Goal: Task Accomplishment & Management: Manage account settings

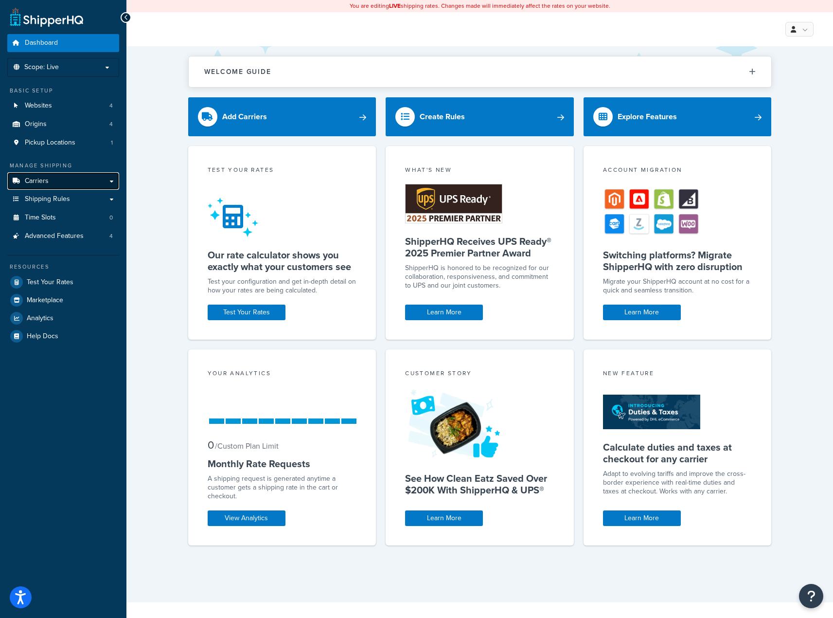
click at [83, 179] on link "Carriers" at bounding box center [63, 181] width 112 height 18
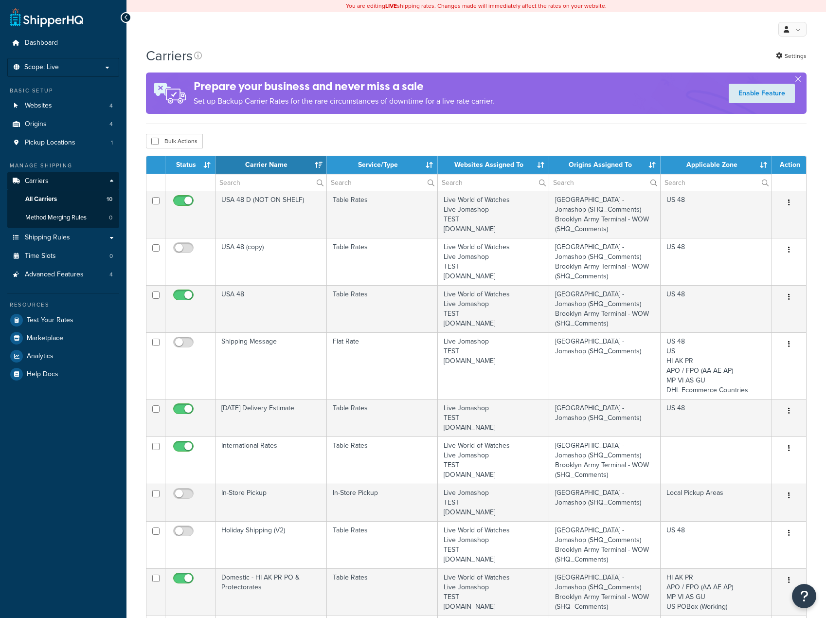
select select "15"
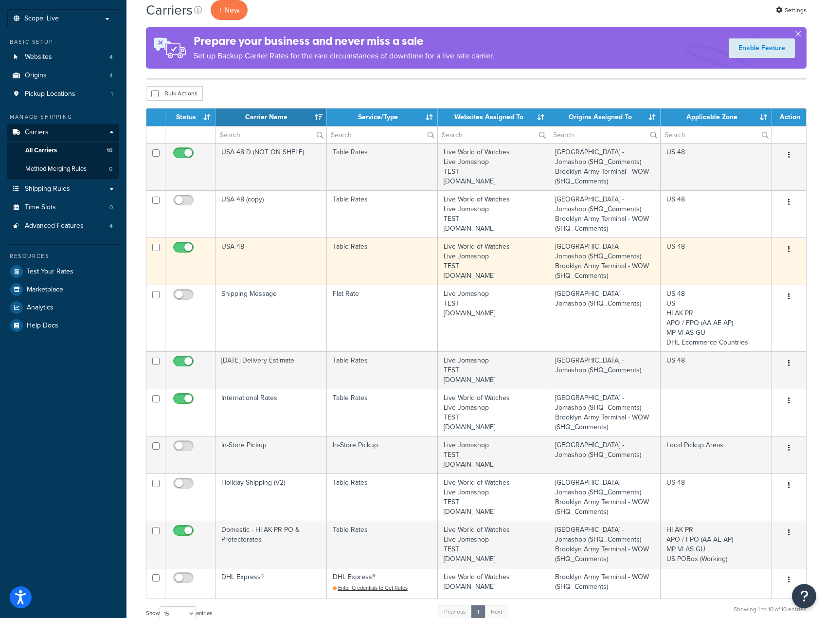
click at [788, 249] on icon "button" at bounding box center [789, 249] width 2 height 7
click at [727, 272] on link "Edit" at bounding box center [749, 269] width 77 height 20
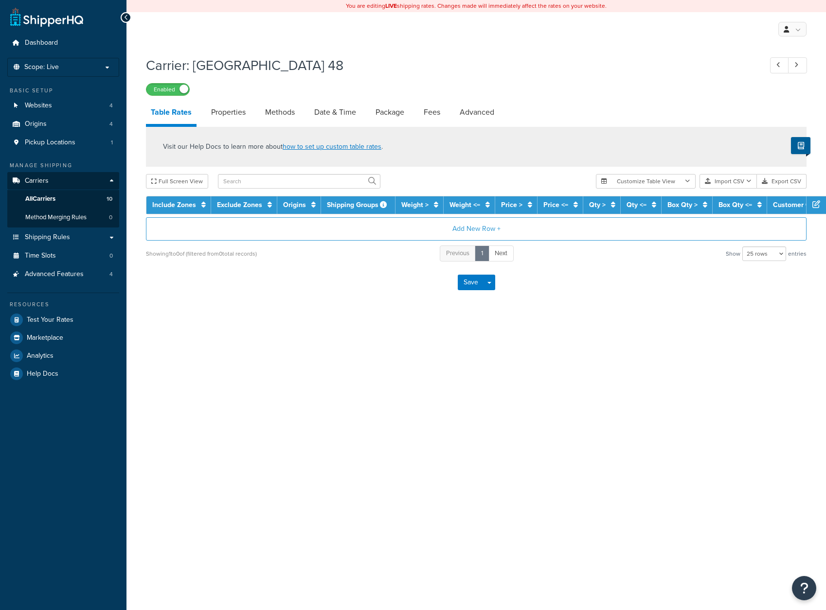
select select "25"
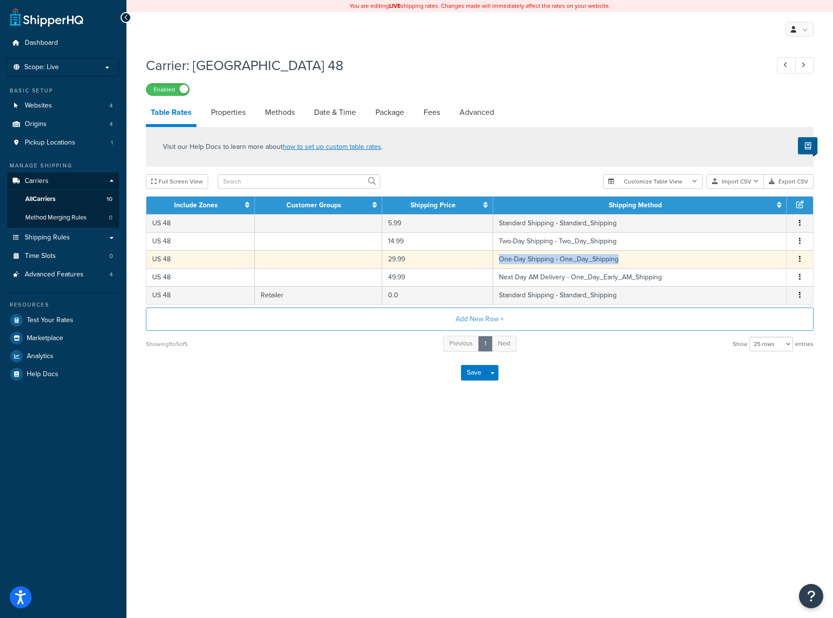
drag, startPoint x: 630, startPoint y: 260, endPoint x: 497, endPoint y: 260, distance: 132.3
click at [497, 260] on td "One-Day Shipping - One_Day_Shipping" at bounding box center [640, 259] width 294 height 18
select select "154615"
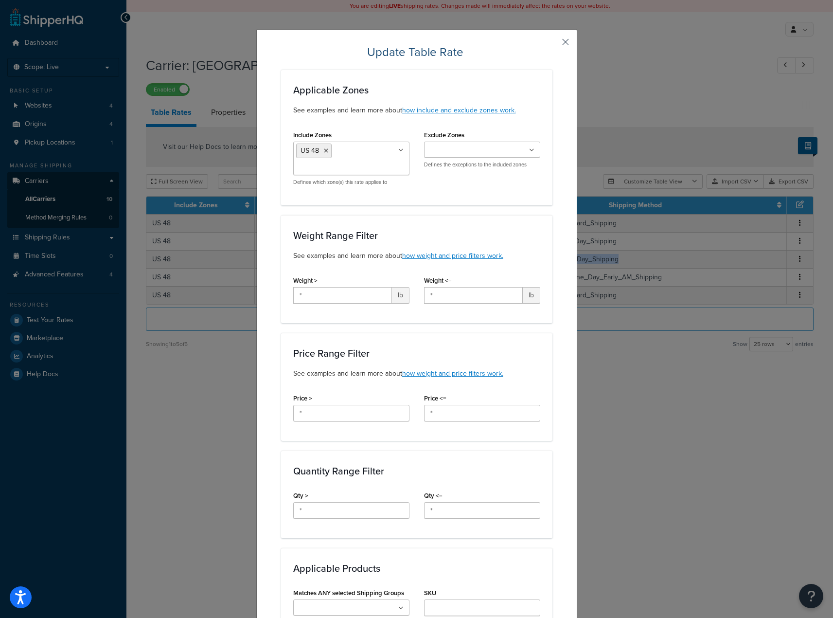
click at [552, 44] on button "button" at bounding box center [551, 45] width 2 height 2
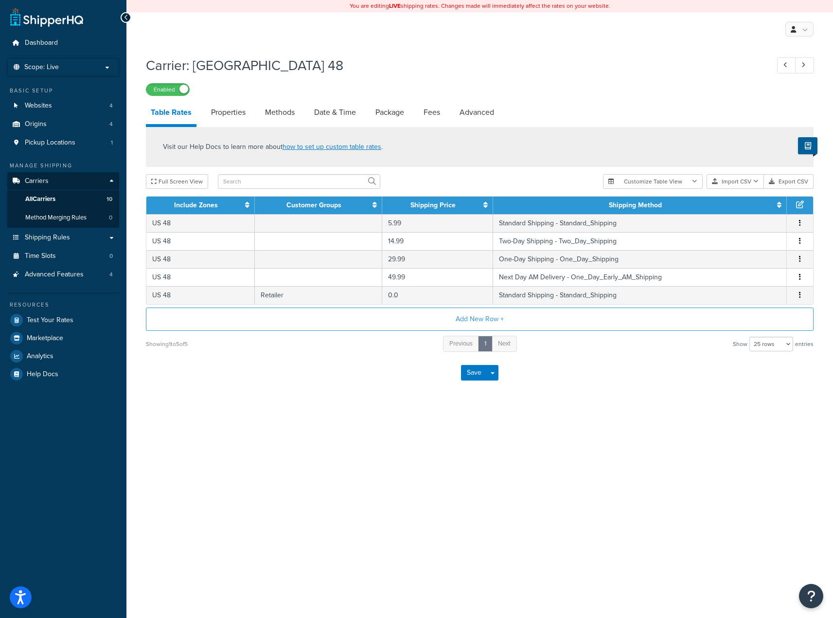
click at [370, 398] on div "Carrier: USA 48 Enabled Table Rates Properties Methods Date & Time Package Fees…" at bounding box center [479, 234] width 707 height 366
click at [281, 115] on link "Methods" at bounding box center [279, 112] width 39 height 23
select select "25"
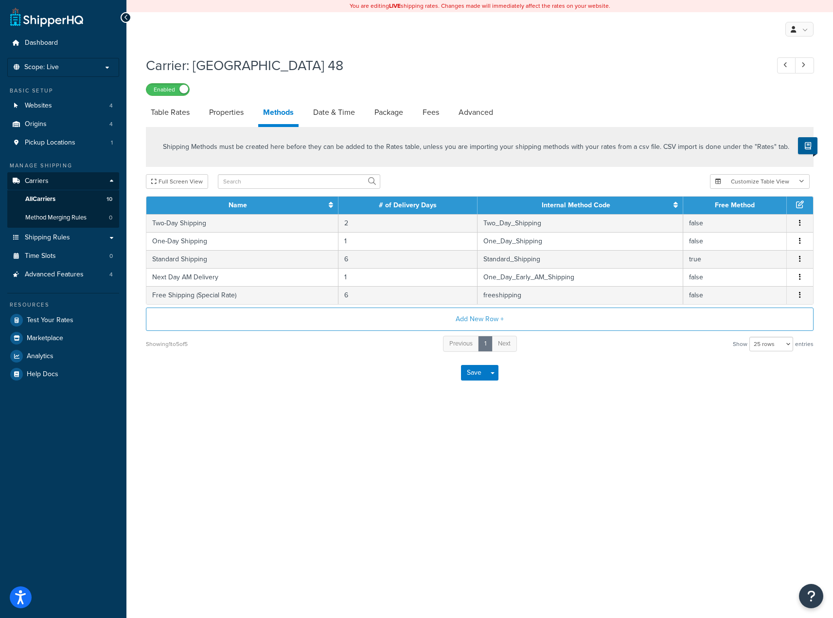
click at [571, 433] on div "You are editing LIVE shipping rates. Changes made will immediately affect the r…" at bounding box center [479, 309] width 707 height 618
click at [471, 325] on button "Add New Row +" at bounding box center [480, 318] width 668 height 23
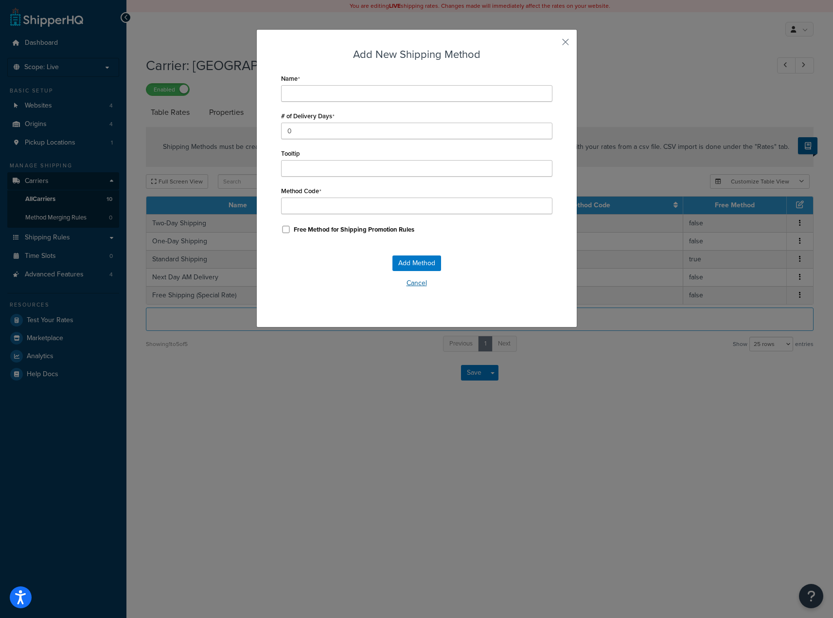
click at [418, 282] on button "Cancel" at bounding box center [416, 283] width 271 height 15
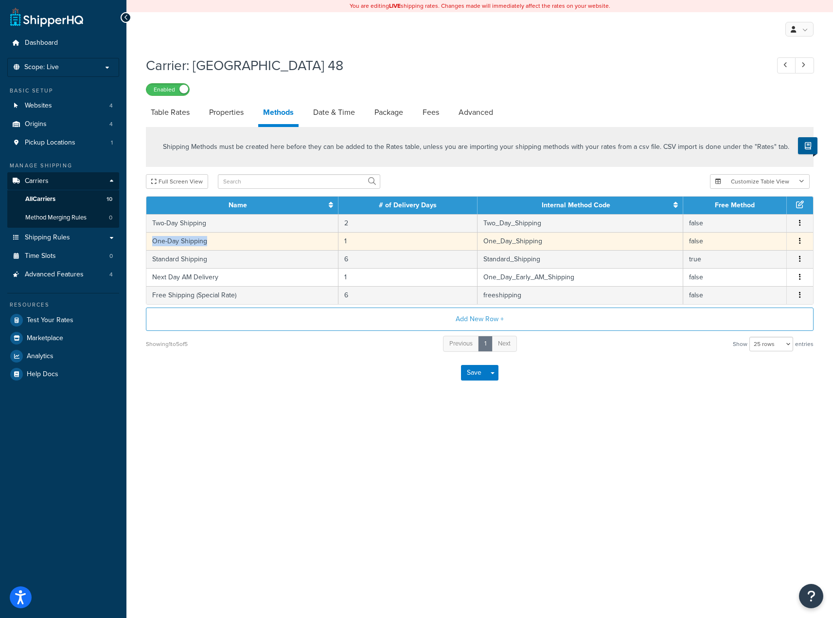
copy td "One-Day Shipping"
drag, startPoint x: 209, startPoint y: 243, endPoint x: 152, endPoint y: 247, distance: 57.1
click at [152, 247] on td "One-Day Shipping" at bounding box center [242, 241] width 192 height 18
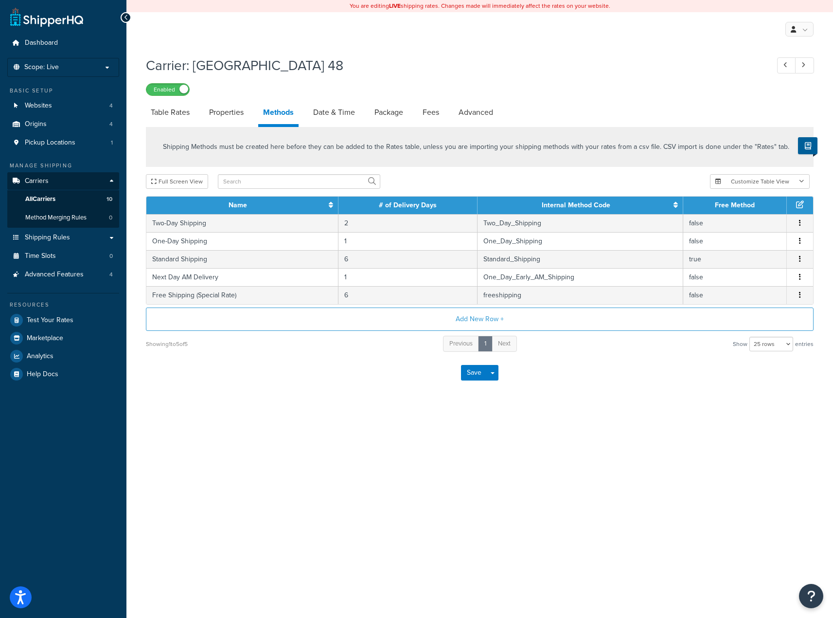
drag, startPoint x: 385, startPoint y: 447, endPoint x: 410, endPoint y: 442, distance: 25.8
click at [397, 446] on div "You are editing LIVE shipping rates. Changes made will immediately affect the r…" at bounding box center [479, 309] width 707 height 618
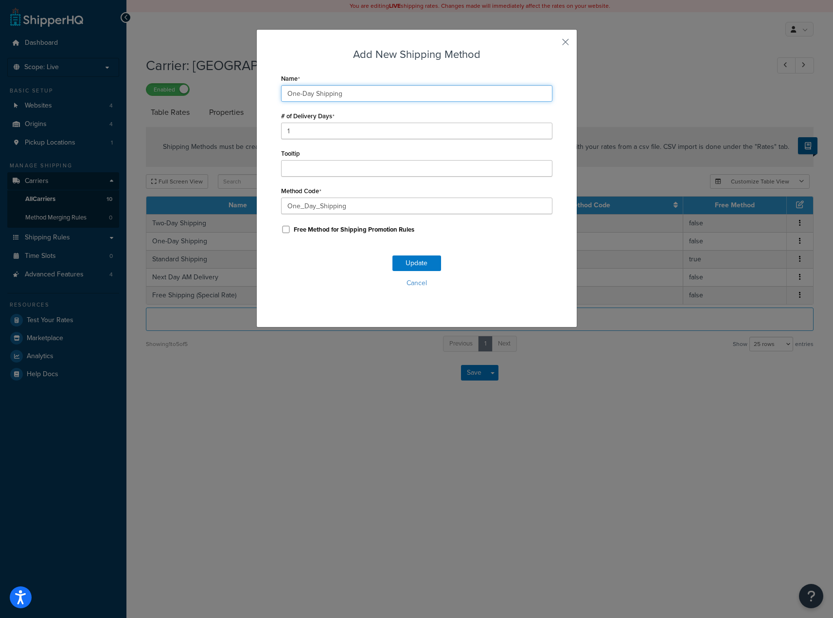
click at [350, 90] on input "One-Day Shipping" at bounding box center [416, 93] width 271 height 17
type input "One-Day Shipping + 1 Day"
drag, startPoint x: 307, startPoint y: 131, endPoint x: 253, endPoint y: 128, distance: 54.1
click at [261, 128] on div "Add New Shipping Method Name One-Day Shipping + 1 Day # of Delivery Days 1 Tool…" at bounding box center [416, 178] width 321 height 298
type input "2"
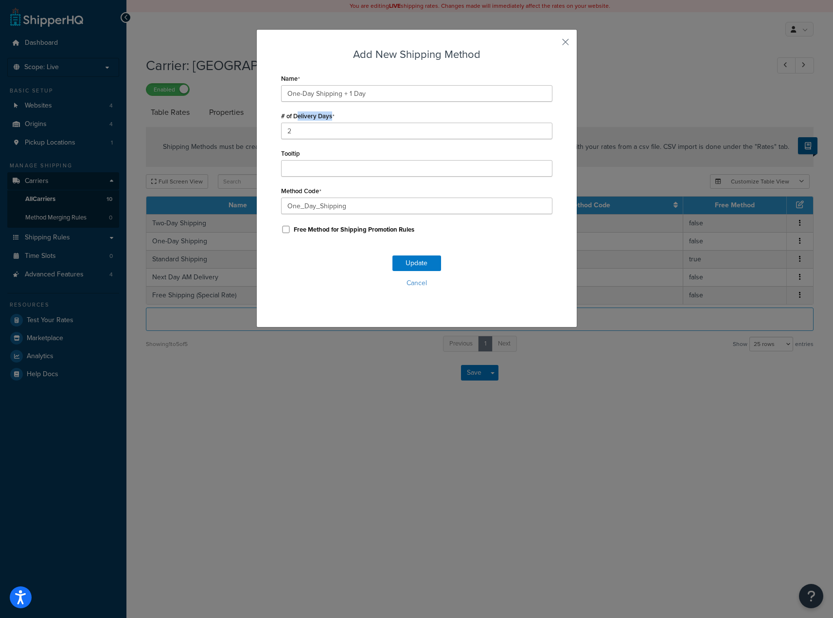
drag, startPoint x: 295, startPoint y: 112, endPoint x: 341, endPoint y: 112, distance: 46.2
click at [341, 112] on div "# of Delivery Days 2" at bounding box center [416, 124] width 271 height 30
click at [363, 202] on input "One_Day_Shipping" at bounding box center [416, 205] width 271 height 17
type input "One_Day_Shipping_Plus_1"
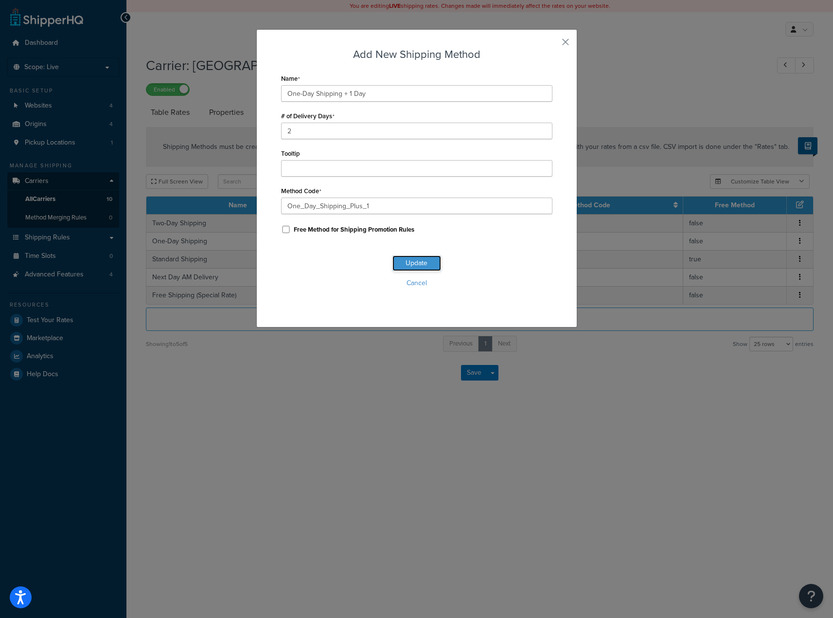
click at [400, 265] on button "Update" at bounding box center [416, 263] width 49 height 16
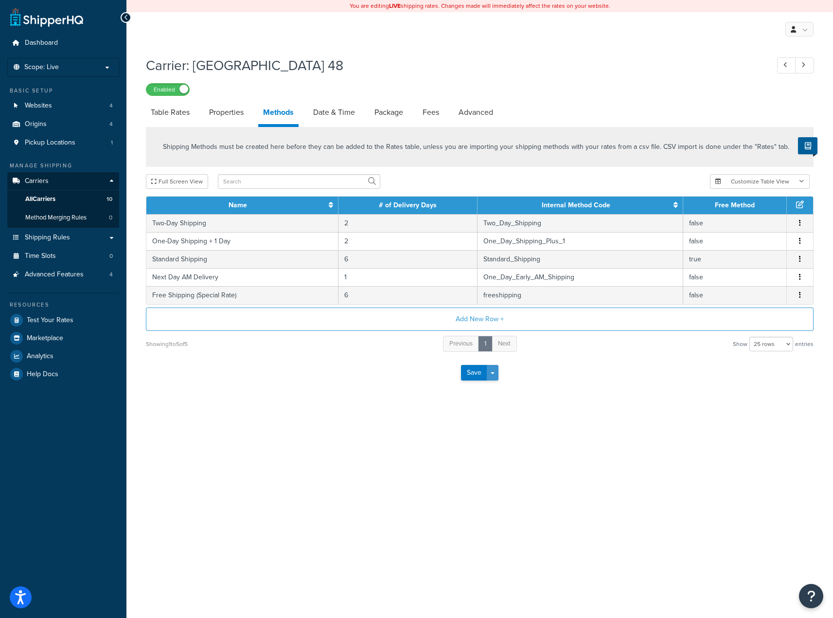
click at [491, 368] on button "Save Dropdown" at bounding box center [493, 373] width 12 height 16
click at [477, 393] on icon "submit" at bounding box center [474, 390] width 7 height 7
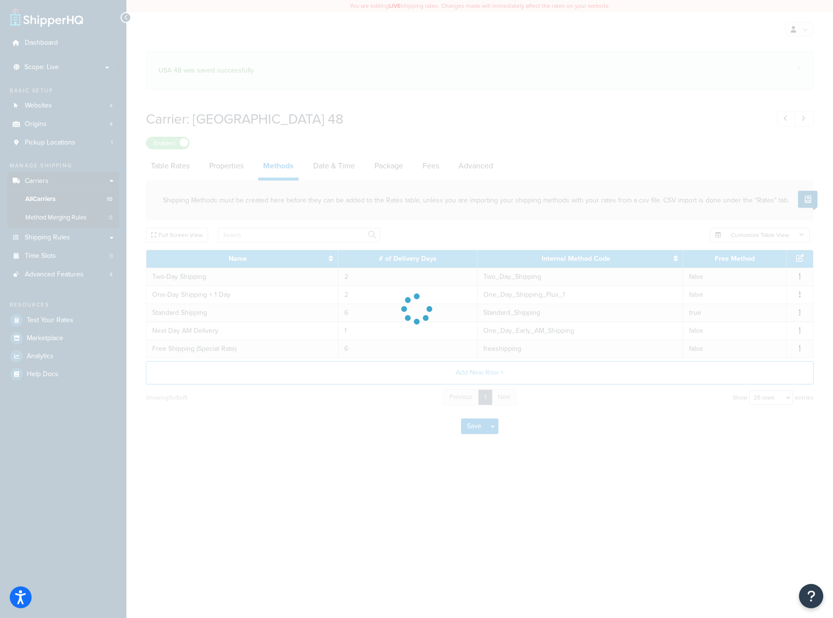
select select "25"
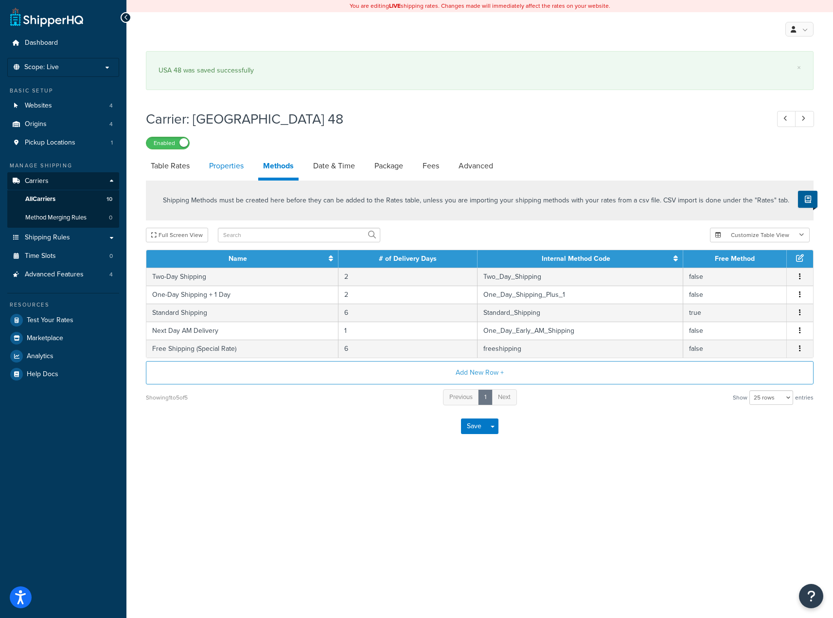
click at [220, 167] on link "Properties" at bounding box center [226, 165] width 44 height 23
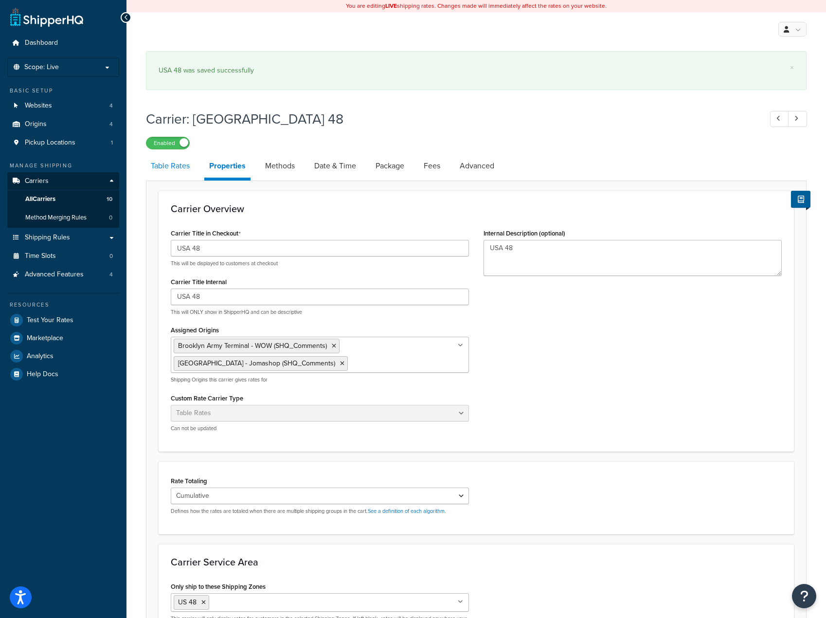
click at [157, 169] on link "Table Rates" at bounding box center [170, 165] width 49 height 23
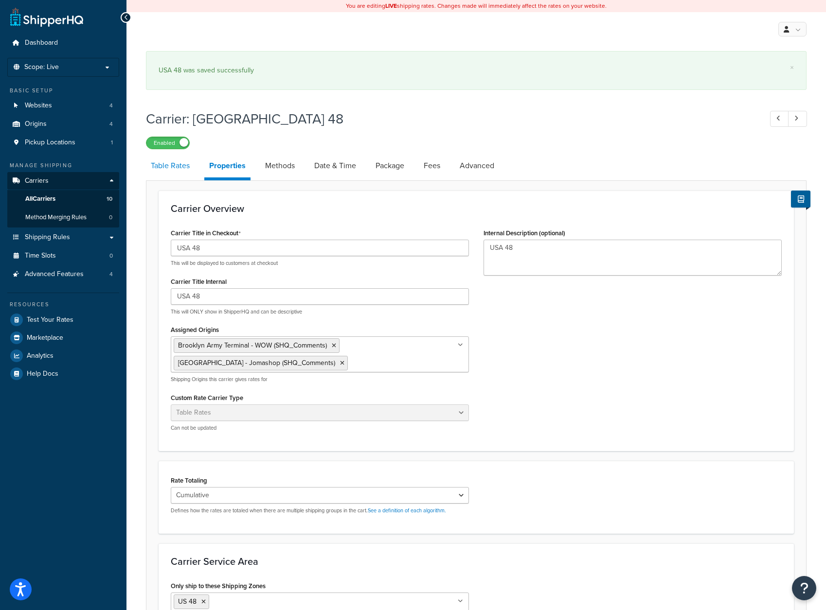
select select "25"
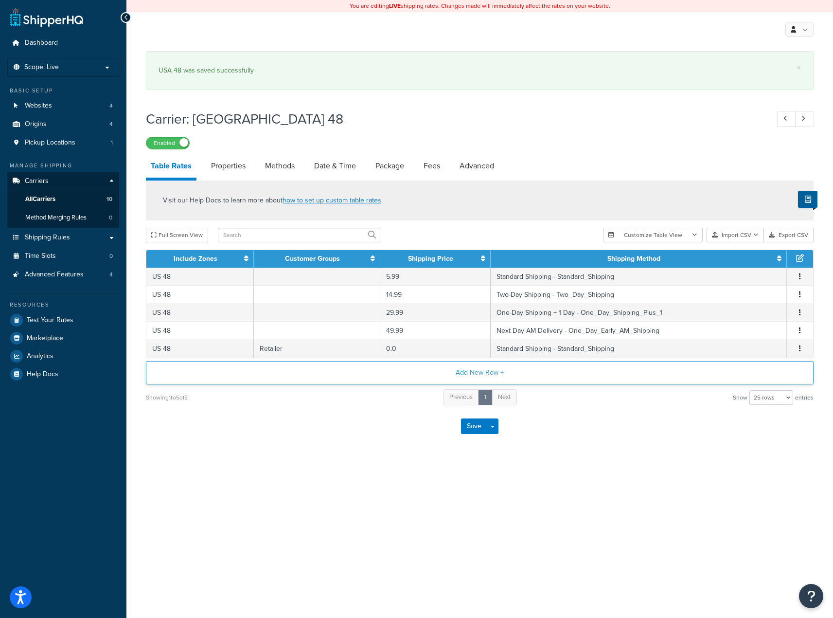
click at [481, 375] on button "Add New Row +" at bounding box center [480, 372] width 668 height 23
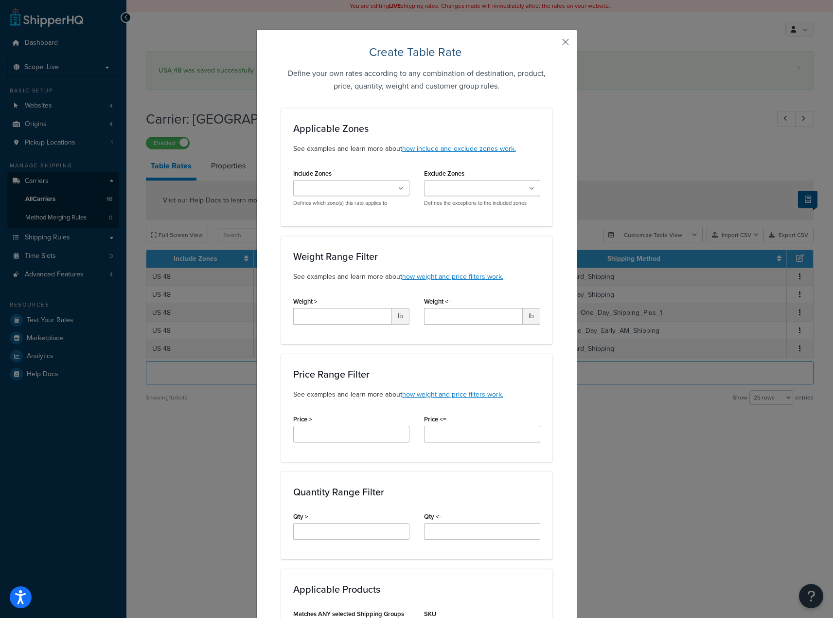
click at [552, 44] on button "button" at bounding box center [551, 45] width 2 height 2
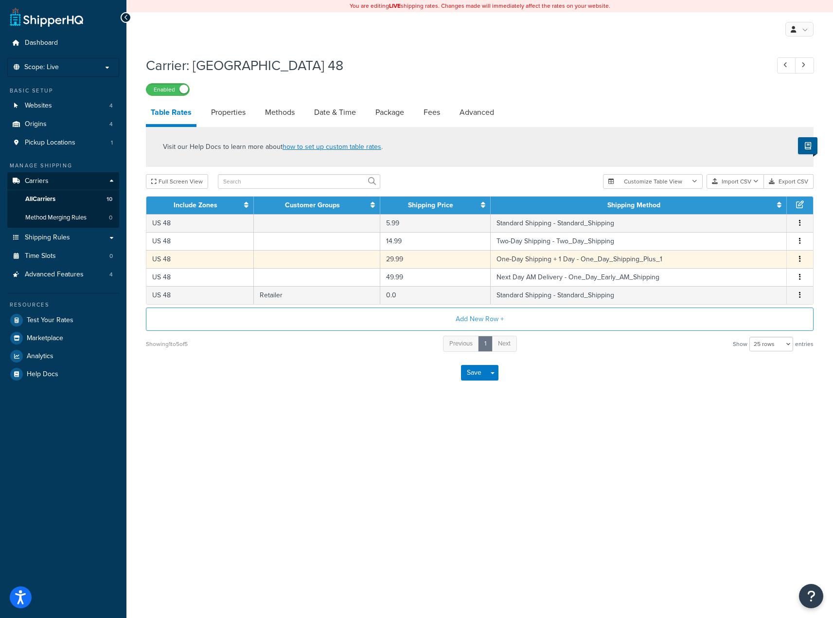
click at [525, 263] on td "One-Day Shipping + 1 Day - One_Day_Shipping_Plus_1" at bounding box center [639, 259] width 296 height 18
select select "154615"
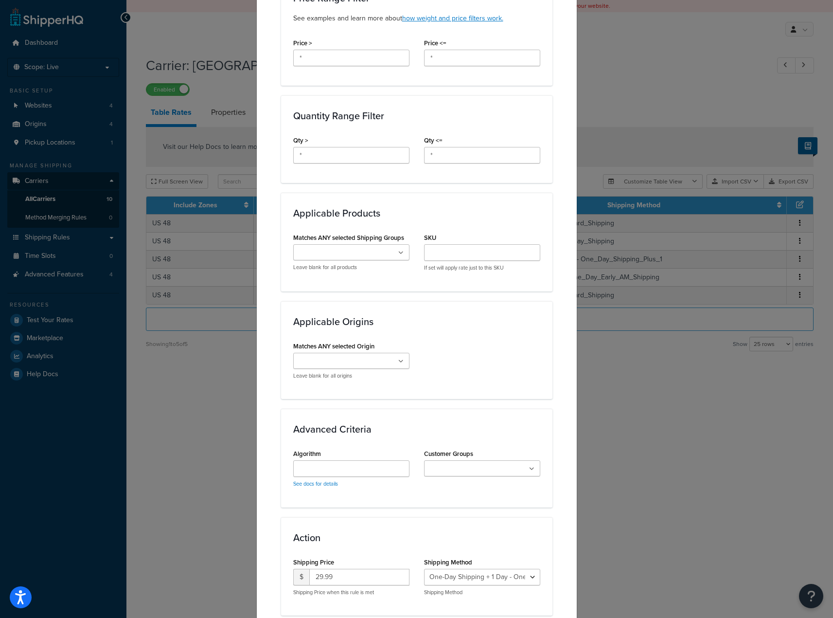
scroll to position [424, 0]
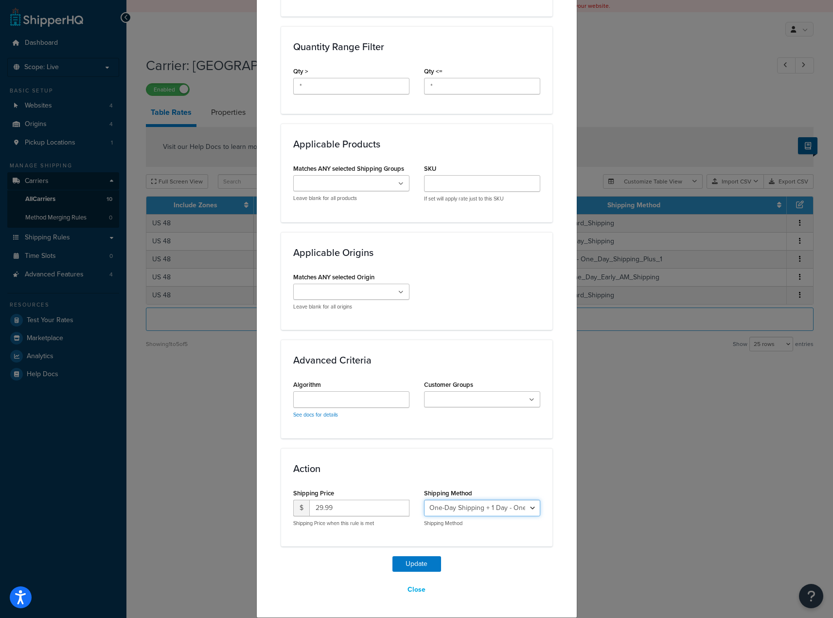
click at [520, 512] on select "Two-Day Shipping - Two_Day_Shipping One-Day Shipping + 1 Day - One_Day_Shipping…" at bounding box center [482, 507] width 116 height 17
click at [520, 508] on select "Two-Day Shipping - Two_Day_Shipping One-Day Shipping + 1 Day - One_Day_Shipping…" at bounding box center [482, 507] width 116 height 17
click at [402, 589] on button "Close" at bounding box center [416, 589] width 31 height 17
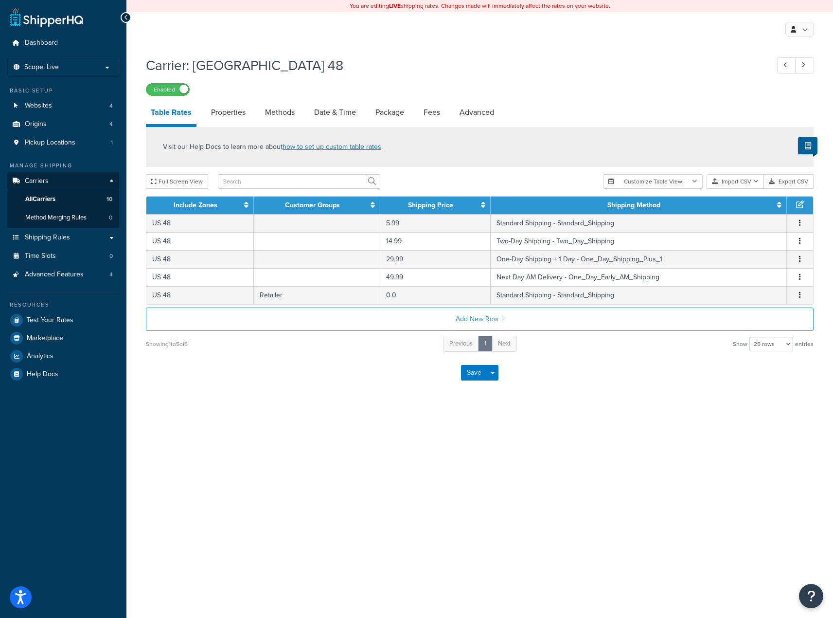
click at [293, 407] on div "Carrier: USA 48 Enabled Table Rates Properties Methods Date & Time Package Fees…" at bounding box center [479, 234] width 707 height 366
click at [278, 116] on link "Methods" at bounding box center [279, 112] width 39 height 23
select select "25"
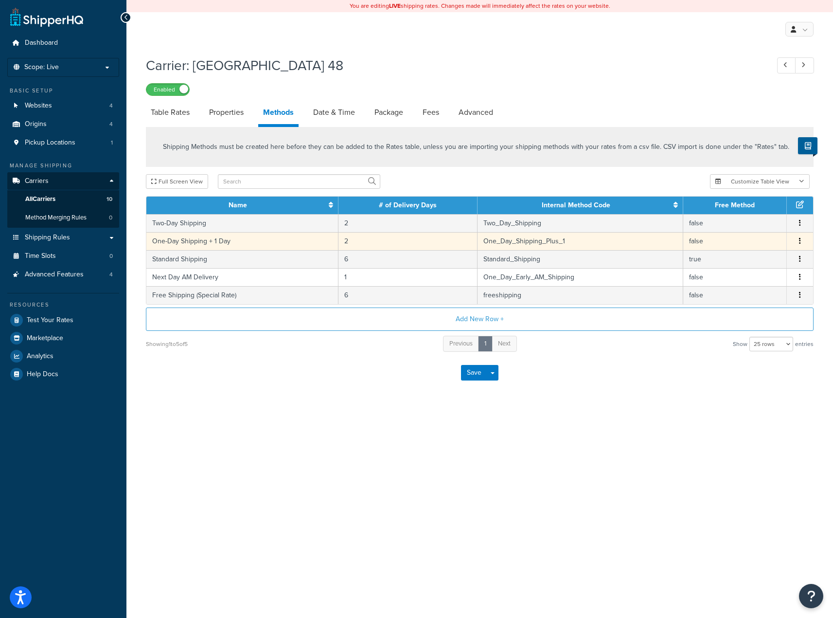
click at [534, 241] on td "One_Day_Shipping_Plus_1" at bounding box center [580, 241] width 205 height 18
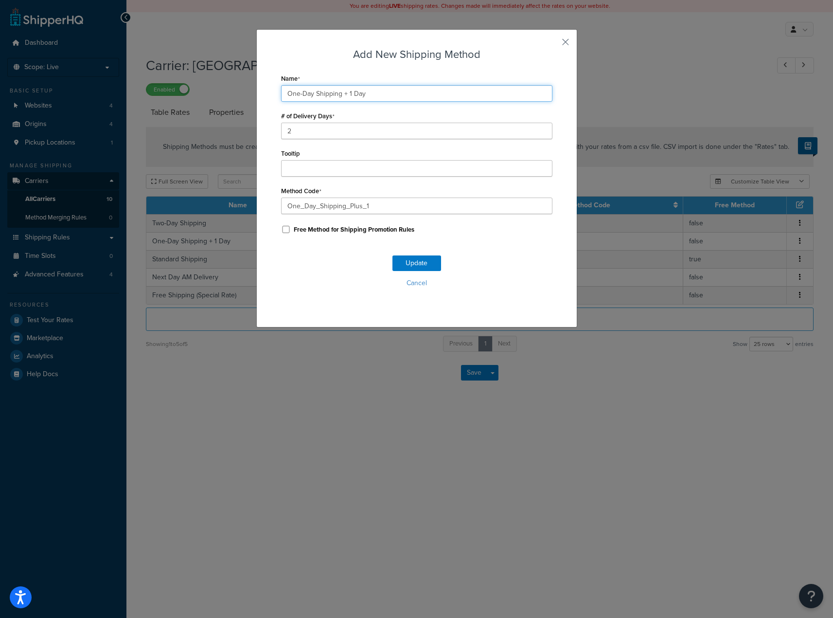
drag, startPoint x: 340, startPoint y: 91, endPoint x: 417, endPoint y: 96, distance: 77.5
click at [417, 96] on input "One-Day Shipping + 1 Day" at bounding box center [416, 93] width 271 height 17
type input "One-Day Shipping"
click at [389, 197] on div "Method Code One_Day_Shipping_Plus_1" at bounding box center [416, 199] width 271 height 30
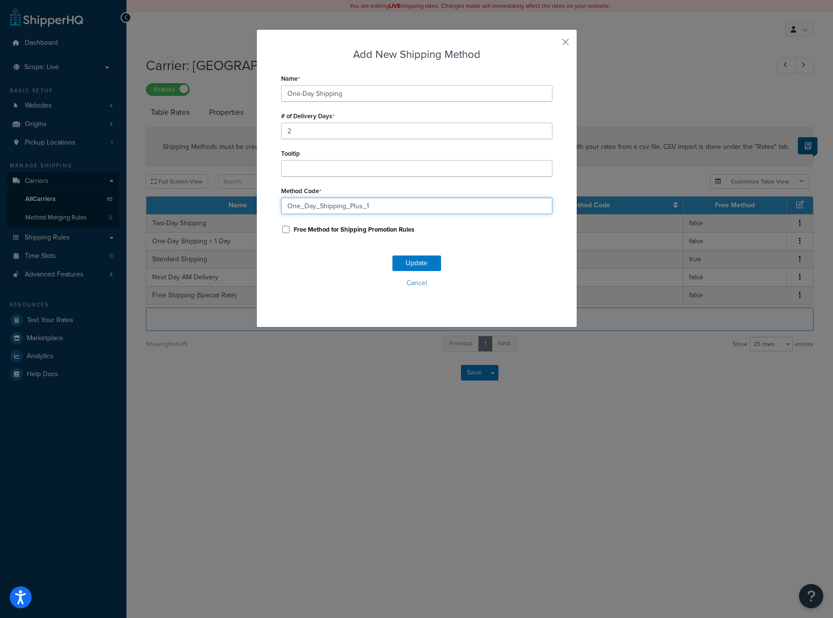
drag, startPoint x: 389, startPoint y: 204, endPoint x: 344, endPoint y: 205, distance: 45.2
click at [344, 205] on input "One_Day_Shipping_Plus_1" at bounding box center [416, 205] width 271 height 17
type input "One_Day_Shipping"
drag, startPoint x: 308, startPoint y: 133, endPoint x: 297, endPoint y: 152, distance: 22.3
click at [281, 131] on input "2" at bounding box center [416, 131] width 271 height 17
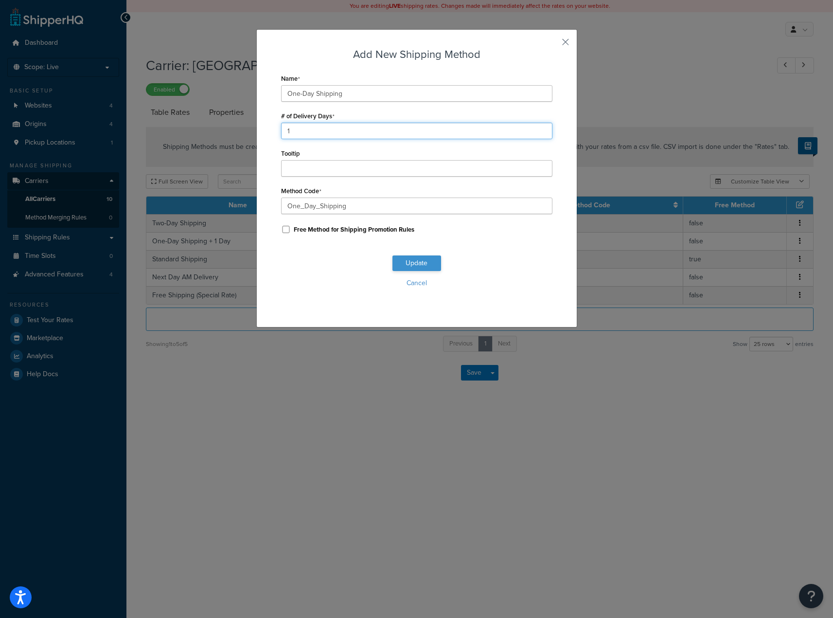
type input "1"
click at [404, 260] on button "Update" at bounding box center [416, 263] width 49 height 16
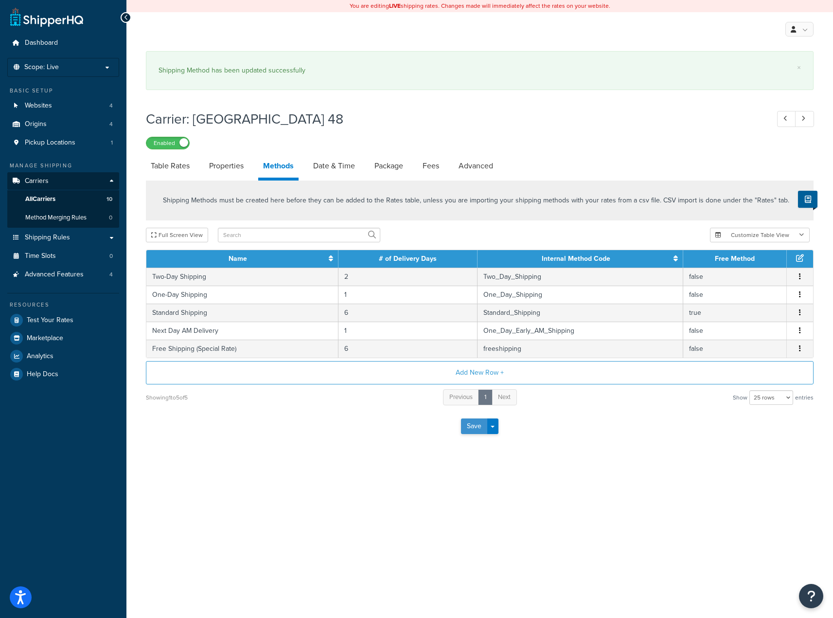
click at [476, 410] on div "Save Save Dropdown Save and Edit" at bounding box center [480, 426] width 668 height 40
click at [466, 432] on button "Save" at bounding box center [474, 426] width 26 height 16
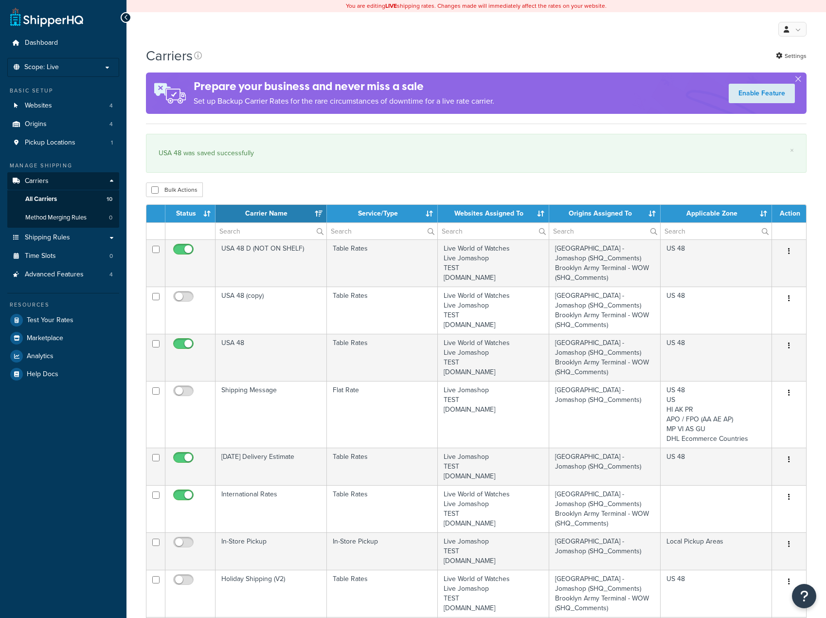
select select "15"
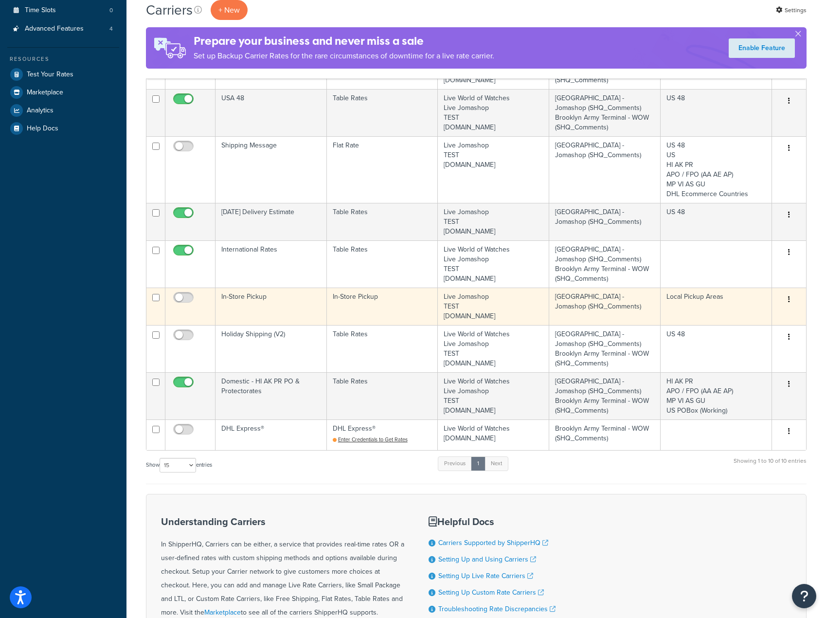
scroll to position [366, 0]
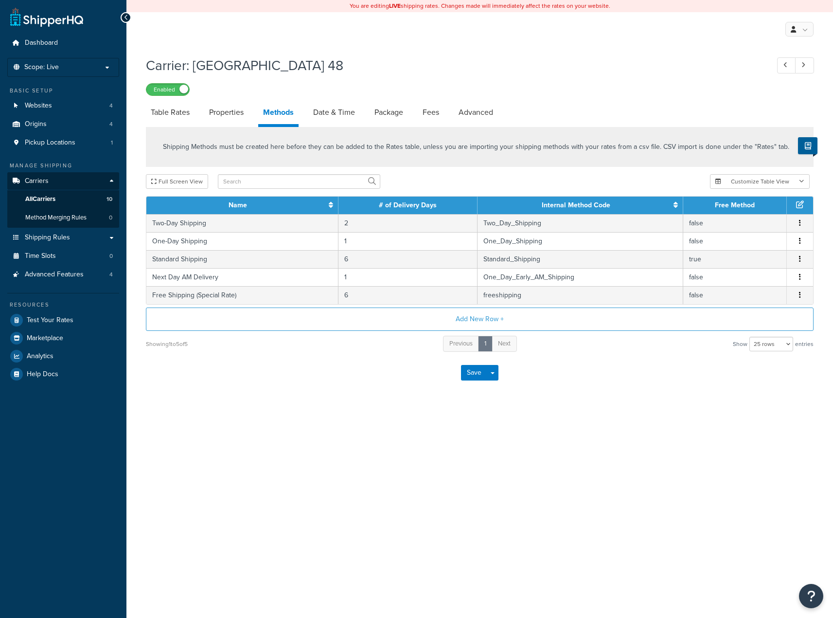
select select "25"
click at [470, 314] on button "Add New Row +" at bounding box center [480, 318] width 668 height 23
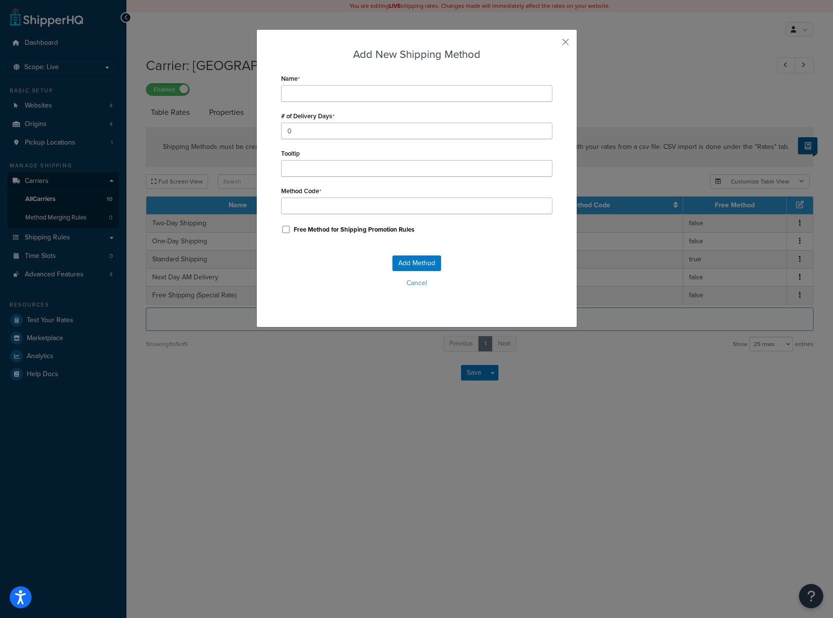
click at [557, 48] on div "Add New Shipping Method Name # of Delivery Days 0 Tooltip Method Code Free Meth…" at bounding box center [416, 178] width 321 height 298
click at [550, 42] on div "Add New Shipping Method Name # of Delivery Days 0 Tooltip Method Code Free Meth…" at bounding box center [416, 178] width 321 height 298
click at [552, 44] on button "button" at bounding box center [551, 45] width 2 height 2
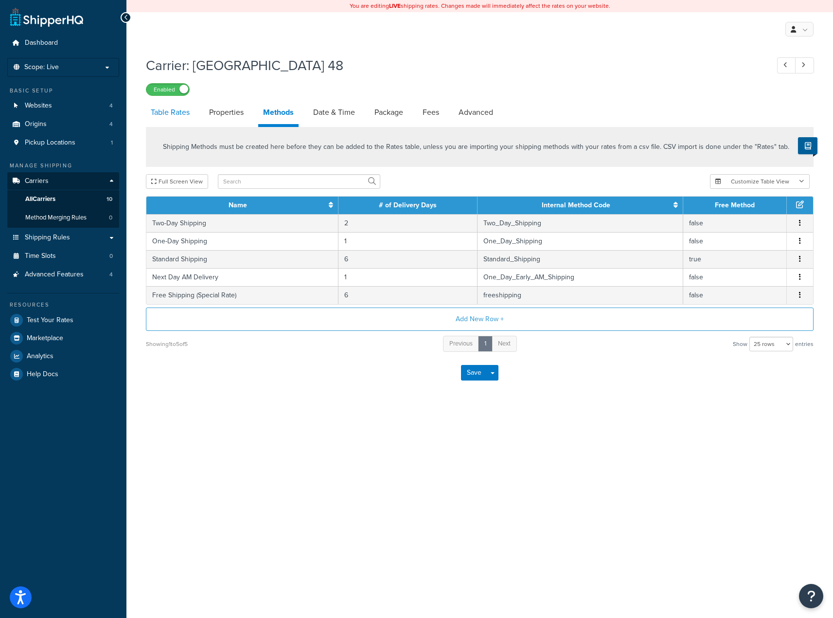
click at [175, 116] on link "Table Rates" at bounding box center [170, 112] width 49 height 23
select select "25"
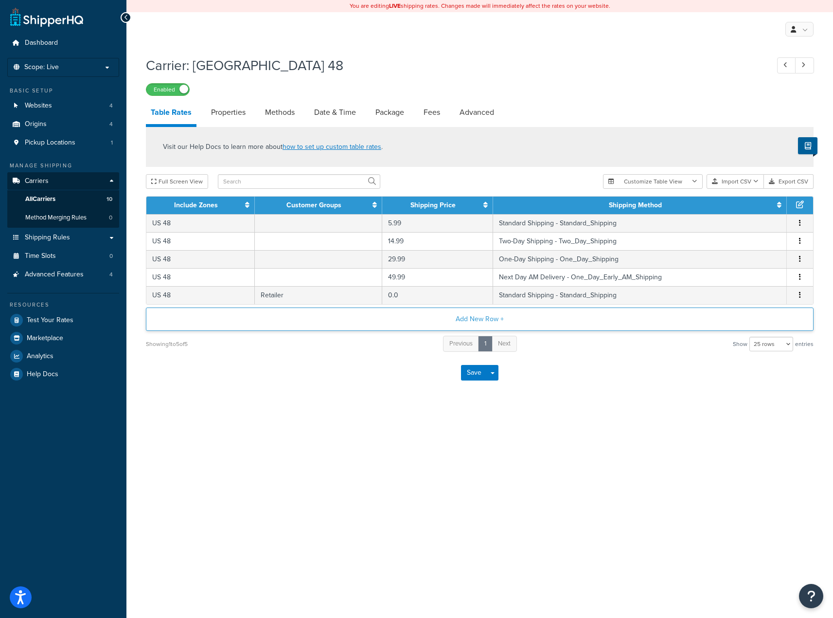
click at [477, 319] on button "Add New Row +" at bounding box center [480, 318] width 668 height 23
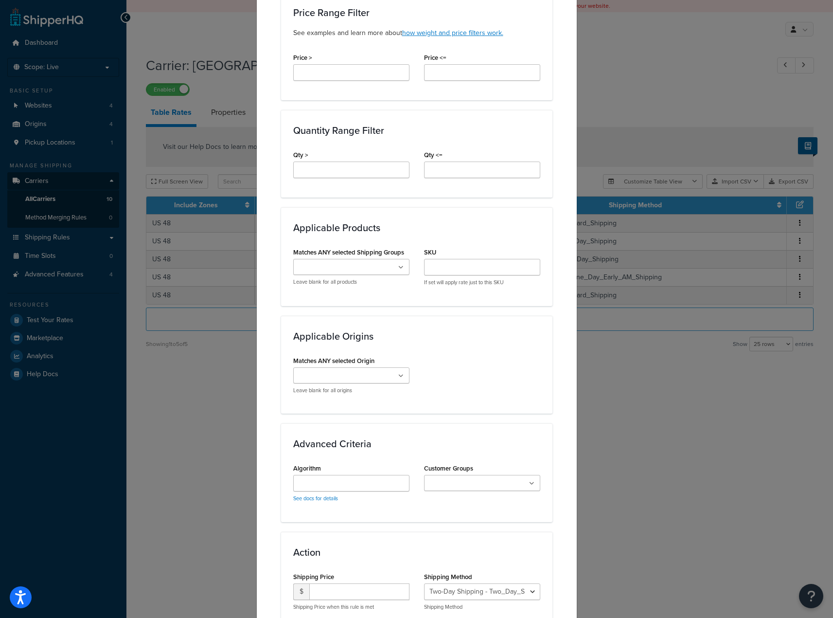
scroll to position [445, 0]
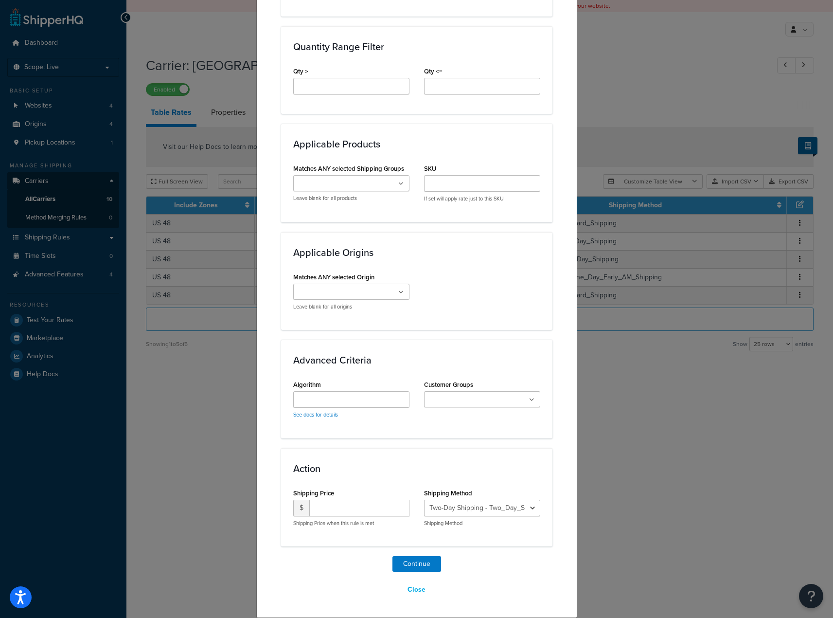
click at [460, 391] on ul at bounding box center [482, 399] width 116 height 16
click at [350, 399] on input "Algorithm" at bounding box center [351, 399] width 116 height 17
click at [354, 301] on div "Brooklyn Army Terminal - WOW (SHQ_Comments) Brooklyn Army Terminal - Jomashop (…" at bounding box center [351, 296] width 116 height 27
click at [355, 296] on input "Matches ANY selected Origin" at bounding box center [339, 292] width 86 height 11
click at [364, 181] on input "Matches ANY selected Shipping Groups" at bounding box center [339, 183] width 86 height 11
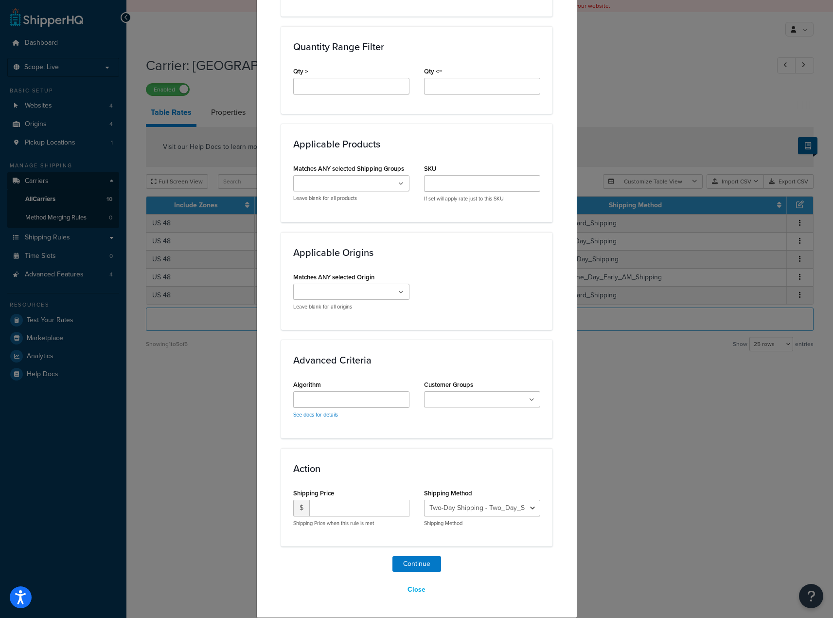
click at [429, 138] on div "Applicable Products Matches ANY selected Shipping Groups USA_ONLY REGULAR OVERS…" at bounding box center [416, 173] width 271 height 98
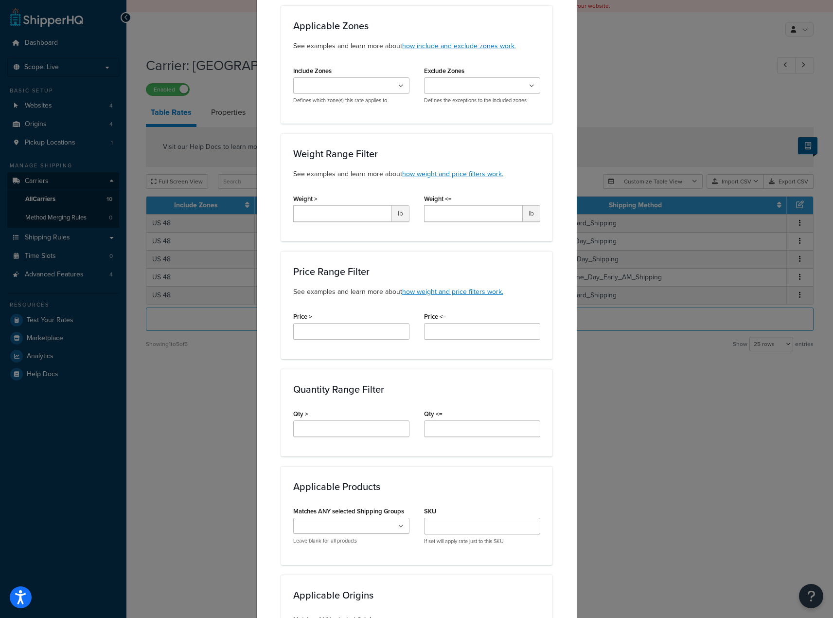
scroll to position [7, 0]
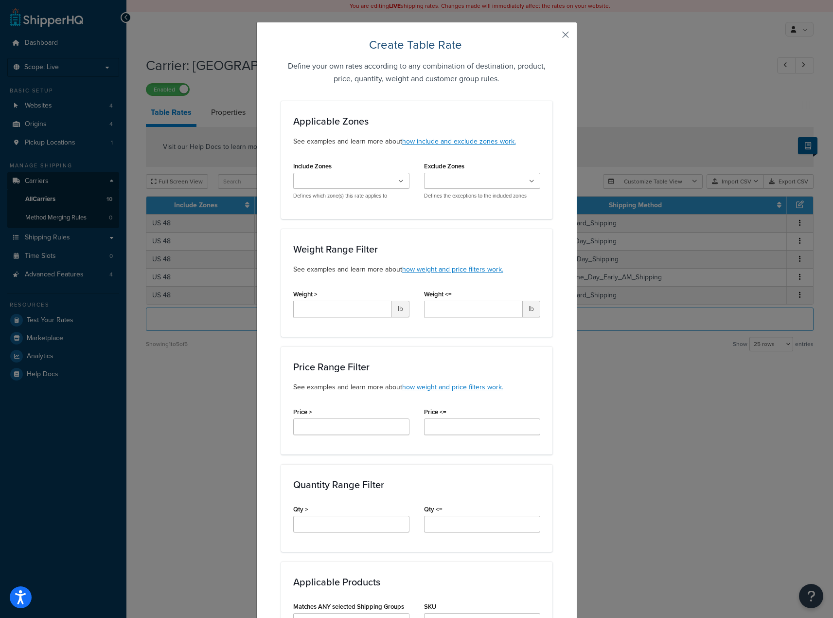
click at [552, 37] on button "button" at bounding box center [551, 38] width 2 height 2
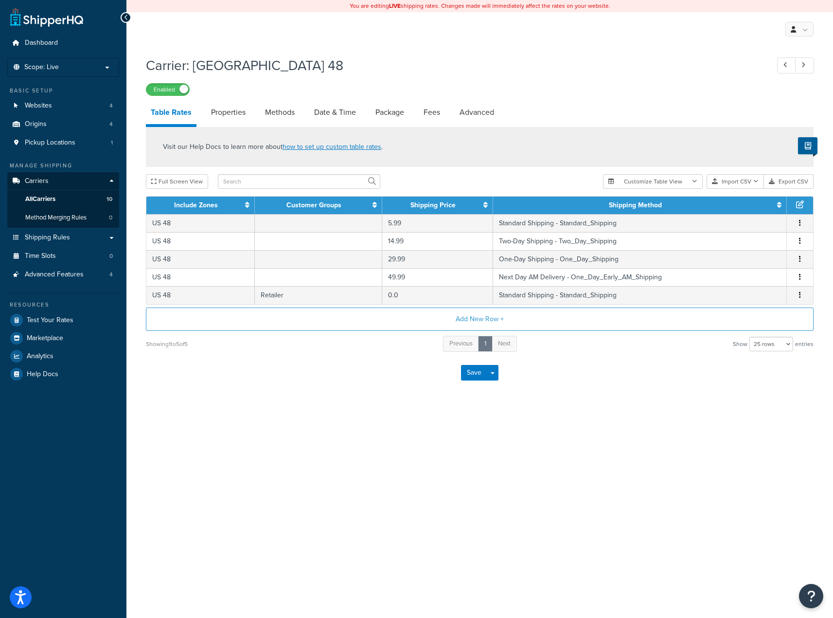
click at [320, 384] on div "Save Save Dropdown Save and Edit" at bounding box center [480, 373] width 668 height 40
click at [284, 111] on link "Methods" at bounding box center [279, 112] width 39 height 23
select select "25"
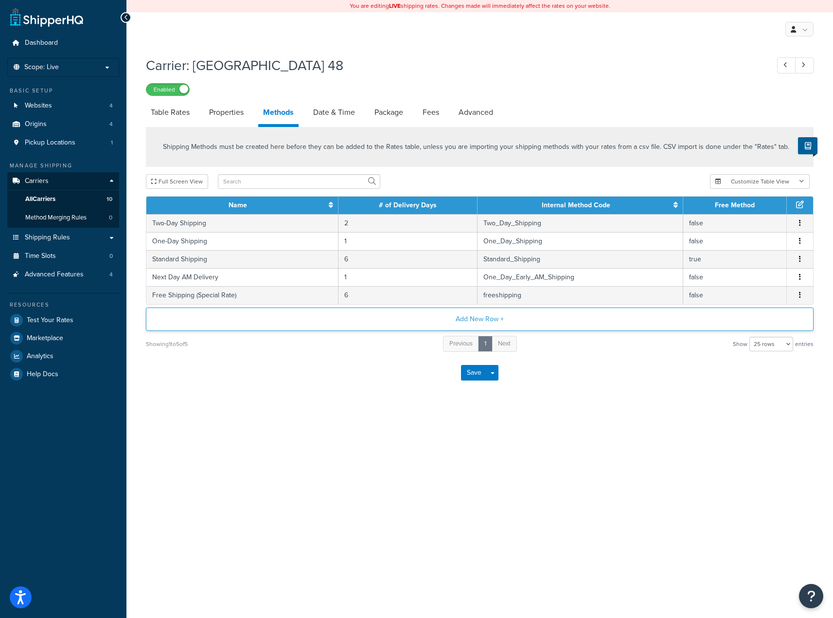
click at [448, 322] on button "Add New Row +" at bounding box center [480, 318] width 668 height 23
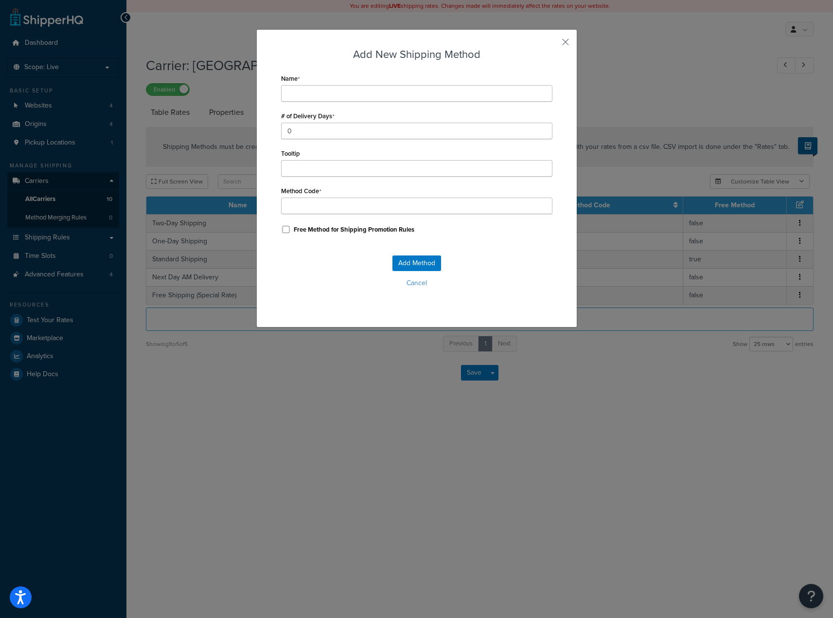
click at [321, 229] on label "Free Method for Shipping Promotion Rules" at bounding box center [354, 229] width 121 height 9
click at [291, 229] on input "Free Method for Shipping Promotion Rules" at bounding box center [286, 229] width 10 height 7
click at [321, 230] on label "Free Method for Shipping Promotion Rules" at bounding box center [354, 229] width 121 height 9
click at [291, 230] on input "Free Method for Shipping Promotion Rules" at bounding box center [286, 229] width 10 height 7
checkbox input "false"
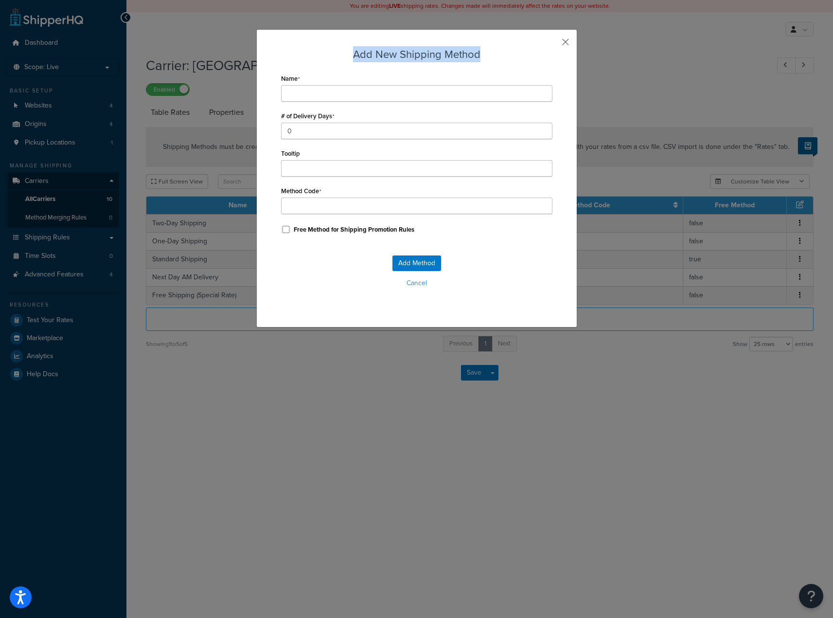
click at [558, 41] on div "Add New Shipping Method Name # of Delivery Days 0 Tooltip Method Code Free Meth…" at bounding box center [416, 178] width 321 height 298
click at [557, 43] on div "Add New Shipping Method Name # of Delivery Days 0 Tooltip Method Code Free Meth…" at bounding box center [416, 178] width 321 height 298
click at [552, 44] on button "button" at bounding box center [551, 45] width 2 height 2
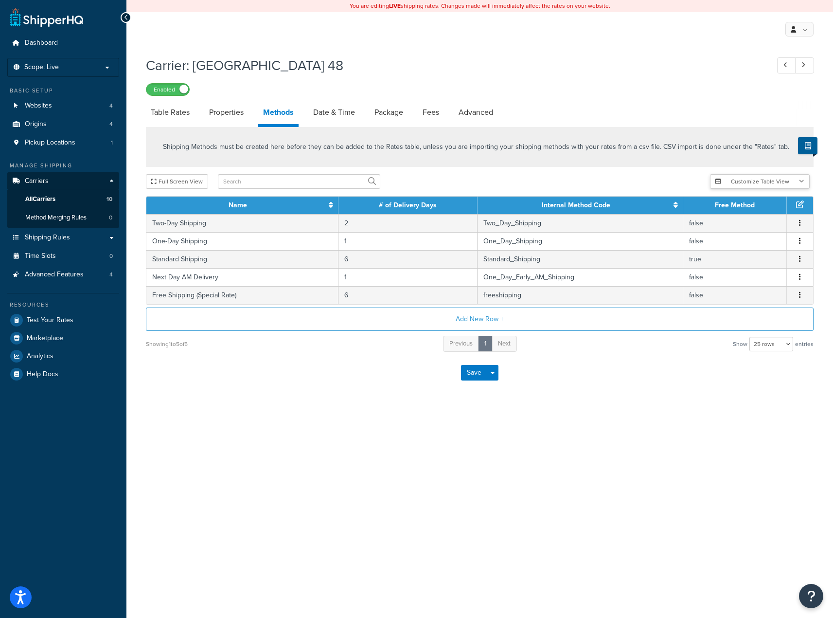
click at [748, 178] on button "Customize Table View" at bounding box center [760, 181] width 100 height 15
click at [748, 177] on button "Customize Table View" at bounding box center [760, 181] width 100 height 15
click at [788, 178] on button "Customize Table View" at bounding box center [760, 181] width 100 height 15
click at [741, 219] on label "Show selected columns" at bounding box center [760, 218] width 85 height 14
click at [725, 219] on input "Show selected columns" at bounding box center [721, 217] width 7 height 7
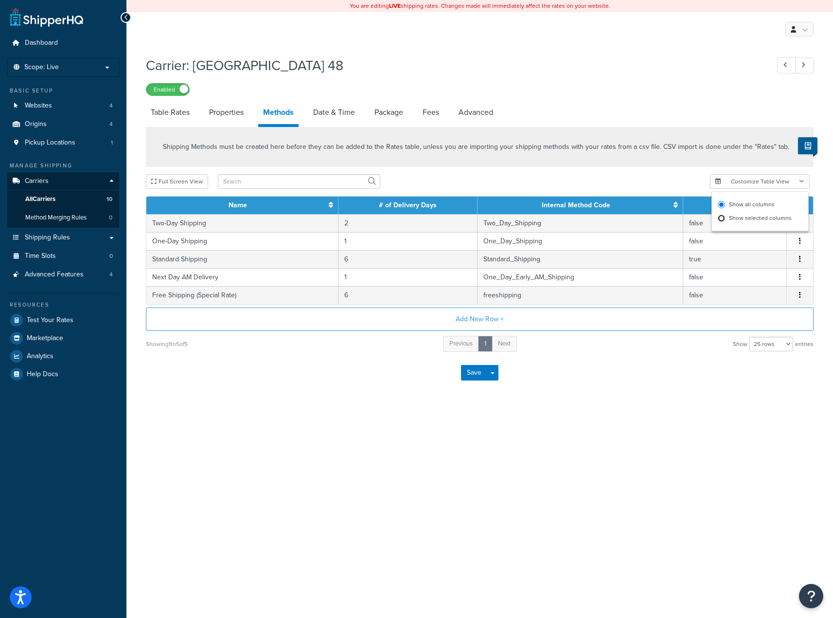
radio input "true"
click at [741, 205] on label "Show all columns" at bounding box center [760, 204] width 85 height 14
click at [725, 205] on input "Show all columns" at bounding box center [721, 204] width 7 height 7
radio input "true"
click at [540, 174] on div "Shipping Methods must be created here before they can be added to the Rates tab…" at bounding box center [480, 240] width 682 height 226
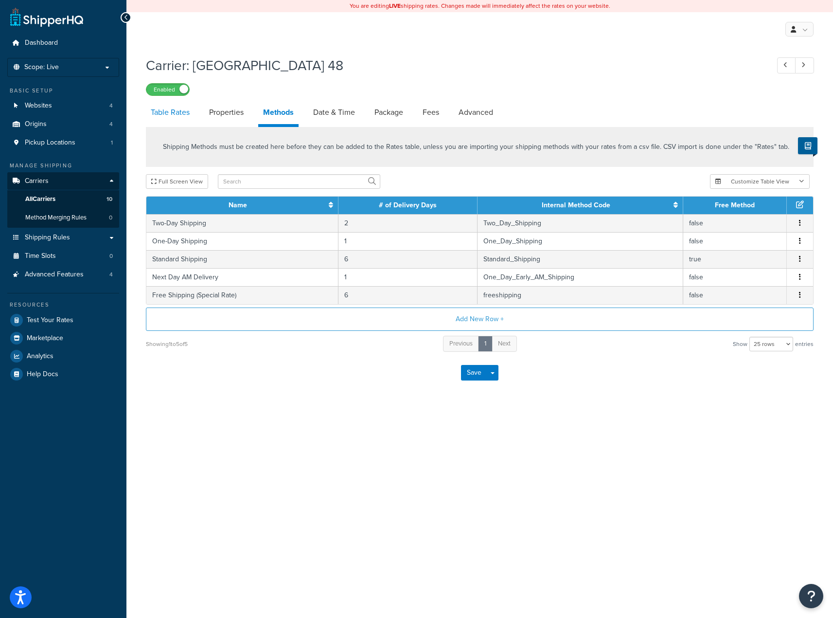
click at [162, 112] on link "Table Rates" at bounding box center [170, 112] width 49 height 23
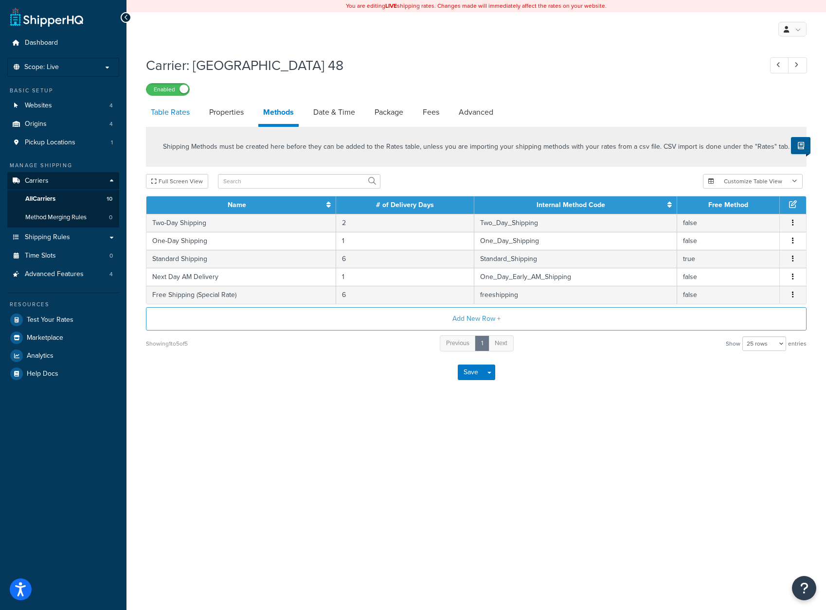
select select "25"
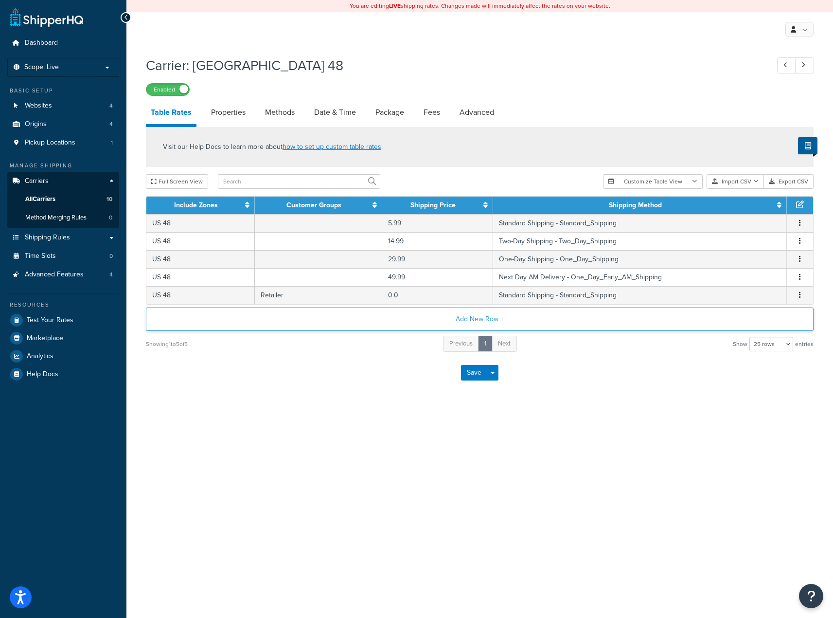
click at [483, 318] on button "Add New Row +" at bounding box center [480, 318] width 668 height 23
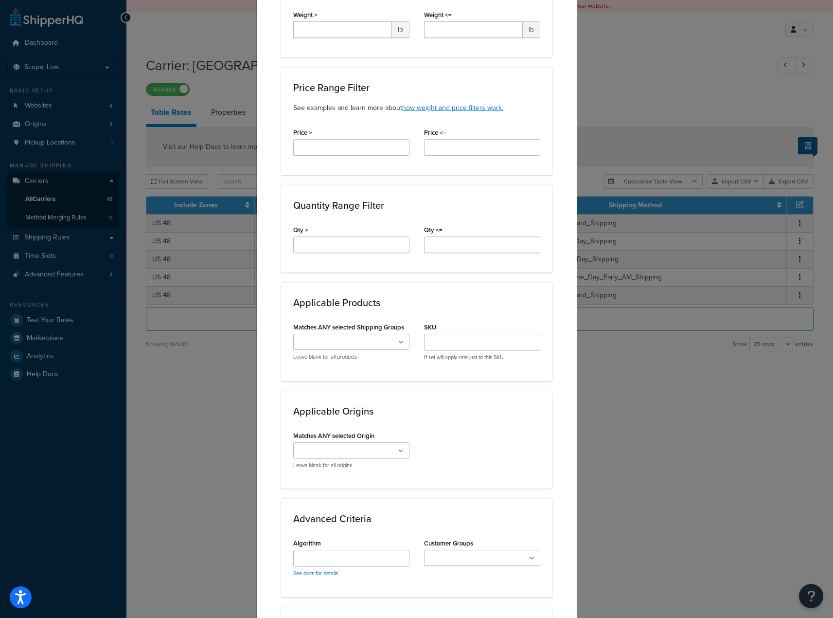
scroll to position [438, 0]
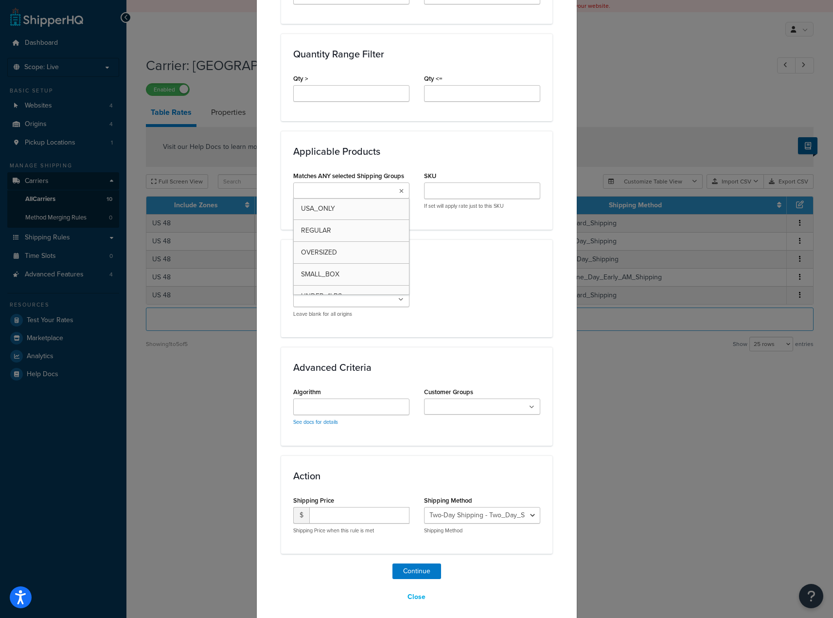
click at [368, 193] on input "Matches ANY selected Shipping Groups" at bounding box center [339, 191] width 86 height 11
click at [370, 191] on ul at bounding box center [351, 190] width 116 height 16
click at [479, 286] on div "Matches ANY selected Origin Brooklyn Army Terminal - WOW (SHQ_Comments) Brookly…" at bounding box center [417, 301] width 262 height 48
click at [364, 191] on input "Matches ANY selected Shipping Groups" at bounding box center [339, 191] width 86 height 11
click at [510, 328] on div "Applicable Origins Matches ANY selected Origin Brooklyn Army Terminal - WOW (SH…" at bounding box center [416, 288] width 271 height 98
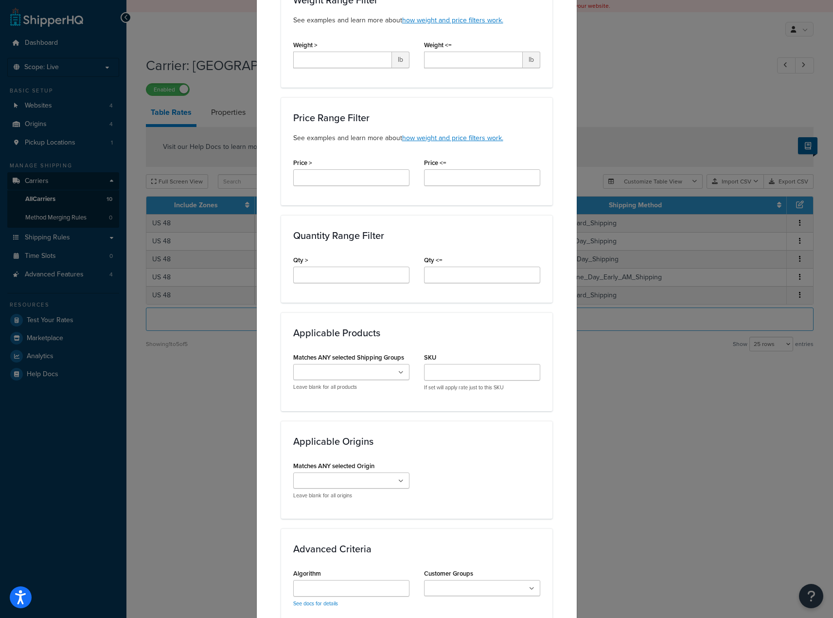
scroll to position [389, 0]
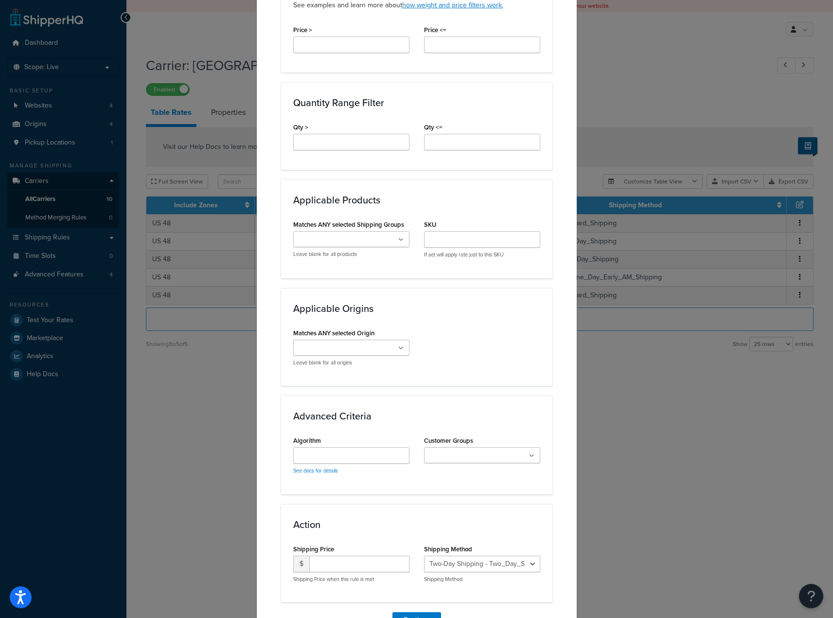
click at [369, 350] on input "Matches ANY selected Origin" at bounding box center [339, 348] width 86 height 11
click at [502, 321] on div "Applicable Origins Matches ANY selected Origin Brooklyn Army Terminal - WOW (SH…" at bounding box center [416, 337] width 271 height 98
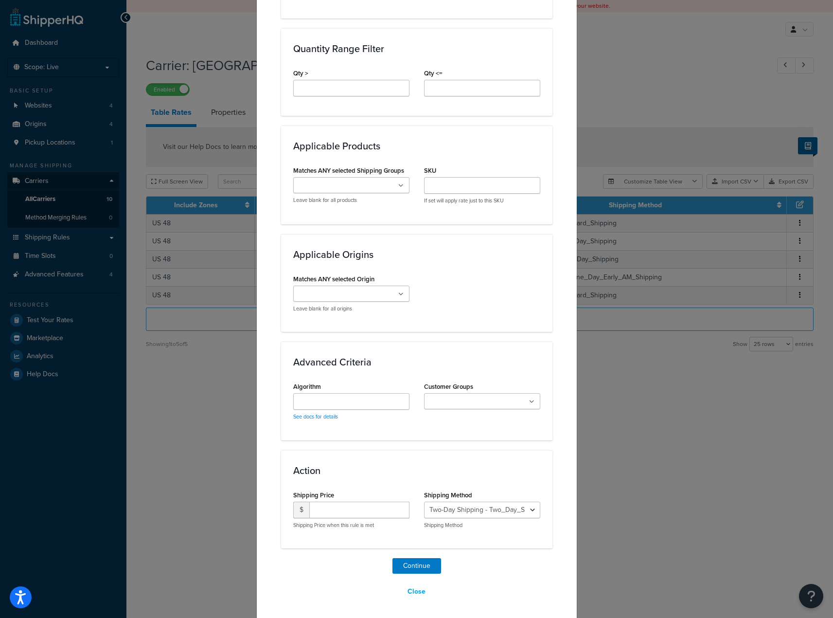
scroll to position [445, 0]
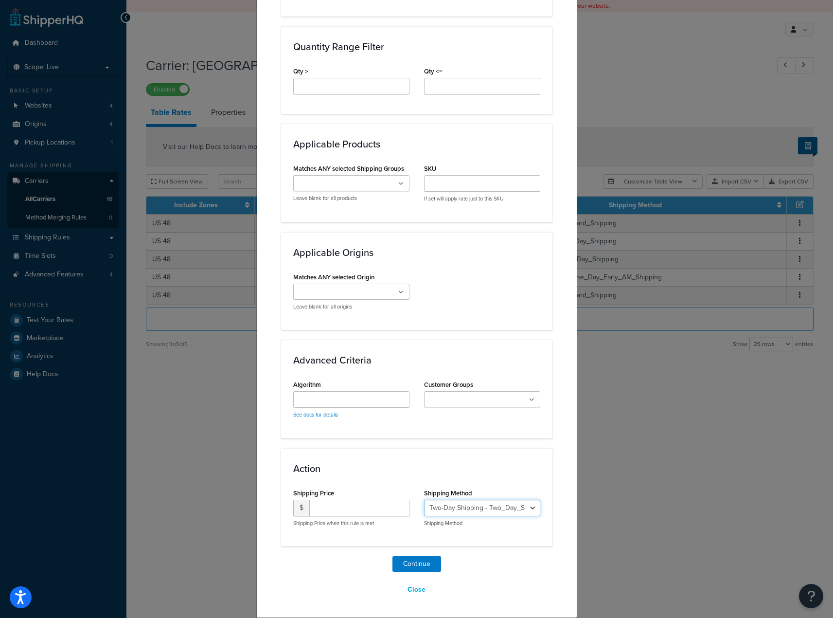
click at [456, 510] on select "Two-Day Shipping - Two_Day_Shipping One-Day Shipping - One_Day_Shipping Standar…" at bounding box center [482, 507] width 116 height 17
click at [457, 510] on select "Two-Day Shipping - Two_Day_Shipping One-Day Shipping - One_Day_Shipping Standar…" at bounding box center [482, 507] width 116 height 17
click at [442, 387] on label "Customer Groups" at bounding box center [448, 384] width 49 height 7
click at [442, 394] on input "Customer Groups" at bounding box center [470, 399] width 86 height 11
click at [450, 333] on div "Applicable Zones See examples and learn more about how include and exclude zone…" at bounding box center [416, 104] width 271 height 883
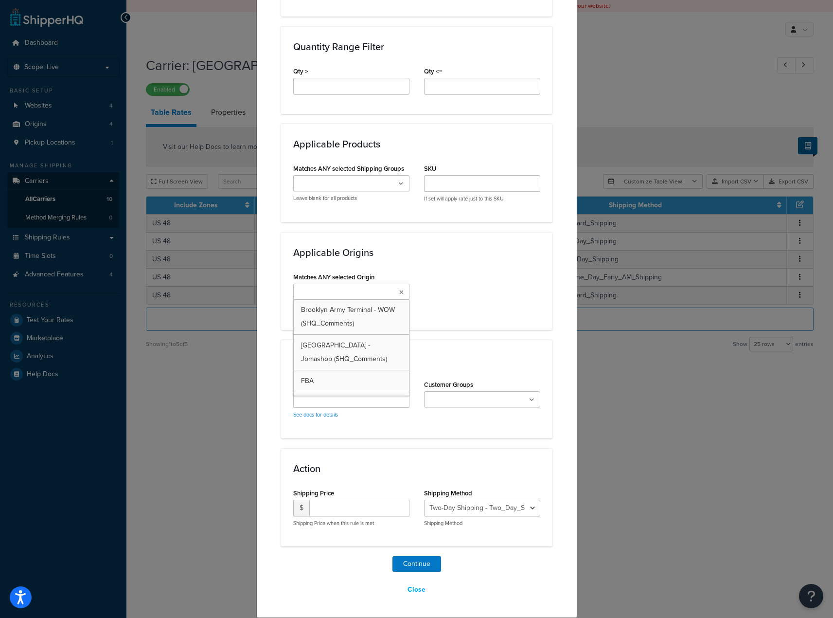
click at [378, 294] on ul at bounding box center [351, 291] width 116 height 16
click at [479, 247] on h3 "Applicable Origins" at bounding box center [416, 252] width 247 height 11
click at [389, 296] on ul at bounding box center [351, 291] width 116 height 16
click at [491, 287] on div "Matches ANY selected Origin Brooklyn Army Terminal - WOW (SHQ_Comments) Brookly…" at bounding box center [417, 294] width 262 height 48
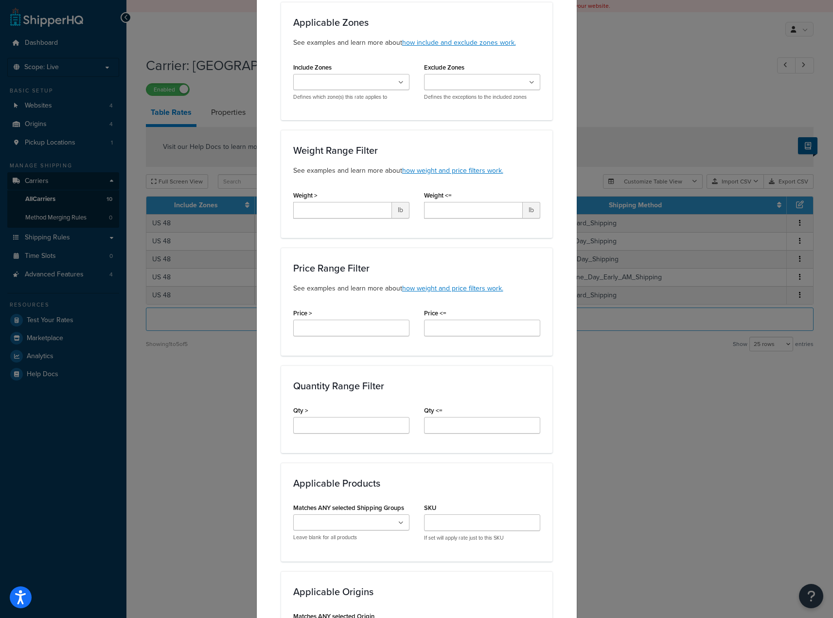
scroll to position [105, 0]
click at [454, 78] on ul at bounding box center [482, 83] width 116 height 16
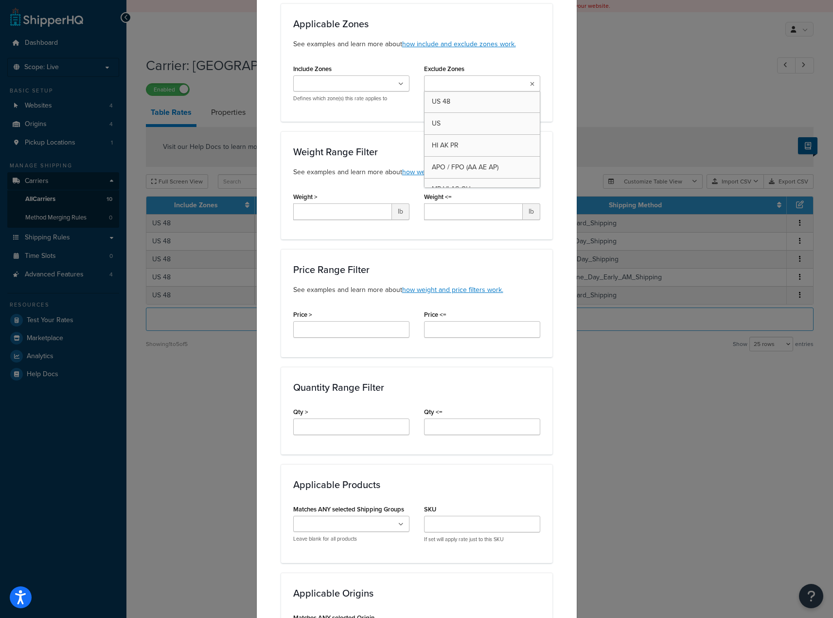
click at [454, 77] on ul at bounding box center [482, 83] width 116 height 16
click at [459, 59] on div "Applicable Zones See examples and learn more about how include and exclude zone…" at bounding box center [416, 62] width 271 height 118
click at [391, 88] on ul at bounding box center [351, 83] width 116 height 16
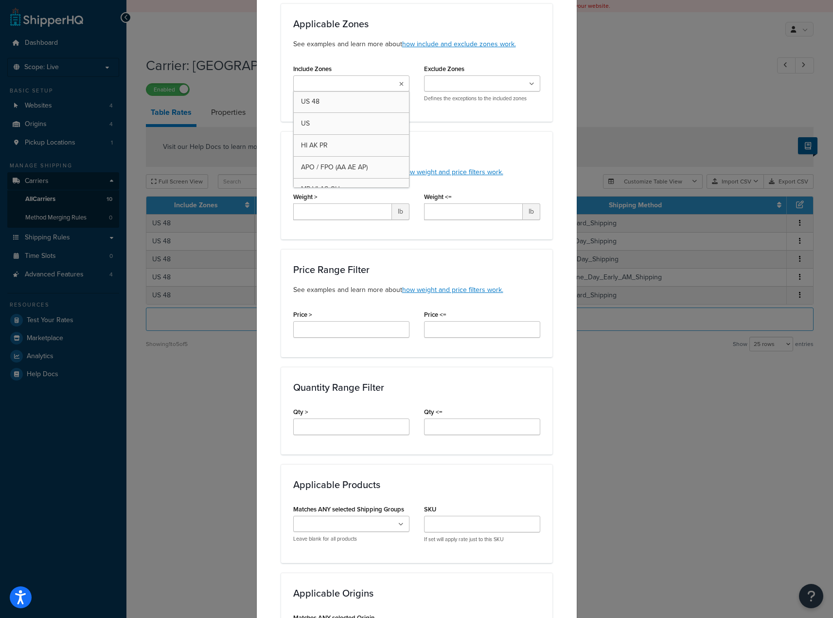
click at [399, 83] on icon at bounding box center [401, 84] width 4 height 6
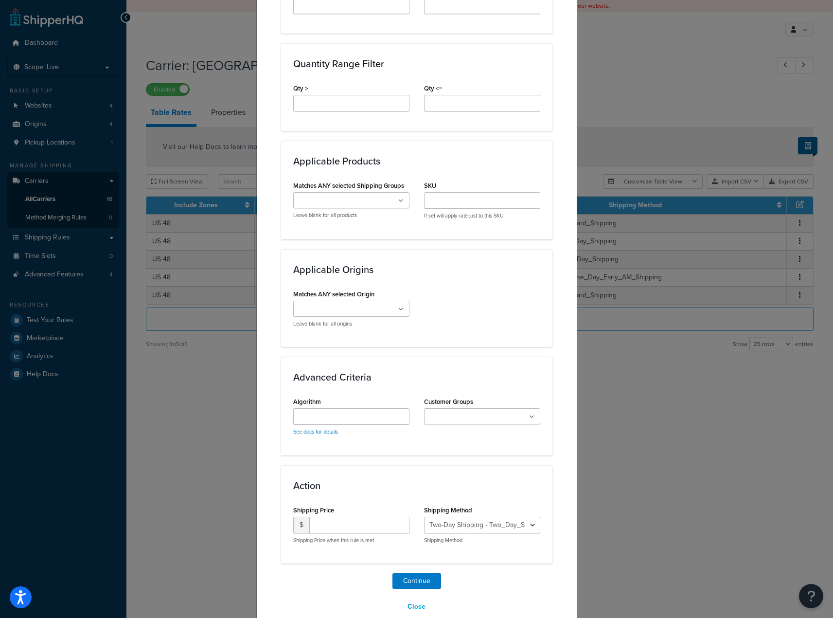
scroll to position [445, 0]
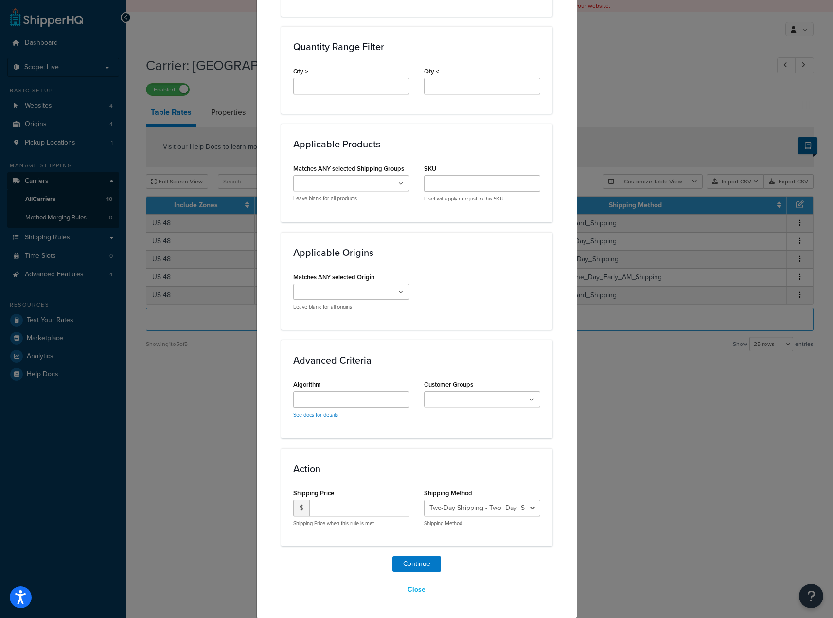
click at [367, 296] on input "Matches ANY selected Origin" at bounding box center [339, 292] width 86 height 11
click at [493, 261] on div "Applicable Origins Matches ANY selected Origin Brooklyn Army Terminal - WOW (SH…" at bounding box center [416, 281] width 271 height 98
click at [345, 172] on label "Matches ANY selected Shipping Groups" at bounding box center [348, 168] width 111 height 7
click at [345, 178] on input "Matches ANY selected Shipping Groups" at bounding box center [339, 183] width 86 height 11
click at [345, 174] on div "Matches ANY selected Shipping Groups USA_ONLY REGULAR OVERSIZED SMALL_BOX UNDER…" at bounding box center [351, 181] width 116 height 40
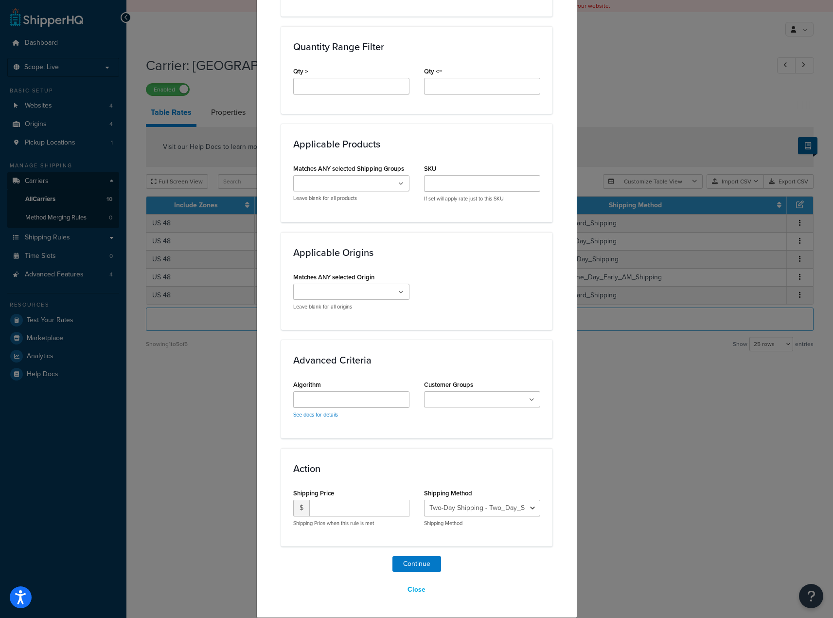
click at [376, 112] on div "Quantity Range Filter Qty > Qty <=" at bounding box center [416, 70] width 271 height 88
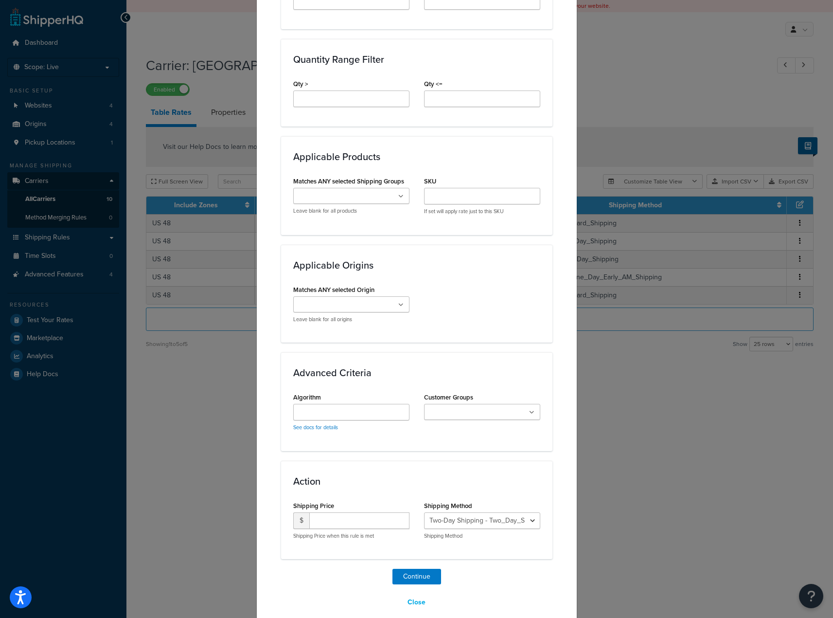
scroll to position [438, 0]
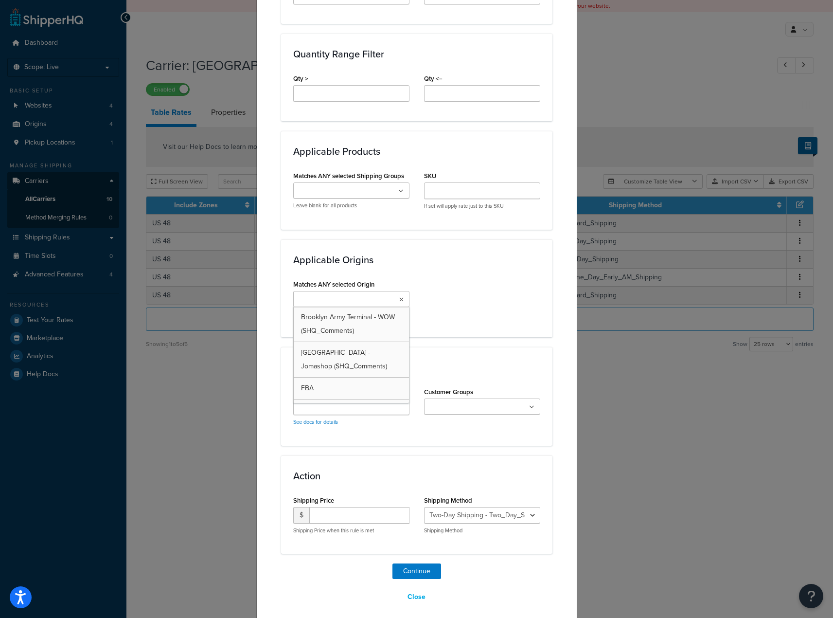
click at [360, 300] on input "Matches ANY selected Origin" at bounding box center [339, 299] width 86 height 11
click at [536, 286] on div "Matches ANY selected Origin Brooklyn Army Terminal - WOW (SHQ_Comments) Brookly…" at bounding box center [417, 301] width 262 height 48
click at [348, 414] on input "Algorithm" at bounding box center [351, 406] width 116 height 17
click at [321, 424] on link "See docs for details" at bounding box center [315, 422] width 45 height 8
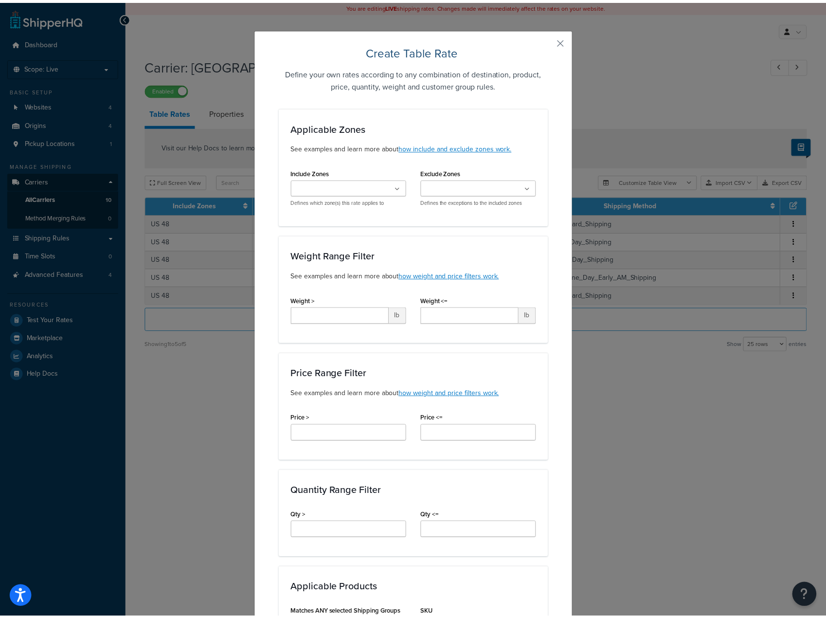
scroll to position [0, 0]
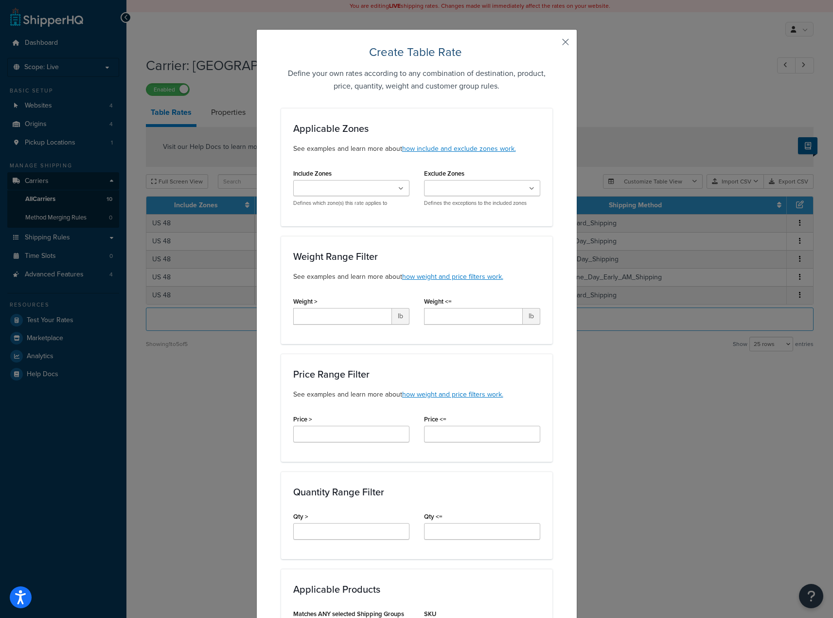
click at [552, 44] on button "button" at bounding box center [551, 45] width 2 height 2
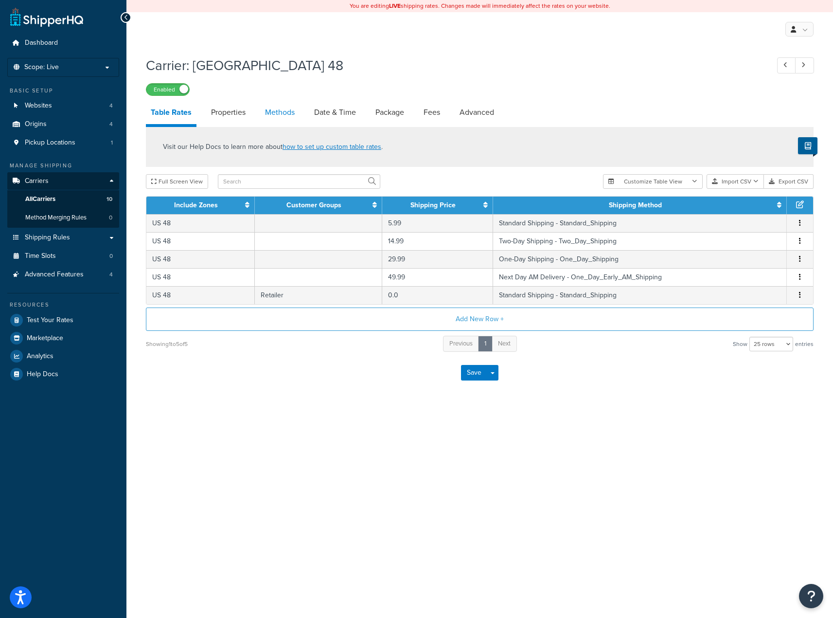
click at [281, 114] on link "Methods" at bounding box center [279, 112] width 39 height 23
select select "25"
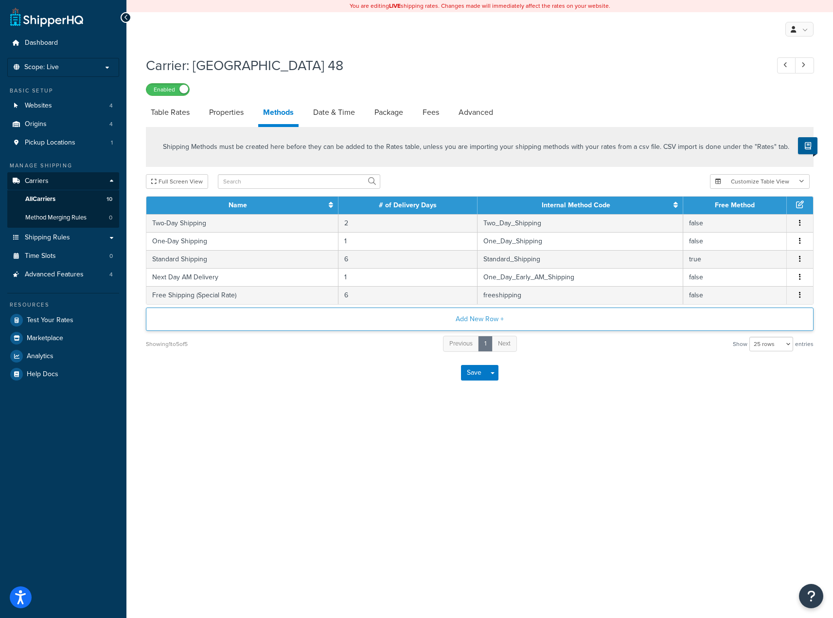
click at [447, 315] on button "Add New Row +" at bounding box center [480, 318] width 668 height 23
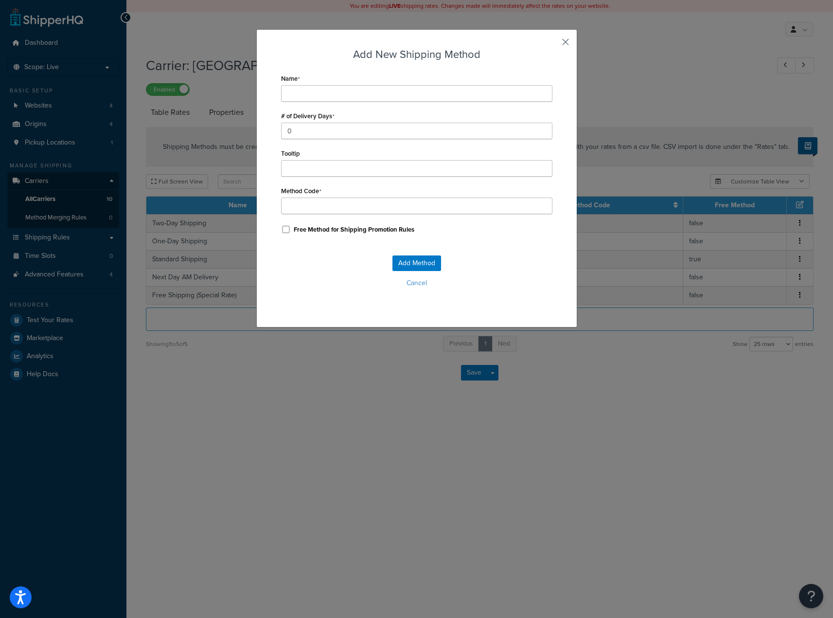
click at [567, 44] on div "Add New Shipping Method Name # of Delivery Days 0 Tooltip Method Code Free Meth…" at bounding box center [416, 178] width 321 height 298
click at [552, 44] on button "button" at bounding box center [551, 45] width 2 height 2
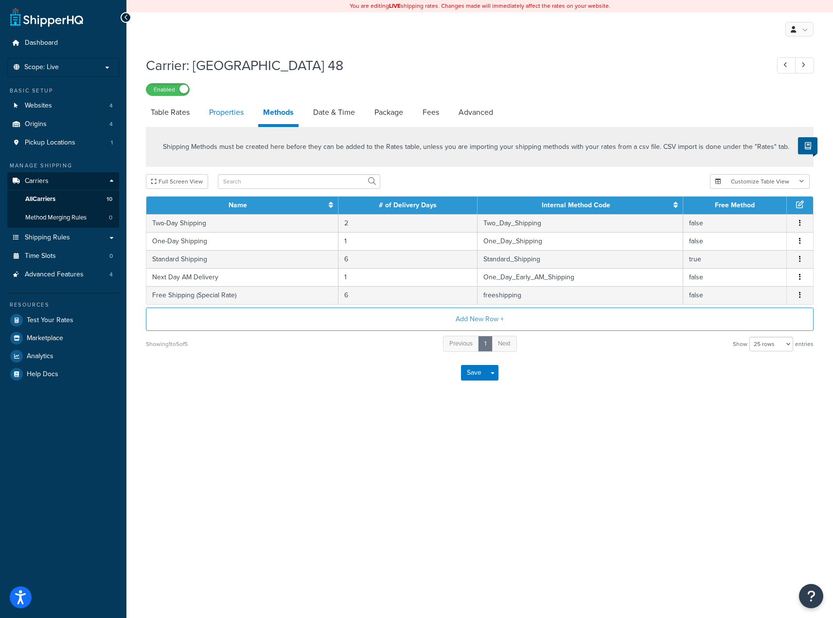
click at [210, 118] on link "Properties" at bounding box center [226, 112] width 44 height 23
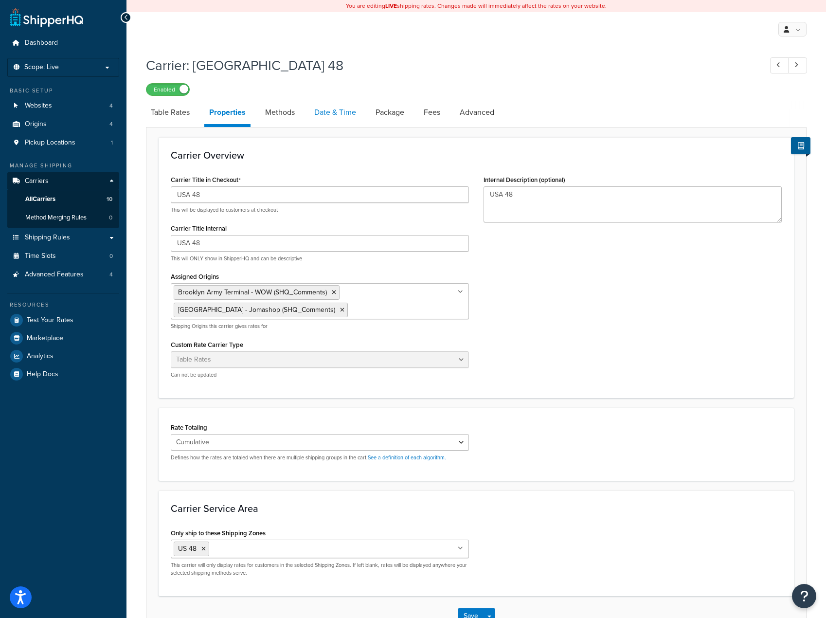
click at [337, 114] on link "Date & Time" at bounding box center [335, 112] width 52 height 23
select select "yMMMEd"
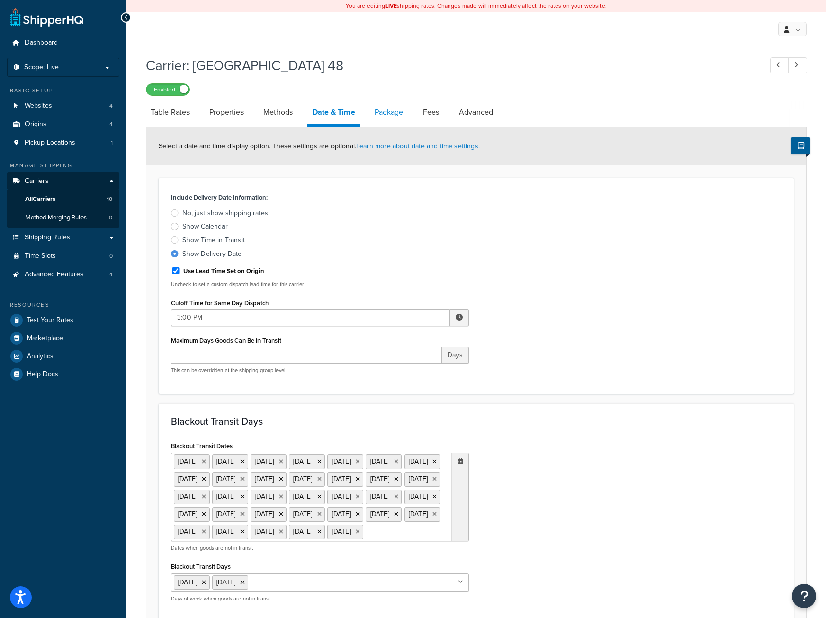
click at [395, 114] on link "Package" at bounding box center [389, 112] width 38 height 23
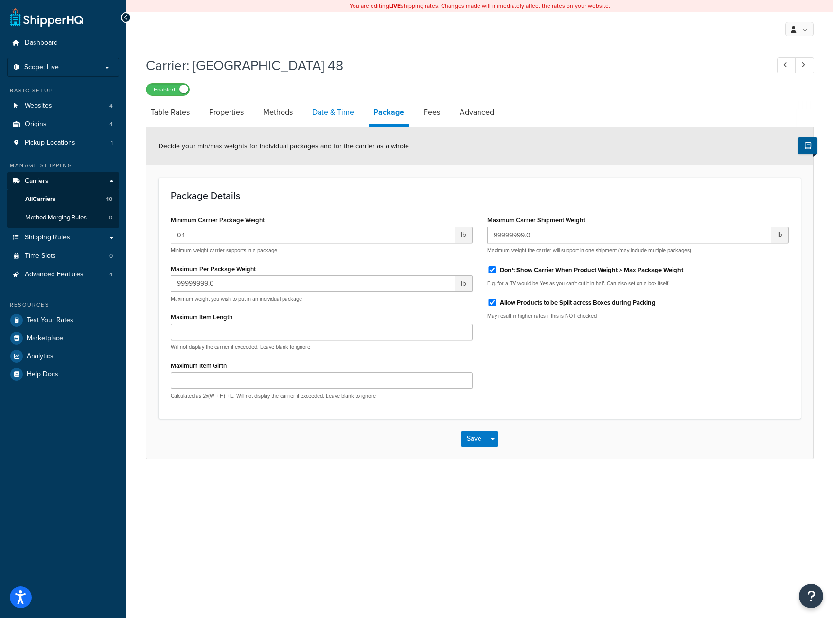
click at [331, 115] on link "Date & Time" at bounding box center [333, 112] width 52 height 23
select select "yMMMEd"
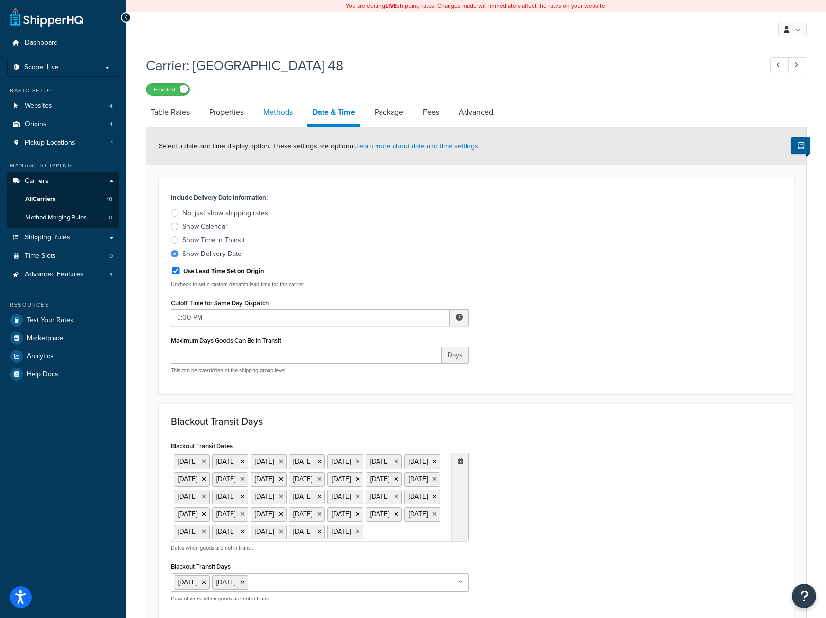
click at [268, 121] on link "Methods" at bounding box center [277, 112] width 39 height 23
select select "25"
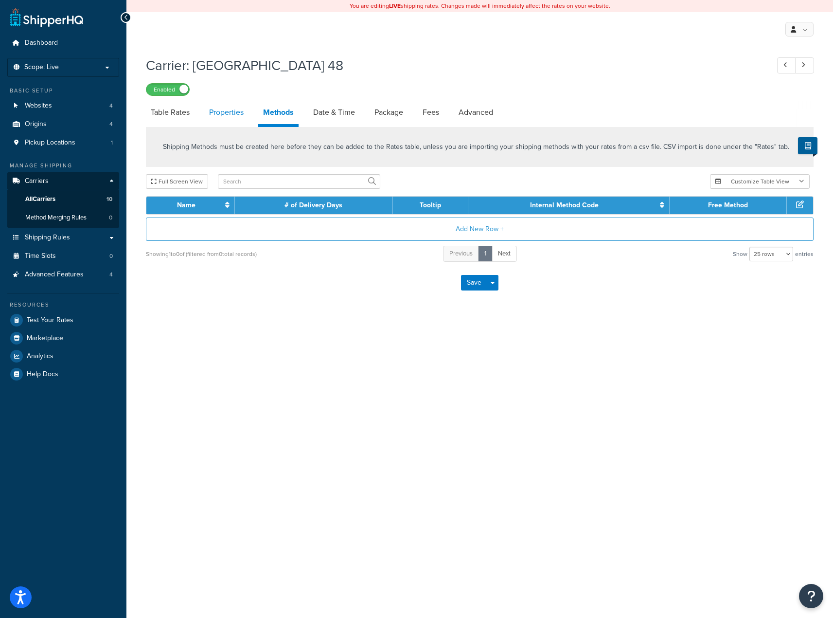
click at [231, 115] on link "Properties" at bounding box center [226, 112] width 44 height 23
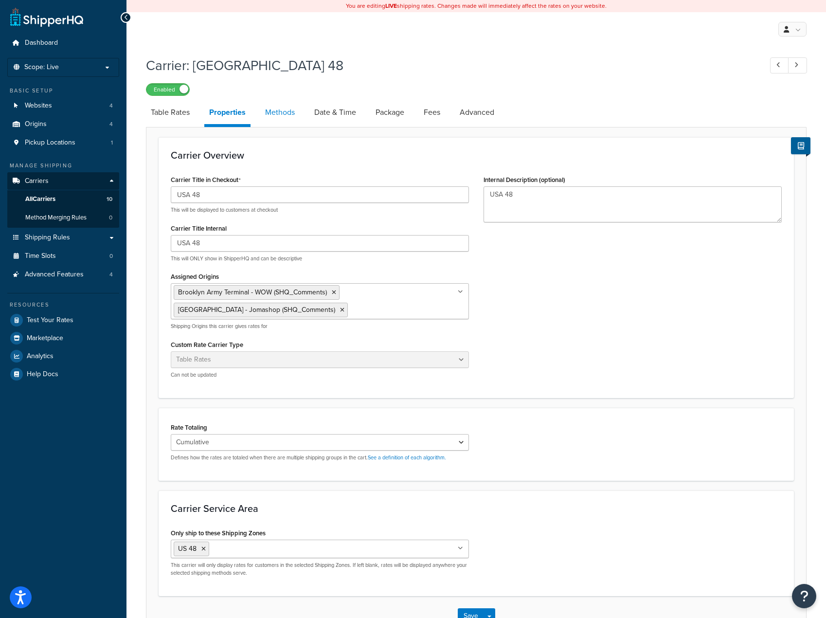
click at [270, 109] on link "Methods" at bounding box center [279, 112] width 39 height 23
select select "25"
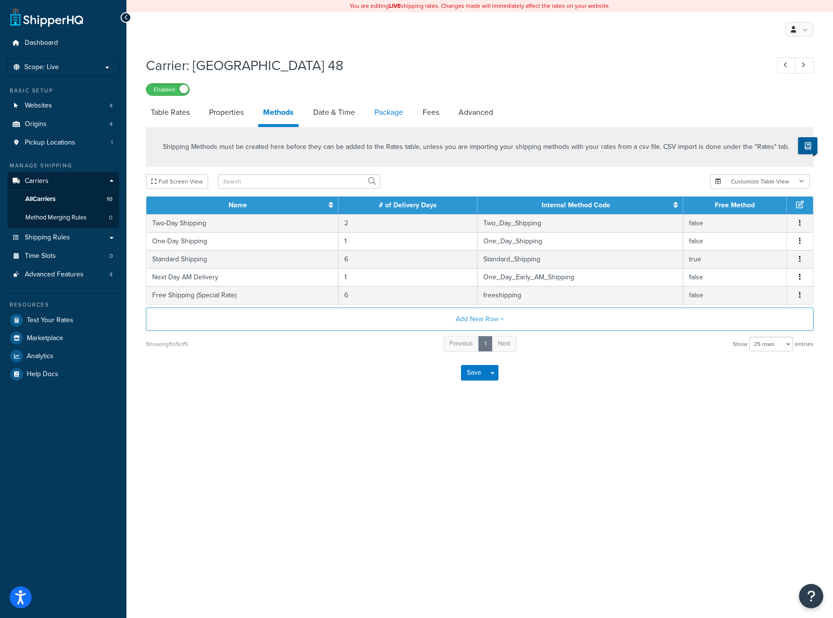
click at [380, 117] on link "Package" at bounding box center [389, 112] width 38 height 23
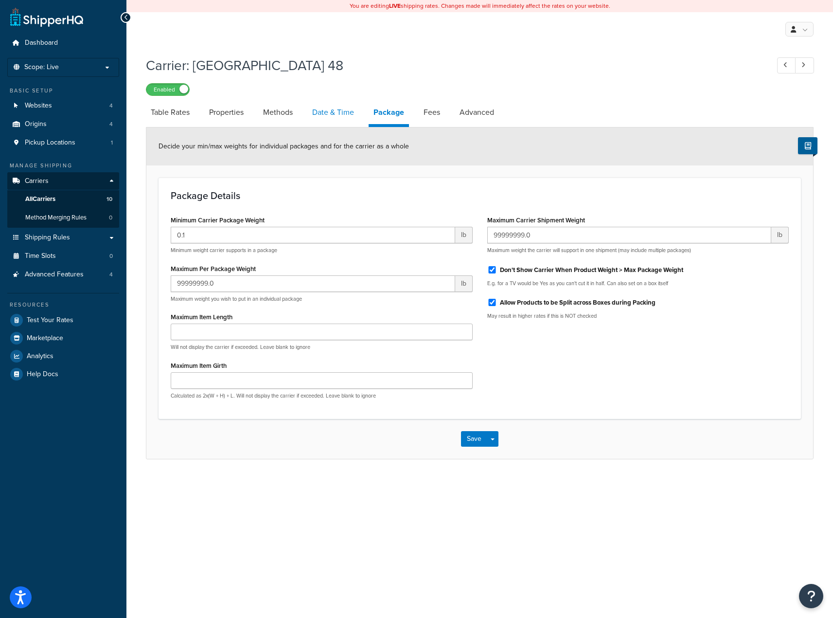
click at [329, 115] on link "Date & Time" at bounding box center [333, 112] width 52 height 23
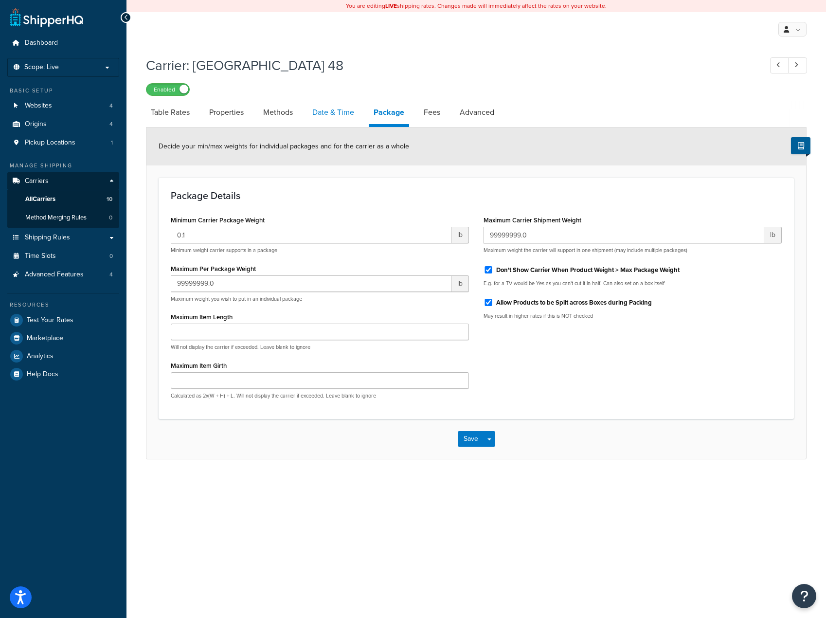
select select "yMMMEd"
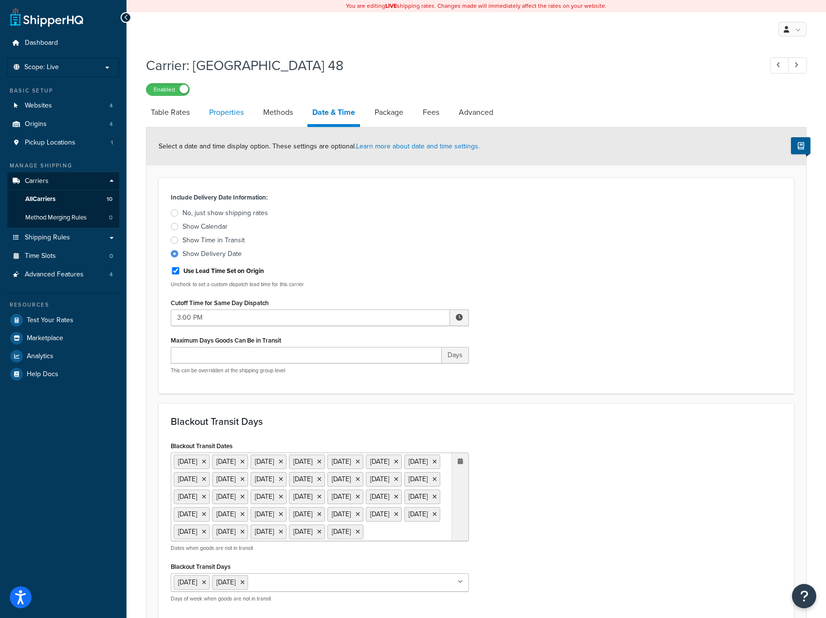
click at [230, 117] on link "Properties" at bounding box center [226, 112] width 44 height 23
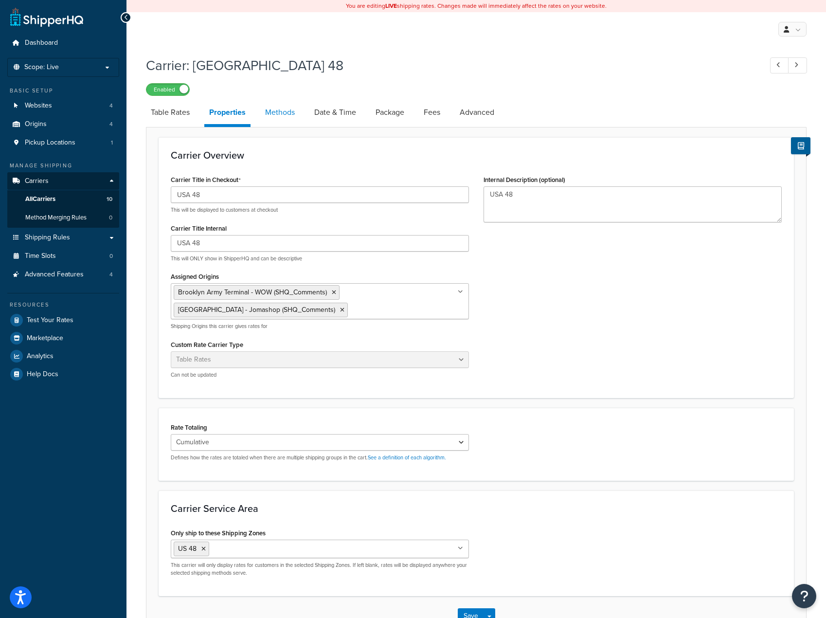
click at [278, 111] on link "Methods" at bounding box center [279, 112] width 39 height 23
select select "25"
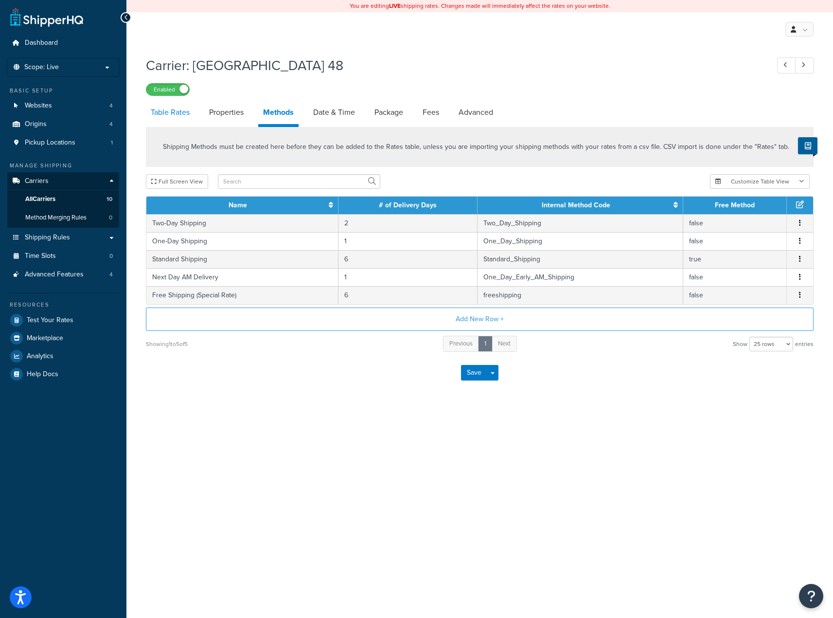
click at [160, 117] on link "Table Rates" at bounding box center [170, 112] width 49 height 23
select select "25"
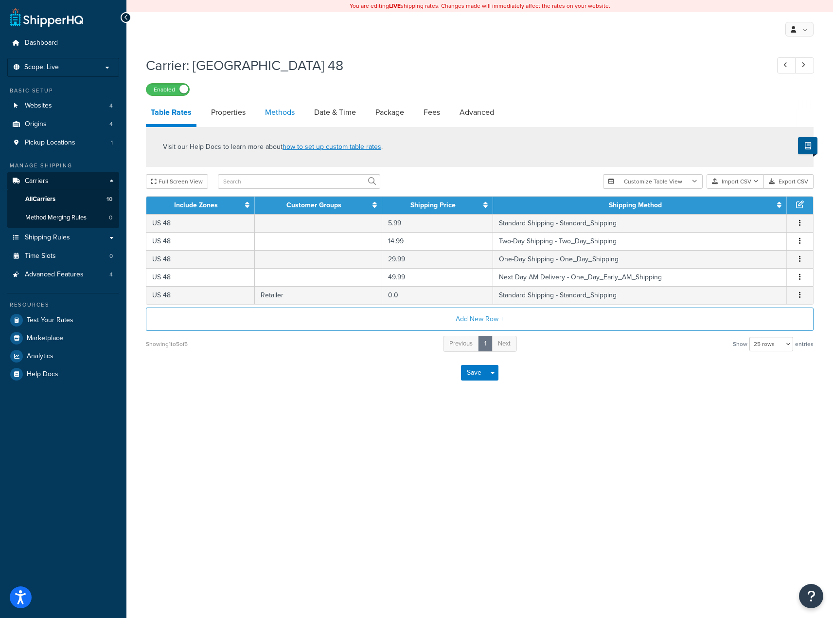
click at [286, 111] on link "Methods" at bounding box center [279, 112] width 39 height 23
select select "25"
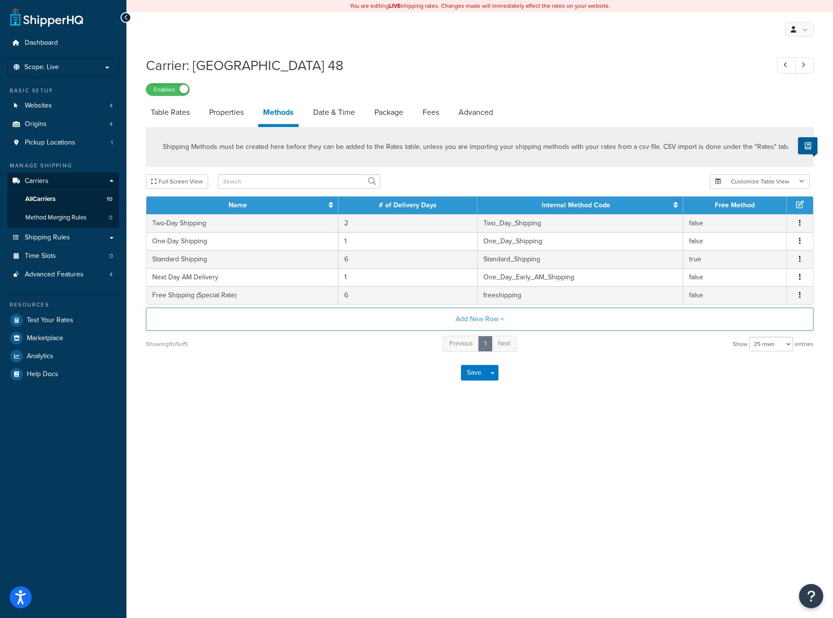
click at [535, 478] on div "You are editing LIVE shipping rates. Changes made will immediately affect the r…" at bounding box center [479, 309] width 707 height 618
click at [785, 181] on button "Customize Table View" at bounding box center [760, 181] width 100 height 15
click at [786, 181] on button "Customize Table View" at bounding box center [760, 181] width 100 height 15
click at [169, 106] on link "Table Rates" at bounding box center [170, 112] width 49 height 23
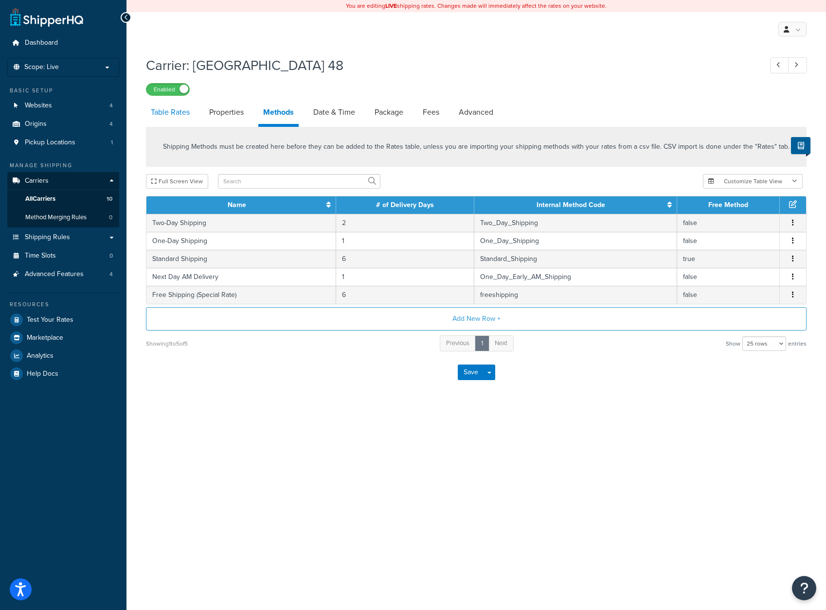
select select "25"
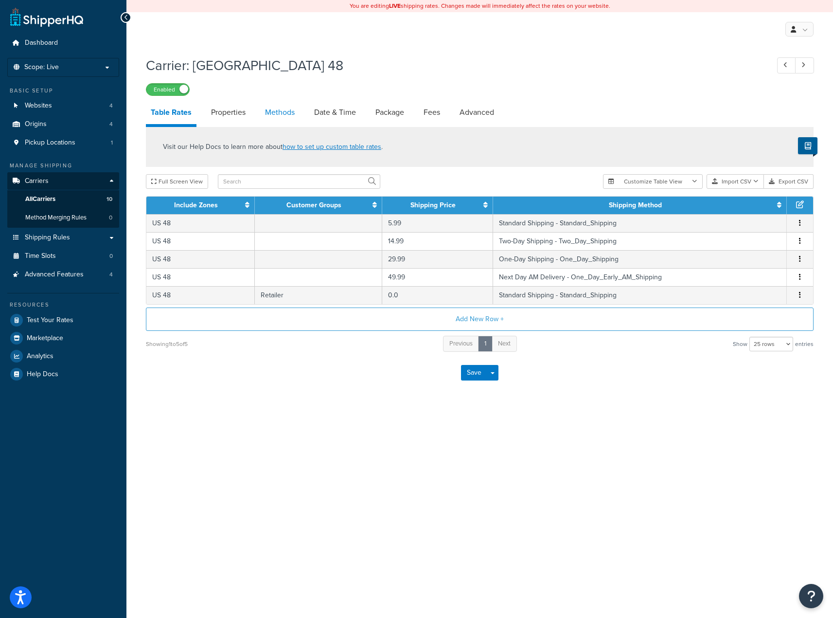
click at [270, 105] on link "Methods" at bounding box center [279, 112] width 39 height 23
select select "25"
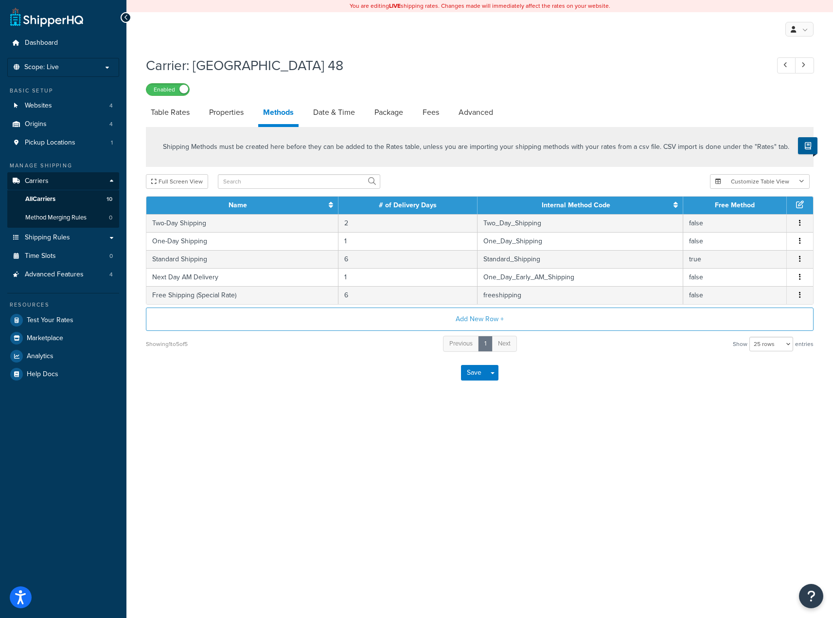
click at [774, 174] on div "Shipping Methods must be created here before they can be added to the Rates tab…" at bounding box center [480, 240] width 682 height 226
click at [769, 186] on button "Customize Table View" at bounding box center [760, 181] width 100 height 15
click at [759, 182] on button "Customize Table View" at bounding box center [760, 181] width 100 height 15
click at [575, 429] on div "You are editing LIVE shipping rates. Changes made will immediately affect the r…" at bounding box center [479, 309] width 707 height 618
click at [477, 324] on button "Add New Row +" at bounding box center [480, 318] width 668 height 23
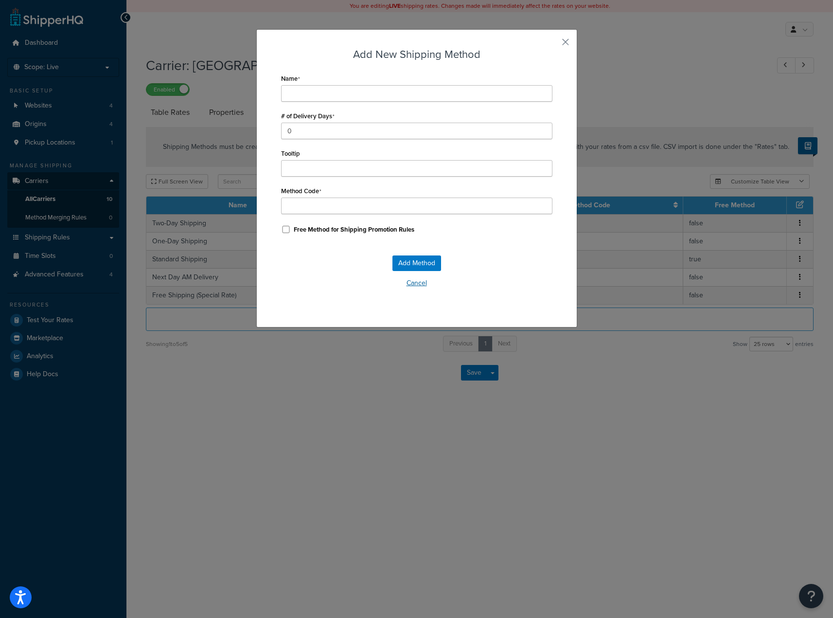
click at [418, 283] on button "Cancel" at bounding box center [416, 283] width 271 height 15
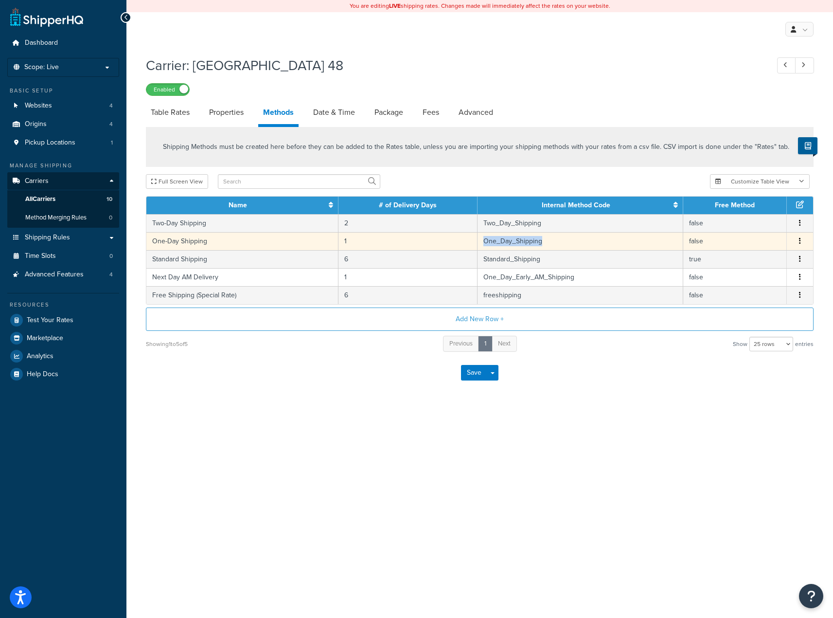
copy td "One_Day_Shipping"
drag, startPoint x: 545, startPoint y: 245, endPoint x: 480, endPoint y: 248, distance: 64.8
click at [480, 248] on td "One_Day_Shipping" at bounding box center [580, 241] width 205 height 18
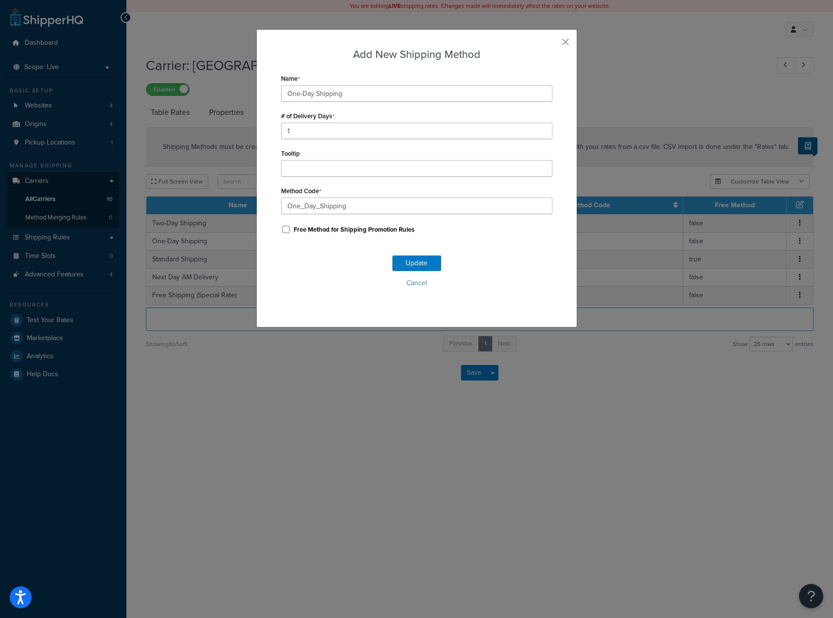
click at [368, 383] on div "Add New Shipping Method Name One-Day Shipping # of Delivery Days 1 Tooltip Meth…" at bounding box center [416, 309] width 833 height 618
click at [370, 93] on input "One-Day Shipping" at bounding box center [416, 93] width 271 height 17
drag, startPoint x: 309, startPoint y: 91, endPoint x: 172, endPoint y: 80, distance: 137.1
click at [207, 86] on div "Add New Shipping Method Name One-Day Shipping # of Delivery Days 1 Tooltip Meth…" at bounding box center [416, 309] width 833 height 618
click at [552, 44] on button "button" at bounding box center [551, 45] width 2 height 2
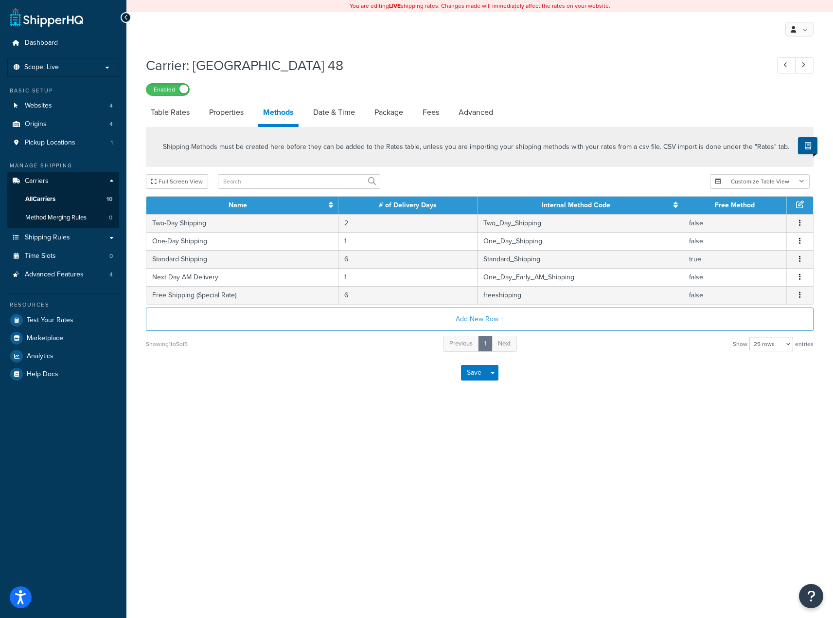
drag, startPoint x: 587, startPoint y: 425, endPoint x: 501, endPoint y: 389, distance: 93.3
click at [584, 423] on div "You are editing LIVE shipping rates. Changes made will immediately affect the r…" at bounding box center [479, 309] width 707 height 618
click at [489, 318] on button "Add New Row +" at bounding box center [480, 318] width 668 height 23
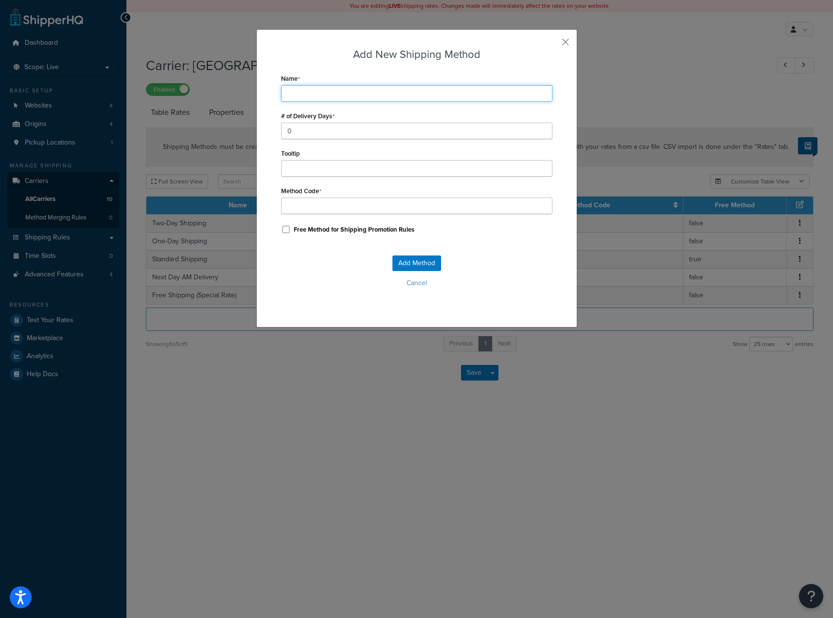
click at [321, 88] on input "Name" at bounding box center [416, 93] width 271 height 17
paste input "One_Day_Shipping"
type input "One_Day_Shipping"
drag, startPoint x: 357, startPoint y: 94, endPoint x: 232, endPoint y: 95, distance: 125.0
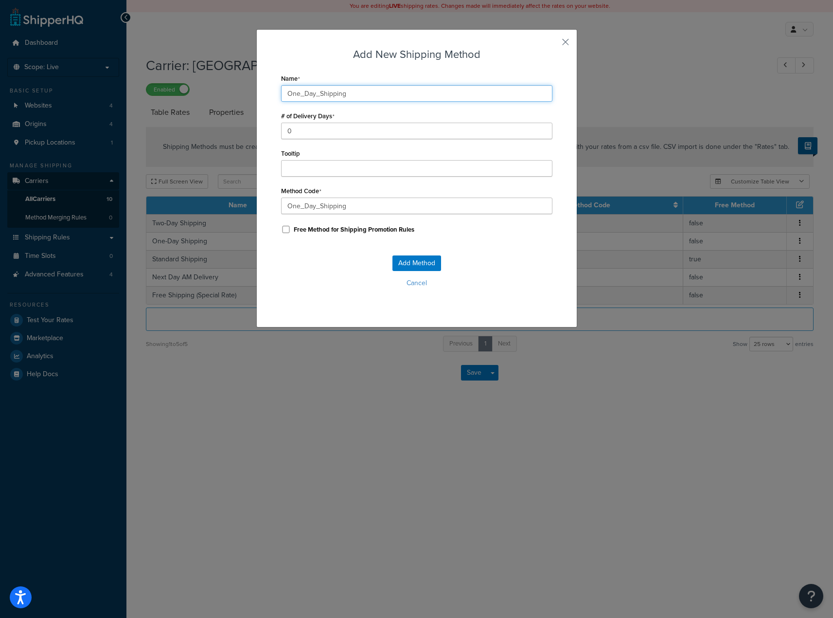
click at [232, 97] on div "Add New Shipping Method Name One_Day_Shipping # of Delivery Days 0 Tooltip Meth…" at bounding box center [416, 309] width 833 height 618
click at [311, 94] on input "One_Day_Shipping" at bounding box center [416, 93] width 271 height 17
click at [354, 91] on input "One_Day_Shipping" at bounding box center [416, 93] width 271 height 17
click at [288, 123] on input "0" at bounding box center [416, 131] width 271 height 17
click at [351, 90] on input "One_Day_Shipping" at bounding box center [416, 93] width 271 height 17
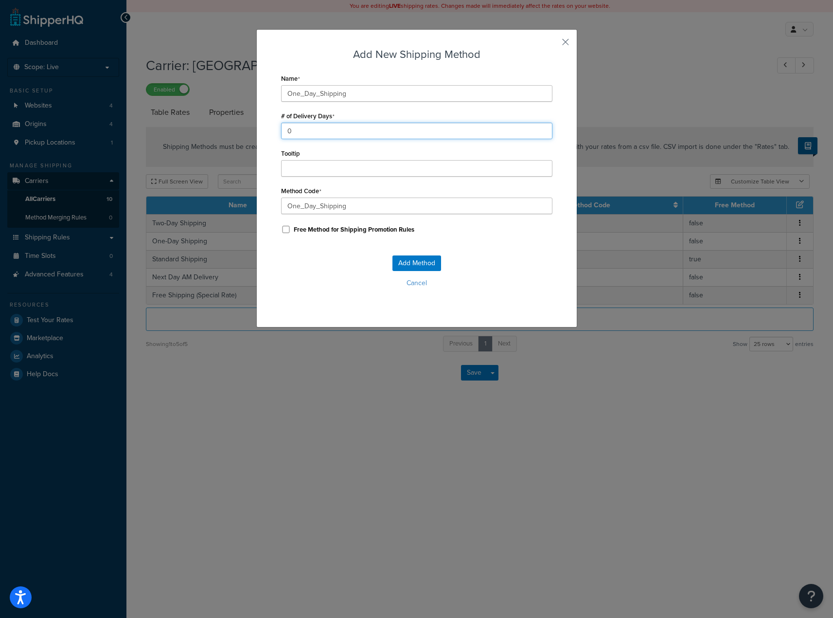
click at [299, 129] on input "0" at bounding box center [416, 131] width 271 height 17
click at [366, 94] on input "One_Day_Shipping" at bounding box center [416, 93] width 271 height 17
click at [312, 134] on input "0" at bounding box center [416, 131] width 271 height 17
click at [361, 87] on input "One_Day_Shipping" at bounding box center [416, 93] width 271 height 17
type input "One_Day_Shipping_"
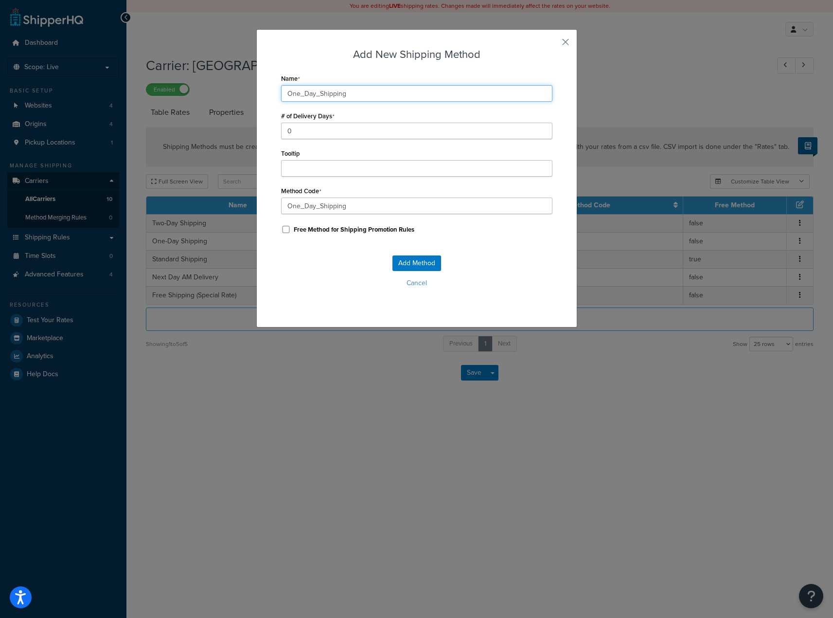
type input "One_Day_Shipping_"
type input "One_Day_Shipping_p"
type input "One_Day_Shipping_pl"
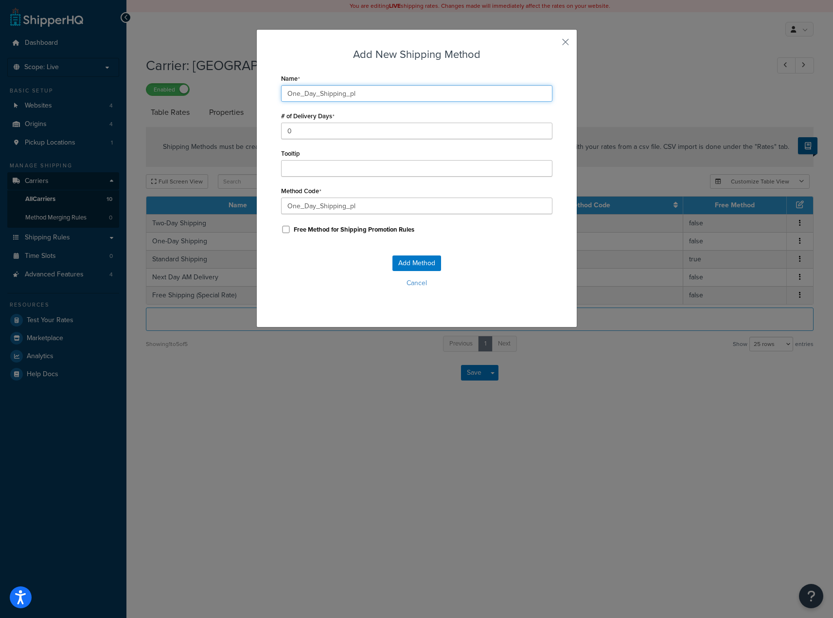
type input "One_Day_Shipping_plu"
type input "One_Day_Shipping_plux"
type input "One_Day_Shipping_plu"
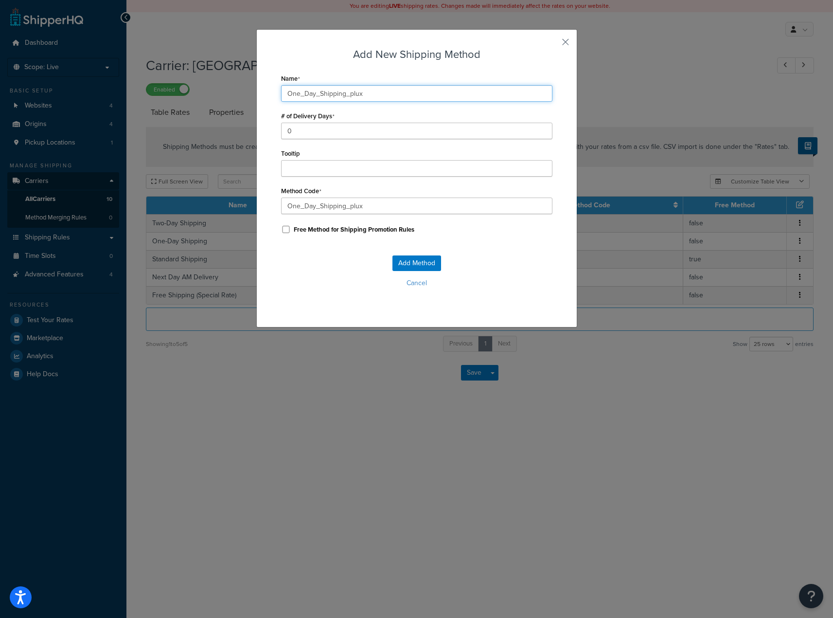
type input "One_Day_Shipping_plu"
type input "One_Day_Shipping_plus"
type input "One_Day_Shipping_plus_"
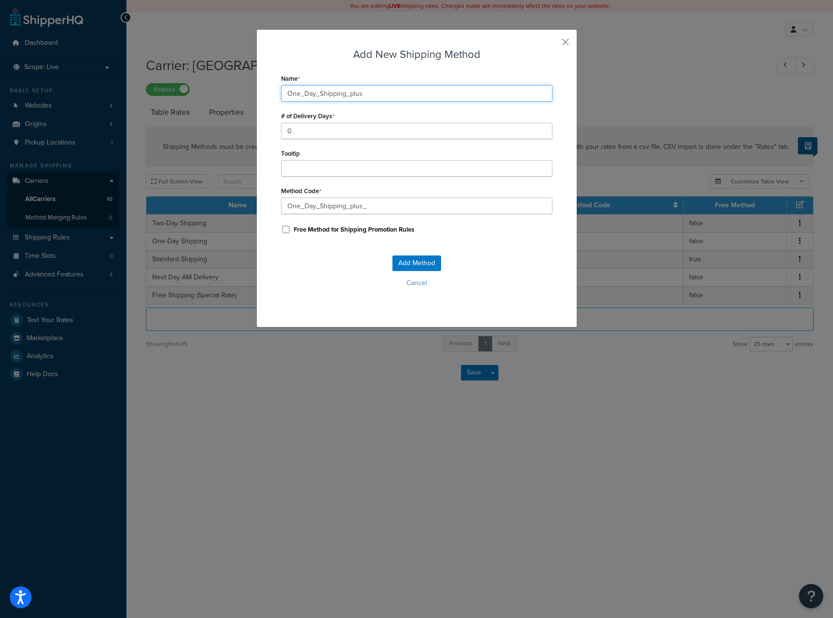
type input "One_Day_Shipping_plus 1"
type input "One_Day_Shipping_plus_1"
type input "One_Day_Shipping_plus"
type input "One_Day_Shipping_plus_"
type input "One_Day_Shipping_plus"
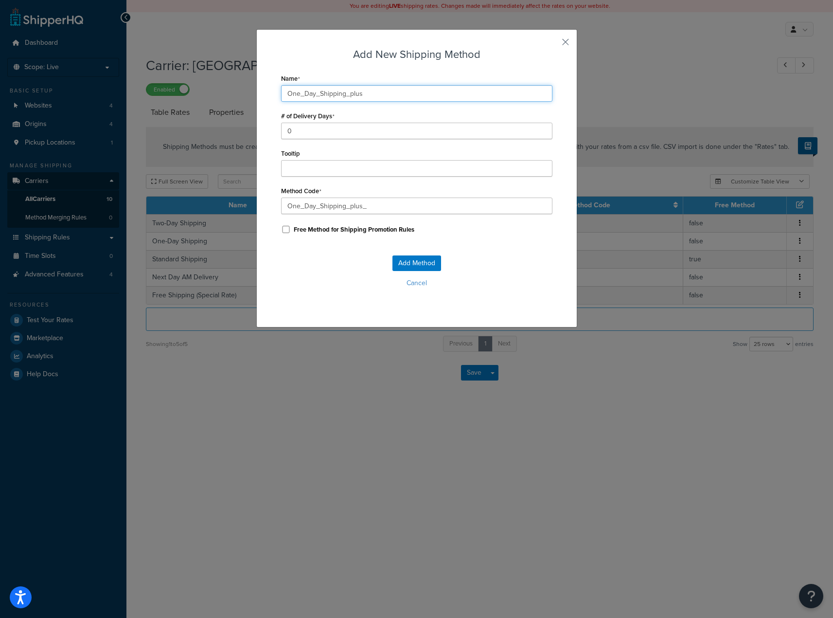
type input "One_Day_Shipping_plus"
type input "One_Day_Shipping_plus_"
type input "One_Day_Shipping_plus_1"
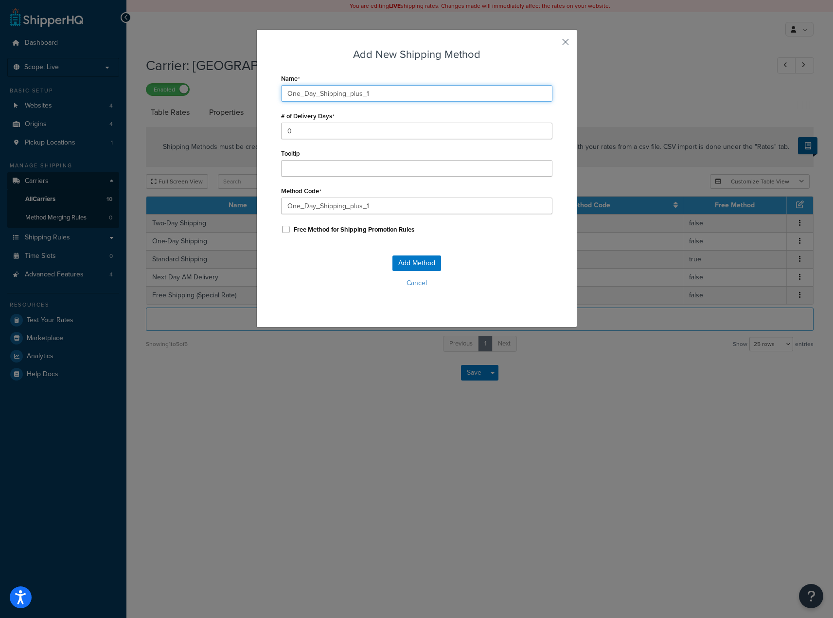
type input "One_Day_Shipping_plus_1"
drag, startPoint x: 287, startPoint y: 127, endPoint x: 243, endPoint y: 129, distance: 44.8
click at [250, 129] on div "Add New Shipping Method Name One_Day_Shipping_plus_1 # of Delivery Days 0 Toolt…" at bounding box center [416, 309] width 833 height 618
type input "2"
click at [411, 263] on button "Add Method" at bounding box center [416, 263] width 49 height 16
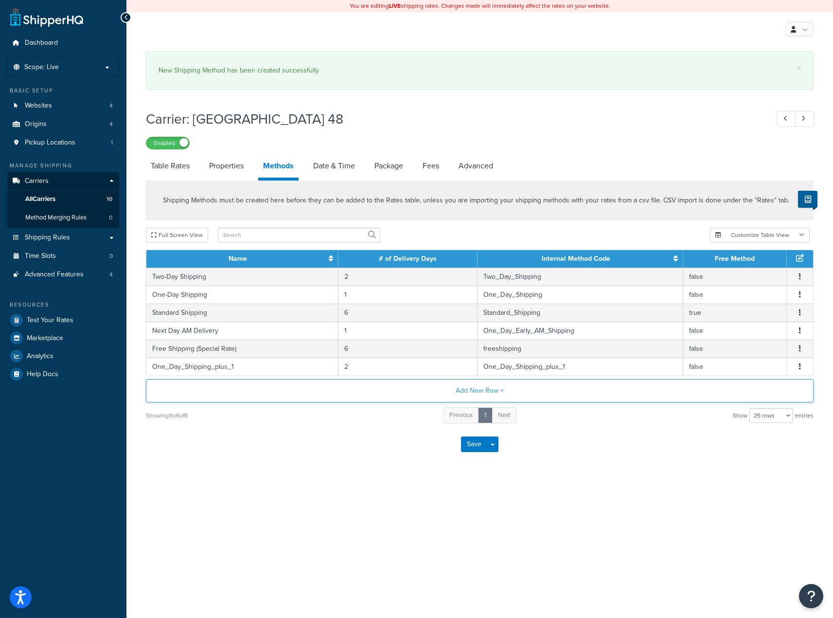
click at [486, 379] on button "Add New Row +" at bounding box center [480, 390] width 668 height 23
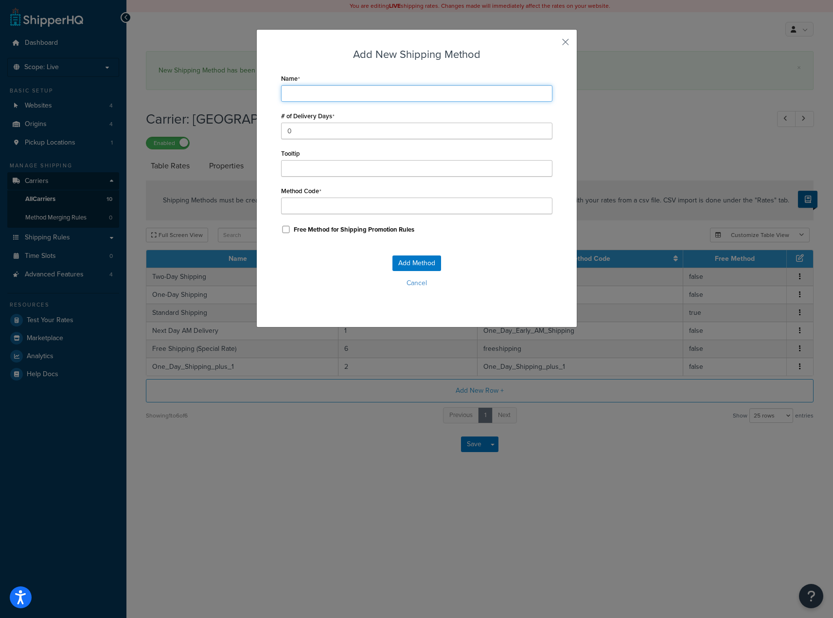
click at [333, 95] on input "Name" at bounding box center [416, 93] width 271 height 17
paste input "One_Day_Shipping"
type input "One_Day_Shipping"
type input "One_Day_Shipping_"
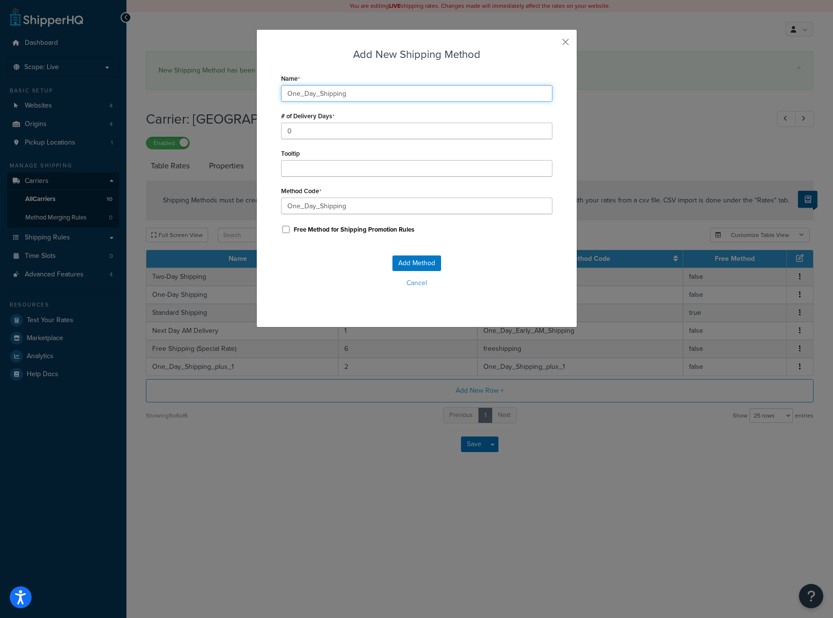
type input "One_Day_Shipping_"
type input "One_Day_Shipping_p"
type input "One_Day_Shipping_pl"
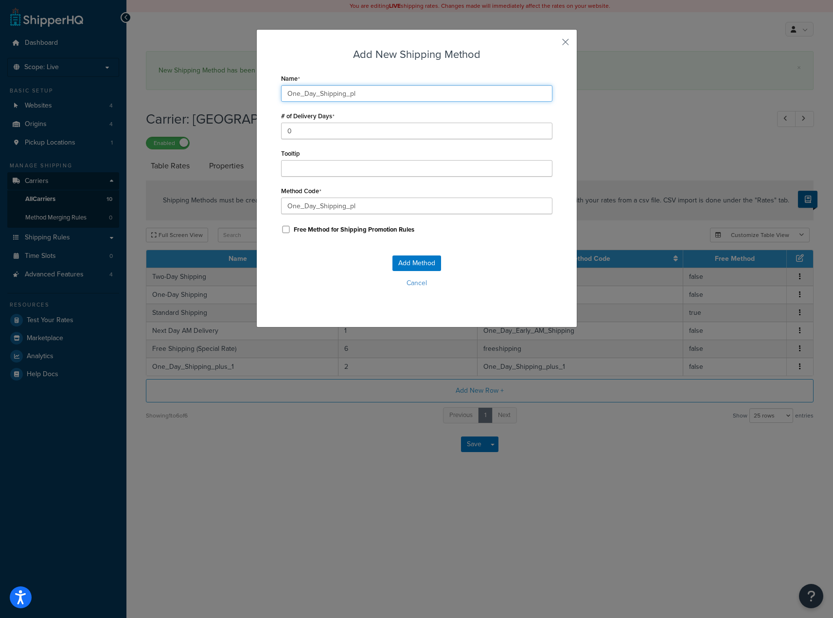
type input "One_Day_Shipping_plu"
type input "One_Day_Shipping_plus"
type input "One_Day_Shipping_plus_"
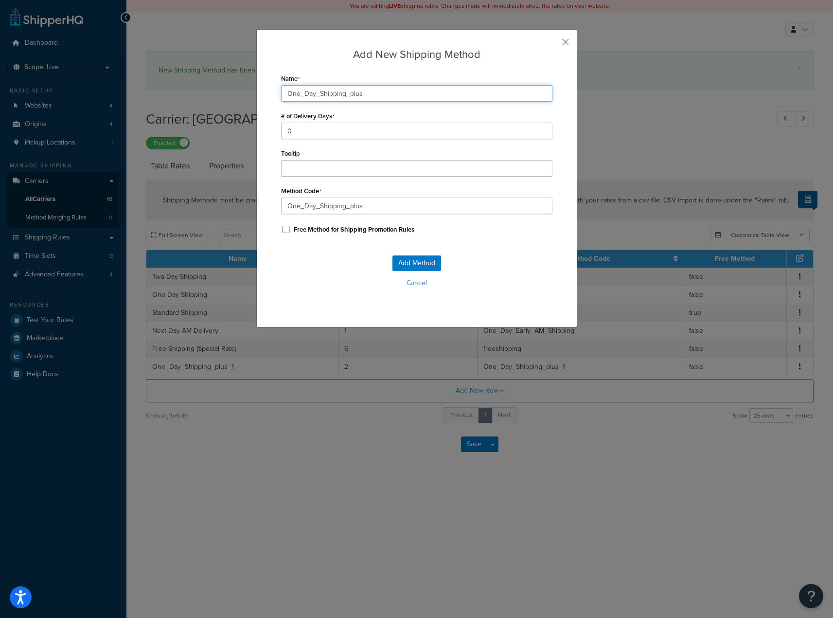
type input "One_Day_Shipping_plus_"
type input "One_Day_Shipping_plus_2"
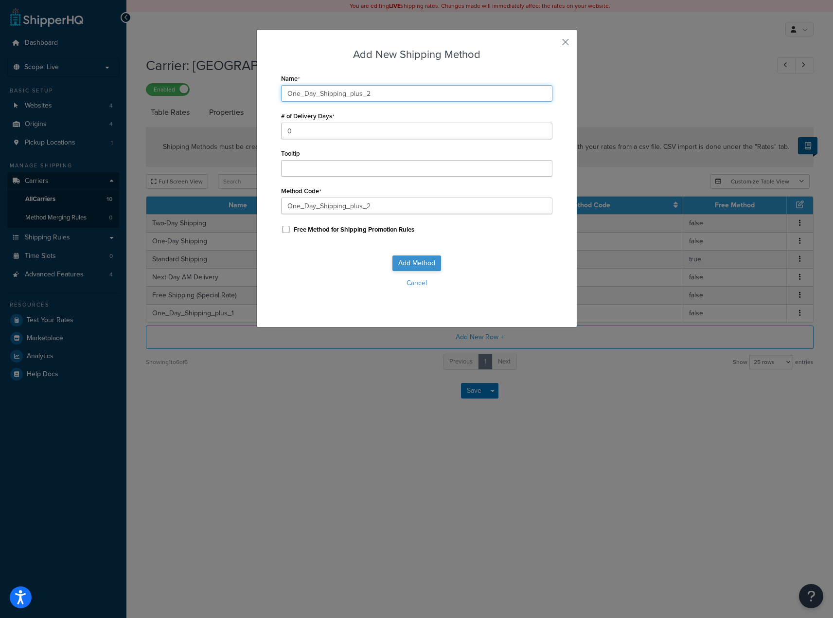
type input "One_Day_Shipping_plus_2"
drag, startPoint x: 413, startPoint y: 262, endPoint x: 340, endPoint y: 147, distance: 136.2
click at [345, 150] on form "Name One_Day_Shipping_plus_2 # of Delivery Days 0 Tooltip Method Code One_Day_S…" at bounding box center [416, 189] width 271 height 236
click at [256, 126] on div "Add New Shipping Method Name One_Day_Shipping_plus_2 # of Delivery Days 0 Toolt…" at bounding box center [416, 178] width 321 height 298
type input "3"
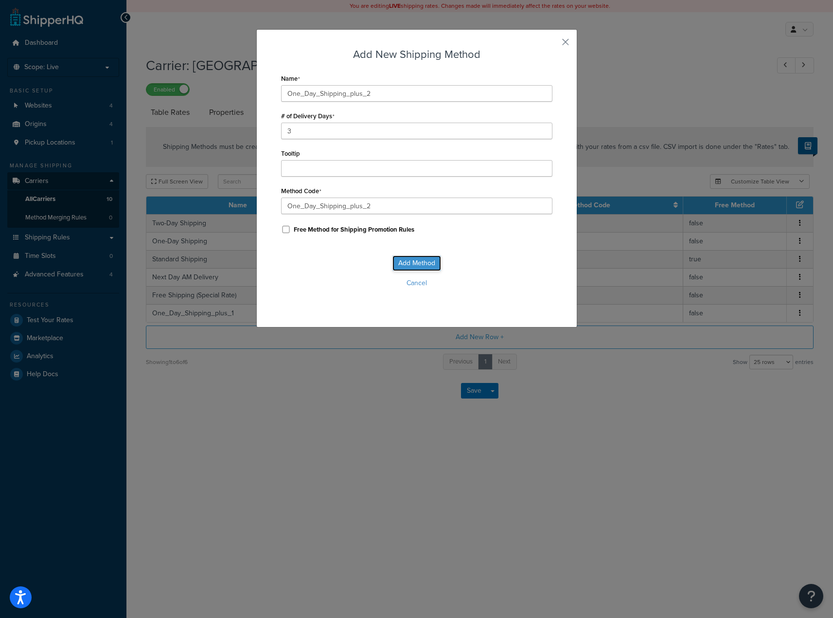
click at [413, 264] on button "Add Method" at bounding box center [416, 263] width 49 height 16
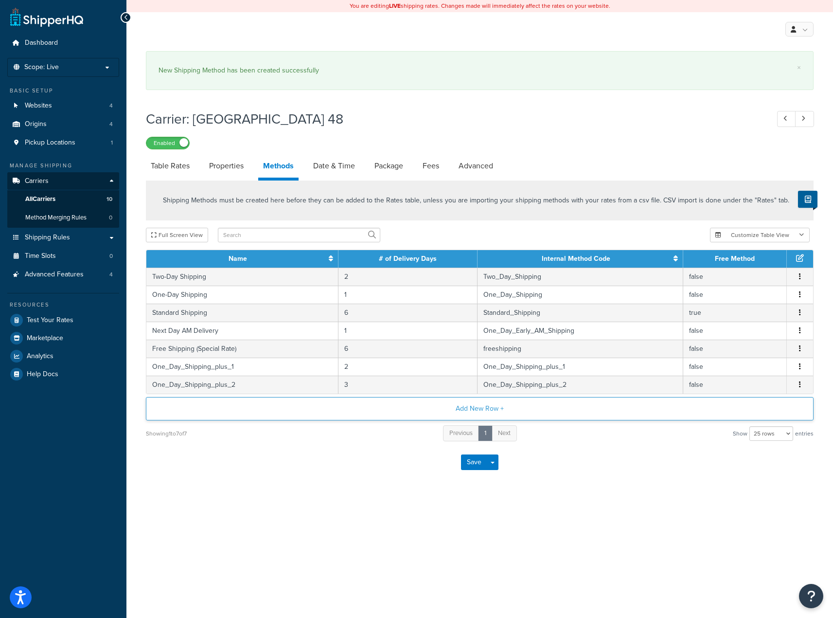
click at [491, 411] on button "Add New Row +" at bounding box center [480, 408] width 668 height 23
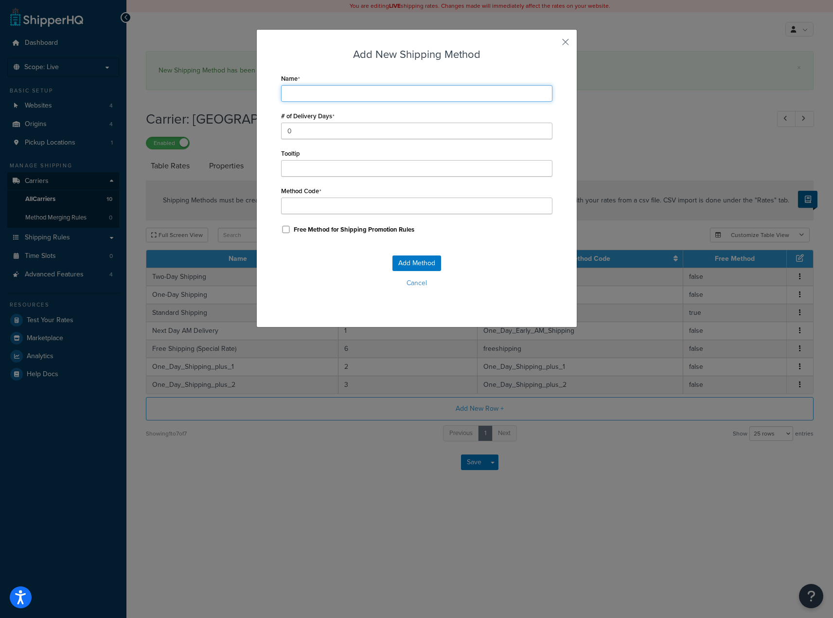
click at [339, 92] on input "Name" at bounding box center [416, 93] width 271 height 17
paste input "One_Day_Shipping"
type input "One_Day_Shipping"
type input "One_Day_Shipping_"
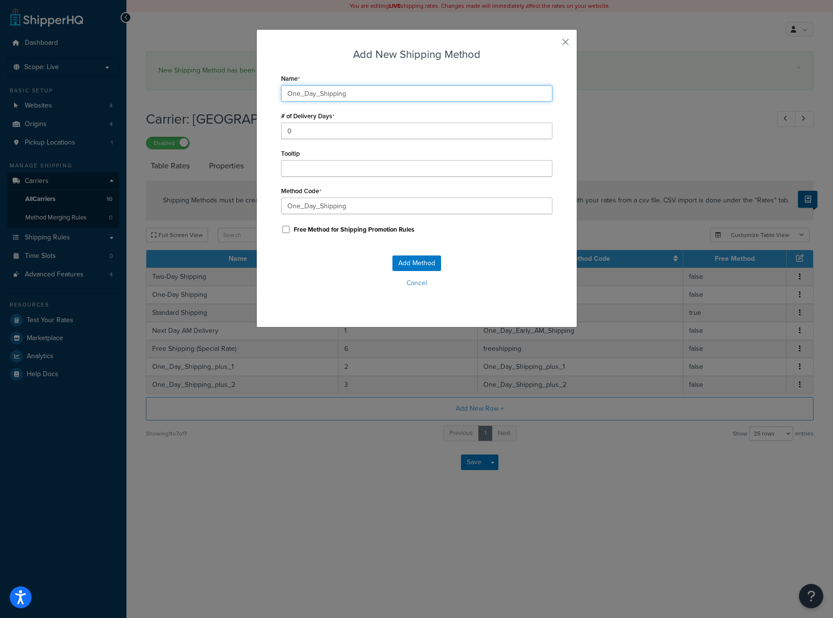
type input "One_Day_Shipping_"
type input "One_Day_Shipping_p"
type input "One_Day_Shipping_pl"
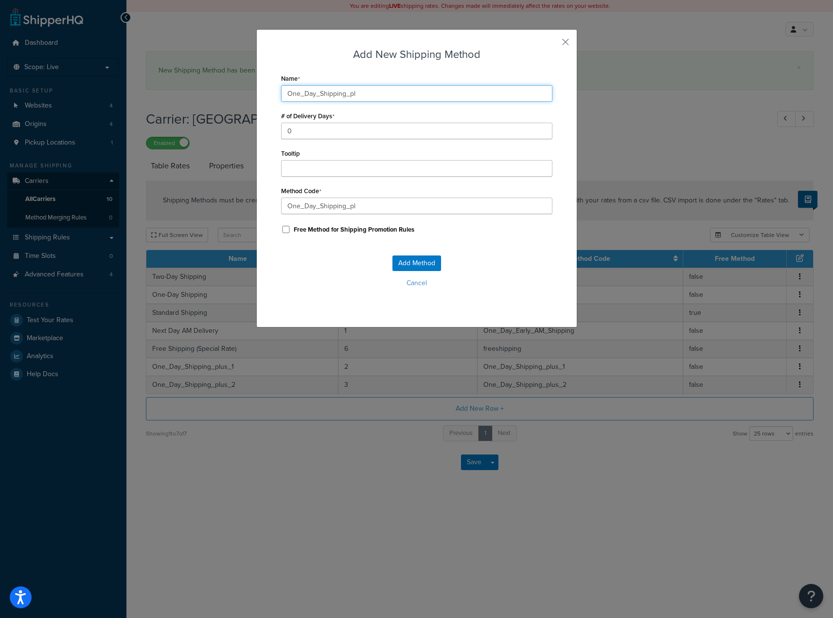
type input "One_Day_Shipping_plu"
type input "One_Day_Shipping_plus"
type input "One_Day_Shipping_plus_"
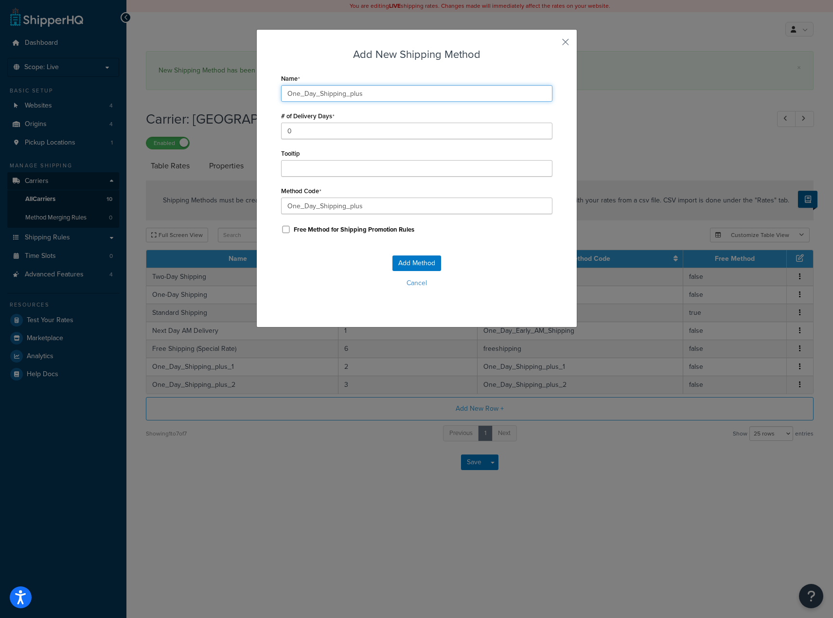
type input "One_Day_Shipping_plus_"
type input "One_Day_Shipping_plus_3"
click at [313, 128] on input "0" at bounding box center [416, 131] width 271 height 17
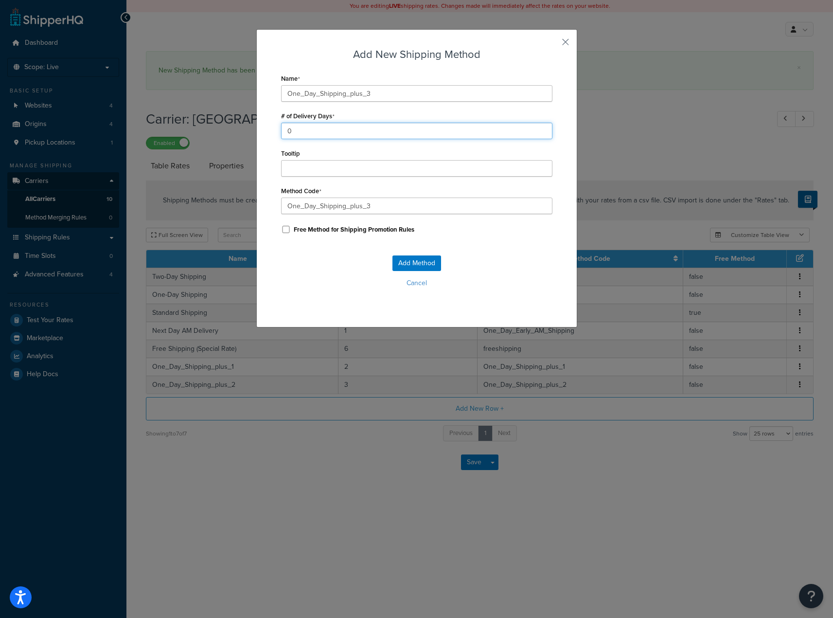
click at [193, 117] on div "Add New Shipping Method Name One_Day_Shipping_plus_3 # of Delivery Days 0 Toolt…" at bounding box center [416, 309] width 833 height 618
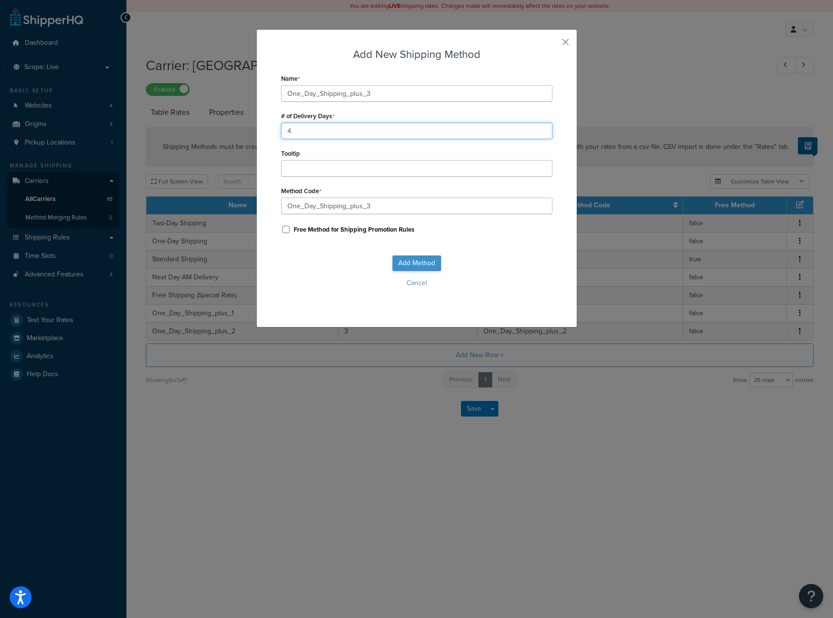
type input "4"
click at [420, 264] on button "Add Method" at bounding box center [416, 263] width 49 height 16
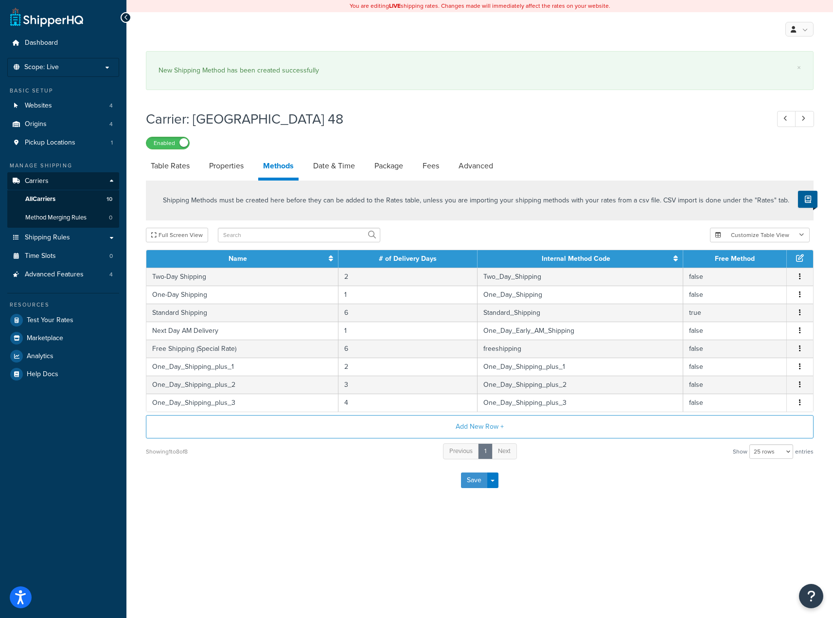
click at [470, 483] on button "Save" at bounding box center [474, 480] width 26 height 16
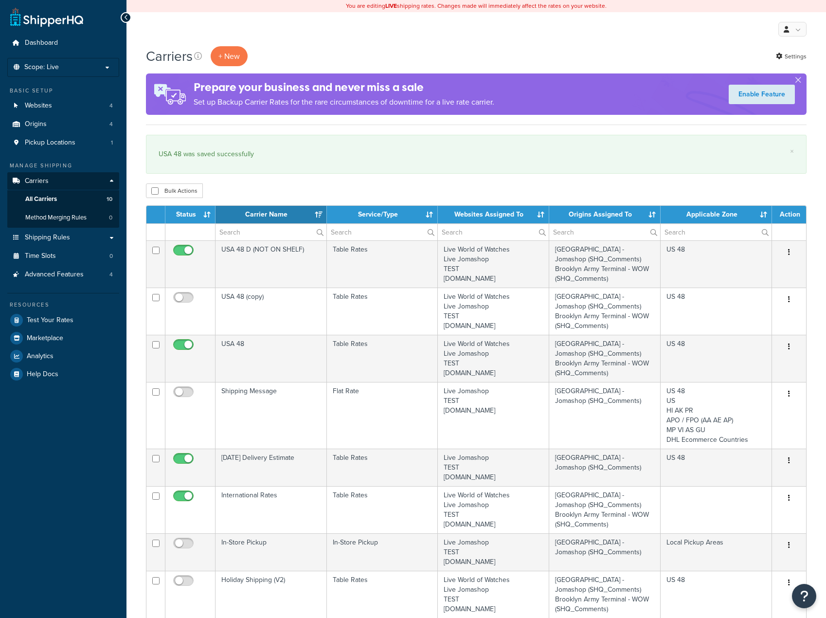
select select "15"
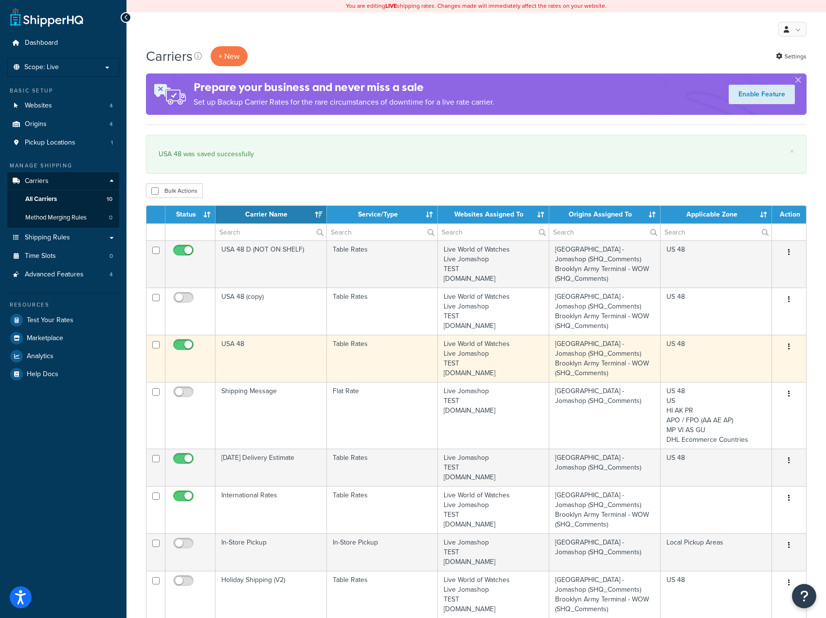
click at [269, 348] on td "USA 48" at bounding box center [270, 358] width 111 height 47
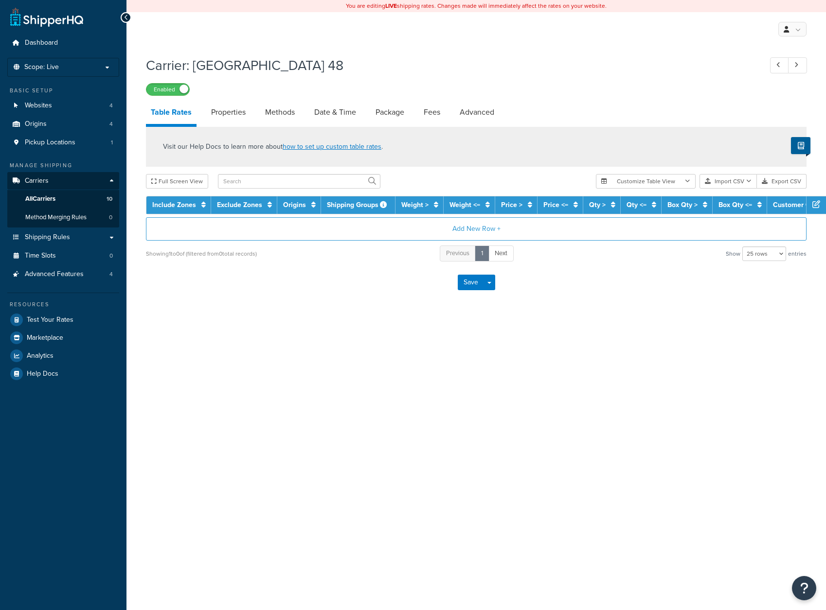
select select "25"
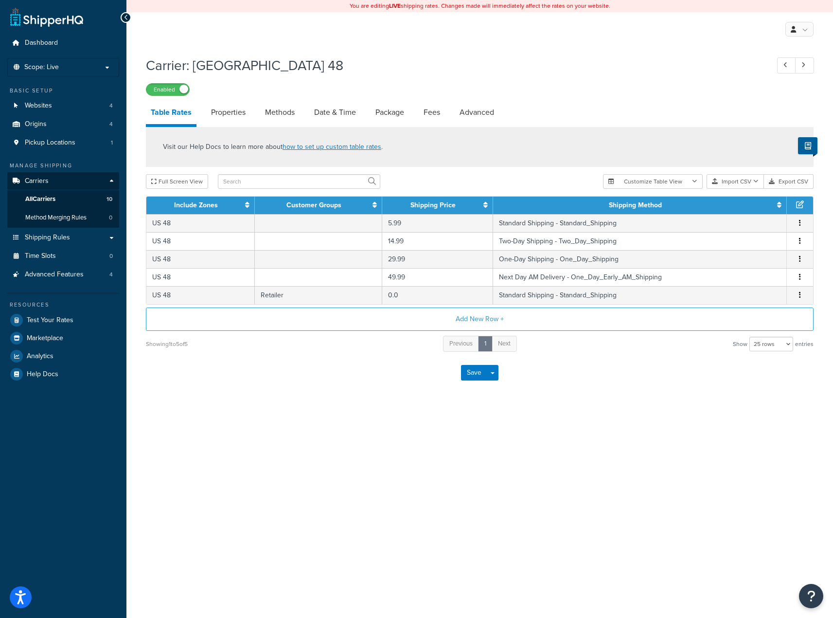
click at [460, 437] on div "You are editing LIVE shipping rates. Changes made will immediately affect the r…" at bounding box center [479, 309] width 707 height 618
click at [473, 320] on button "Add New Row +" at bounding box center [480, 318] width 668 height 23
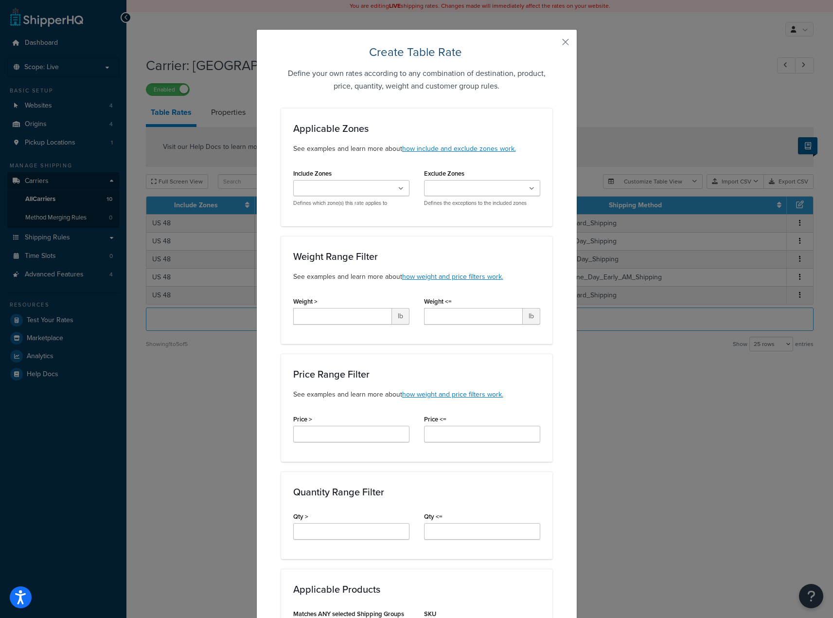
click at [566, 38] on div "Create Table Rate Define your own rates according to any combination of destina…" at bounding box center [416, 545] width 321 height 1033
click at [552, 44] on button "button" at bounding box center [551, 45] width 2 height 2
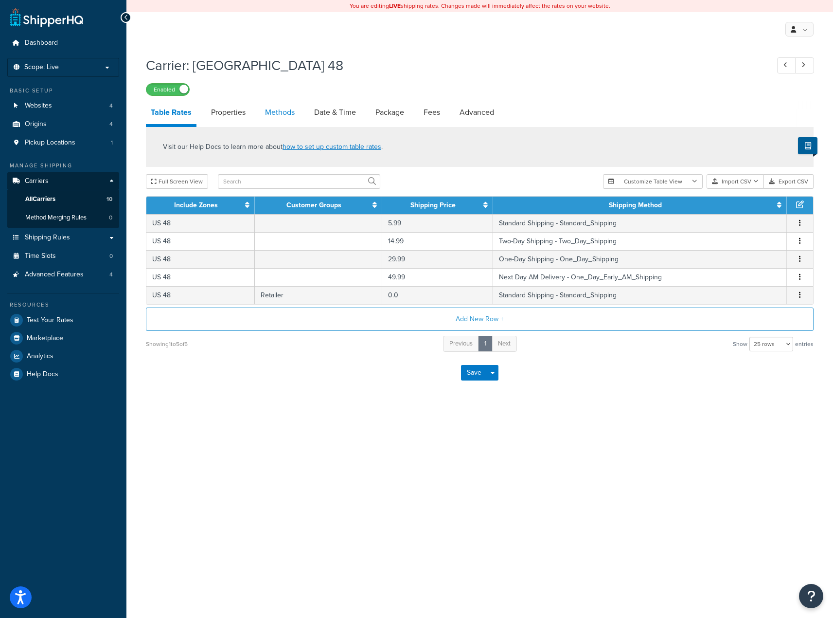
click at [291, 113] on link "Methods" at bounding box center [279, 112] width 39 height 23
select select "25"
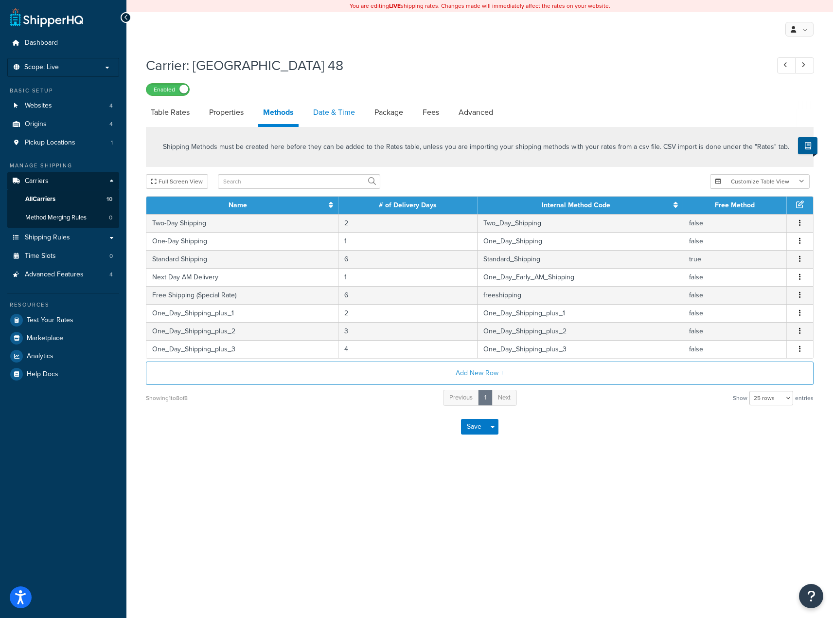
click at [324, 117] on link "Date & Time" at bounding box center [334, 112] width 52 height 23
select select "yMMMEd"
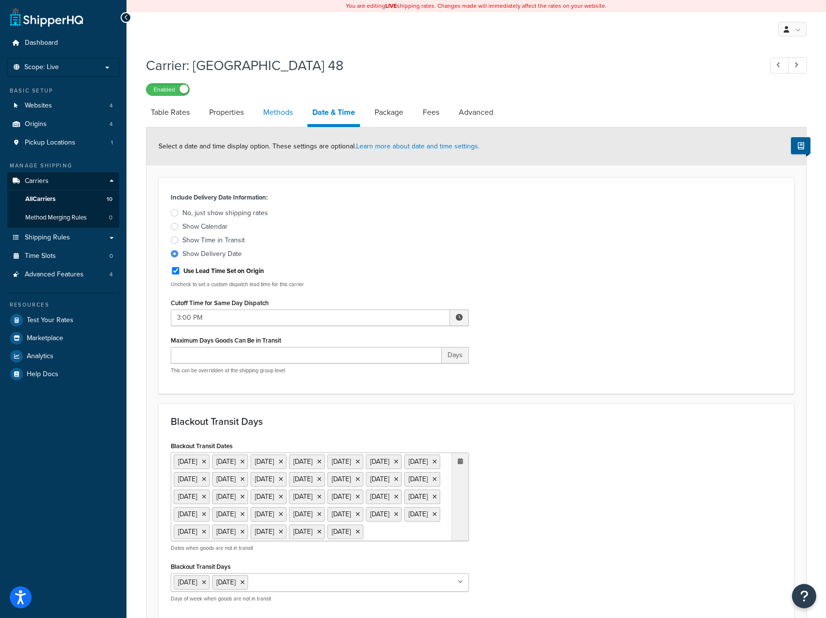
click at [281, 115] on link "Methods" at bounding box center [277, 112] width 39 height 23
select select "25"
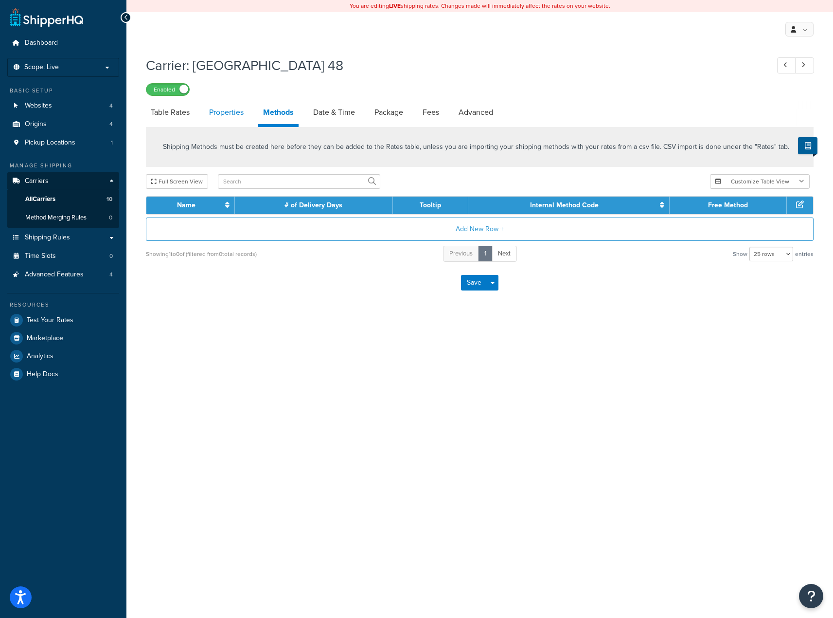
click at [227, 115] on link "Properties" at bounding box center [226, 112] width 44 height 23
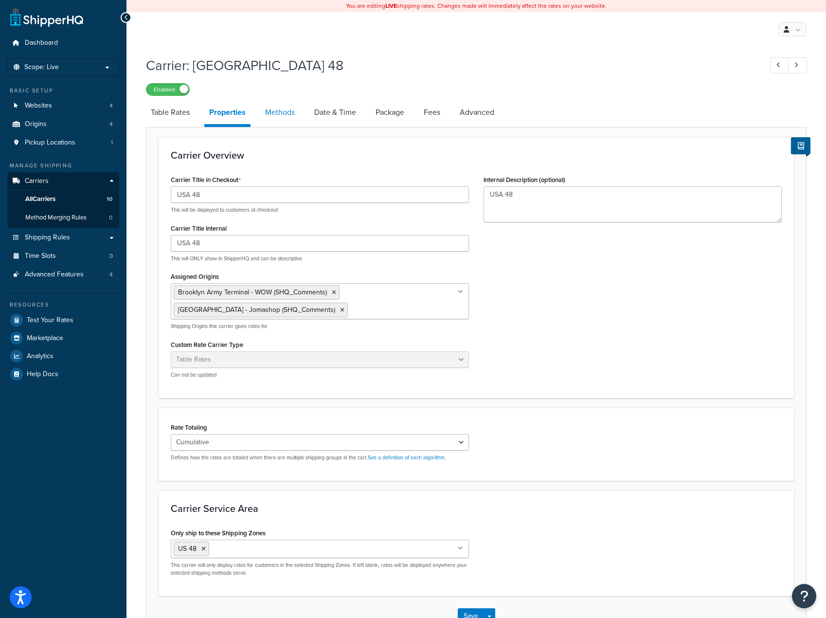
click at [285, 113] on link "Methods" at bounding box center [279, 112] width 39 height 23
select select "25"
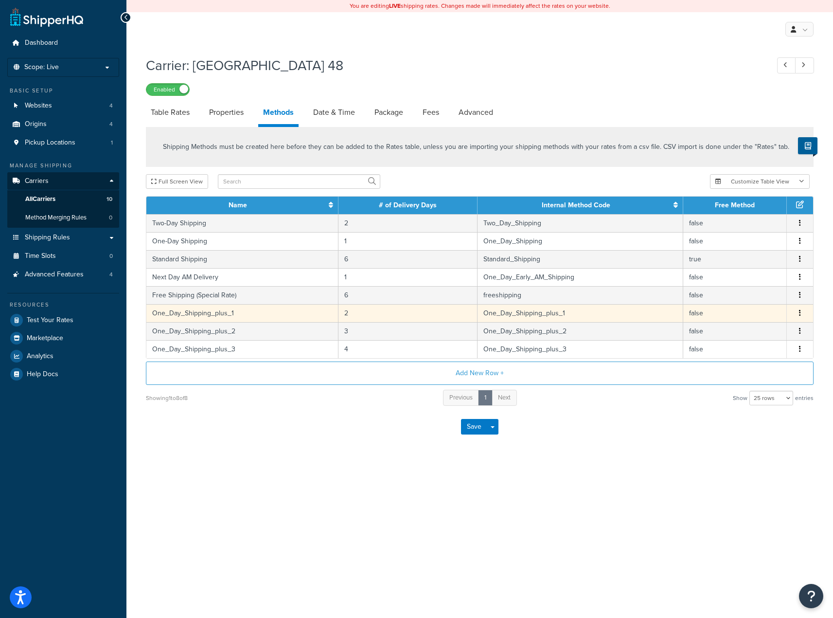
click at [798, 313] on button "button" at bounding box center [800, 313] width 8 height 11
click at [744, 305] on div "Edit" at bounding box center [750, 305] width 69 height 20
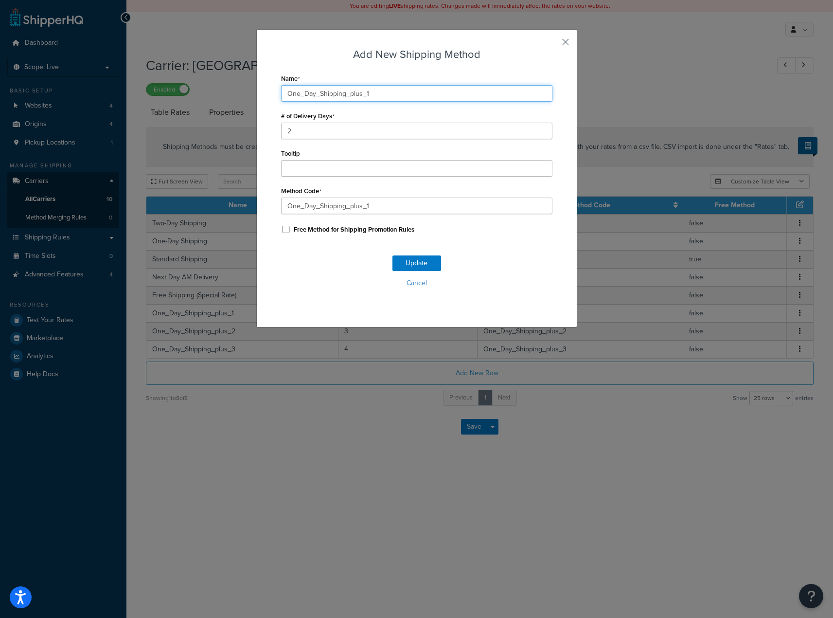
drag, startPoint x: 365, startPoint y: 95, endPoint x: 216, endPoint y: 97, distance: 148.8
click at [197, 90] on div "Add New Shipping Method Name One_Day_Shipping_plus_1 # of Delivery Days 2 Toolt…" at bounding box center [416, 309] width 833 height 618
drag, startPoint x: 359, startPoint y: 94, endPoint x: 145, endPoint y: 92, distance: 213.5
click at [142, 92] on div "Add New Shipping Method Name earliest_delivery_date_1 # of Delivery Days 2 Tool…" at bounding box center [416, 309] width 833 height 618
type input "earliest_delivery_date_1"
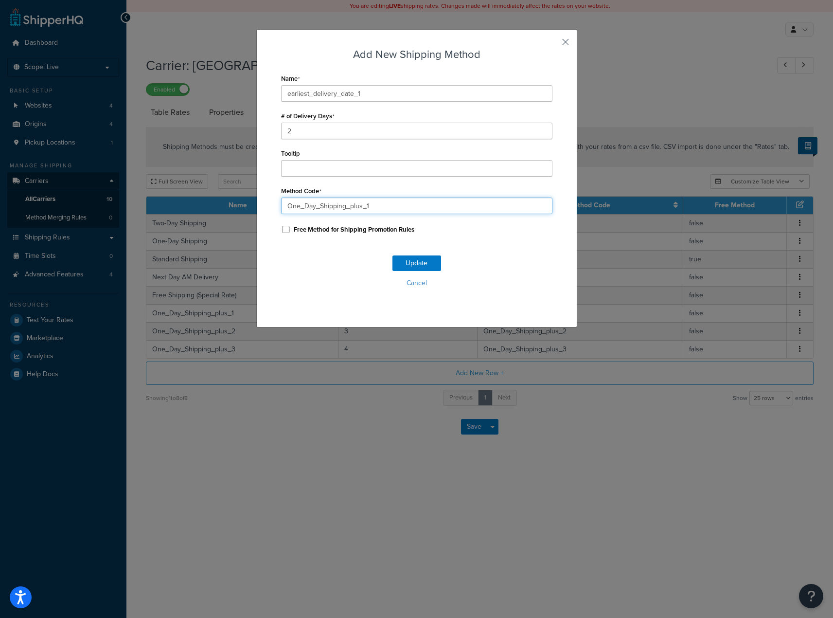
drag, startPoint x: 380, startPoint y: 205, endPoint x: 174, endPoint y: 196, distance: 205.9
click at [174, 196] on div "Add New Shipping Method Name earliest_delivery_date_1 # of Delivery Days 2 Tool…" at bounding box center [416, 309] width 833 height 618
paste input "earliest_delivery_date"
type input "earliest_delivery_date_1"
click at [354, 96] on input "earliest_delivery_date_1" at bounding box center [416, 93] width 271 height 17
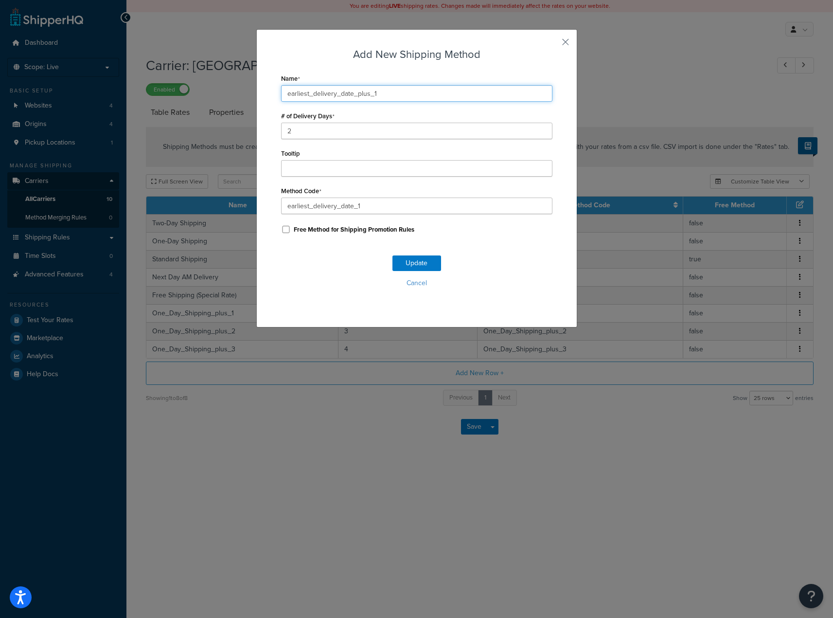
drag, startPoint x: 390, startPoint y: 94, endPoint x: 175, endPoint y: 87, distance: 216.0
click at [142, 78] on div "Add New Shipping Method Name earliest_delivery_date_plus_1 # of Delivery Days 2…" at bounding box center [416, 309] width 833 height 618
type input "earliest_delivery_date_plus_1"
drag, startPoint x: 373, startPoint y: 207, endPoint x: 265, endPoint y: 217, distance: 107.9
click at [209, 204] on div "Add New Shipping Method Name earliest_delivery_date_plus_1 # of Delivery Days 2…" at bounding box center [416, 309] width 833 height 618
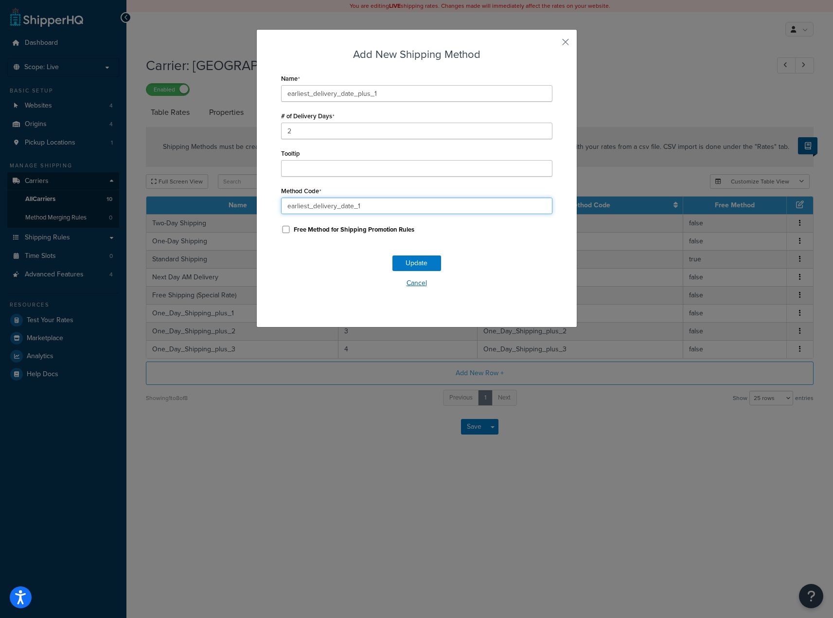
paste input "plus_"
type input "earliest_delivery_date_plus_1"
click at [411, 258] on button "Update" at bounding box center [416, 263] width 49 height 16
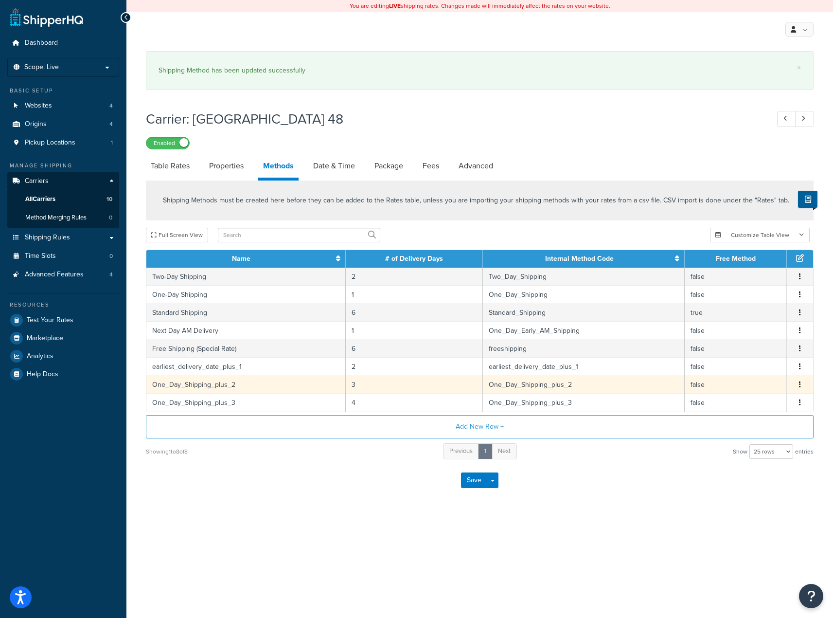
click at [799, 387] on icon "button" at bounding box center [800, 384] width 2 height 7
click at [743, 374] on div "Edit" at bounding box center [750, 376] width 69 height 20
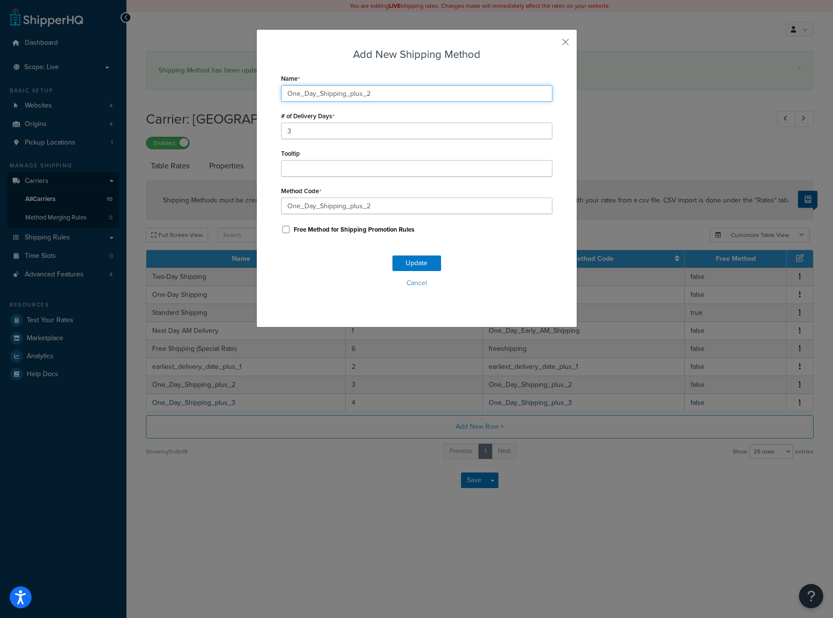
drag, startPoint x: 408, startPoint y: 91, endPoint x: 307, endPoint y: 89, distance: 100.7
click at [248, 87] on div "Add New Shipping Method Name One_Day_Shipping_plus_2 # of Delivery Days 3 Toolt…" at bounding box center [416, 309] width 833 height 618
paste input "earliest_delivery_date_plus_1"
click at [256, 127] on div "Add New Shipping Method Name earliest_delivery_date_plus_1 # of Delivery Days 3…" at bounding box center [416, 178] width 321 height 298
drag, startPoint x: 373, startPoint y: 89, endPoint x: 367, endPoint y: 90, distance: 5.9
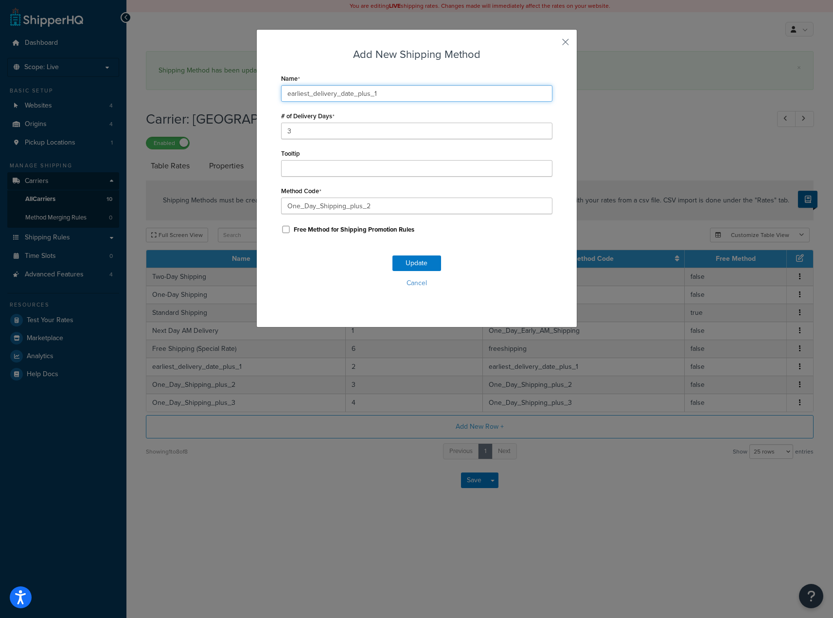
click at [367, 90] on input "earliest_delivery_date_plus_1" at bounding box center [416, 93] width 271 height 17
click at [369, 92] on input "earliest_delivery_date_plus_1" at bounding box center [416, 93] width 271 height 17
drag, startPoint x: 369, startPoint y: 92, endPoint x: 383, endPoint y: 105, distance: 18.9
click at [382, 93] on input "earliest_delivery_date_plus_1" at bounding box center [416, 93] width 271 height 17
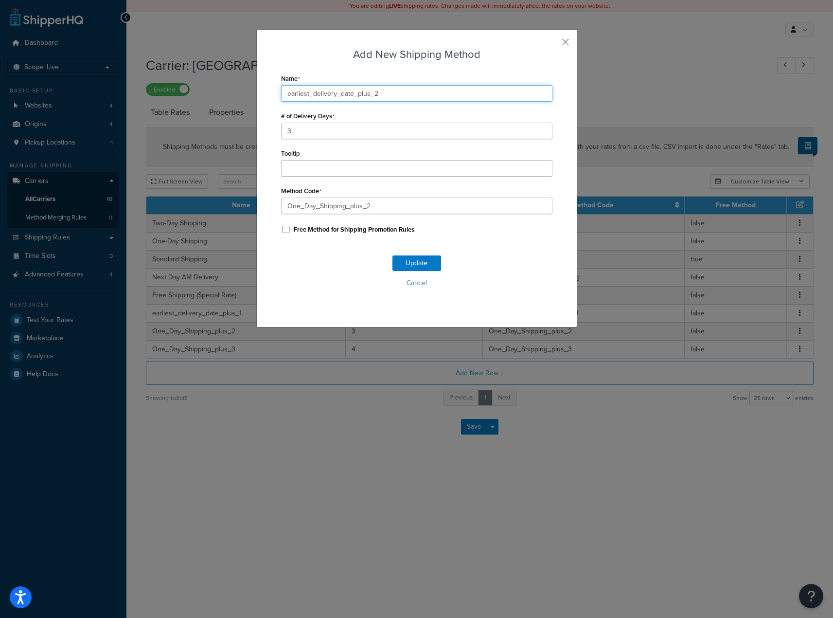
type input "earliest_delivery_date_plus_2"
drag, startPoint x: 382, startPoint y: 204, endPoint x: 250, endPoint y: 195, distance: 131.5
click at [250, 195] on div "Add New Shipping Method Name earliest_delivery_date_plus_2 # of Delivery Days 3…" at bounding box center [416, 309] width 833 height 618
paste input "earliest_delivery_date_plus_1"
drag, startPoint x: 371, startPoint y: 206, endPoint x: 389, endPoint y: 207, distance: 18.1
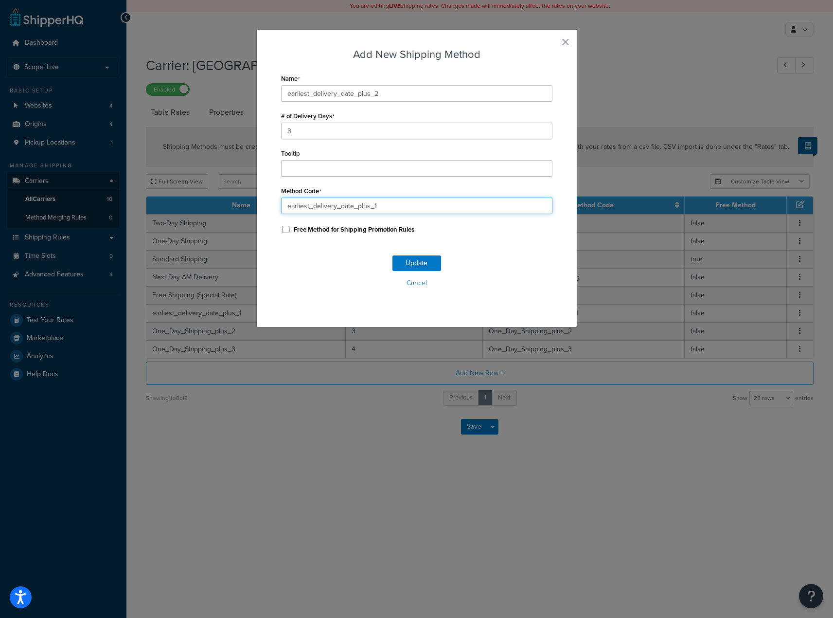
click at [389, 207] on input "earliest_delivery_date_plus_1" at bounding box center [416, 205] width 271 height 17
drag, startPoint x: 370, startPoint y: 206, endPoint x: 387, endPoint y: 211, distance: 18.0
click at [387, 210] on input "earliest_delivery_date_plus_1" at bounding box center [416, 205] width 271 height 17
type input "earliest_delivery_date_plus_2"
click at [406, 259] on button "Update" at bounding box center [416, 263] width 49 height 16
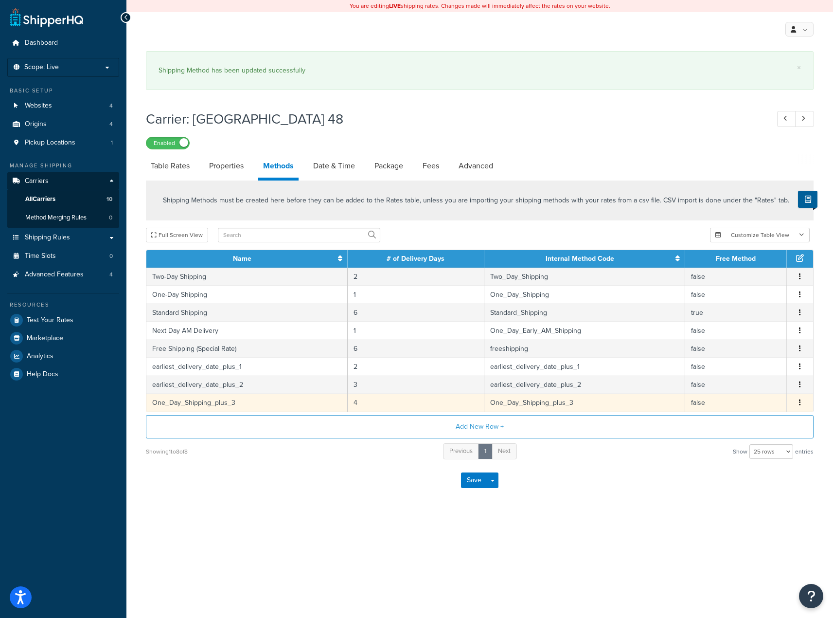
click at [801, 397] on button "button" at bounding box center [800, 402] width 8 height 11
click at [760, 392] on div "Edit" at bounding box center [750, 392] width 69 height 20
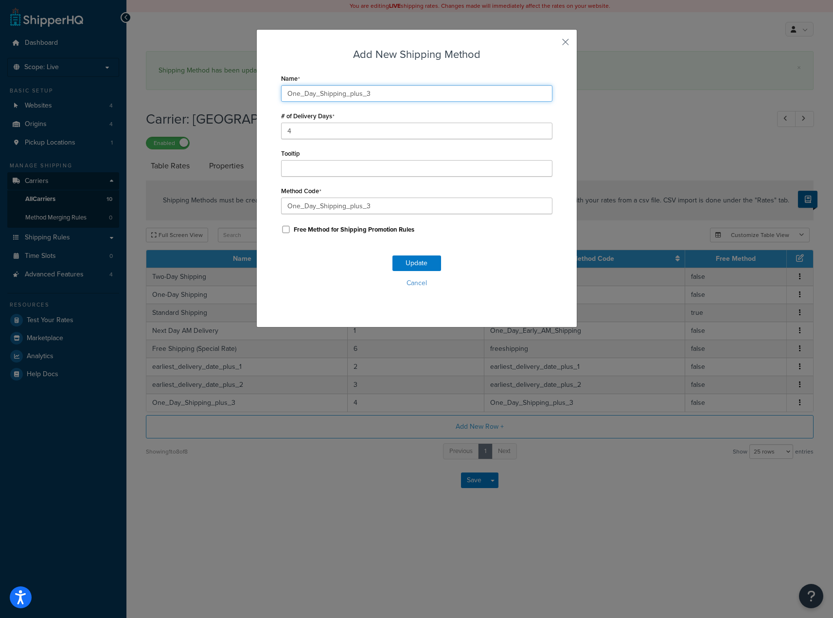
drag, startPoint x: 379, startPoint y: 94, endPoint x: 219, endPoint y: 85, distance: 159.8
click at [219, 85] on div "Add New Shipping Method Name One_Day_Shipping_plus_3 # of Delivery Days 4 Toolt…" at bounding box center [416, 309] width 833 height 618
paste input "earliest_delivery_date_plus_1"
drag, startPoint x: 369, startPoint y: 91, endPoint x: 388, endPoint y: 95, distance: 19.8
click at [388, 94] on input "earliest_delivery_date_plus_1" at bounding box center [416, 93] width 271 height 17
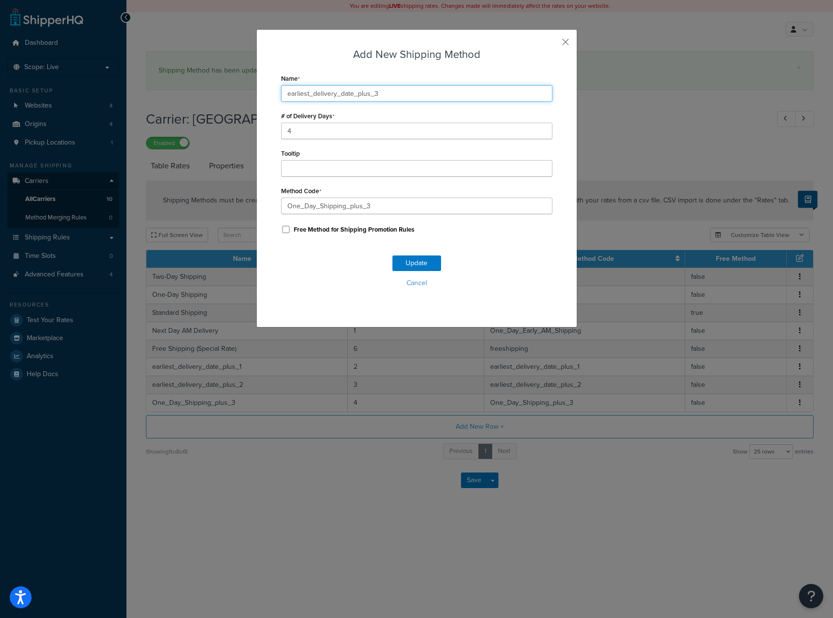
type input "earliest_delivery_date_plus_3"
drag, startPoint x: 355, startPoint y: 206, endPoint x: 258, endPoint y: 207, distance: 97.3
click at [258, 207] on div "Add New Shipping Method Name earliest_delivery_date_plus_3 # of Delivery Days 4…" at bounding box center [416, 178] width 321 height 298
paste input "earliest_delivery_date_plus_1"
drag, startPoint x: 370, startPoint y: 207, endPoint x: 401, endPoint y: 230, distance: 38.2
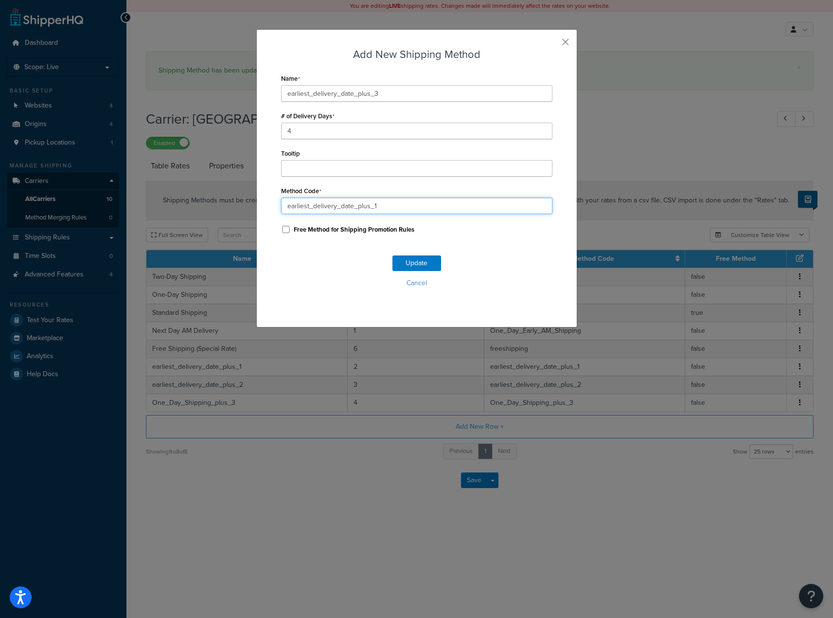
click at [390, 212] on input "earliest_delivery_date_plus_1" at bounding box center [416, 205] width 271 height 17
type input "earliest_delivery_date_plus_3"
click at [414, 263] on button "Update" at bounding box center [416, 263] width 49 height 16
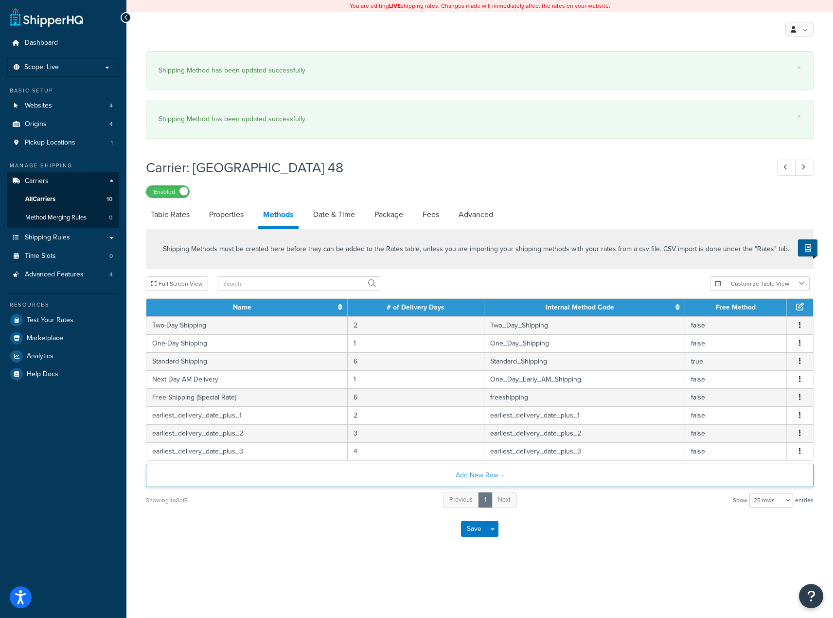
click at [484, 480] on button "Add New Row +" at bounding box center [480, 474] width 668 height 23
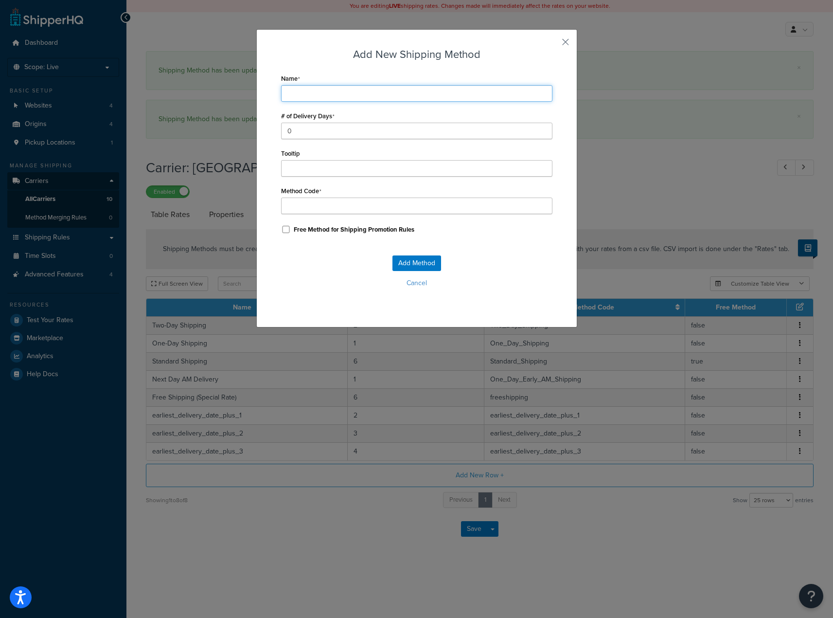
drag, startPoint x: 343, startPoint y: 91, endPoint x: 324, endPoint y: 90, distance: 18.5
click at [337, 91] on input "Name" at bounding box center [416, 93] width 271 height 17
paste input "earliest_delivery_date_plus_1"
type input "earliest_delivery_date_plus_1"
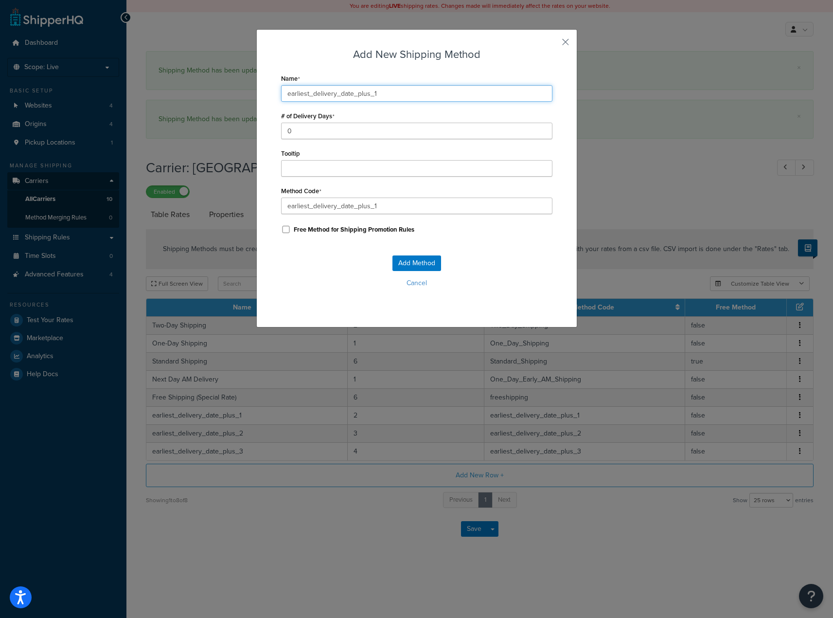
drag, startPoint x: 367, startPoint y: 94, endPoint x: 413, endPoint y: 102, distance: 46.4
click at [388, 96] on input "earliest_delivery_date_plus_1" at bounding box center [416, 93] width 271 height 17
type input "earliest_delivery_date_plus"
type input "earliest_delivery_date_plu"
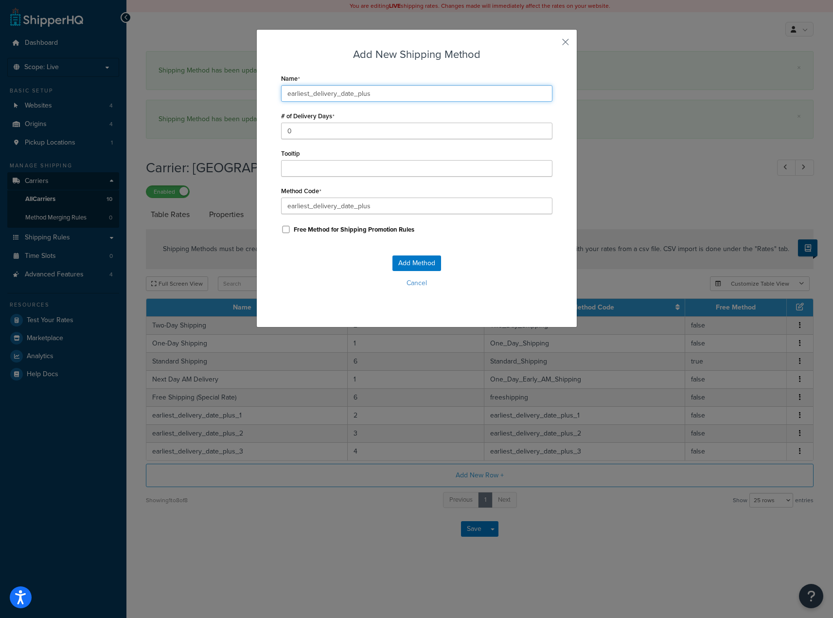
type input "earliest_delivery_date_plu"
type input "earliest_delivery_date_pl"
type input "earliest_delivery_date_p"
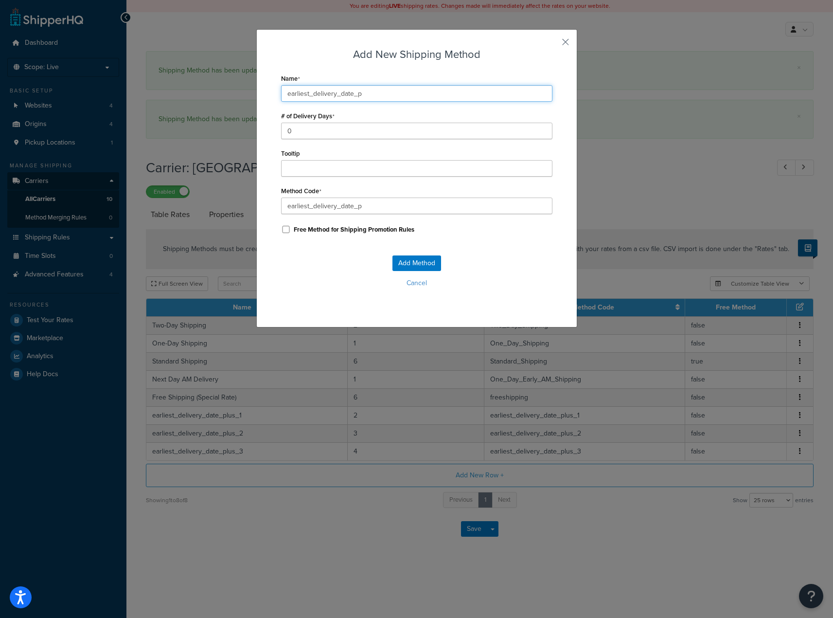
type input "earliest_delivery_date_"
type input "earliest_delivery_date"
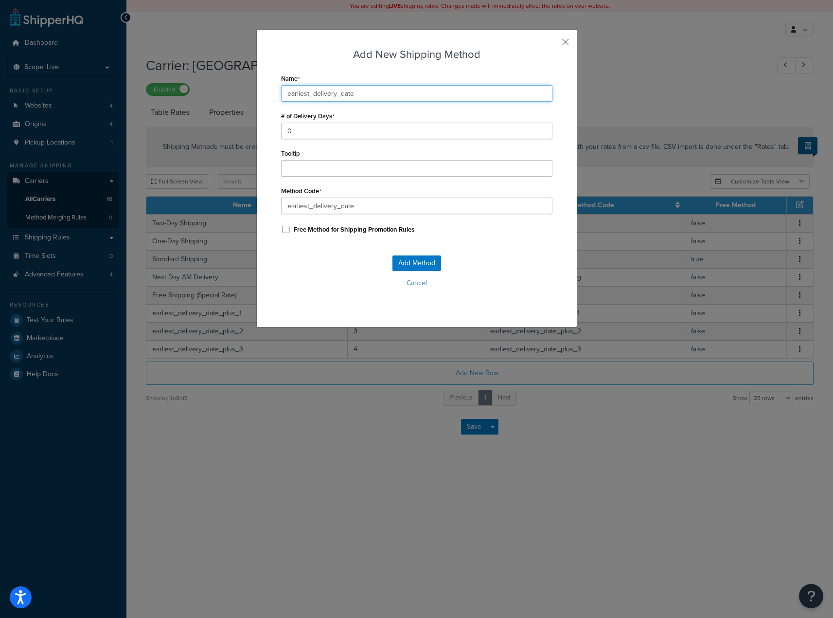
type input "earliest_delivery_date"
drag, startPoint x: 271, startPoint y: 132, endPoint x: 253, endPoint y: 129, distance: 18.7
click at [256, 129] on div "Add New Shipping Method Name earliest_delivery_date # of Delivery Days 0 Toolti…" at bounding box center [416, 178] width 321 height 298
type input "1"
click at [418, 267] on button "Add Method" at bounding box center [416, 263] width 49 height 16
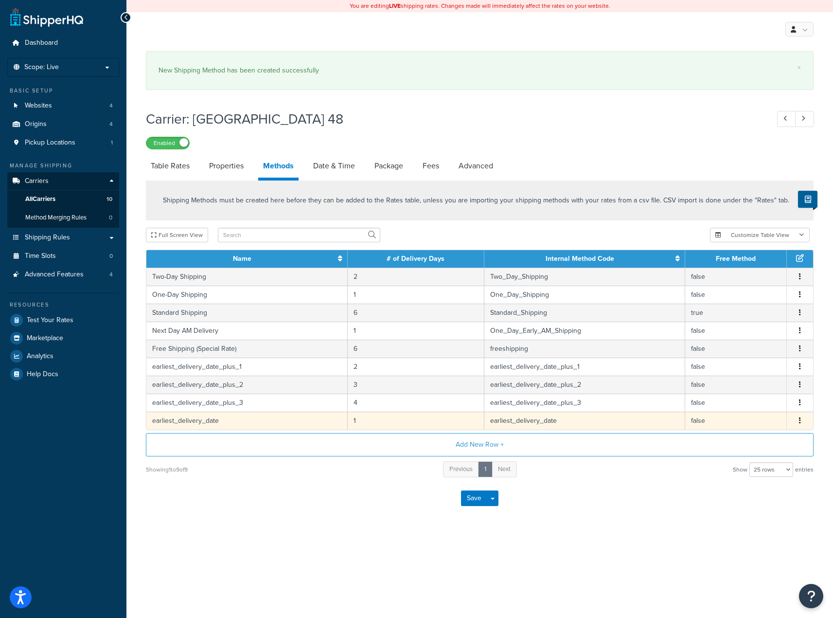
click at [798, 425] on button "button" at bounding box center [800, 420] width 8 height 11
click at [800, 424] on icon "button" at bounding box center [800, 420] width 2 height 7
click at [470, 502] on button "Save" at bounding box center [474, 498] width 26 height 16
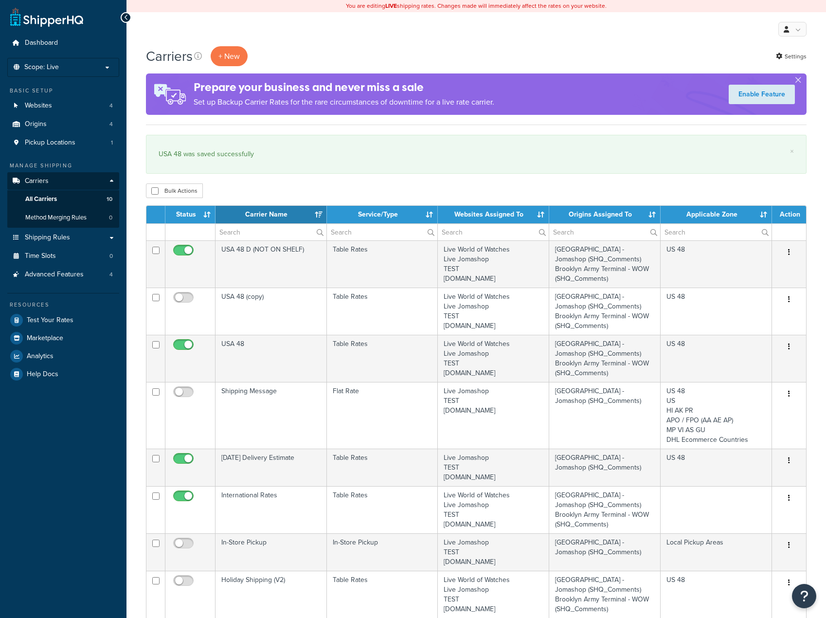
select select "15"
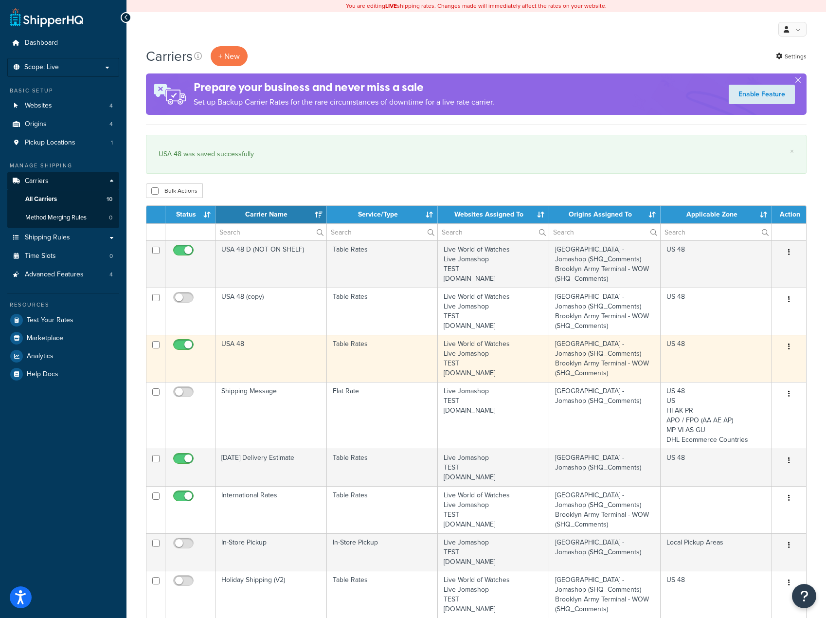
click at [790, 347] on button "button" at bounding box center [789, 347] width 14 height 16
click at [752, 364] on link "Edit" at bounding box center [749, 366] width 77 height 20
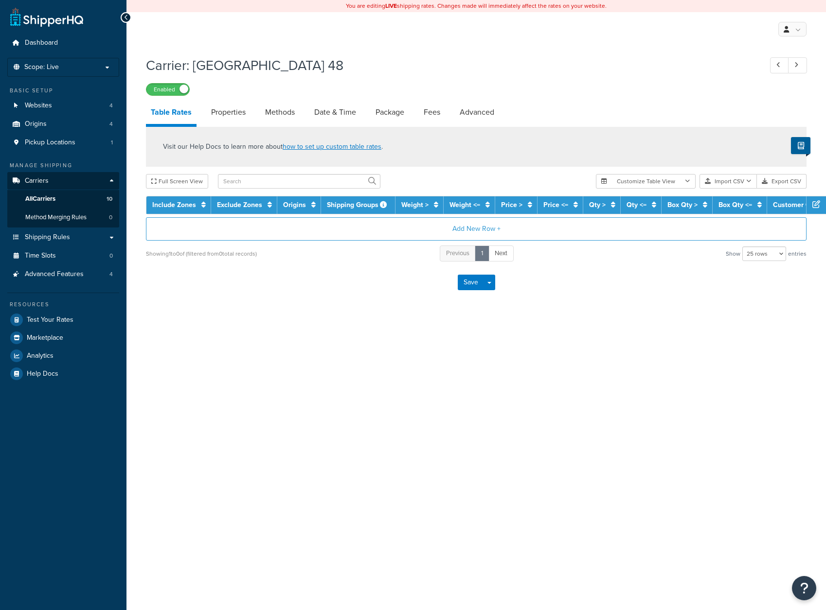
select select "25"
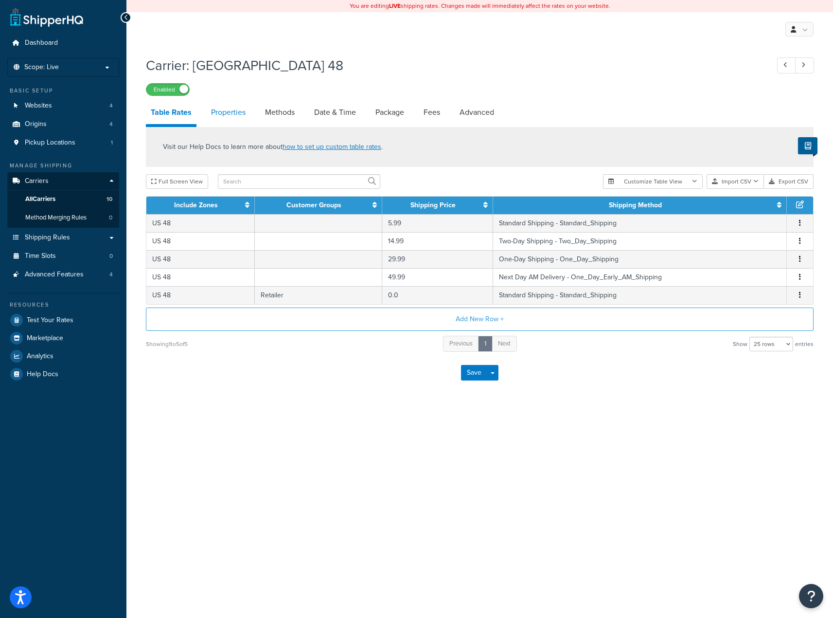
click at [227, 118] on link "Properties" at bounding box center [228, 112] width 44 height 23
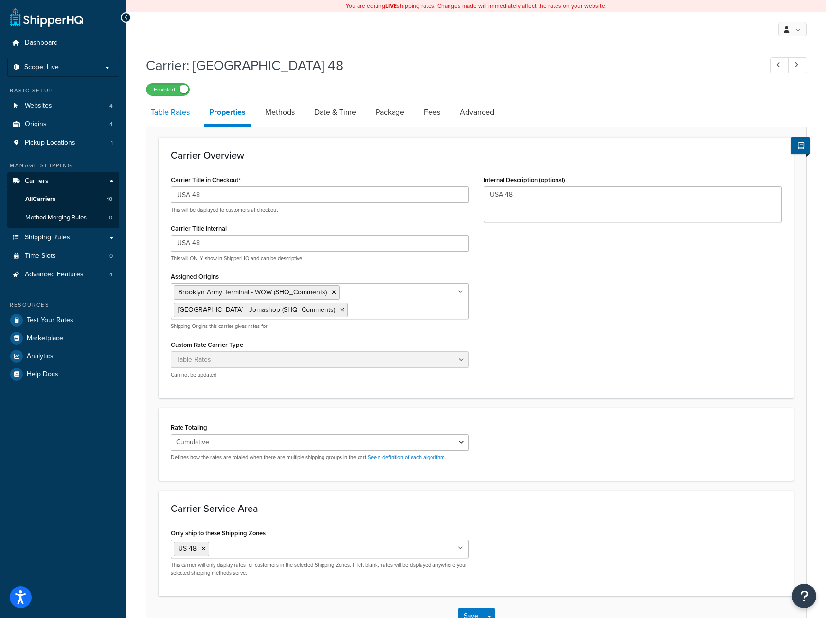
click at [164, 118] on link "Table Rates" at bounding box center [170, 112] width 49 height 23
select select "25"
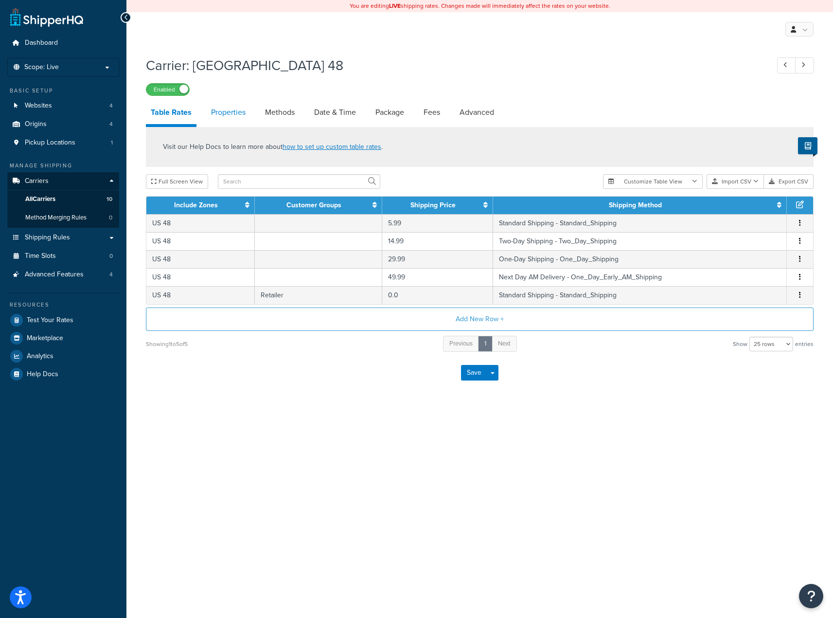
click at [211, 116] on link "Properties" at bounding box center [228, 112] width 44 height 23
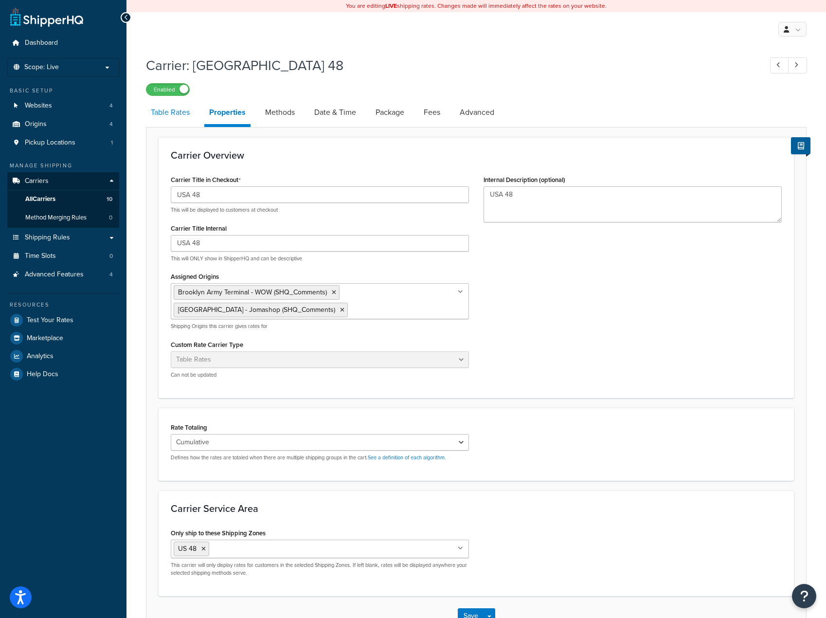
click at [179, 122] on link "Table Rates" at bounding box center [170, 112] width 49 height 23
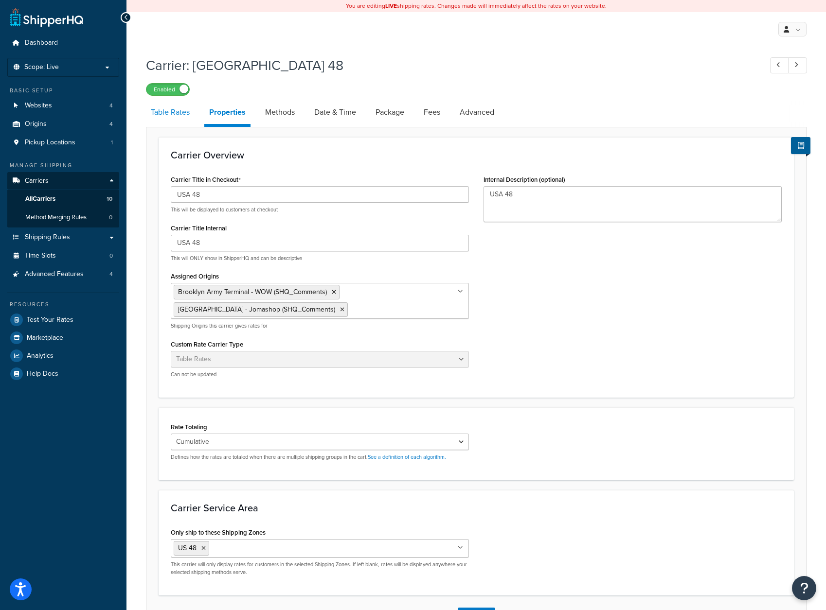
select select "25"
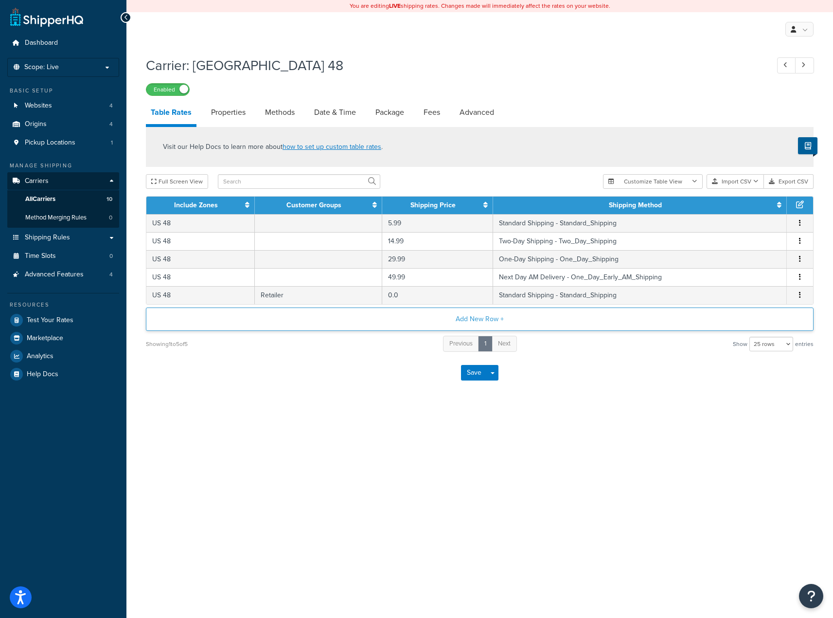
click at [478, 320] on button "Add New Row +" at bounding box center [480, 318] width 668 height 23
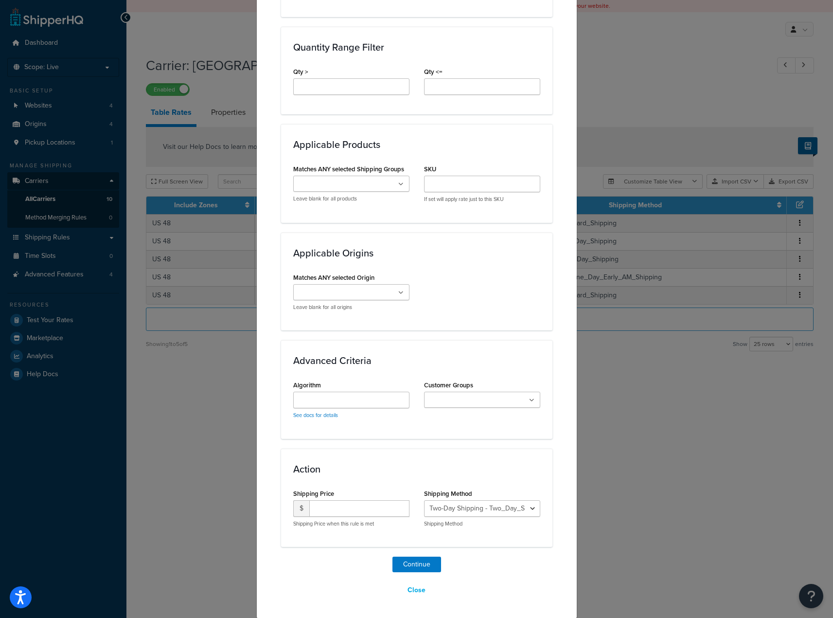
scroll to position [445, 0]
click at [399, 185] on icon at bounding box center [401, 184] width 4 height 6
click at [505, 301] on div "Matches ANY selected Origin Brooklyn Army Terminal - WOW (SHQ_Comments) Brookly…" at bounding box center [417, 294] width 262 height 48
click at [476, 398] on input "Customer Groups" at bounding box center [470, 399] width 86 height 11
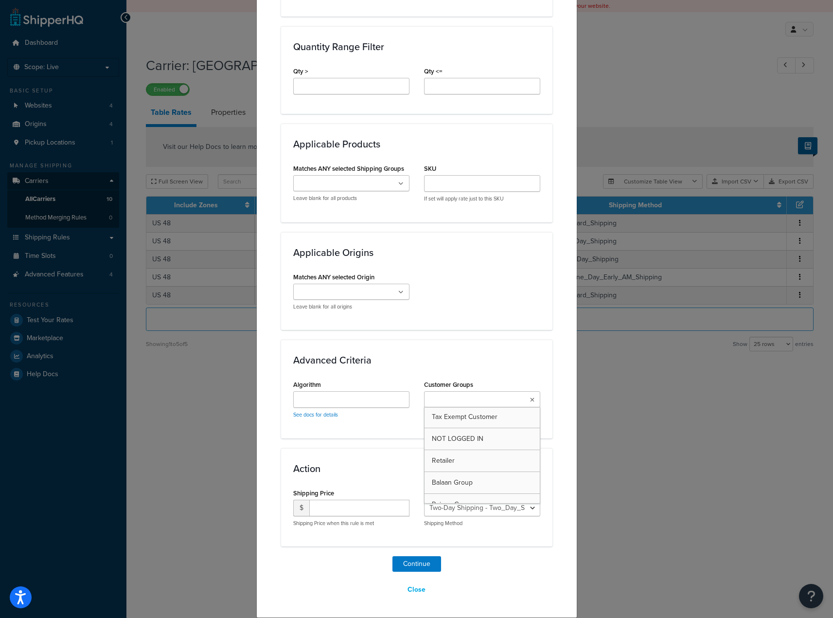
scroll to position [35, 0]
click at [499, 288] on div "Matches ANY selected Origin Brooklyn Army Terminal - WOW (SHQ_Comments) Brookly…" at bounding box center [417, 294] width 262 height 48
click at [418, 591] on button "Close" at bounding box center [416, 589] width 31 height 17
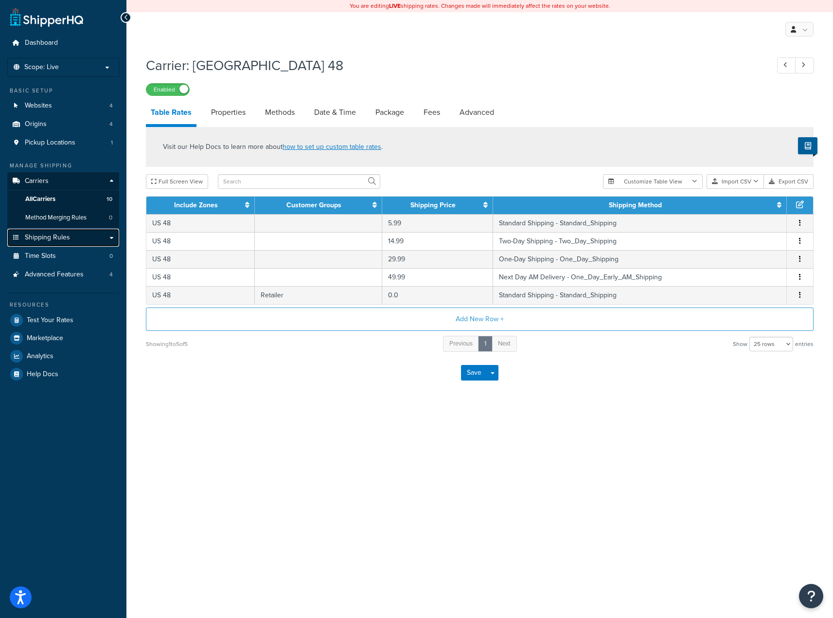
click at [112, 238] on link "Shipping Rules" at bounding box center [63, 238] width 112 height 18
click at [51, 239] on span "Shipping Rules" at bounding box center [47, 237] width 45 height 8
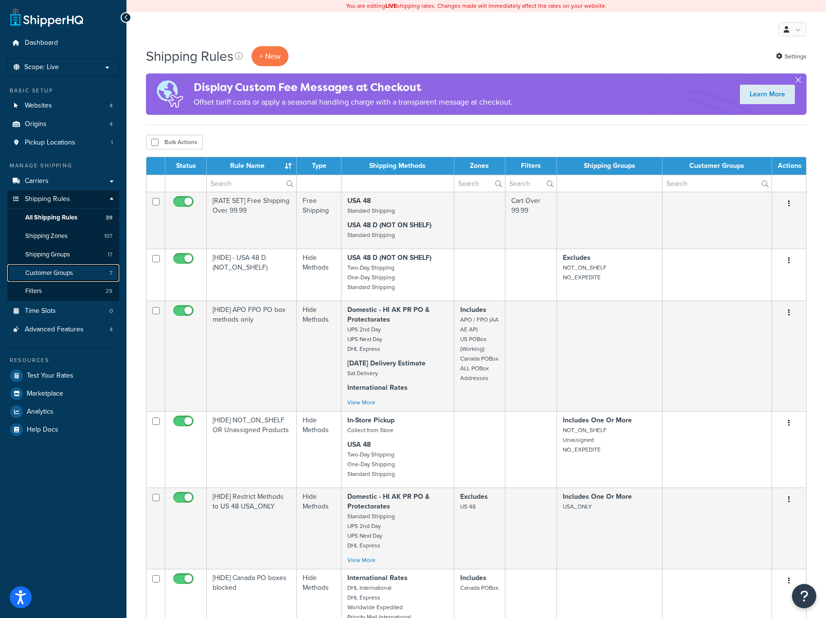
click at [55, 276] on span "Customer Groups" at bounding box center [49, 273] width 48 height 8
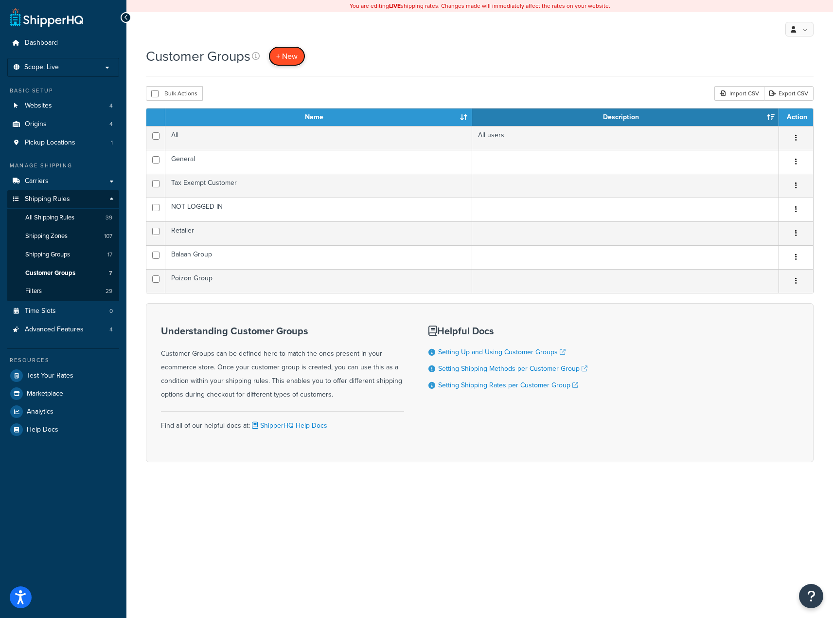
click at [280, 49] on link "+ New" at bounding box center [286, 56] width 37 height 20
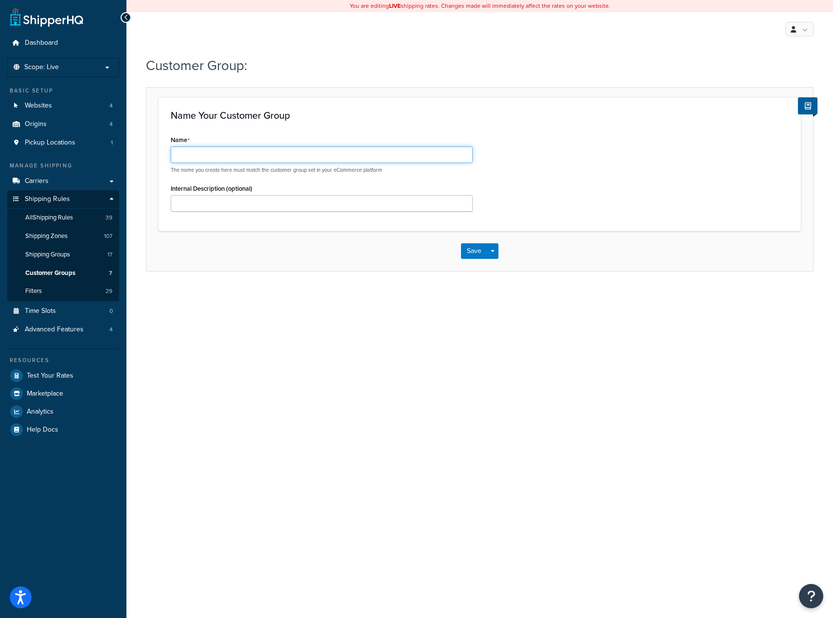
click at [219, 151] on input "Name" at bounding box center [322, 154] width 302 height 17
type input "magento_admin"
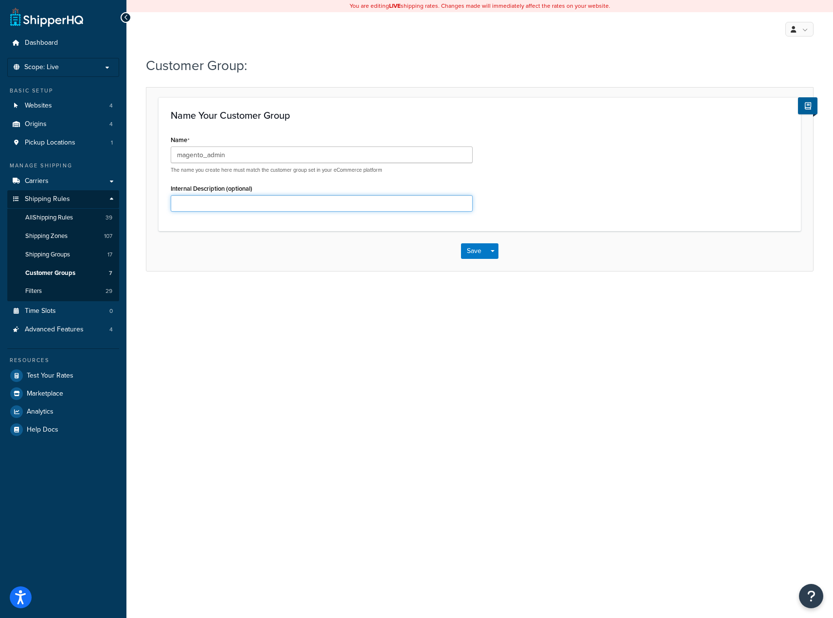
click at [286, 197] on input "Internal Description (optional)" at bounding box center [322, 203] width 302 height 17
type input "This is what the admin panel queries"
drag, startPoint x: 240, startPoint y: 195, endPoint x: 10, endPoint y: 183, distance: 230.3
click at [13, 183] on div "Dashboard Scope: Live Basic Setup Websites 4 Origins 4 Pickup Locations 1 Manag…" at bounding box center [416, 309] width 833 height 618
type input "C"
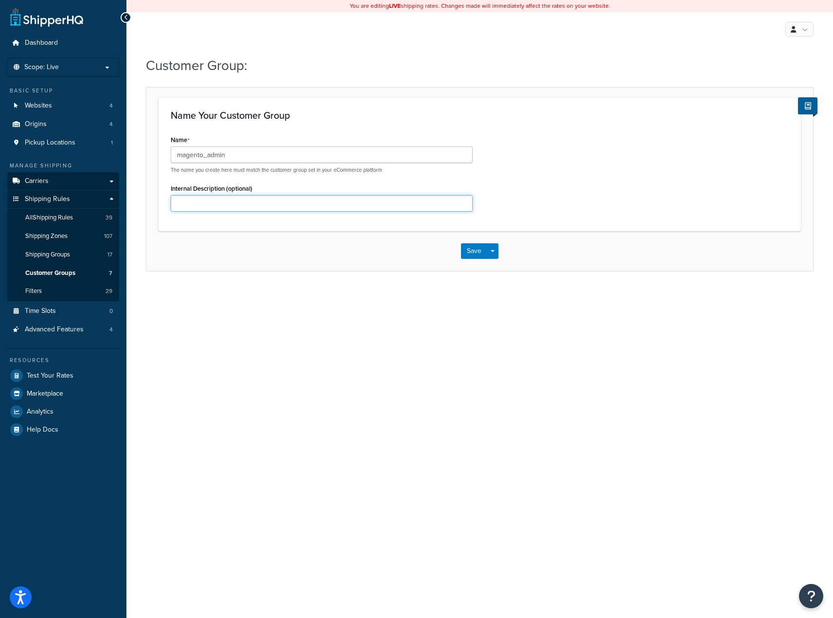
type input "E"
type input "Exclusive for the admin panel"
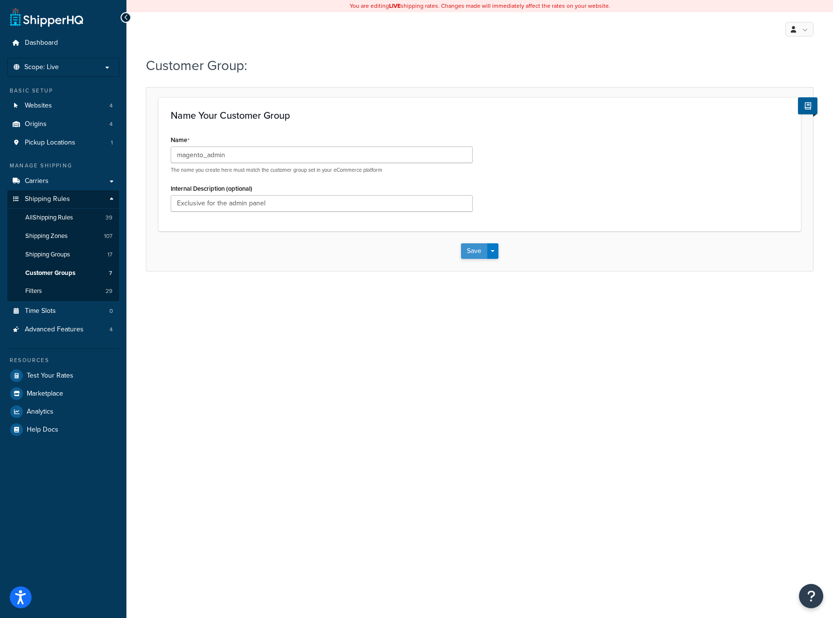
click at [470, 250] on button "Save" at bounding box center [474, 251] width 26 height 16
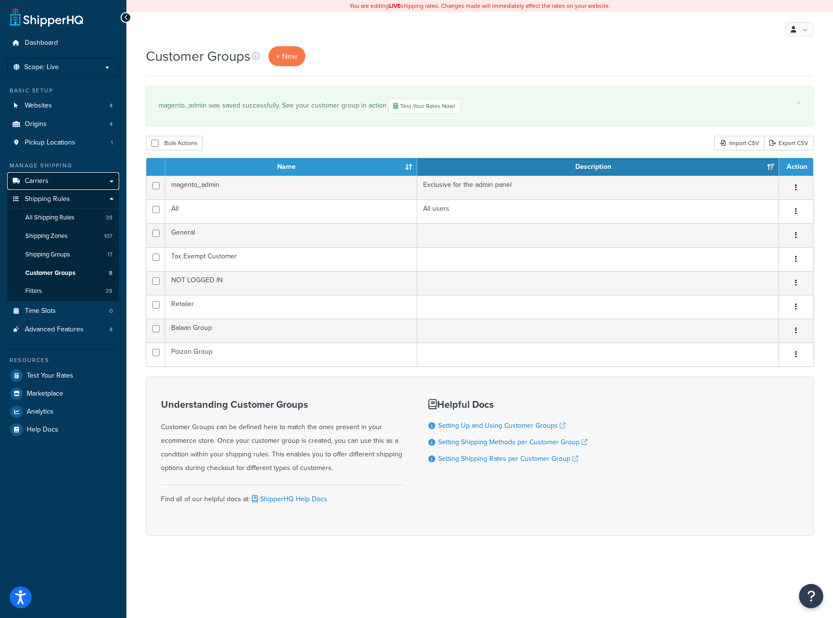
click at [52, 180] on link "Carriers" at bounding box center [63, 181] width 112 height 18
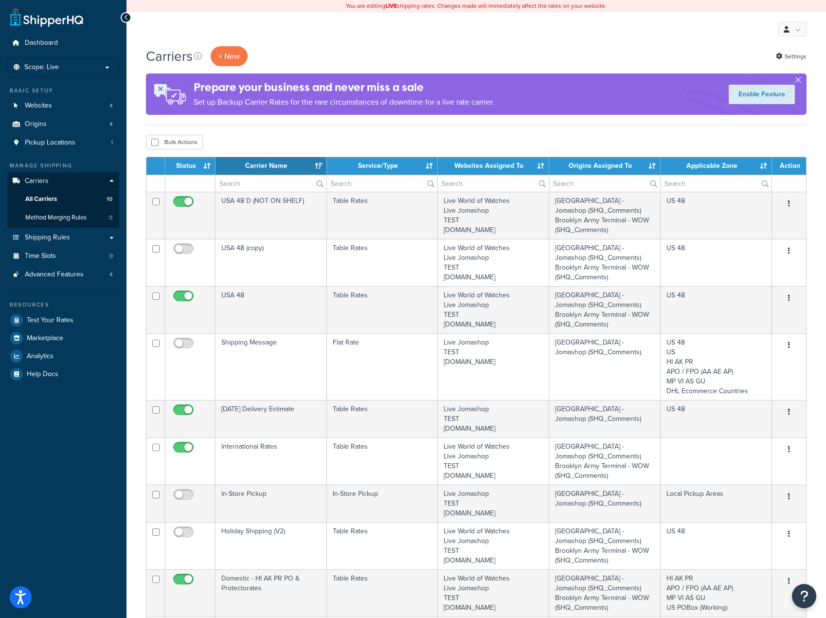
select select "15"
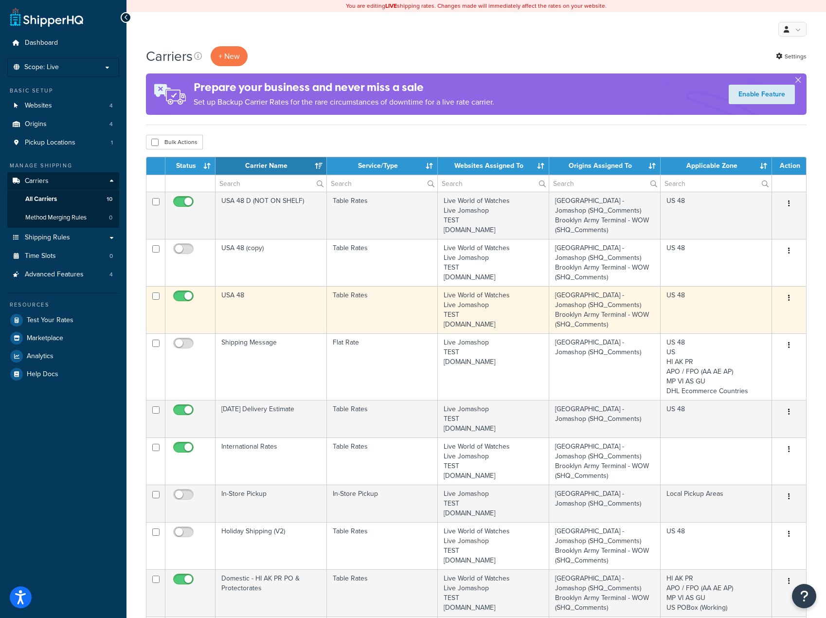
click at [789, 295] on icon "button" at bounding box center [789, 297] width 2 height 7
click at [756, 321] on link "Edit" at bounding box center [749, 318] width 77 height 20
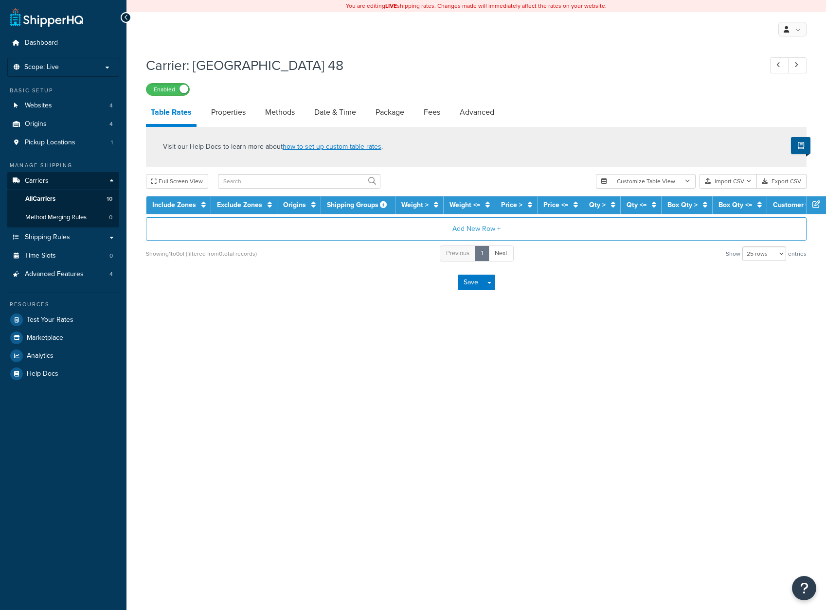
select select "25"
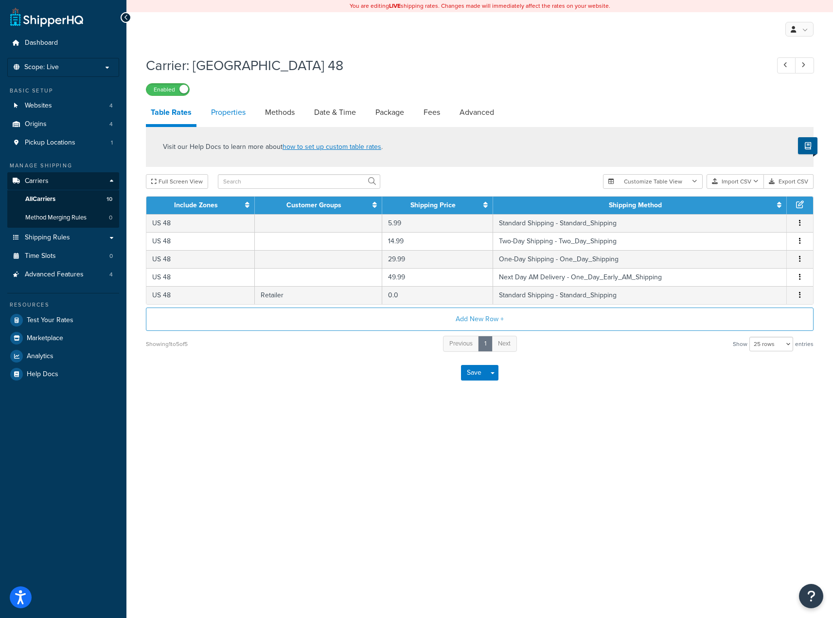
click at [229, 115] on link "Properties" at bounding box center [228, 112] width 44 height 23
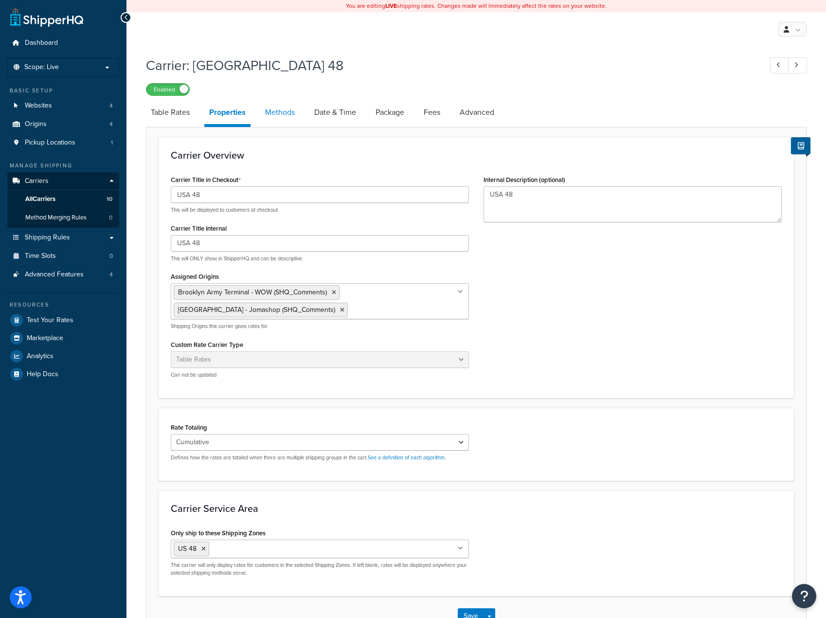
click at [270, 108] on link "Methods" at bounding box center [279, 112] width 39 height 23
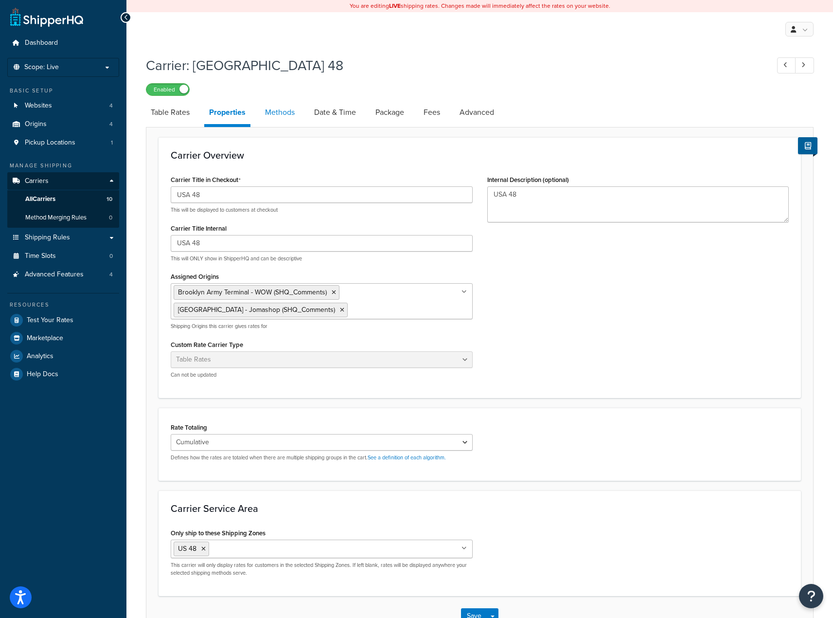
select select "25"
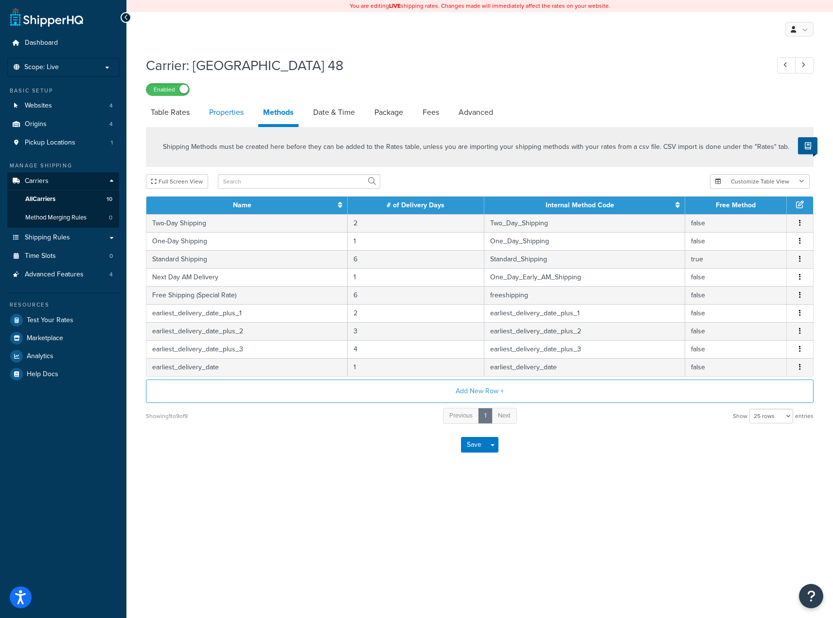
click at [215, 113] on link "Properties" at bounding box center [226, 112] width 44 height 23
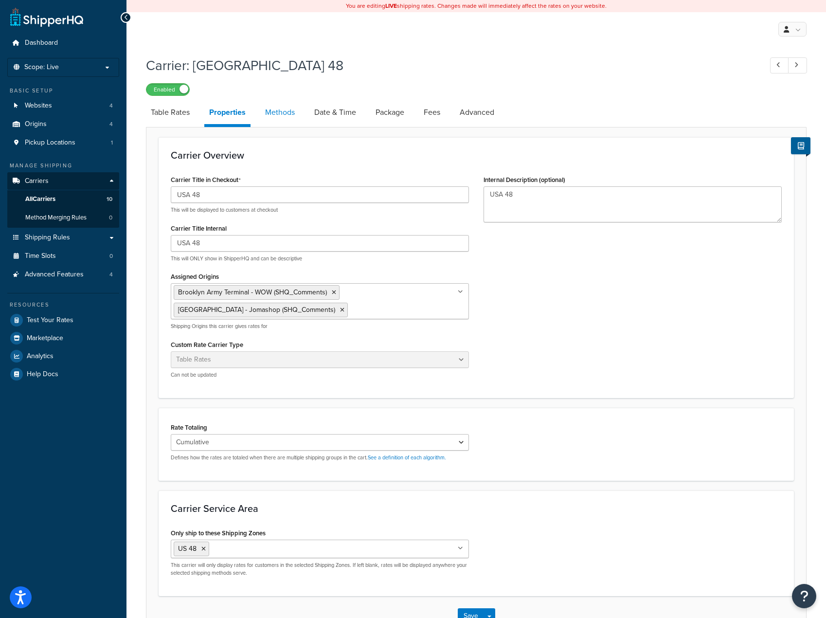
click at [294, 122] on link "Methods" at bounding box center [279, 112] width 39 height 23
select select "25"
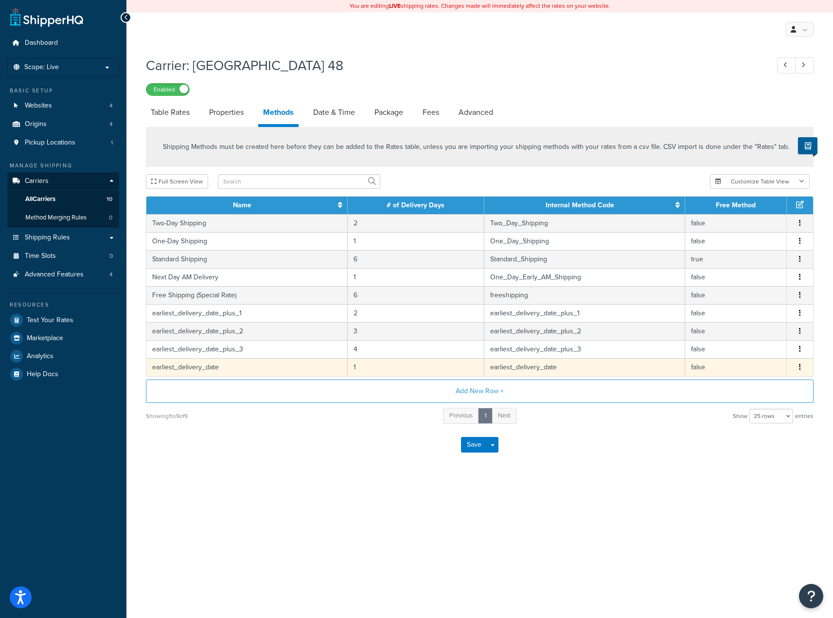
click at [800, 367] on icon "button" at bounding box center [800, 366] width 2 height 7
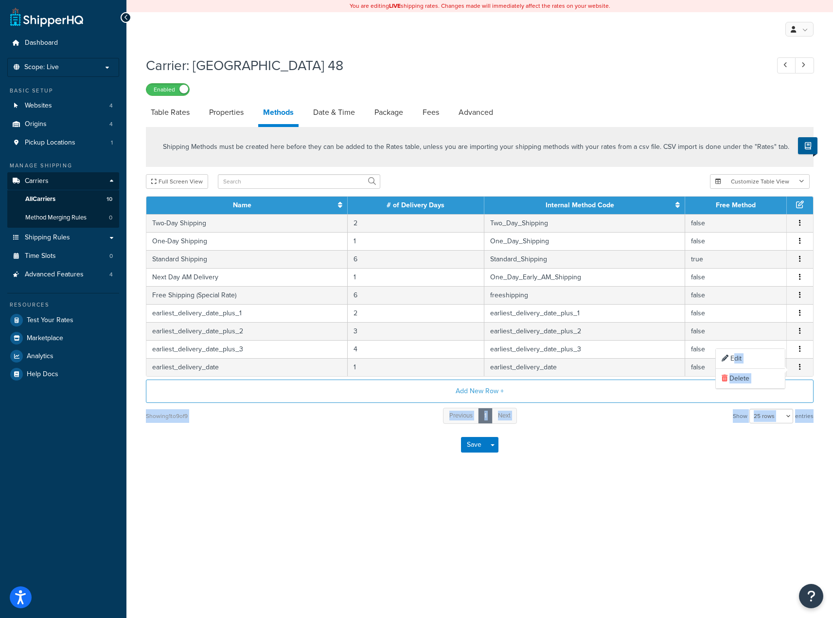
drag, startPoint x: 734, startPoint y: 355, endPoint x: 600, endPoint y: 500, distance: 197.9
click at [625, 516] on div "You are editing LIVE shipping rates. Changes made will immediately affect the r…" at bounding box center [479, 309] width 707 height 618
click at [283, 84] on div "Enabled" at bounding box center [480, 89] width 668 height 14
click at [233, 112] on link "Properties" at bounding box center [226, 112] width 44 height 23
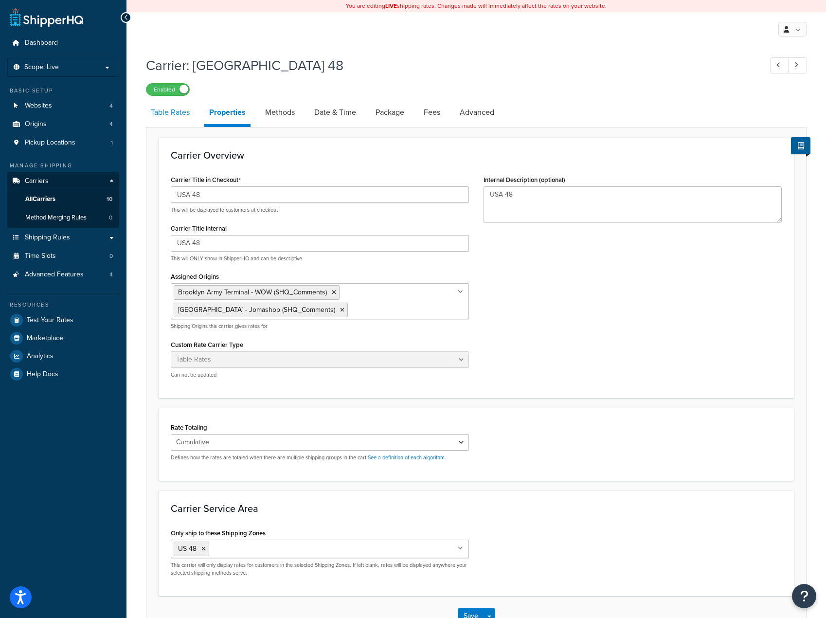
click at [174, 114] on link "Table Rates" at bounding box center [170, 112] width 49 height 23
select select "25"
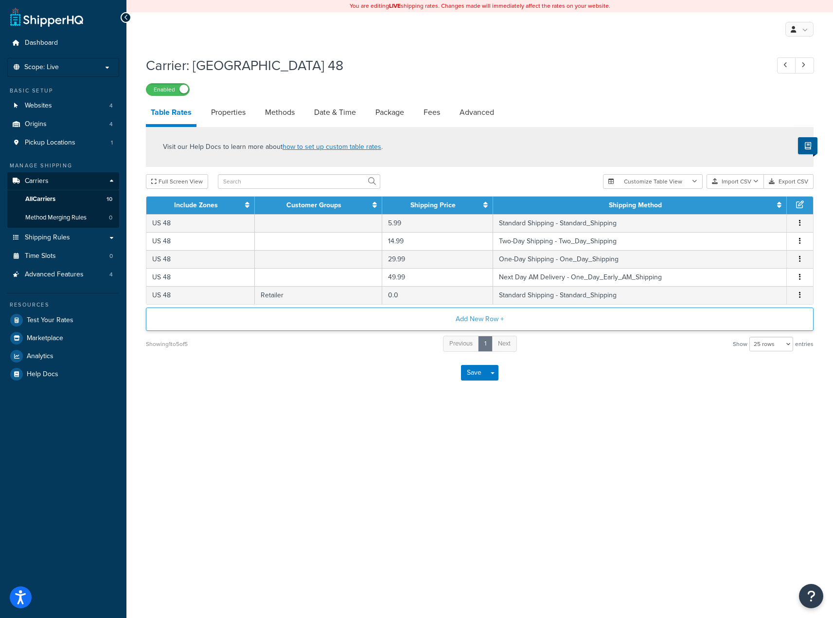
click at [467, 322] on button "Add New Row +" at bounding box center [480, 318] width 668 height 23
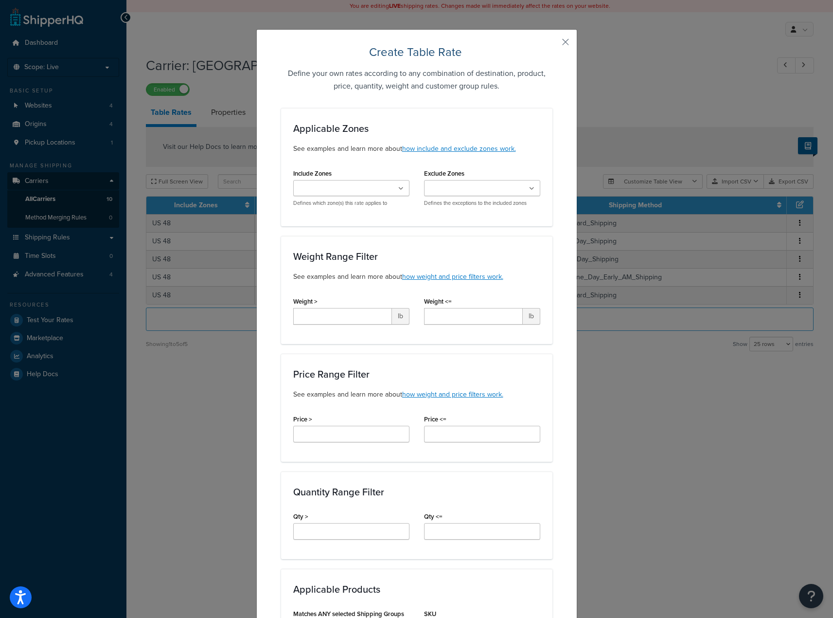
click at [384, 189] on ul at bounding box center [351, 188] width 116 height 16
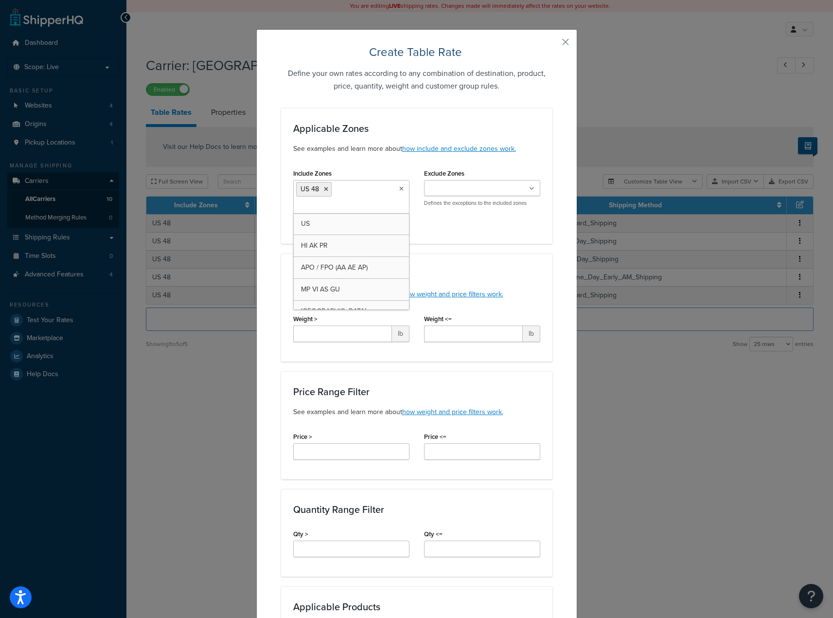
click at [488, 262] on div "Weight Range Filter See examples and learn more about how weight and price filt…" at bounding box center [416, 307] width 271 height 108
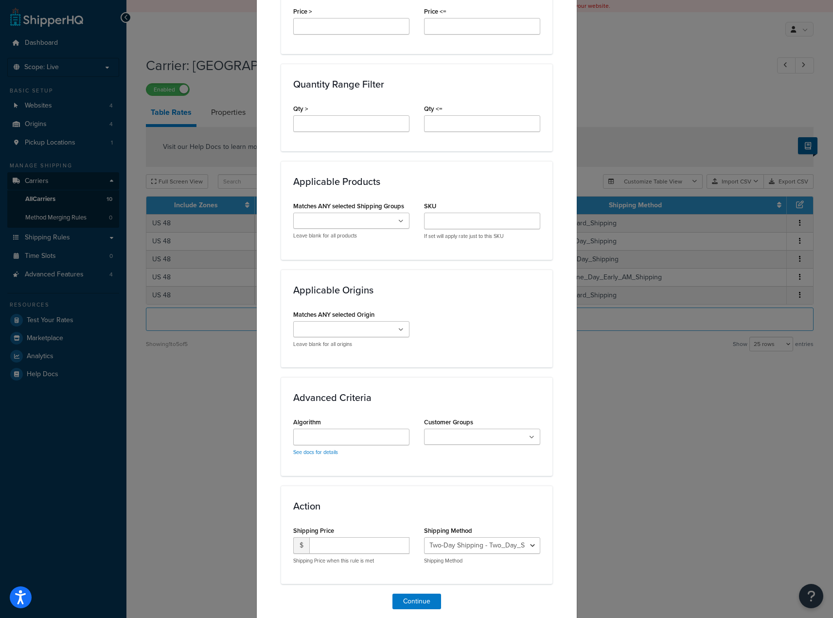
scroll to position [462, 0]
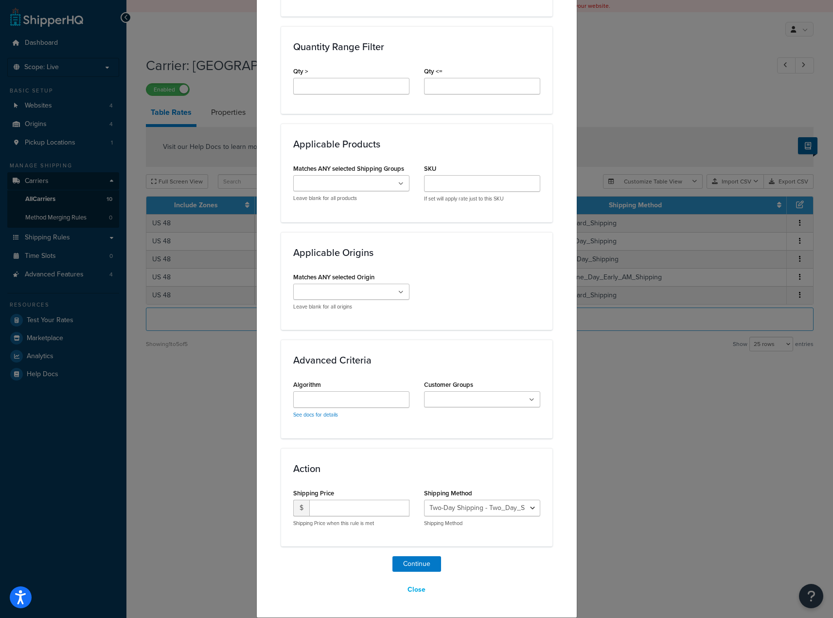
click at [485, 402] on input "Customer Groups" at bounding box center [470, 399] width 86 height 11
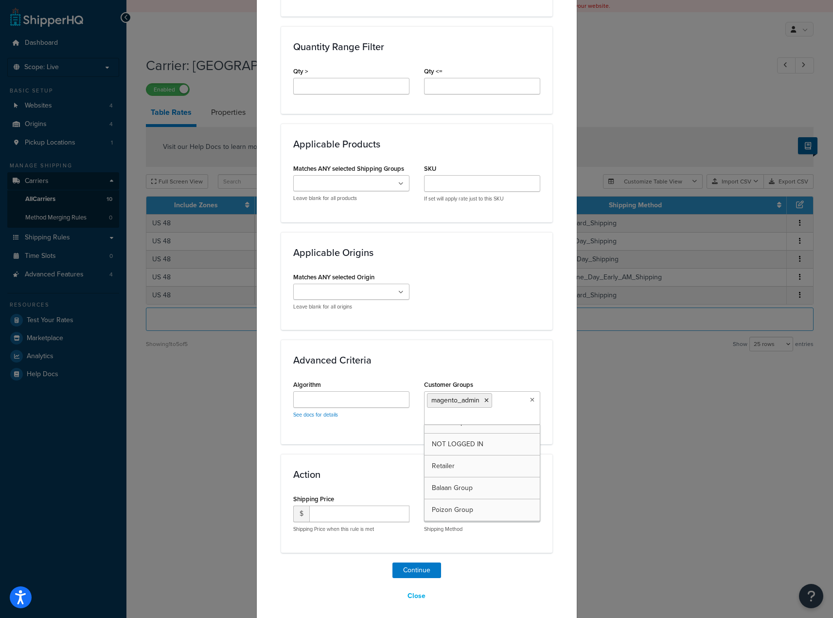
scroll to position [35, 0]
click at [345, 462] on div "Action Shipping Price $ Shipping Price when this rule is met Shipping Method Tw…" at bounding box center [416, 503] width 271 height 98
click at [459, 509] on select "Two-Day Shipping - Two_Day_Shipping One-Day Shipping - One_Day_Shipping Standar…" at bounding box center [482, 513] width 116 height 17
select select "182310"
click at [424, 505] on select "Two-Day Shipping - Two_Day_Shipping One-Day Shipping - One_Day_Shipping Standar…" at bounding box center [482, 513] width 116 height 17
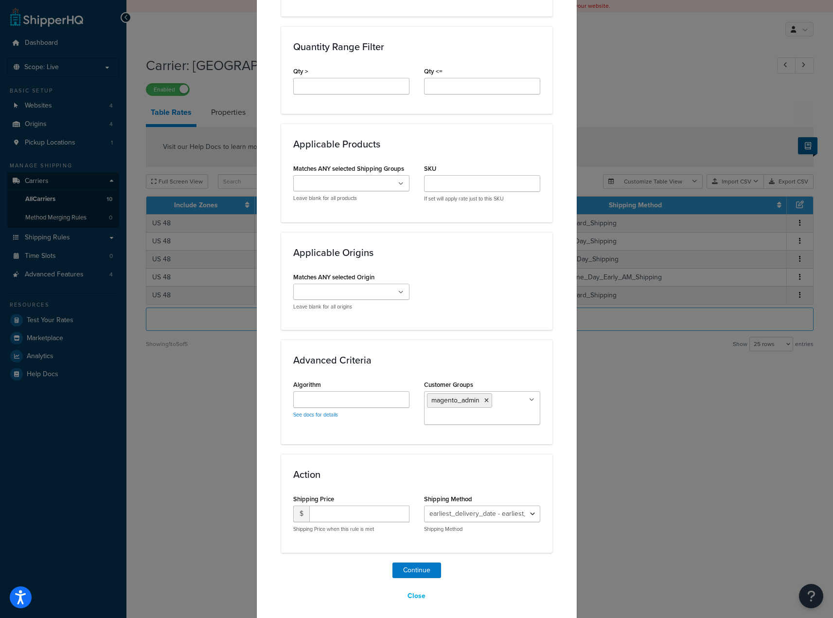
click at [409, 477] on h3 "Action" at bounding box center [416, 474] width 247 height 11
click at [342, 511] on input "number" at bounding box center [359, 513] width 100 height 17
type input "999"
click at [362, 558] on div "Create Table Rate Define your own rates according to any combination of destina…" at bounding box center [416, 93] width 271 height 1022
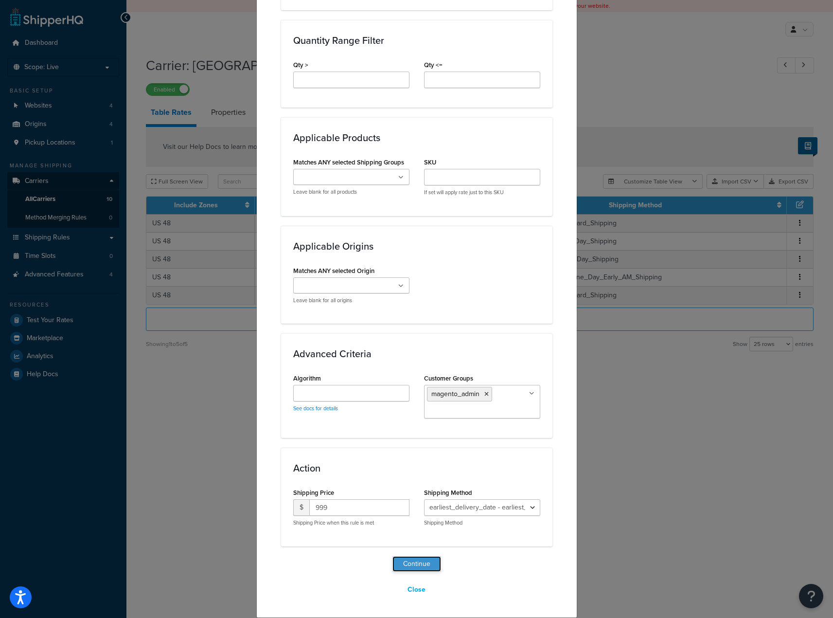
click at [418, 563] on button "Continue" at bounding box center [416, 564] width 49 height 16
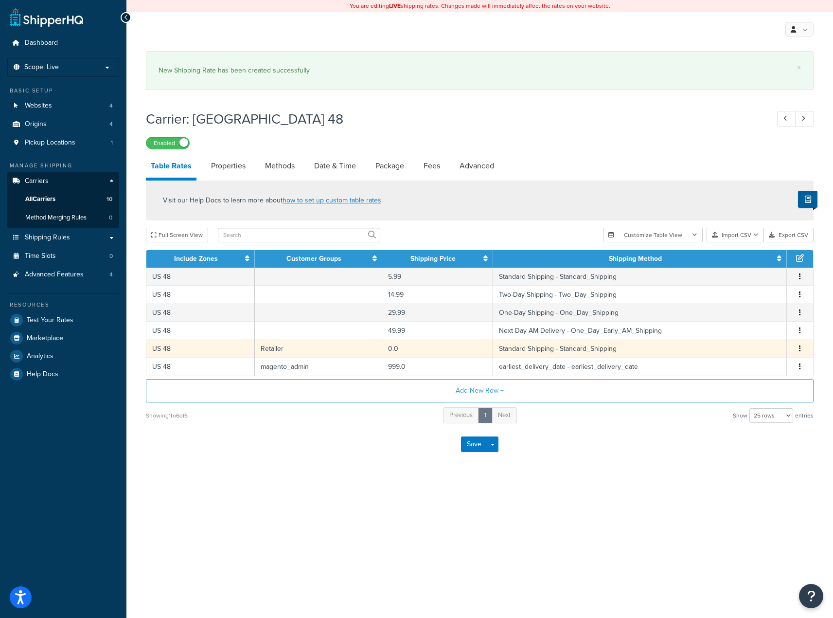
click at [797, 354] on button "button" at bounding box center [800, 348] width 8 height 11
click at [741, 333] on div "Edit" at bounding box center [750, 330] width 69 height 20
select select "154616"
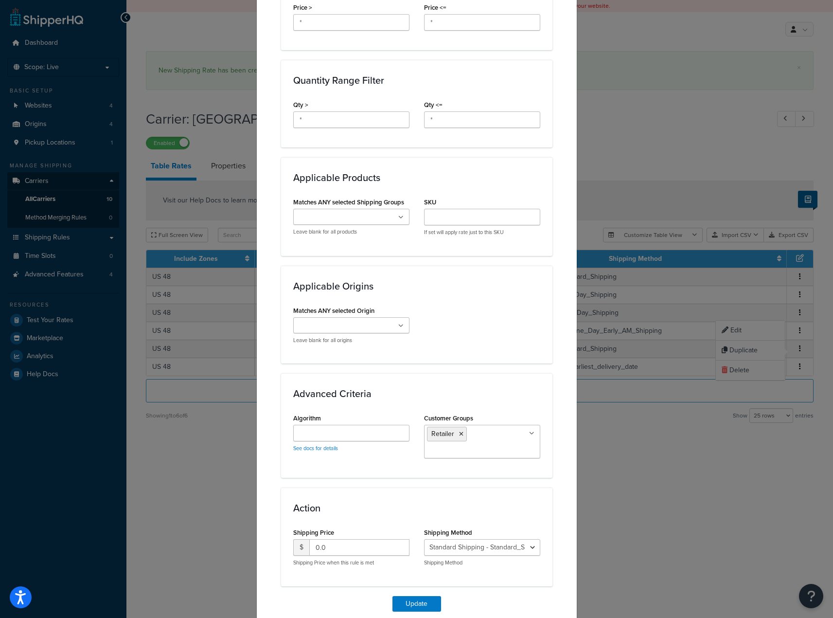
scroll to position [430, 0]
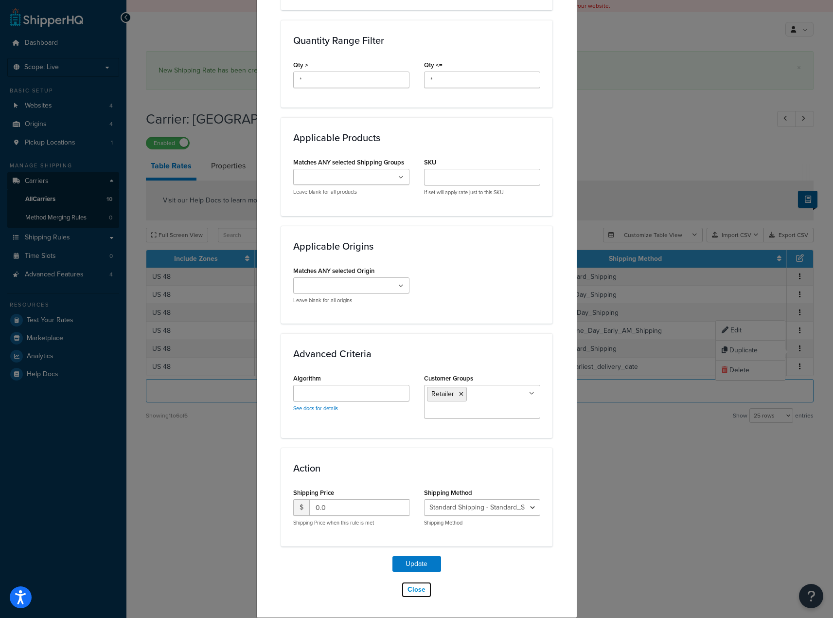
click at [413, 595] on button "Close" at bounding box center [416, 589] width 31 height 17
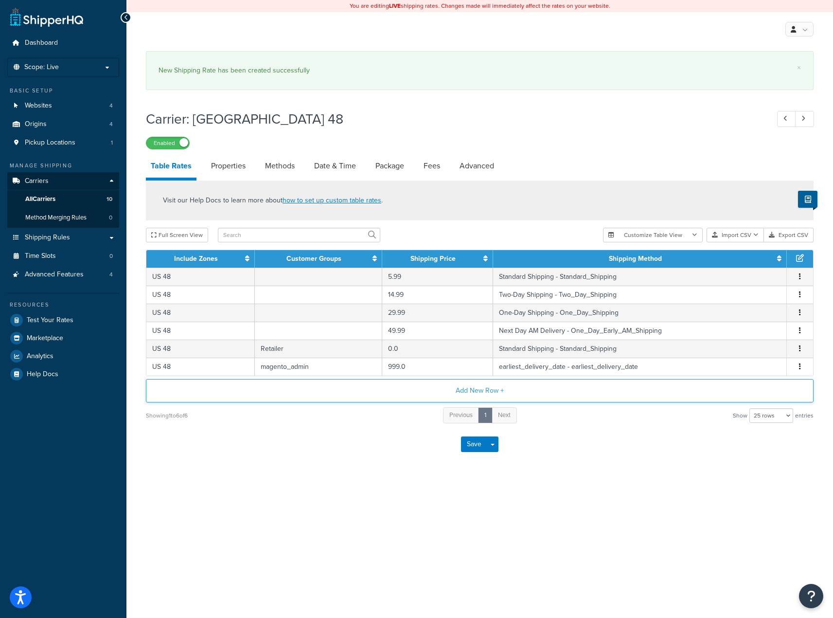
click at [490, 388] on button "Add New Row +" at bounding box center [480, 390] width 668 height 23
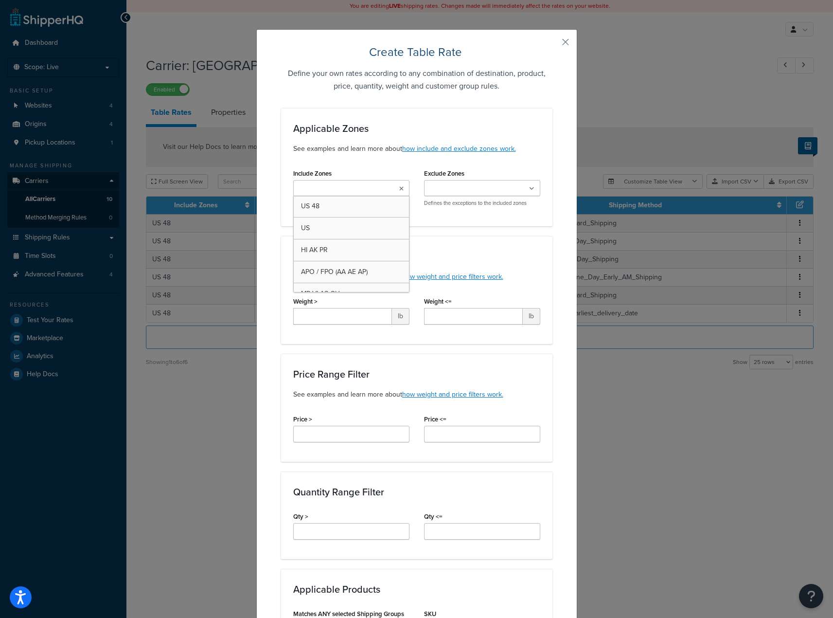
click at [350, 188] on input "Include Zones" at bounding box center [339, 188] width 86 height 11
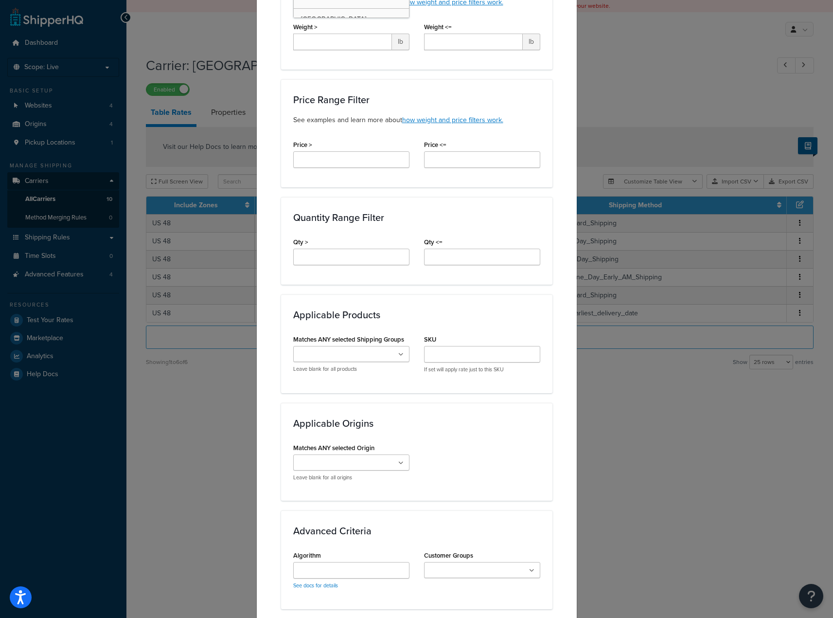
click at [510, 409] on div "Applicable Origins Matches ANY selected Origin Brooklyn Army Terminal - WOW (SH…" at bounding box center [416, 452] width 271 height 98
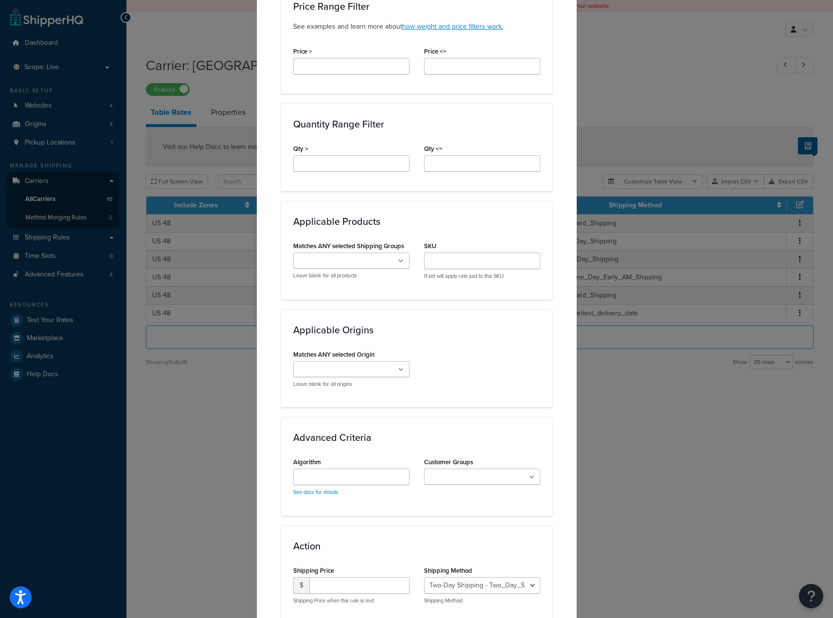
scroll to position [462, 0]
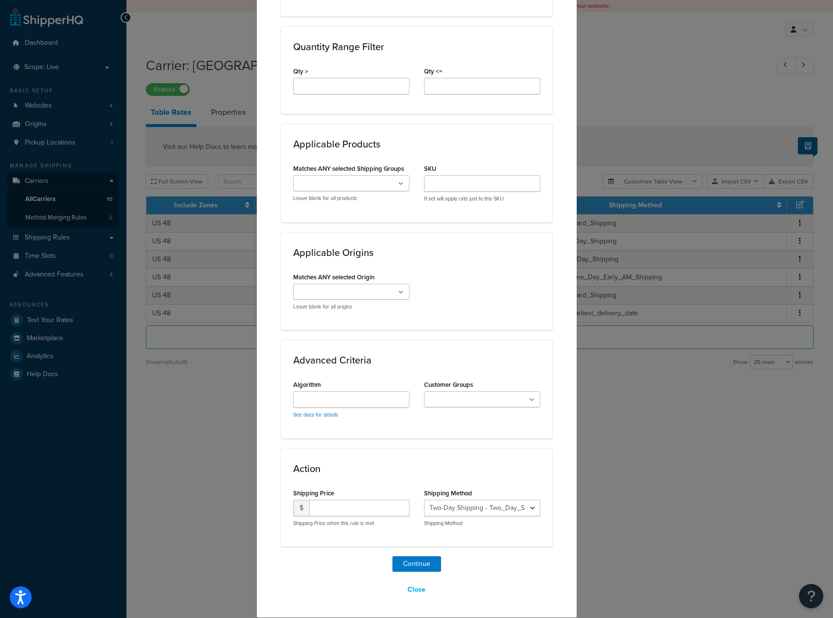
click at [475, 398] on input "Customer Groups" at bounding box center [470, 399] width 86 height 11
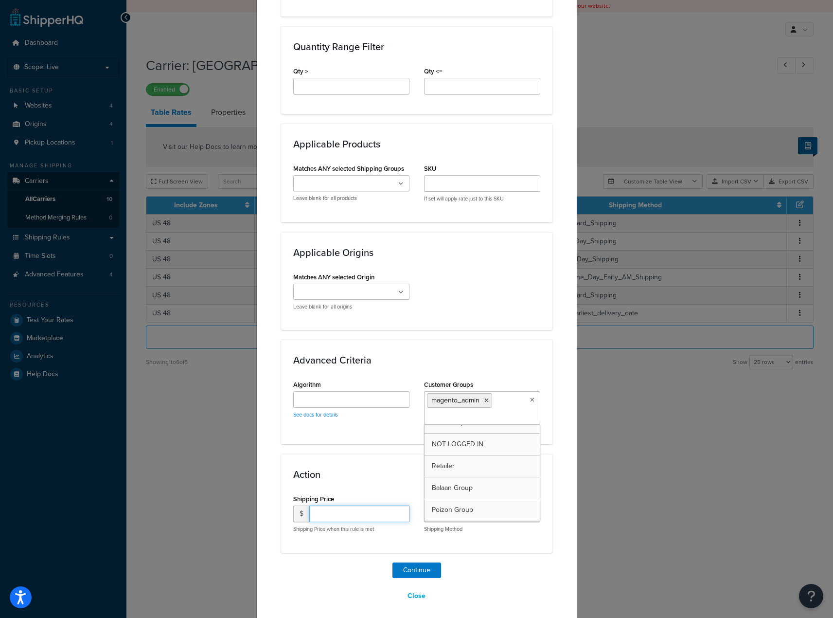
click at [329, 516] on input "number" at bounding box center [359, 513] width 100 height 17
type input "999"
click at [511, 458] on div "Action Shipping Price $ 999 Shipping Price when this rule is met Shipping Metho…" at bounding box center [416, 503] width 271 height 98
click at [465, 518] on select "Two-Day Shipping - Two_Day_Shipping One-Day Shipping - One_Day_Shipping Standar…" at bounding box center [482, 513] width 116 height 17
select select "182307"
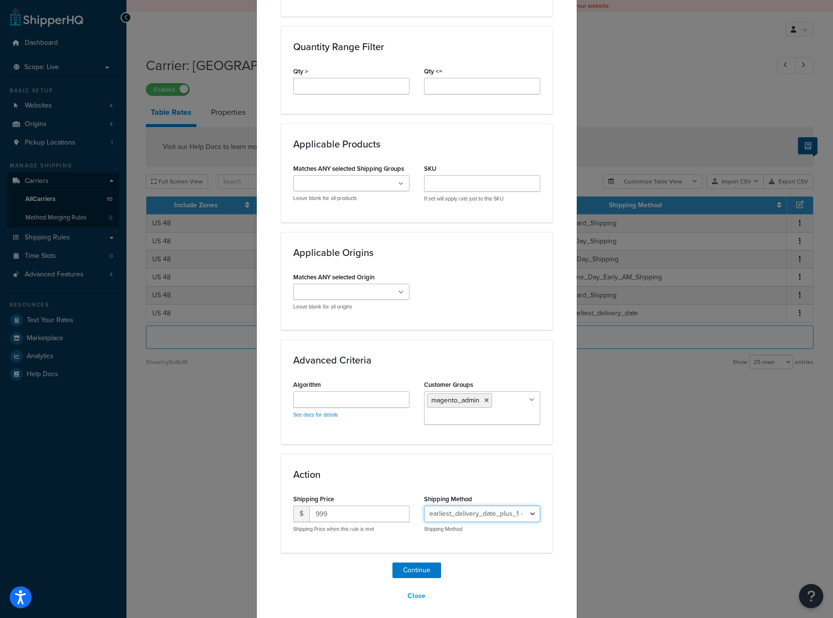
click at [424, 505] on select "Two-Day Shipping - Two_Day_Shipping One-Day Shipping - One_Day_Shipping Standar…" at bounding box center [482, 513] width 116 height 17
click at [406, 566] on button "Continue" at bounding box center [416, 570] width 49 height 16
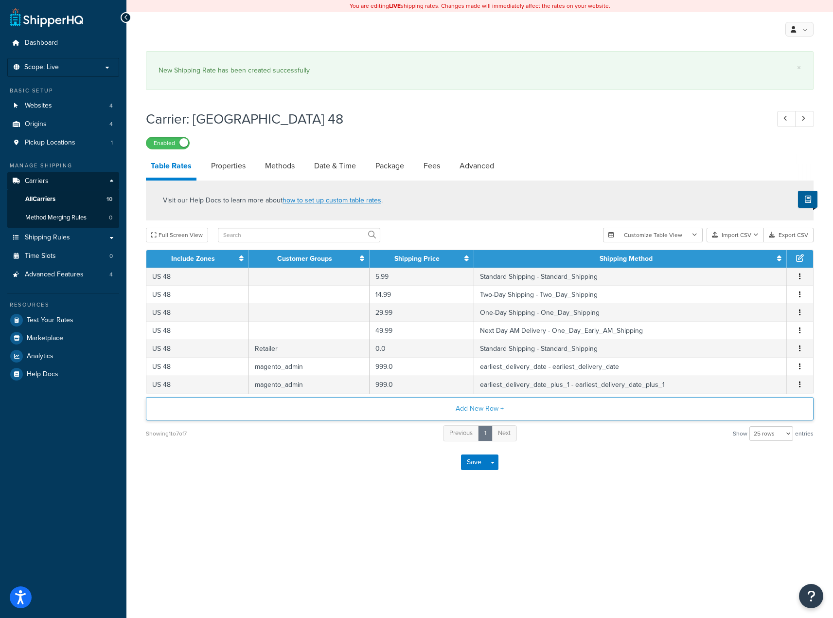
click at [494, 409] on button "Add New Row +" at bounding box center [480, 408] width 668 height 23
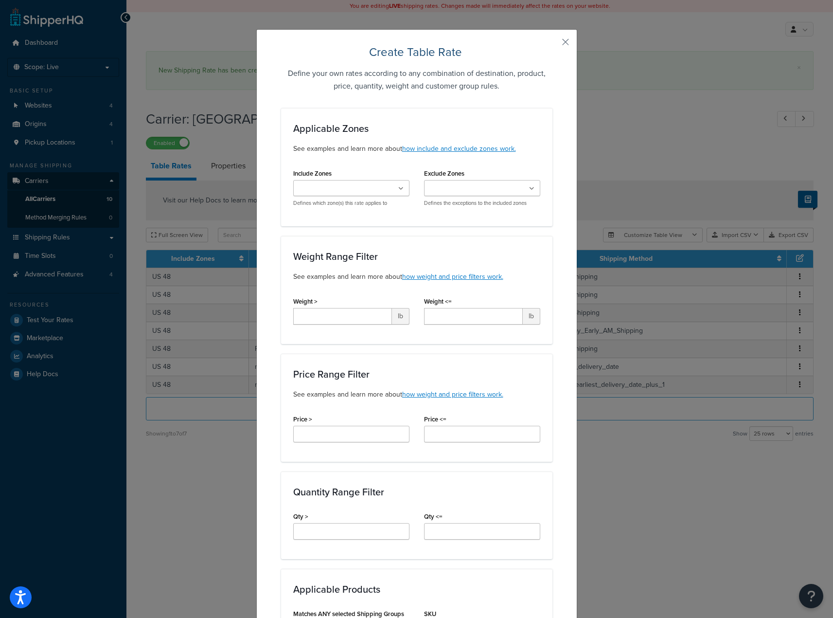
click at [354, 192] on input "Include Zones" at bounding box center [339, 188] width 86 height 11
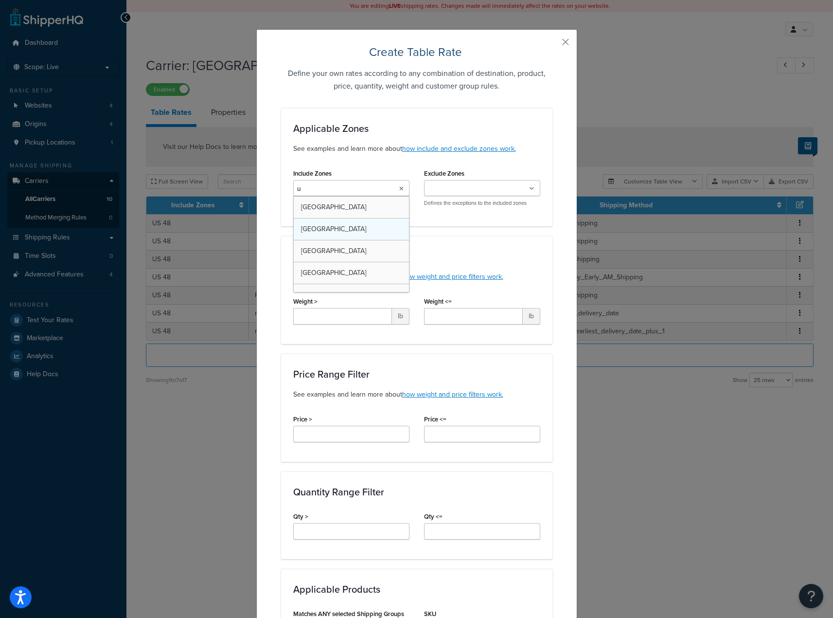
type input "us"
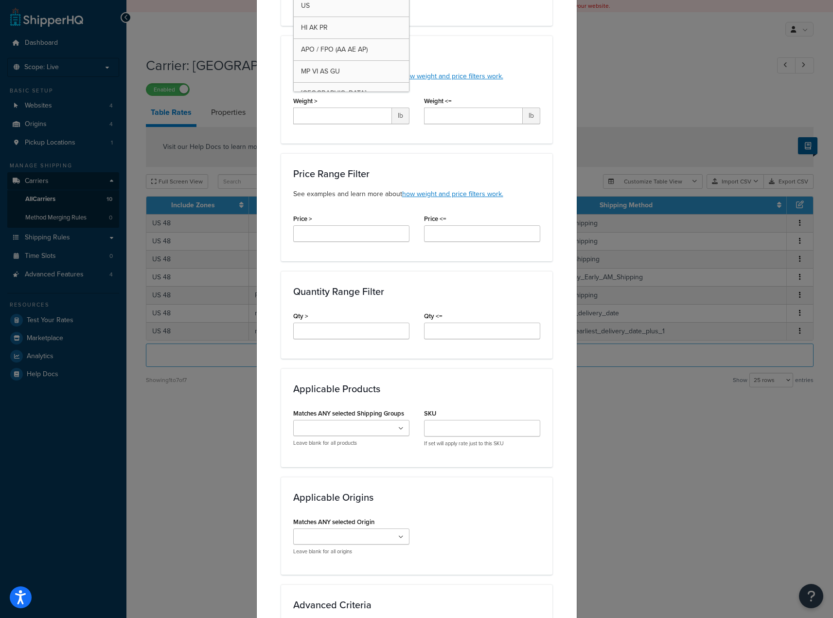
scroll to position [292, 0]
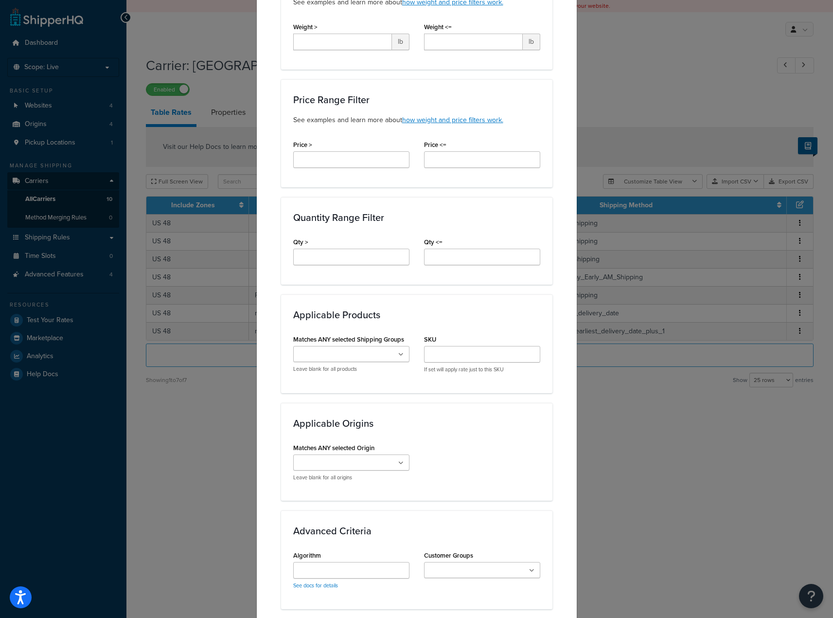
click at [480, 517] on div "Advanced Criteria Algorithm See docs for details Customer Groups General Tax Ex…" at bounding box center [416, 559] width 271 height 98
click at [471, 566] on input "Customer Groups" at bounding box center [470, 570] width 86 height 11
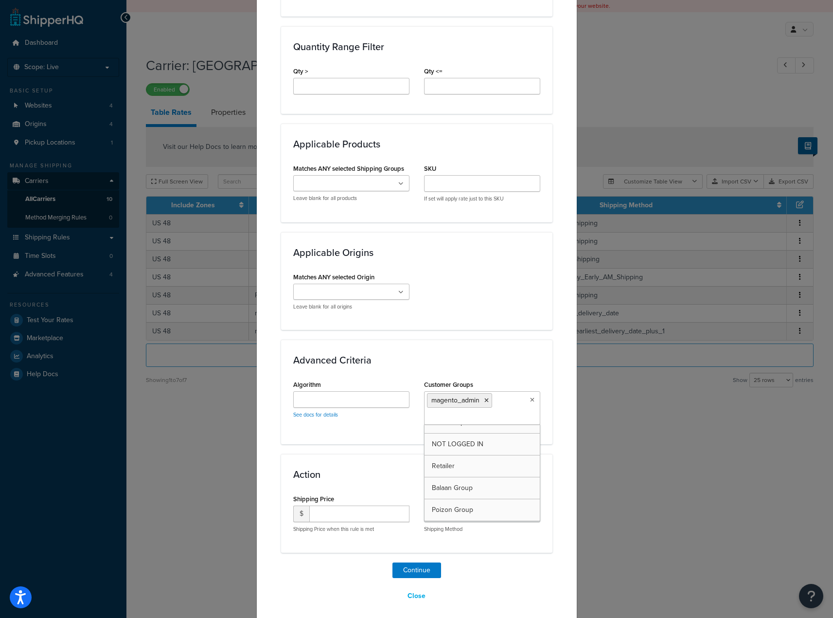
scroll to position [35, 0]
click at [342, 555] on div "Create Table Rate Define your own rates according to any combination of destina…" at bounding box center [416, 93] width 271 height 1022
click at [467, 502] on label "Shipping Method" at bounding box center [448, 498] width 48 height 7
click at [467, 505] on select "Two-Day Shipping - Two_Day_Shipping One-Day Shipping - One_Day_Shipping Standar…" at bounding box center [482, 513] width 116 height 17
click at [475, 509] on select "Two-Day Shipping - Two_Day_Shipping One-Day Shipping - One_Day_Shipping Standar…" at bounding box center [482, 513] width 116 height 17
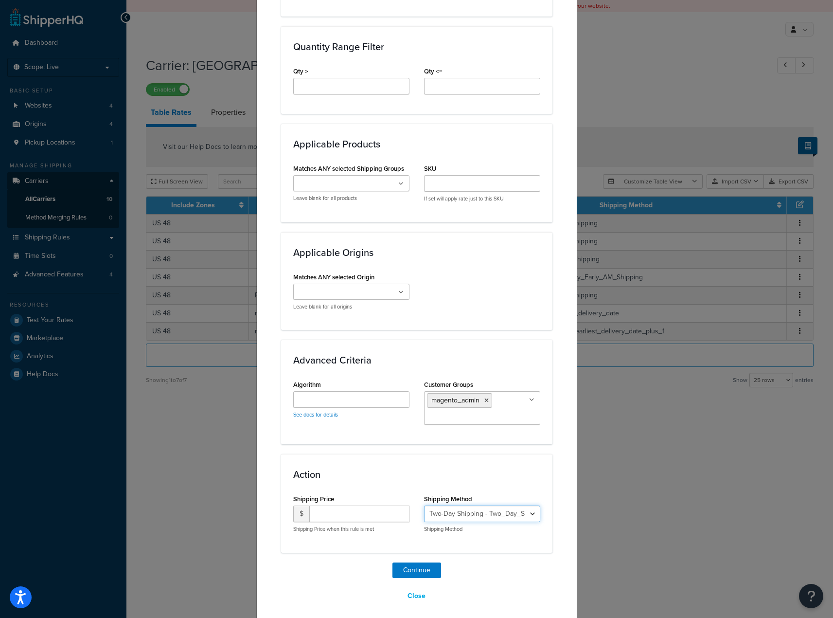
select select "182308"
click at [424, 505] on select "Two-Day Shipping - Two_Day_Shipping One-Day Shipping - One_Day_Shipping Standar…" at bounding box center [482, 513] width 116 height 17
click at [484, 557] on div "Create Table Rate Define your own rates according to any combination of destina…" at bounding box center [416, 93] width 271 height 1022
drag, startPoint x: 512, startPoint y: 573, endPoint x: 513, endPoint y: 578, distance: 5.1
click at [513, 573] on div "Continue Close" at bounding box center [416, 583] width 271 height 42
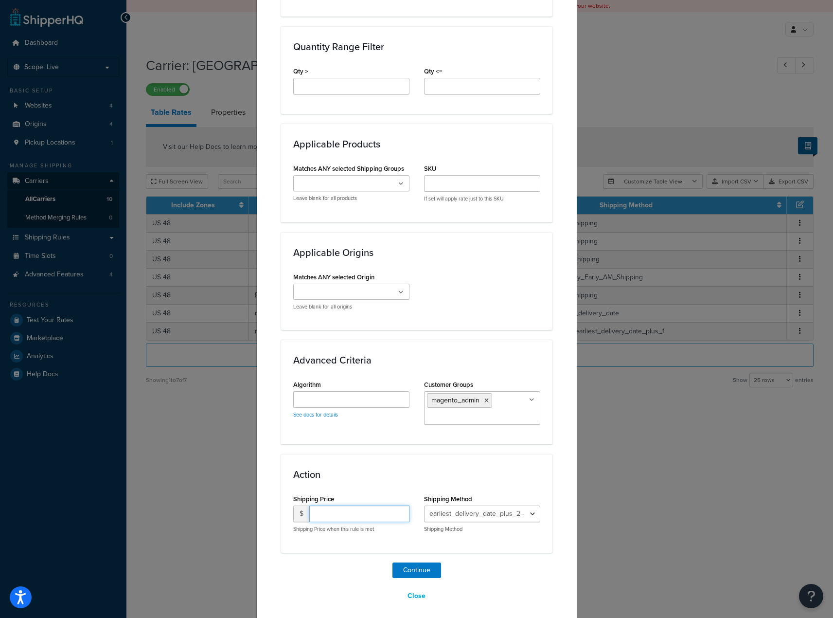
click at [378, 510] on input "number" at bounding box center [359, 513] width 100 height 17
type input "999"
click at [415, 566] on button "Continue" at bounding box center [416, 570] width 49 height 16
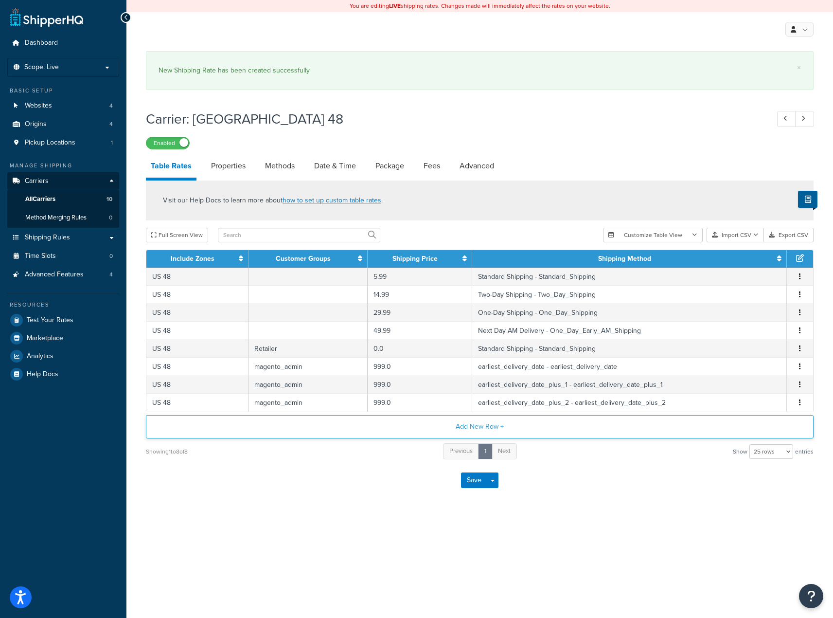
click at [485, 431] on button "Add New Row +" at bounding box center [480, 426] width 668 height 23
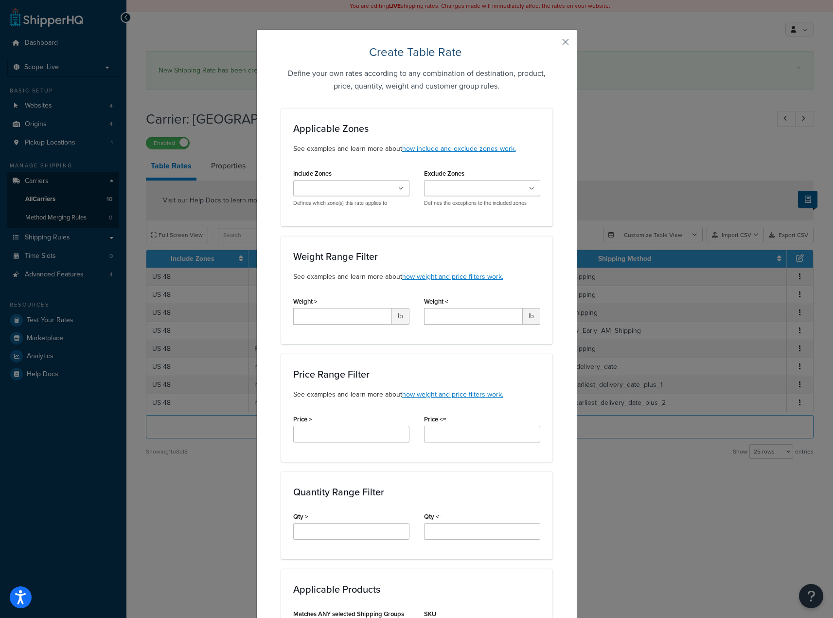
click at [338, 183] on input "Include Zones" at bounding box center [339, 188] width 86 height 11
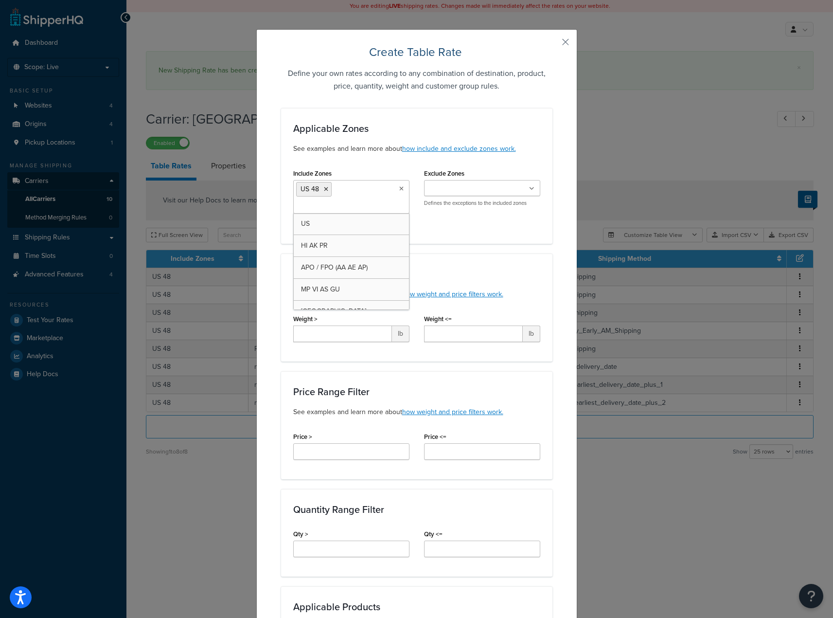
click at [524, 386] on div "Price Range Filter See examples and learn more about how weight and price filte…" at bounding box center [416, 425] width 271 height 108
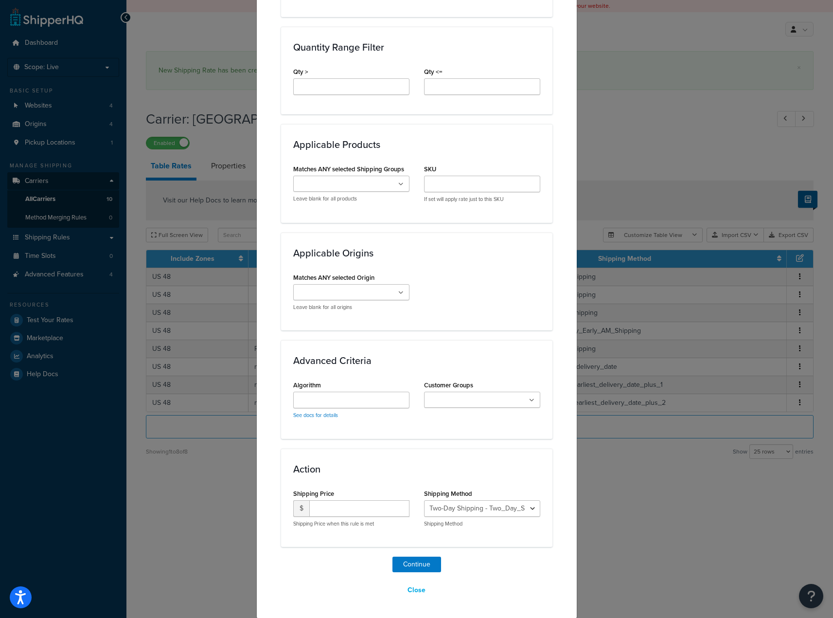
scroll to position [462, 0]
click at [470, 513] on select "Two-Day Shipping - Two_Day_Shipping One-Day Shipping - One_Day_Shipping Standar…" at bounding box center [482, 507] width 116 height 17
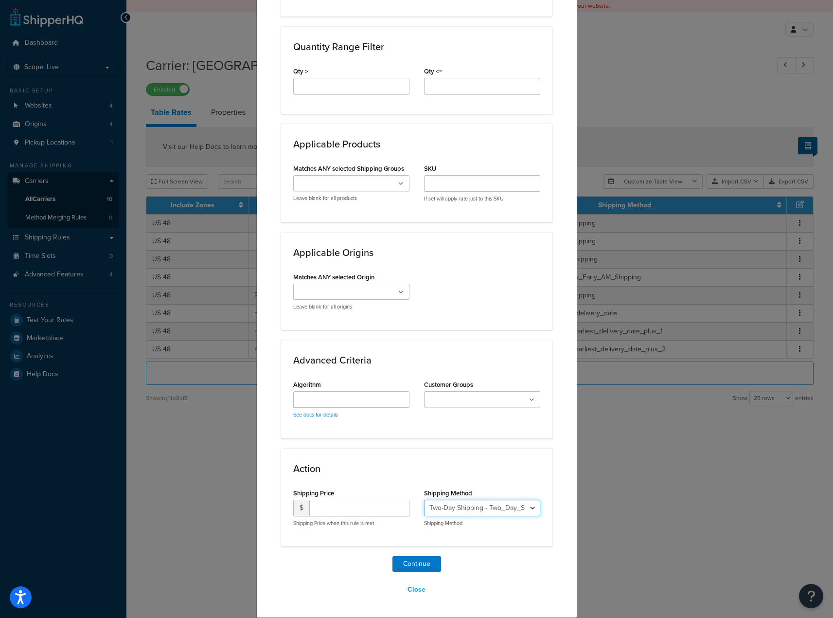
select select "182309"
click at [424, 499] on select "Two-Day Shipping - Two_Day_Shipping One-Day Shipping - One_Day_Shipping Standar…" at bounding box center [482, 507] width 116 height 17
click at [341, 506] on input "number" at bounding box center [359, 507] width 100 height 17
type input "999"
click at [465, 456] on div "Action Shipping Price $ 999 Shipping Price when this rule is met Shipping Metho…" at bounding box center [416, 497] width 271 height 98
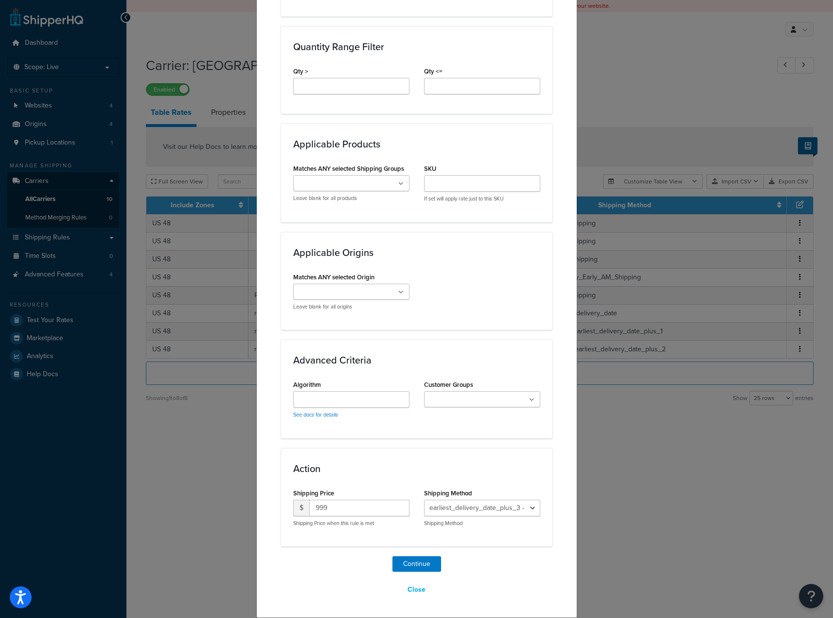
click at [470, 404] on input "Customer Groups" at bounding box center [470, 399] width 86 height 11
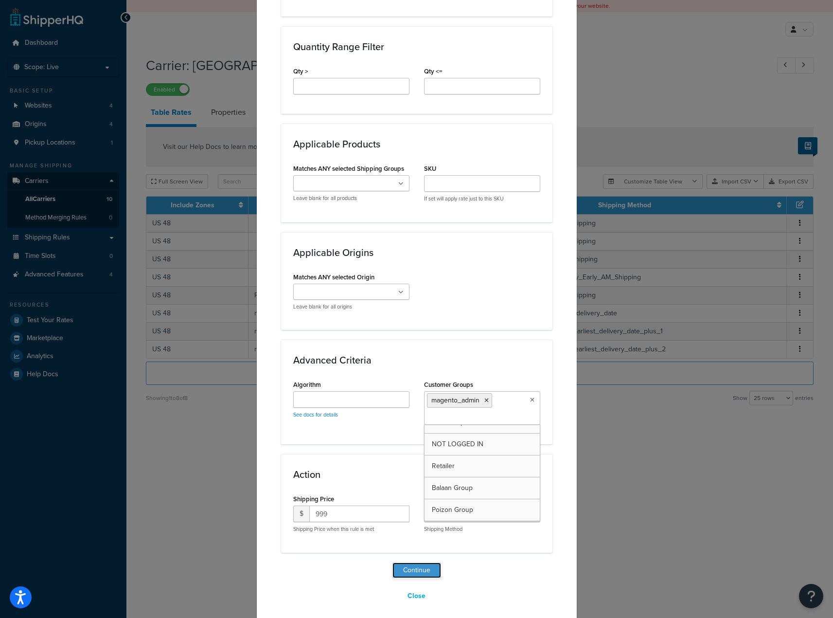
click at [413, 571] on button "Continue" at bounding box center [416, 570] width 49 height 16
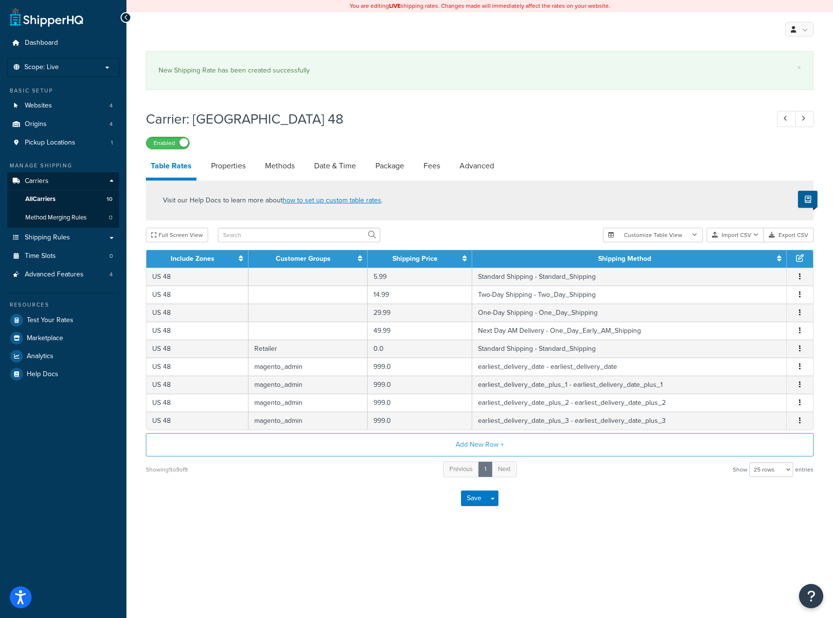
click at [386, 548] on div "You are editing LIVE shipping rates. Changes made will immediately affect the r…" at bounding box center [479, 309] width 707 height 618
click at [481, 503] on button "Save" at bounding box center [474, 498] width 26 height 16
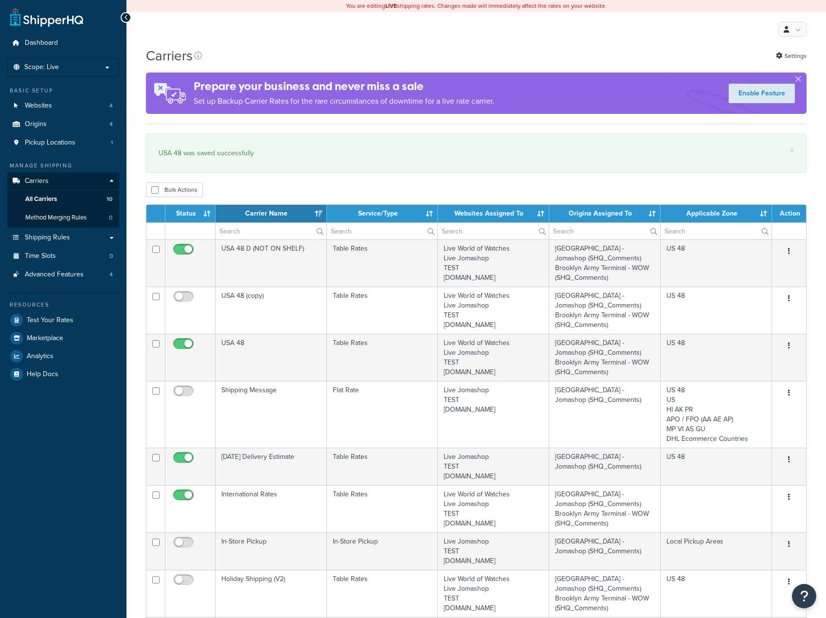
select select "15"
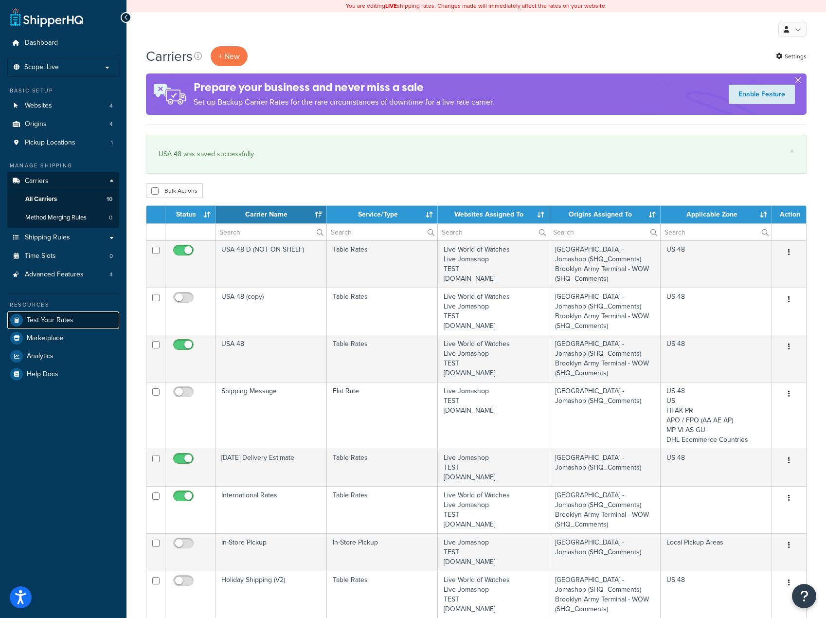
click at [68, 320] on span "Test Your Rates" at bounding box center [50, 320] width 47 height 8
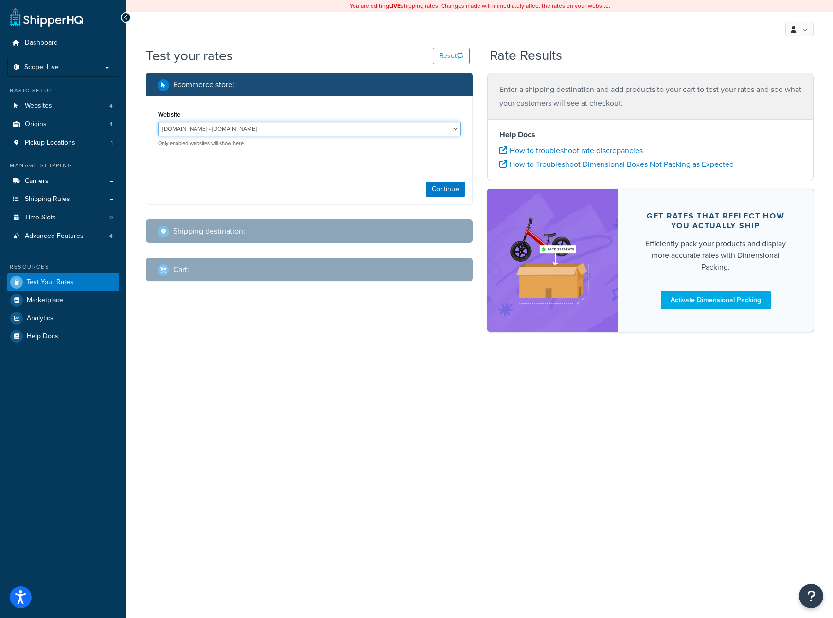
click at [260, 136] on select "[DOMAIN_NAME] - [DOMAIN_NAME] Live Jomashop - [URL][DOMAIN_NAME] TEST - [DOMAIN…" at bounding box center [309, 129] width 302 height 15
select select "c593598c520429d542d6944a9ea1c6d4"
click at [158, 122] on select "[DOMAIN_NAME] - [DOMAIN_NAME] Live Jomashop - [URL][DOMAIN_NAME] TEST - [DOMAIN…" at bounding box center [309, 129] width 302 height 15
click at [436, 190] on button "Continue" at bounding box center [445, 189] width 39 height 16
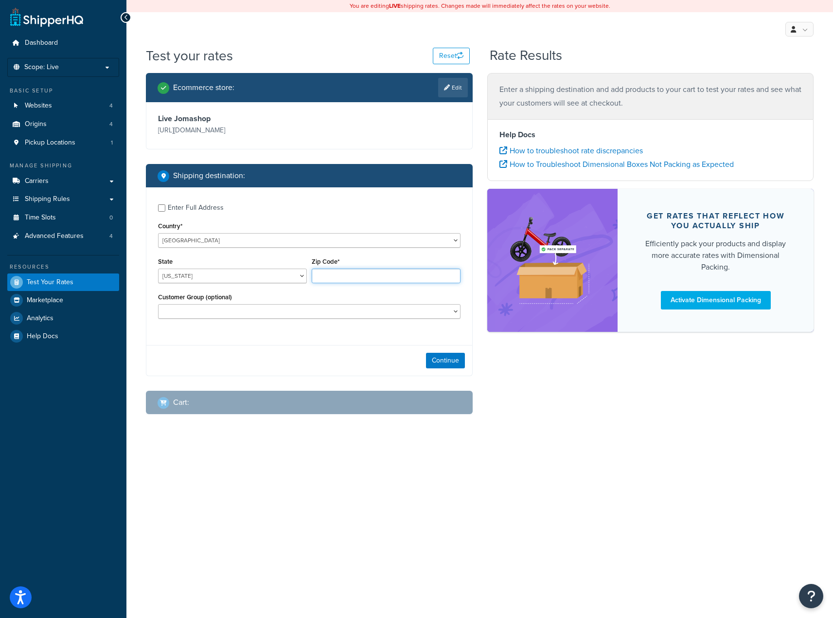
click at [333, 273] on input "Zip Code*" at bounding box center [386, 275] width 149 height 15
type input "11516"
click at [301, 336] on div "Enter Full Address Country* [GEOGRAPHIC_DATA] [GEOGRAPHIC_DATA] [GEOGRAPHIC_DAT…" at bounding box center [309, 262] width 326 height 150
click at [447, 362] on button "Continue" at bounding box center [445, 361] width 39 height 16
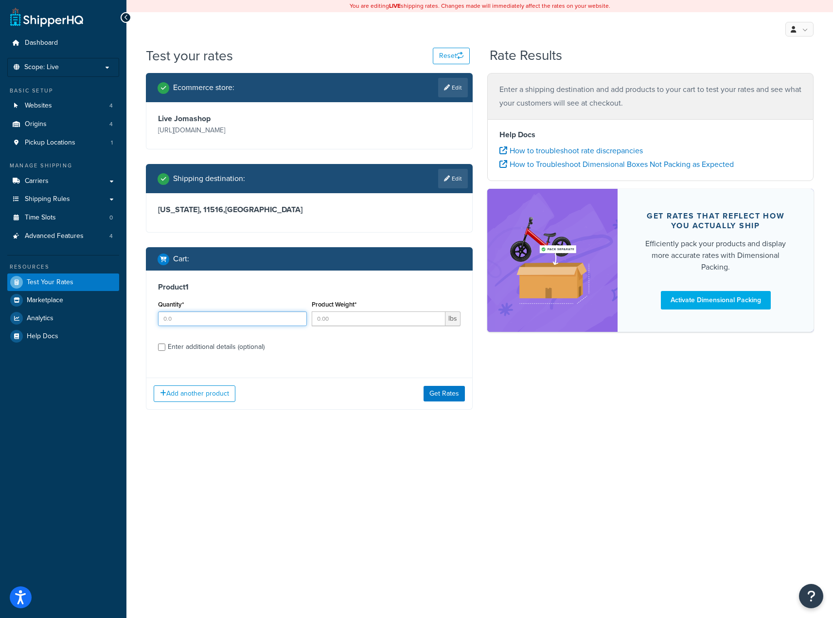
click at [216, 316] on input "Quantity*" at bounding box center [232, 318] width 149 height 15
type input "1"
click at [337, 317] on input "Product Weight*" at bounding box center [379, 318] width 134 height 15
type input "1"
click at [179, 353] on div "Enter additional details (optional)" at bounding box center [216, 347] width 97 height 14
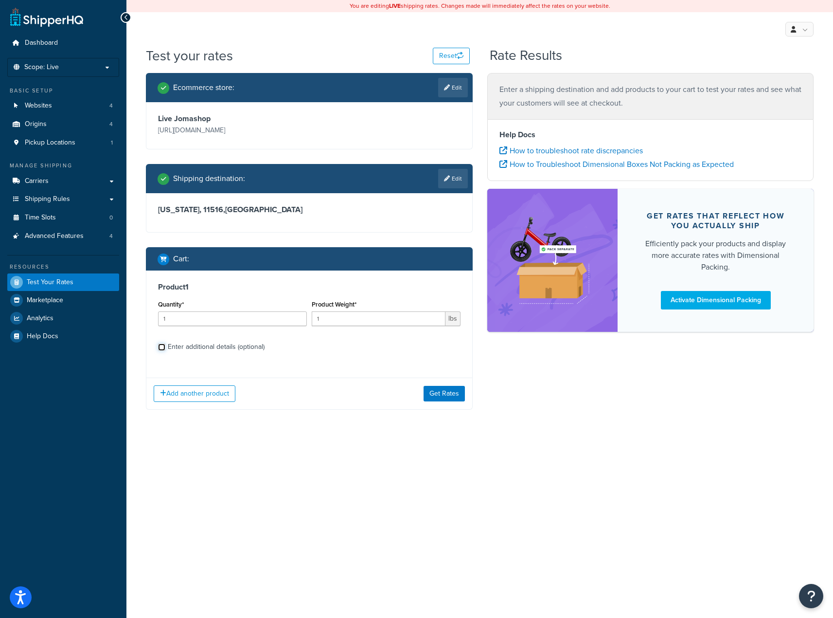
click at [165, 351] on input "Enter additional details (optional)" at bounding box center [161, 346] width 7 height 7
checkbox input "true"
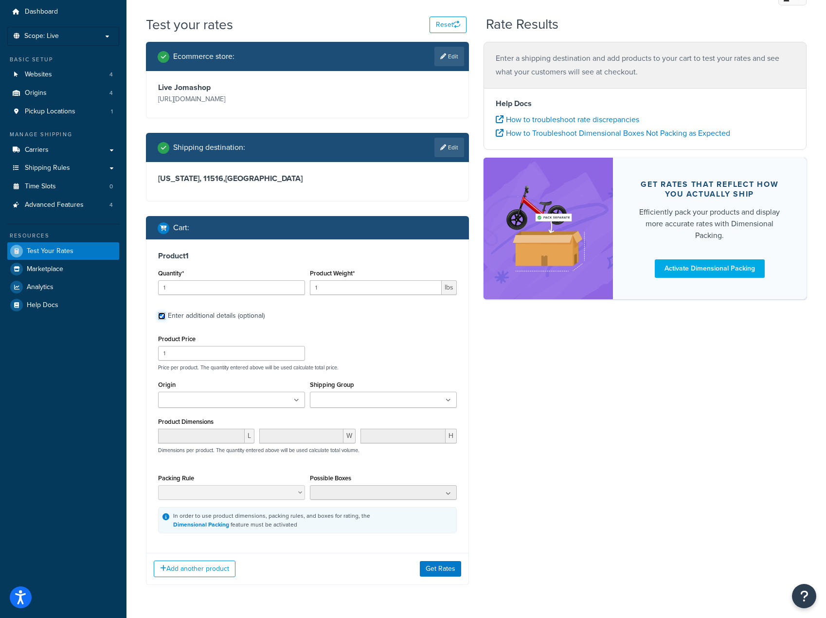
scroll to position [32, 0]
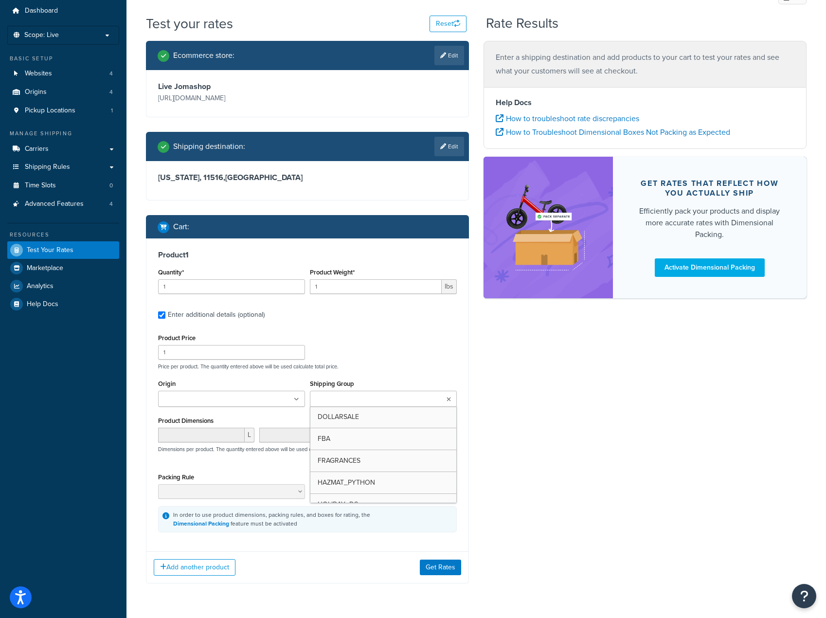
click at [376, 396] on input "Shipping Group" at bounding box center [356, 399] width 86 height 11
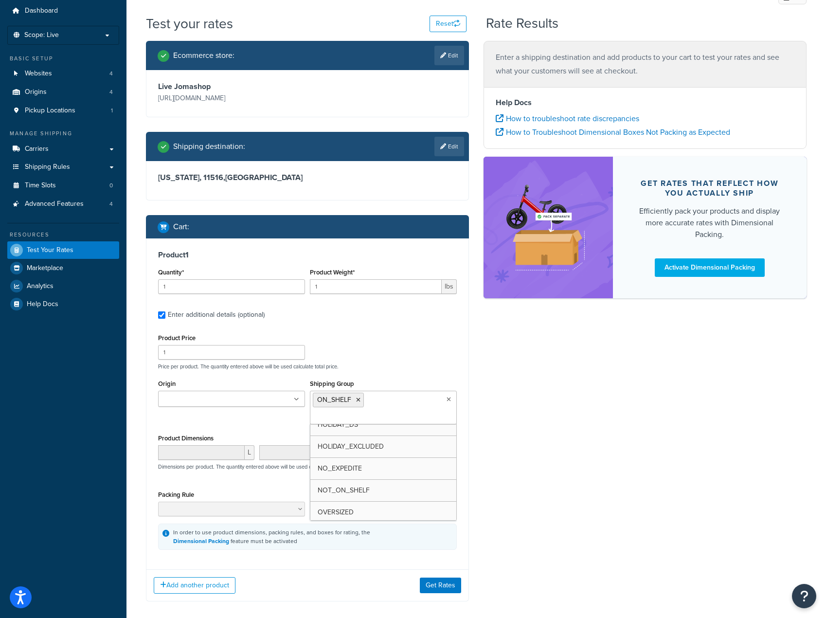
click at [569, 439] on div "Ecommerce store : Edit Live Jomashop https://www.jomashop.com Shipping destinat…" at bounding box center [476, 328] width 675 height 575
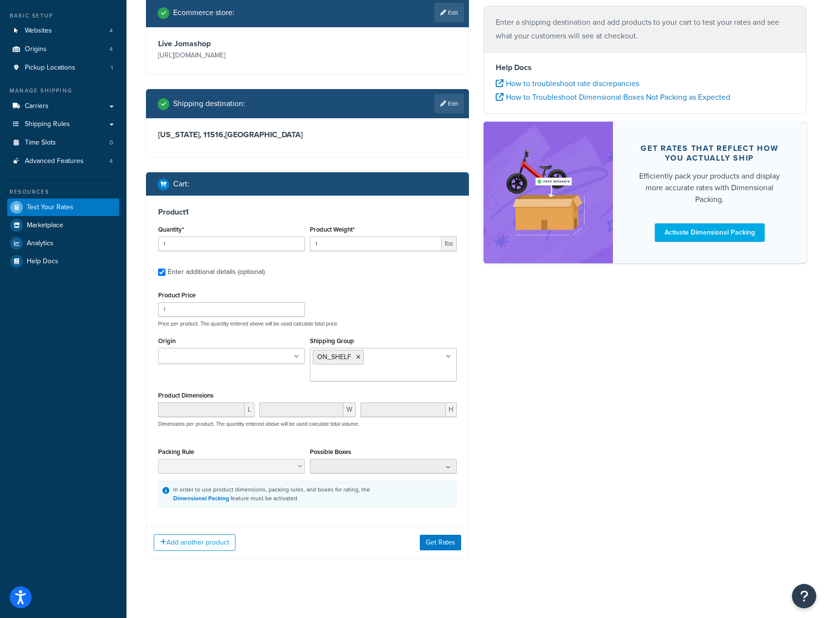
scroll to position [75, 0]
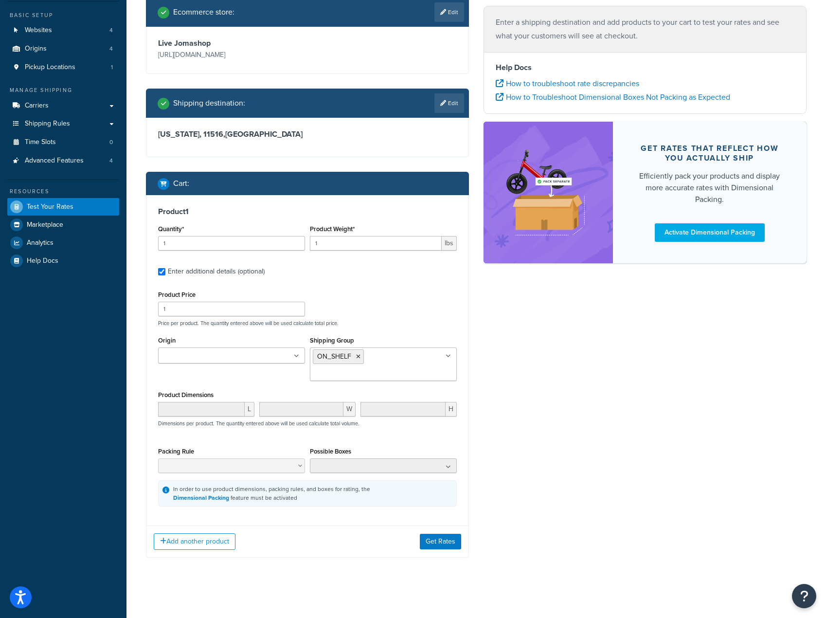
click at [511, 432] on div "Ecommerce store : Edit Live Jomashop https://www.jomashop.com Shipping destinat…" at bounding box center [476, 285] width 675 height 574
click at [573, 363] on div "Ecommerce store : Edit Live Jomashop https://www.jomashop.com Shipping destinat…" at bounding box center [476, 285] width 675 height 574
click at [537, 453] on div "Ecommerce store : Edit Live Jomashop https://www.jomashop.com Shipping destinat…" at bounding box center [476, 285] width 675 height 574
click at [530, 491] on div "Ecommerce store : Edit Live Jomashop https://www.jomashop.com Shipping destinat…" at bounding box center [476, 285] width 675 height 574
click at [613, 512] on div "Ecommerce store : Edit Live Jomashop https://www.jomashop.com Shipping destinat…" at bounding box center [476, 285] width 675 height 574
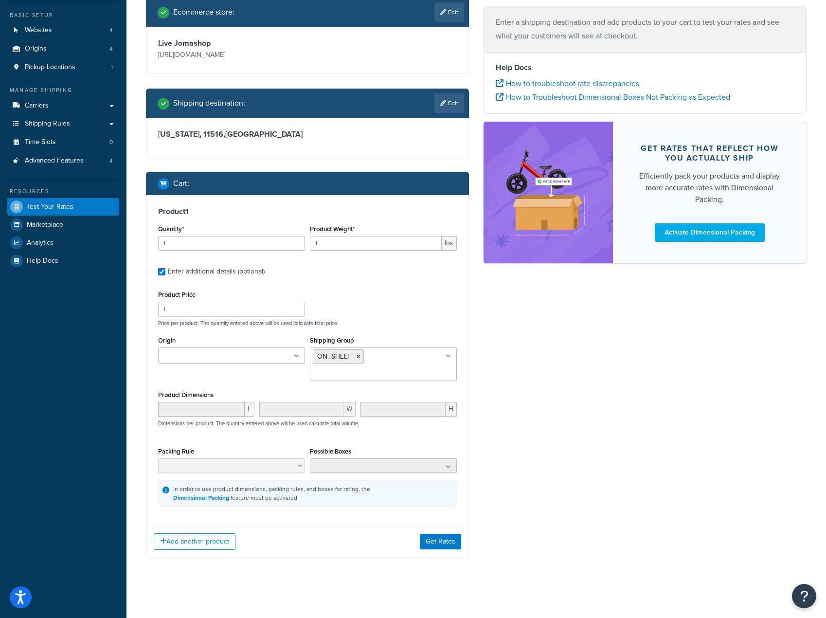
click at [266, 349] on ul at bounding box center [231, 355] width 147 height 16
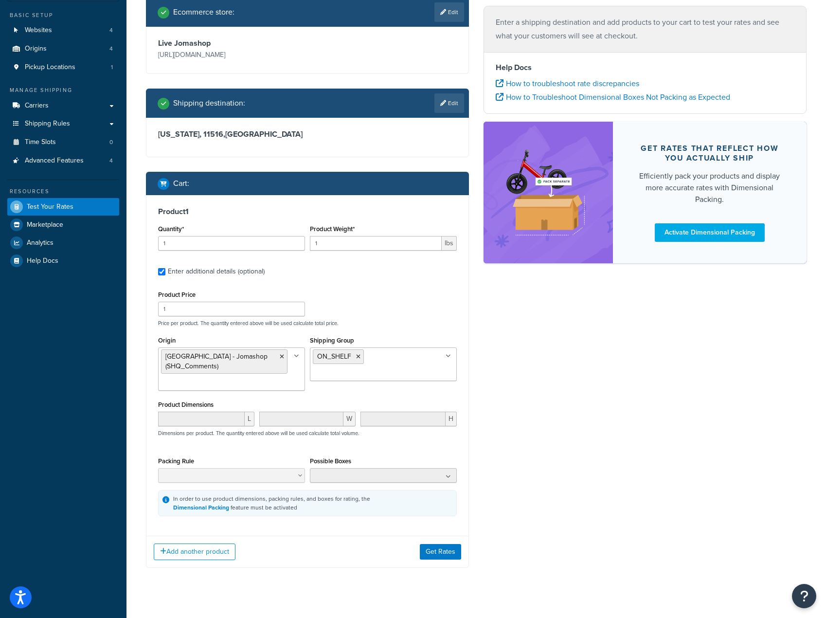
click at [525, 420] on div "Ecommerce store : Edit Live Jomashop https://www.jomashop.com Shipping destinat…" at bounding box center [476, 290] width 675 height 584
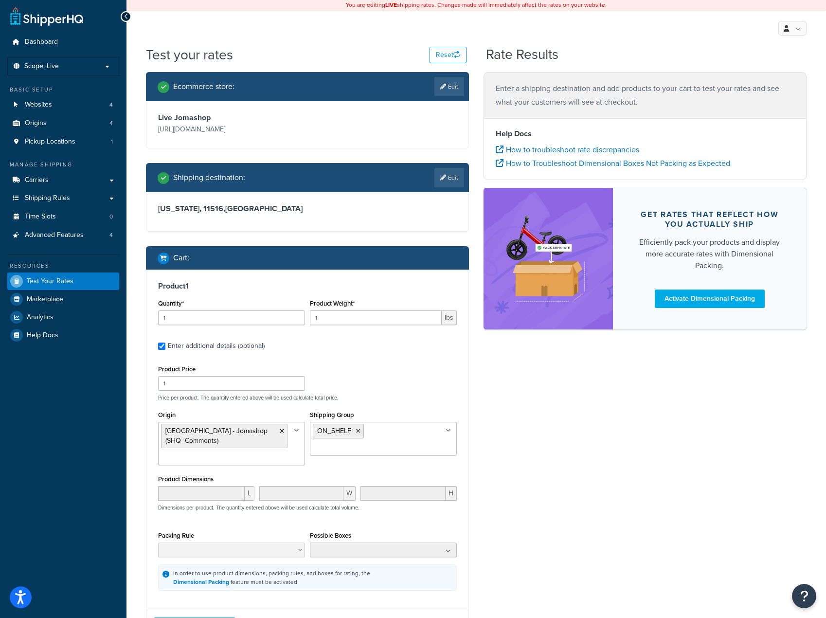
scroll to position [0, 0]
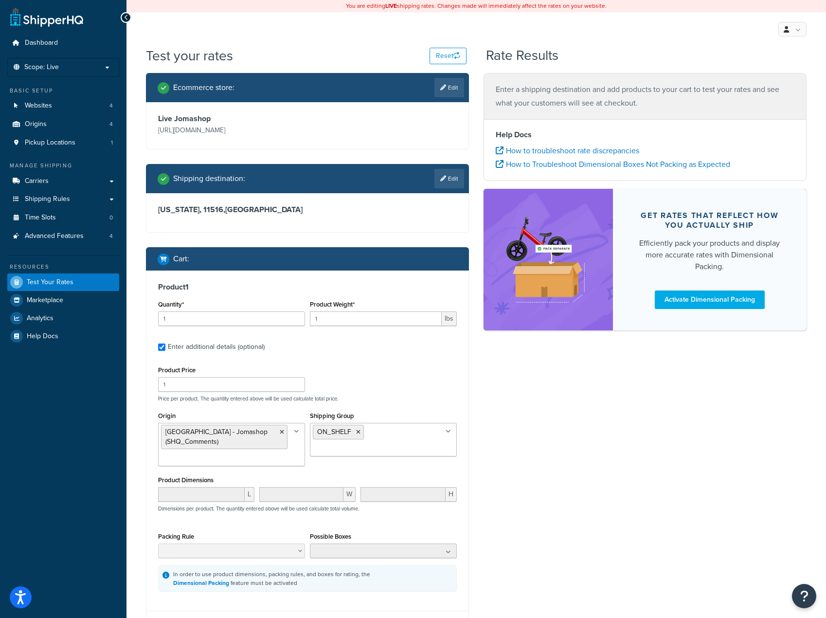
click at [444, 180] on icon at bounding box center [443, 179] width 6 height 6
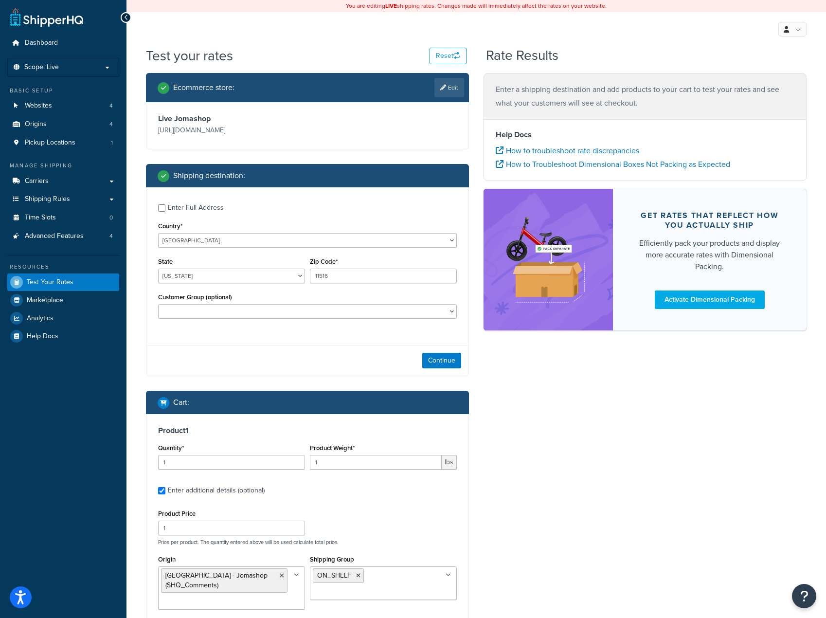
click at [188, 212] on div "Enter Full Address" at bounding box center [196, 208] width 56 height 14
click at [165, 212] on input "Enter Full Address" at bounding box center [161, 207] width 7 height 7
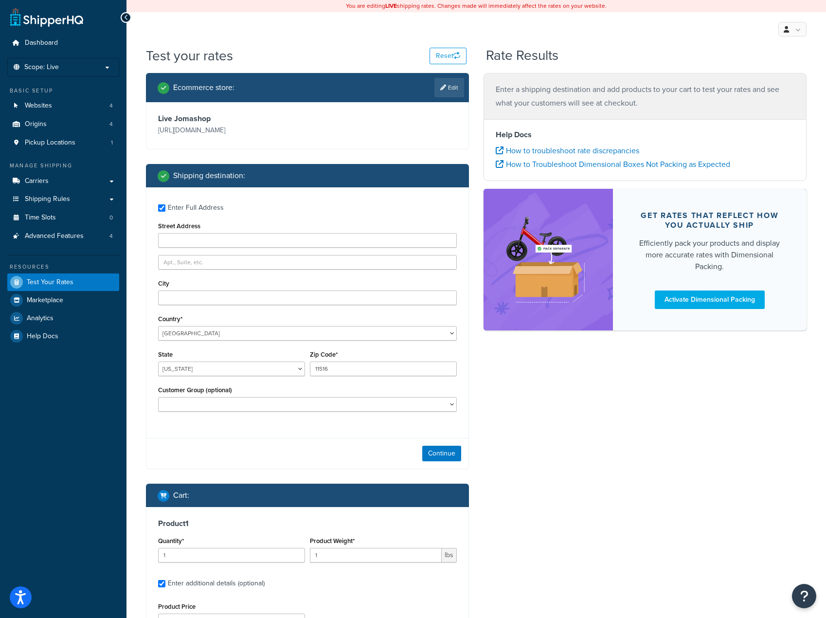
click at [189, 210] on div "Enter Full Address" at bounding box center [196, 208] width 56 height 14
click at [165, 210] on input "Enter Full Address" at bounding box center [161, 207] width 7 height 7
checkbox input "false"
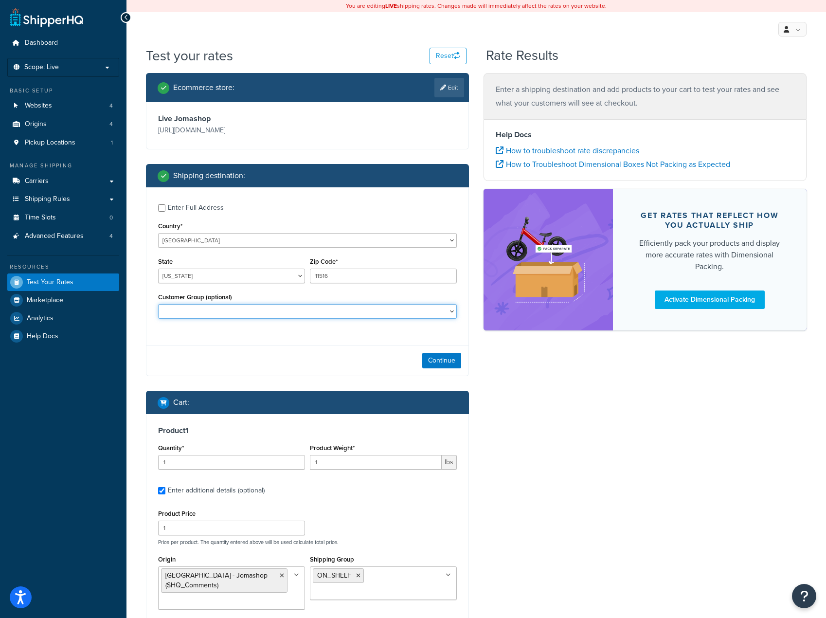
click at [219, 310] on select "Balaan Group General magento_admin NOT LOGGED IN Poizon Group Retailer Tax Exem…" at bounding box center [307, 311] width 299 height 15
select select "General"
click at [158, 305] on select "Balaan Group General magento_admin NOT LOGGED IN Poizon Group Retailer Tax Exem…" at bounding box center [307, 311] width 299 height 15
drag, startPoint x: 441, startPoint y: 361, endPoint x: 447, endPoint y: 362, distance: 6.5
click at [442, 361] on button "Continue" at bounding box center [441, 361] width 39 height 16
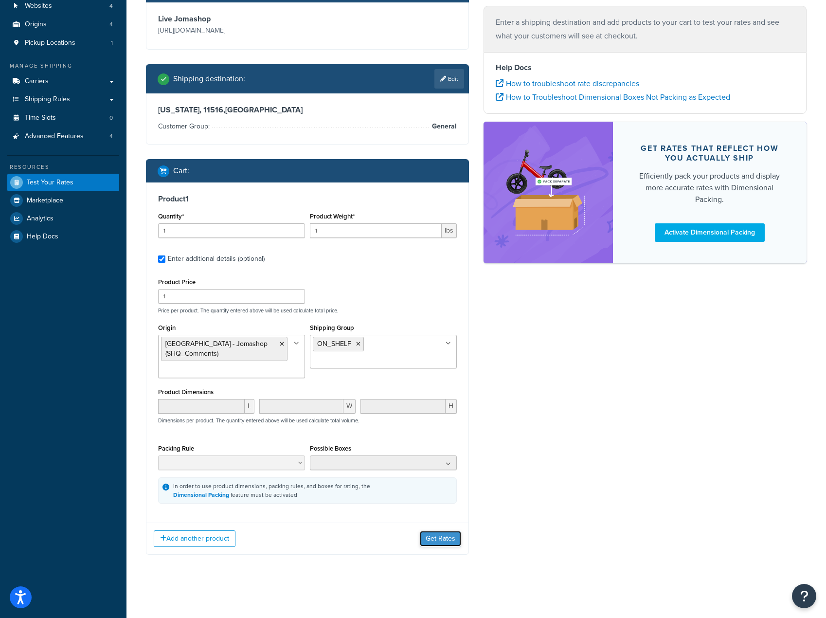
click at [443, 541] on button "Get Rates" at bounding box center [440, 539] width 41 height 16
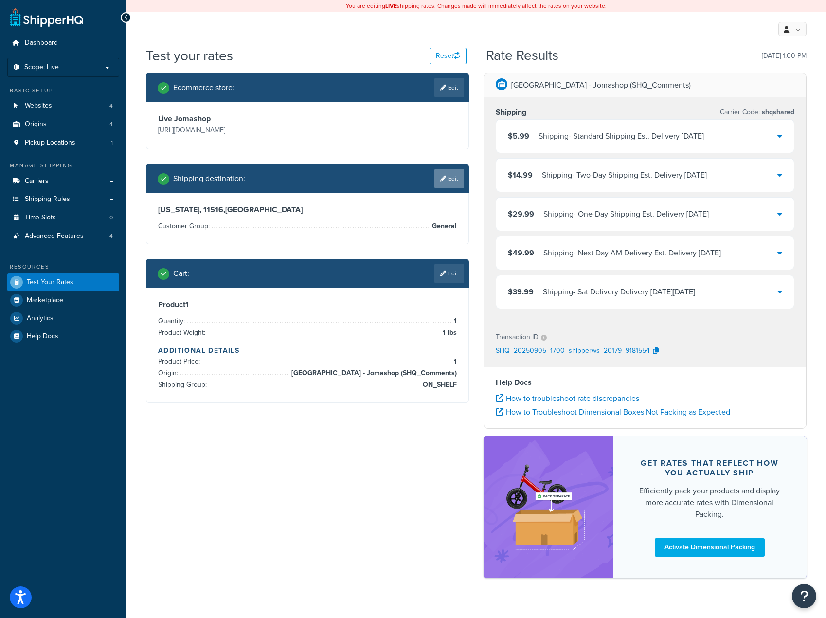
click at [449, 183] on link "Edit" at bounding box center [449, 178] width 30 height 19
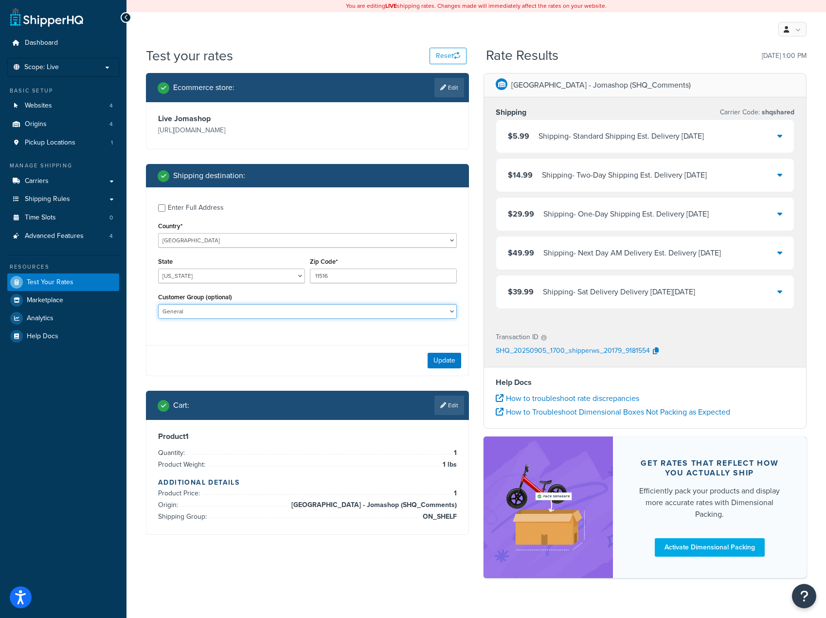
click at [261, 313] on select "Balaan Group General magento_admin NOT LOGGED IN Poizon Group Retailer Tax Exem…" at bounding box center [307, 311] width 299 height 15
select select "magento_admin"
click at [158, 305] on select "Balaan Group General magento_admin NOT LOGGED IN Poizon Group Retailer Tax Exem…" at bounding box center [307, 311] width 299 height 15
click at [446, 363] on button "Update" at bounding box center [444, 361] width 34 height 16
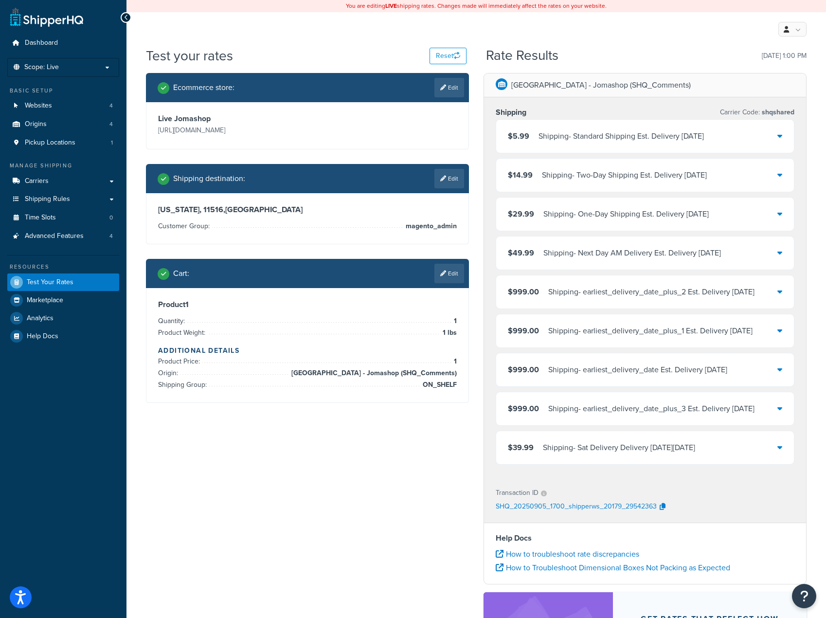
drag, startPoint x: 212, startPoint y: 477, endPoint x: 211, endPoint y: 467, distance: 9.8
click at [212, 477] on div "Ecommerce store : Edit Live Jomashop https://www.jomashop.com Shipping destinat…" at bounding box center [476, 408] width 675 height 670
click at [112, 183] on link "Carriers" at bounding box center [63, 181] width 112 height 18
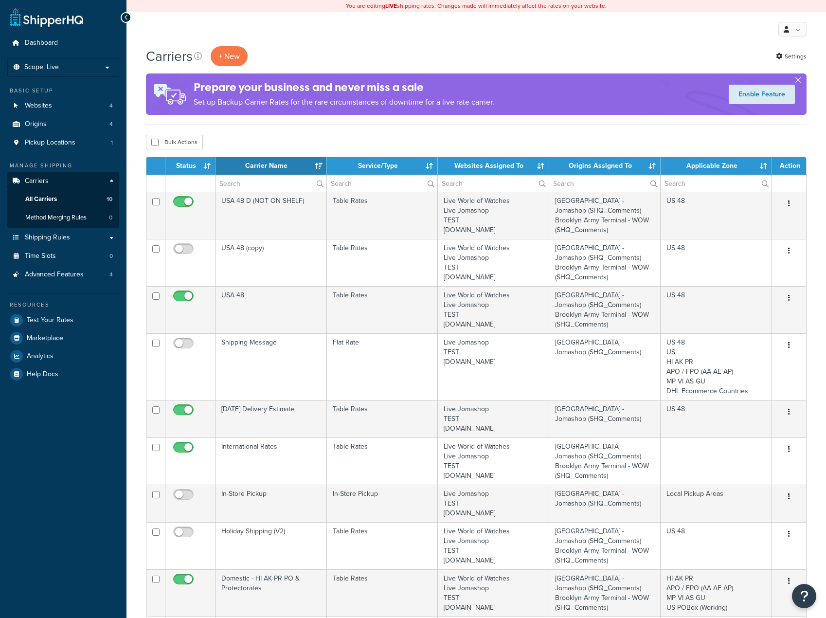
select select "15"
click at [58, 239] on span "Shipping Rules" at bounding box center [47, 237] width 45 height 8
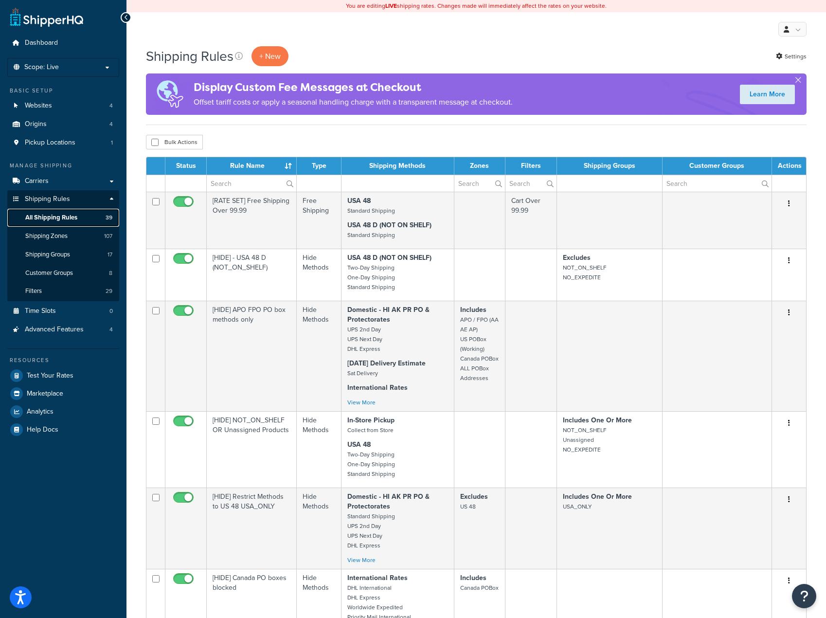
click at [62, 216] on span "All Shipping Rules" at bounding box center [51, 217] width 52 height 8
click at [668, 138] on div "Bulk Actions Duplicate [GEOGRAPHIC_DATA]" at bounding box center [476, 142] width 660 height 15
click at [793, 76] on div "Display Custom Fee Messages at Checkout Offset tariff costs or apply a seasonal…" at bounding box center [476, 93] width 660 height 41
click at [796, 81] on button "button" at bounding box center [797, 82] width 2 height 2
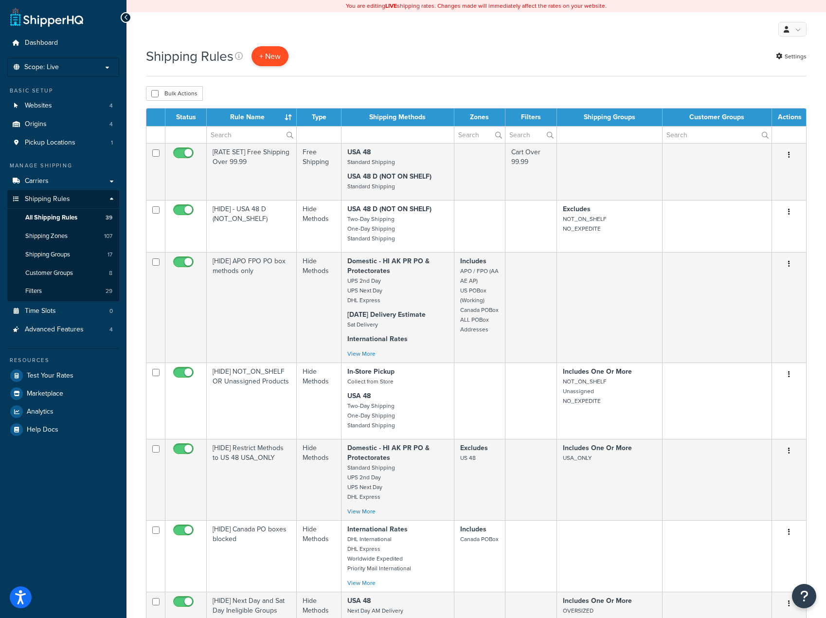
click at [287, 62] on p "+ New" at bounding box center [269, 56] width 37 height 20
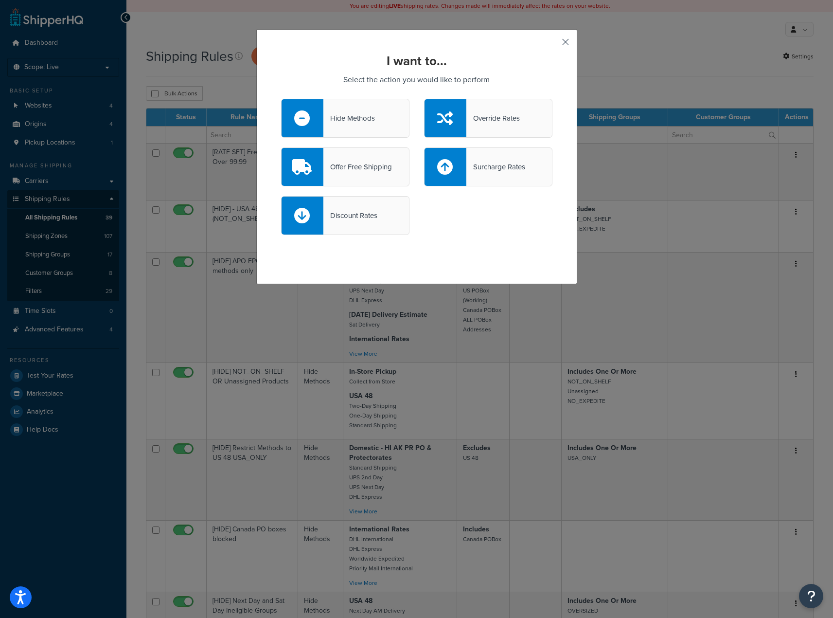
click at [552, 44] on button "button" at bounding box center [551, 45] width 2 height 2
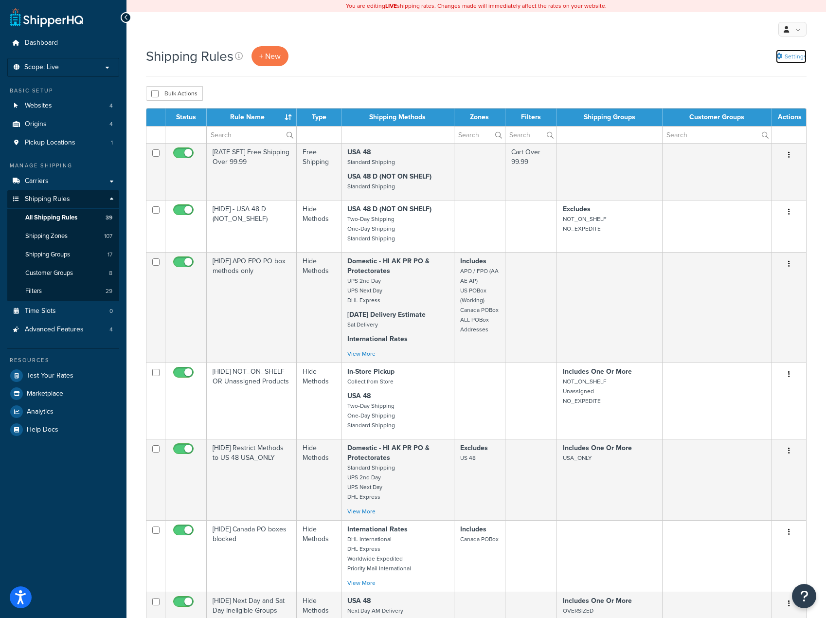
click at [800, 55] on link "Settings" at bounding box center [791, 57] width 31 height 14
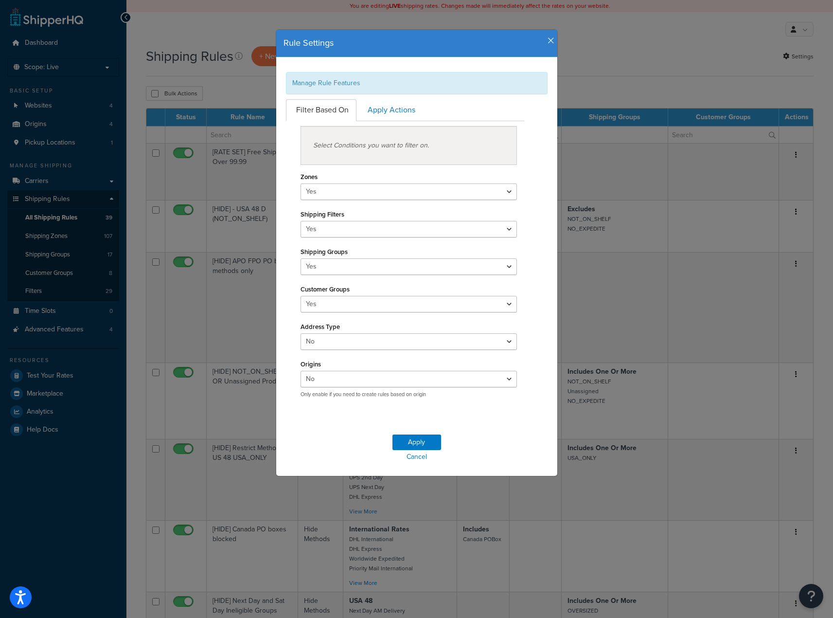
click at [543, 39] on h4 "Rule Settings" at bounding box center [416, 43] width 266 height 13
click at [552, 42] on div "Rule Settings" at bounding box center [416, 44] width 281 height 28
click at [549, 42] on icon "button" at bounding box center [551, 40] width 7 height 9
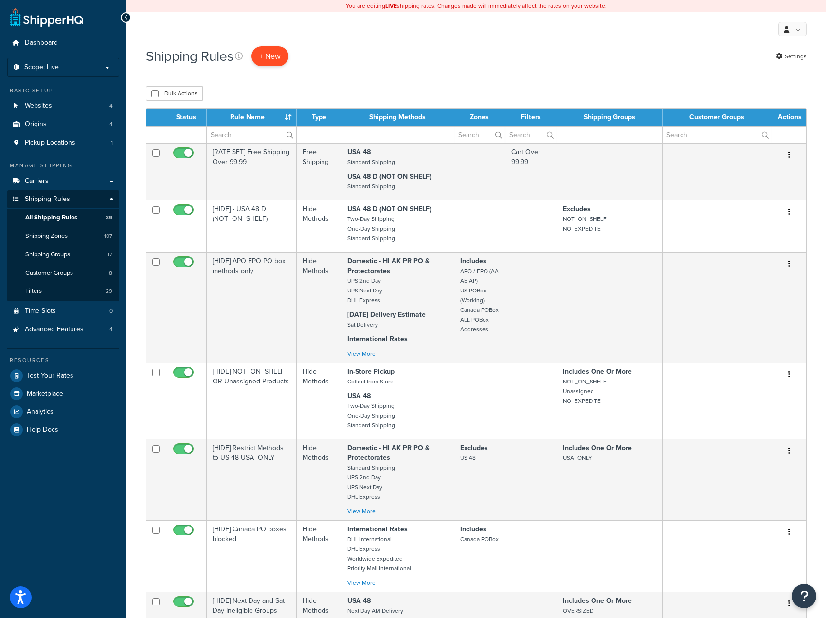
click at [267, 53] on p "+ New" at bounding box center [269, 56] width 37 height 20
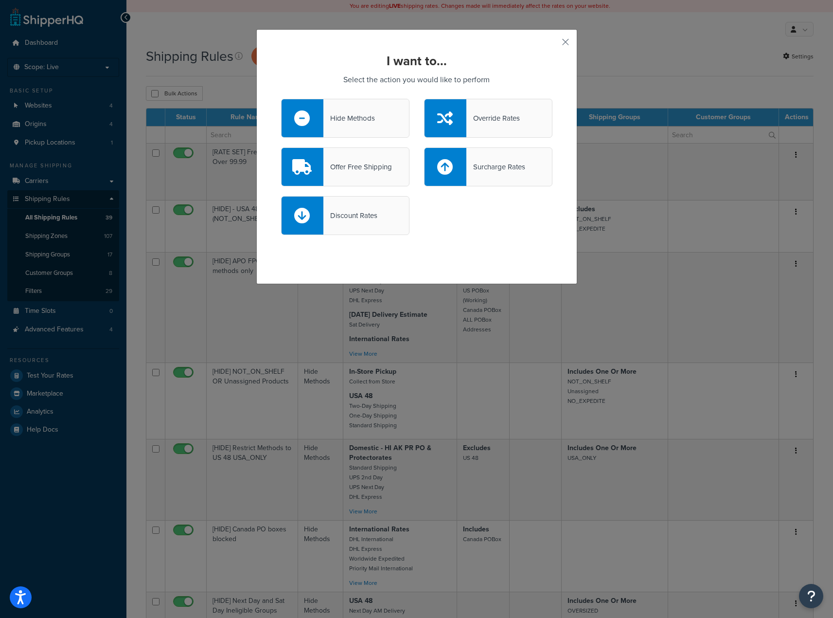
click at [373, 121] on div "Hide Methods" at bounding box center [345, 118] width 128 height 39
click at [0, 0] on input "Hide Methods" at bounding box center [0, 0] width 0 height 0
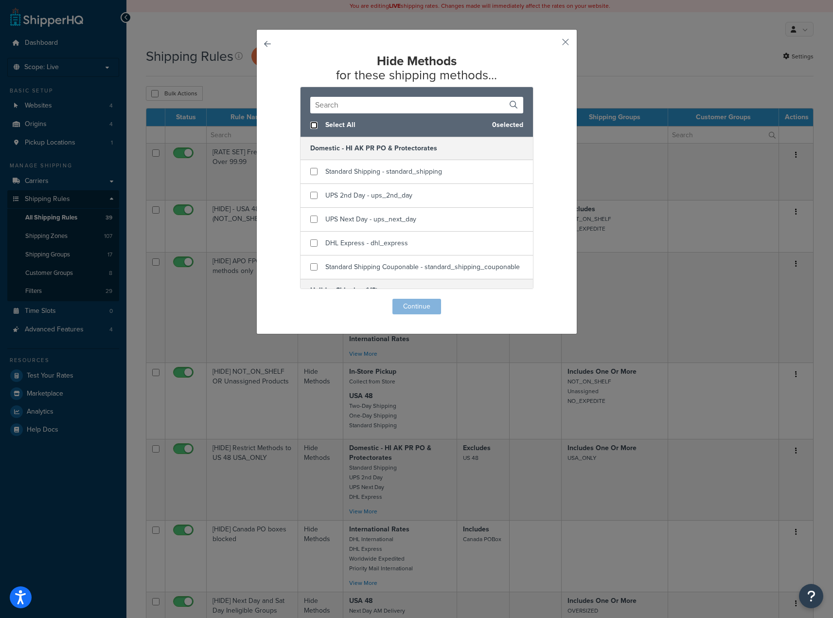
click at [311, 127] on input "checkbox" at bounding box center [313, 125] width 7 height 7
checkbox input "true"
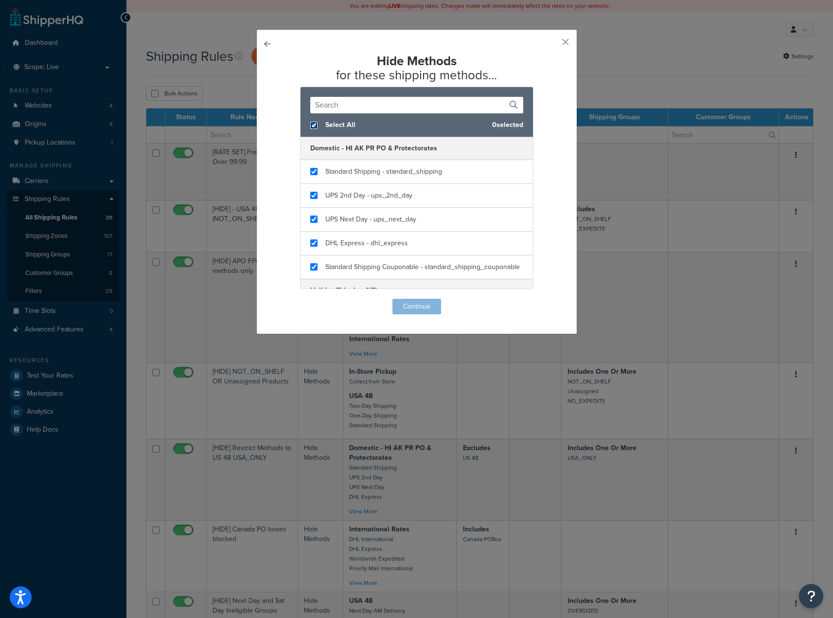
checkbox input "true"
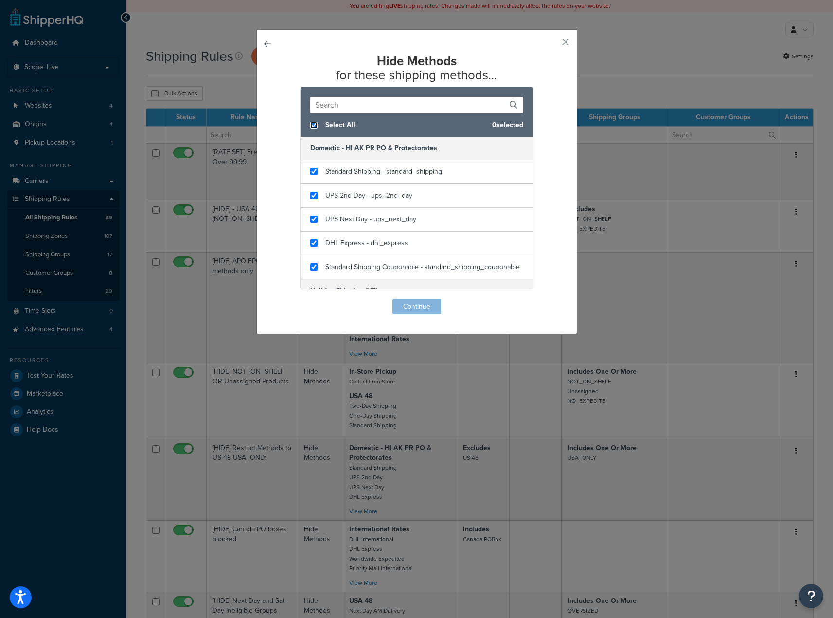
checkbox input "true"
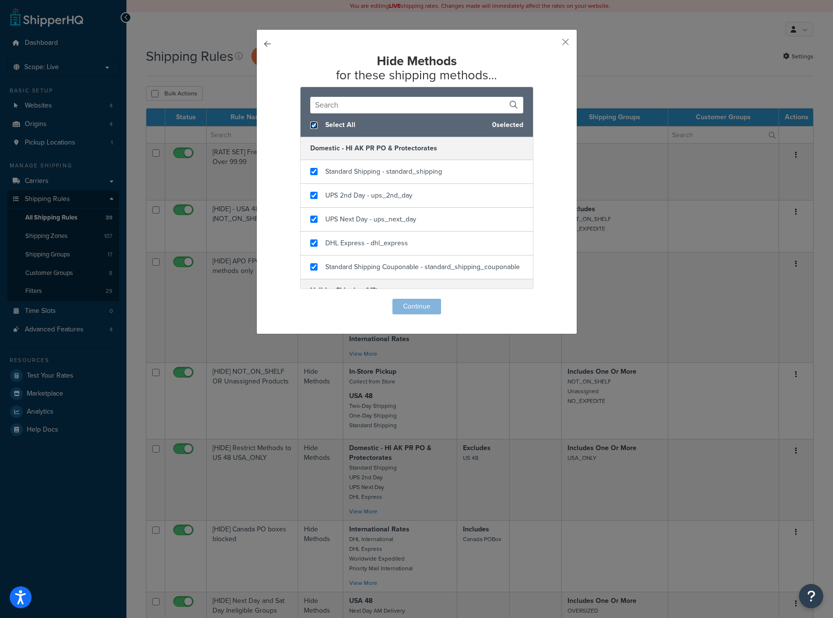
checkbox input "true"
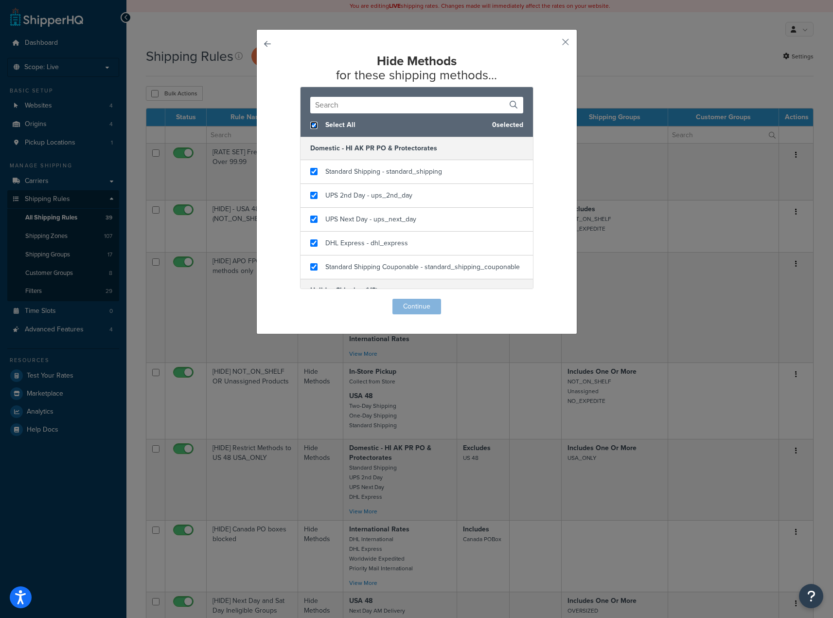
checkbox input "true"
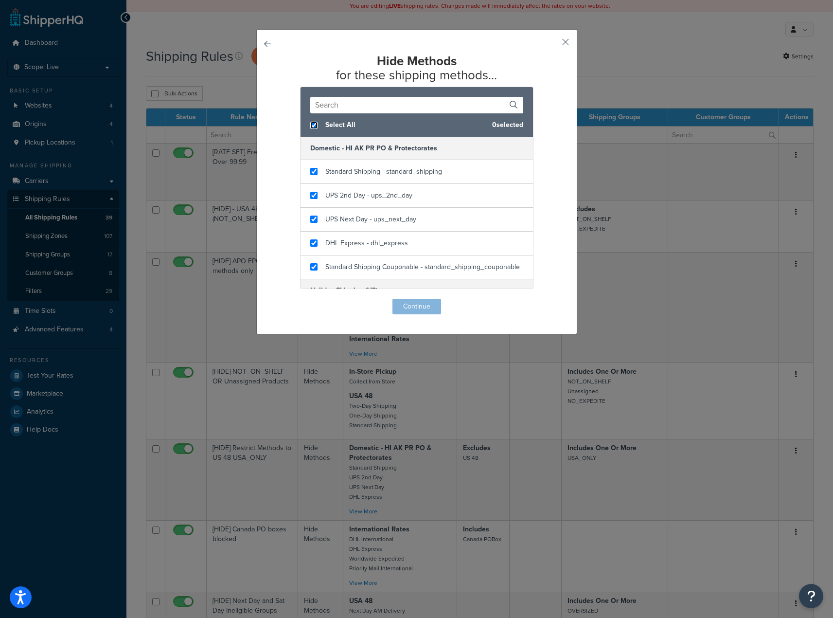
checkbox input "true"
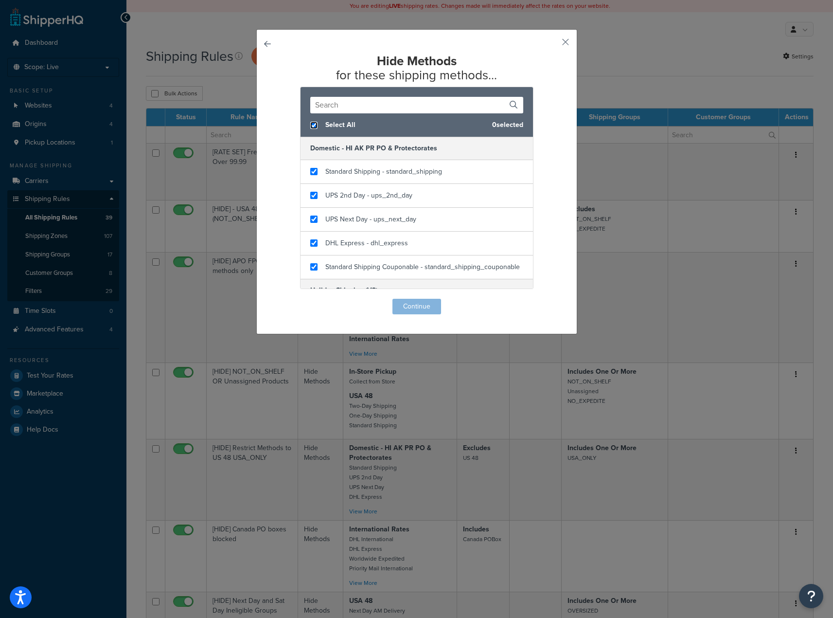
checkbox input "true"
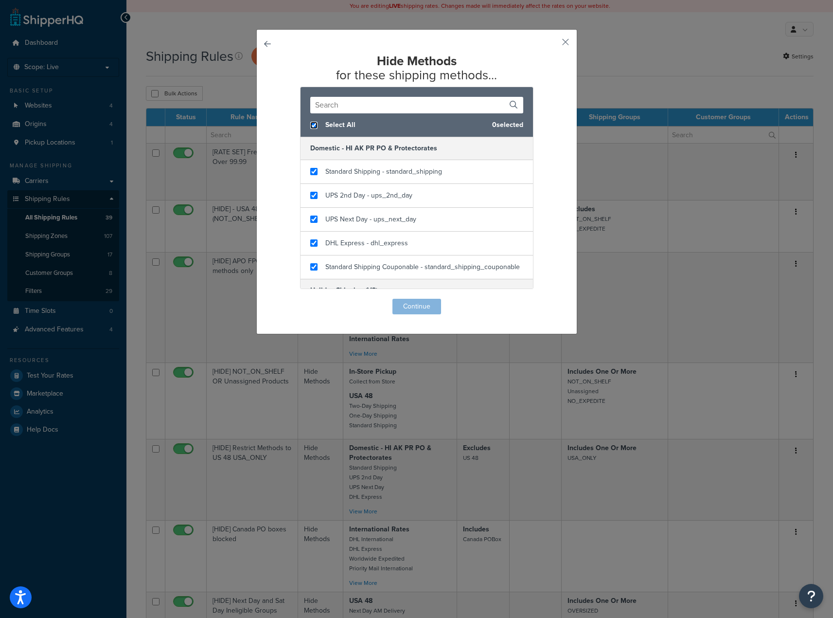
checkbox input "true"
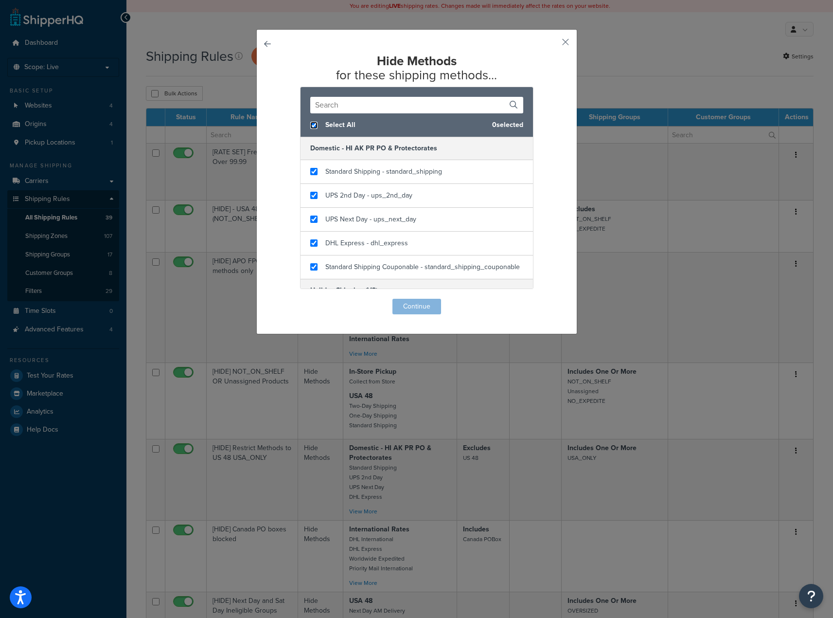
checkbox input "true"
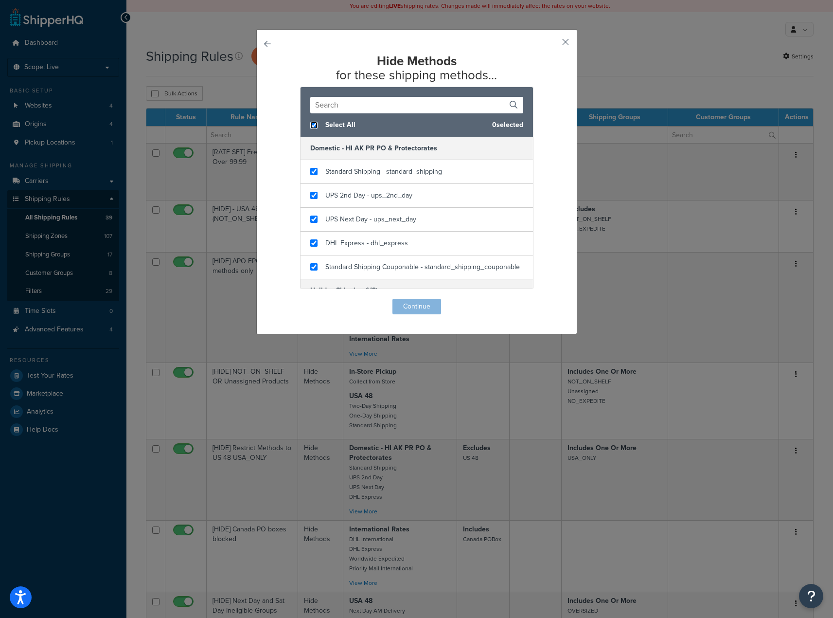
checkbox input "true"
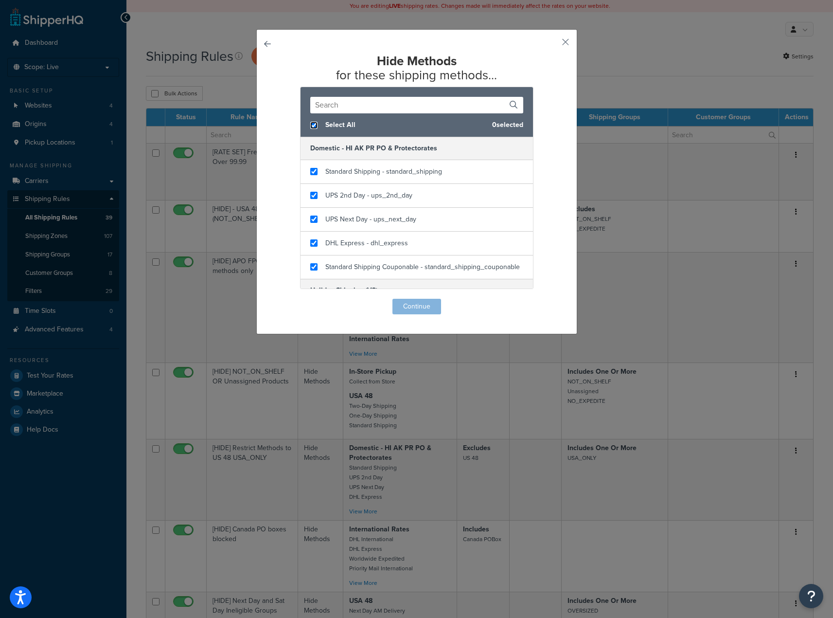
checkbox input "true"
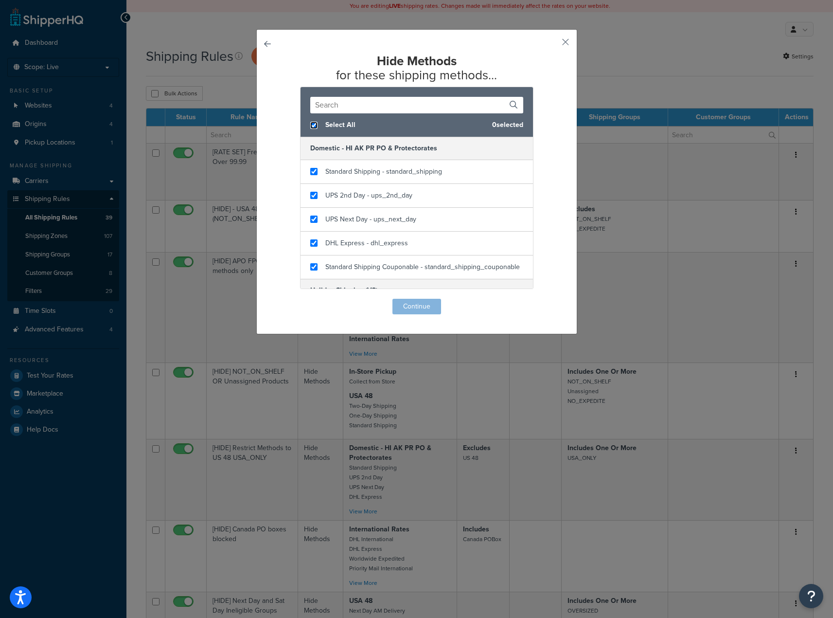
checkbox input "true"
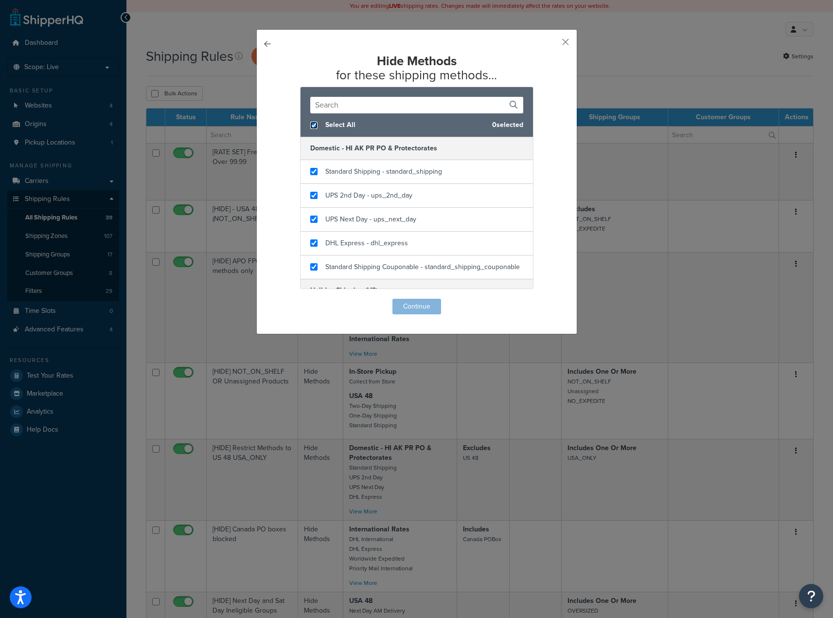
checkbox input "true"
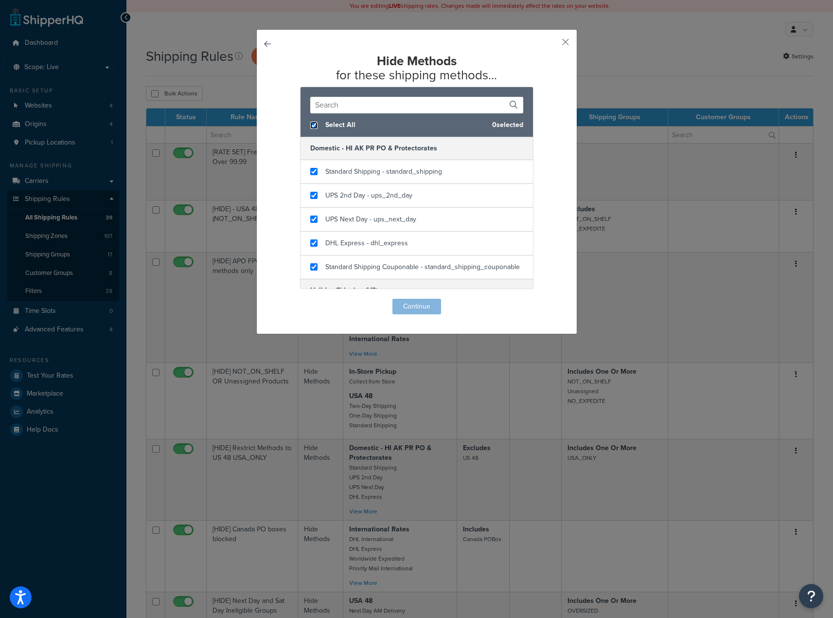
checkbox input "true"
drag, startPoint x: 529, startPoint y: 132, endPoint x: 529, endPoint y: 148, distance: 16.5
click at [529, 148] on div "Select All 65 selected Domestic - HI AK PR PO & Protectorates Standard Shipping…" at bounding box center [416, 188] width 233 height 202
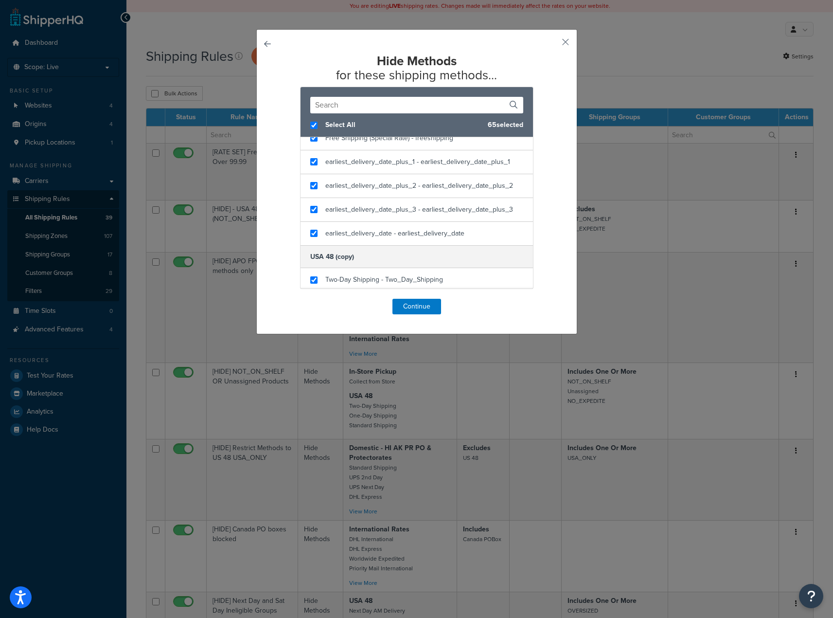
scroll to position [609, 0]
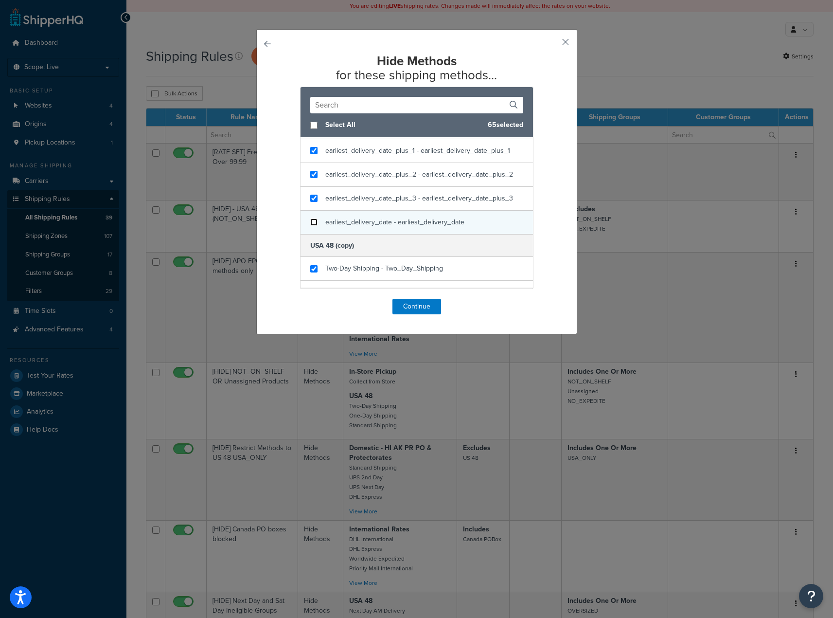
checkbox input "false"
click at [310, 226] on input "checkbox" at bounding box center [313, 221] width 7 height 7
checkbox input "false"
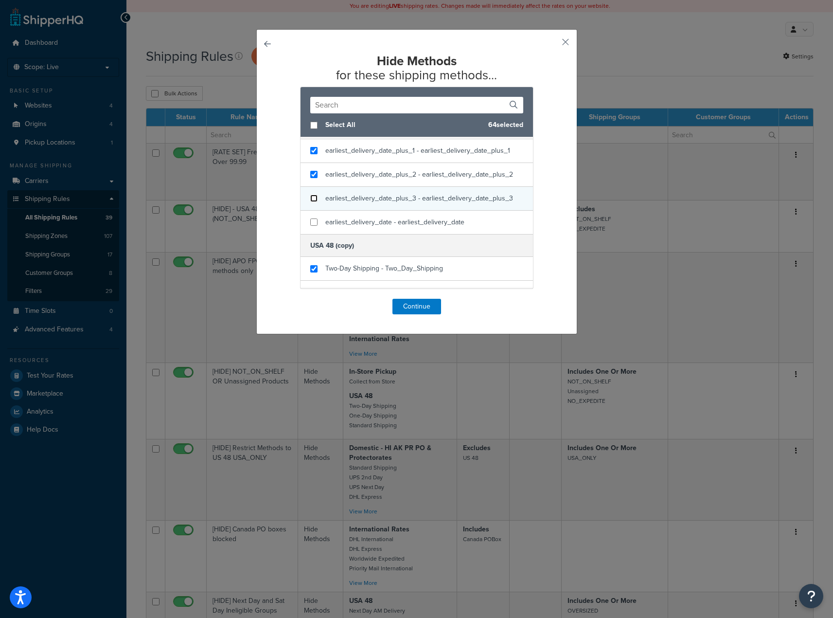
click at [310, 202] on input "checkbox" at bounding box center [313, 198] width 7 height 7
checkbox input "false"
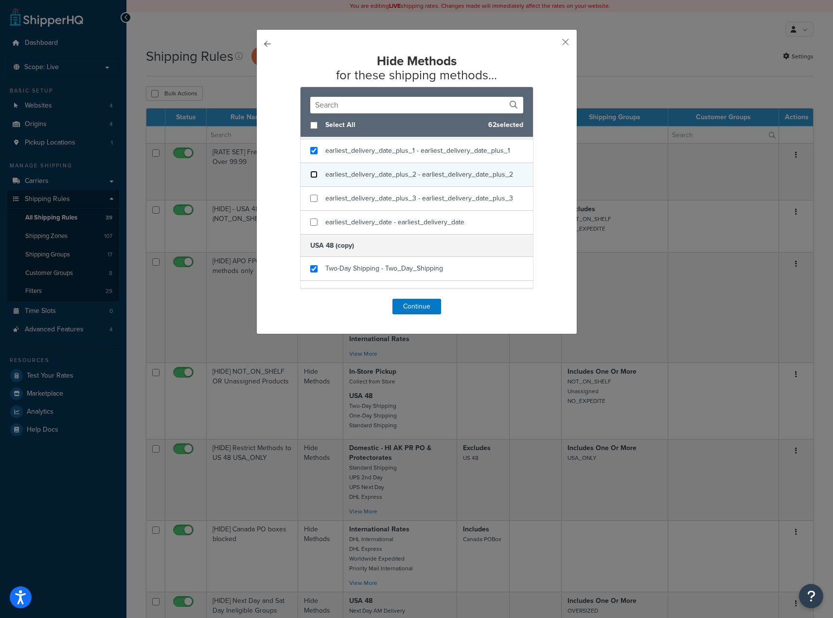
click at [312, 178] on input "checkbox" at bounding box center [313, 174] width 7 height 7
checkbox input "false"
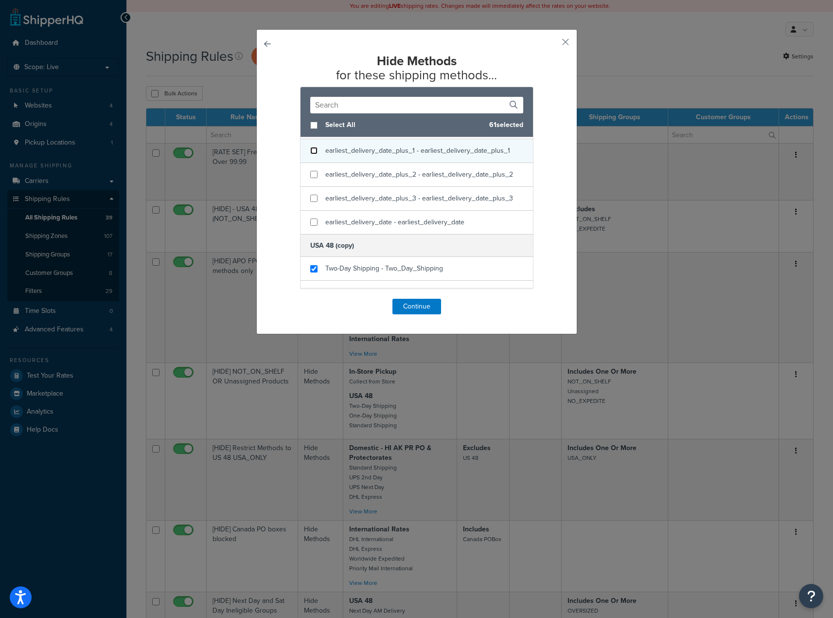
click at [310, 154] on input "checkbox" at bounding box center [313, 150] width 7 height 7
checkbox input "false"
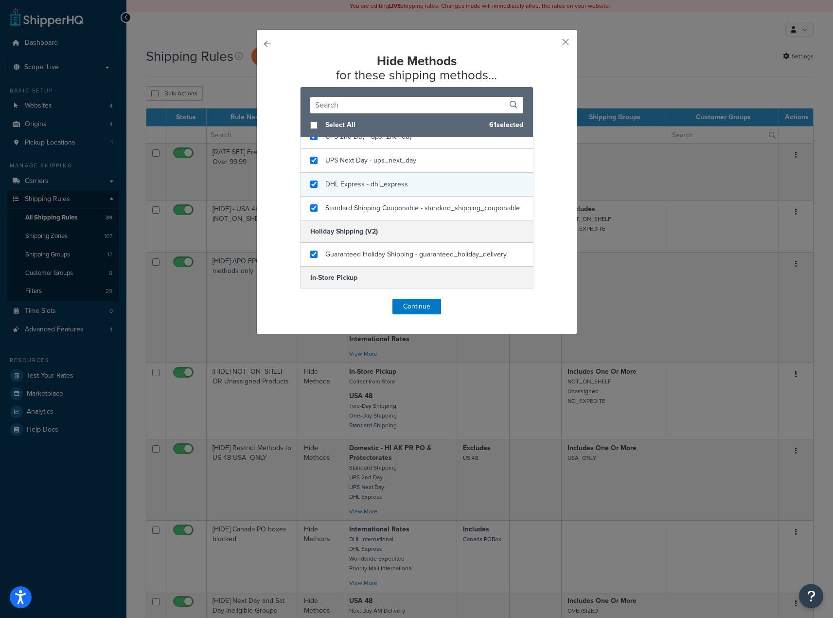
scroll to position [0, 0]
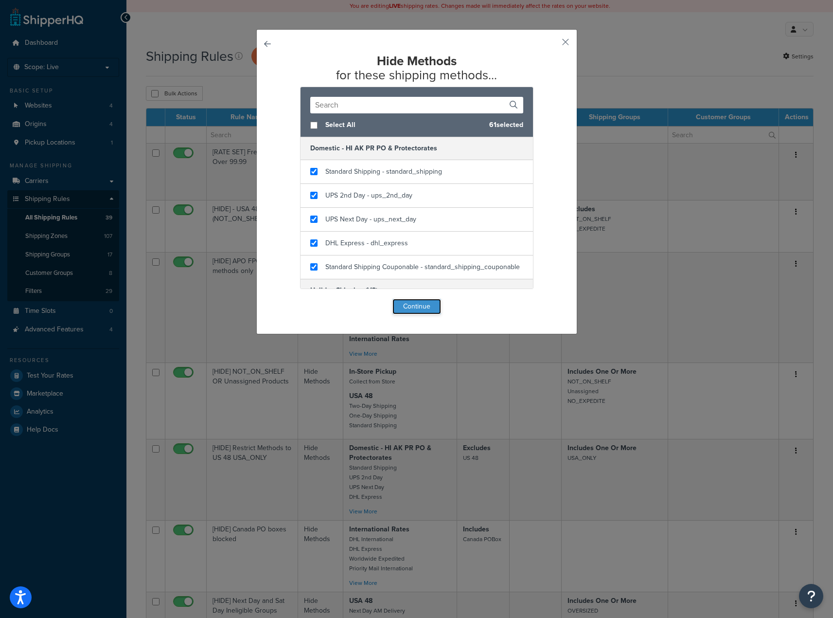
click at [408, 308] on button "Continue" at bounding box center [416, 307] width 49 height 16
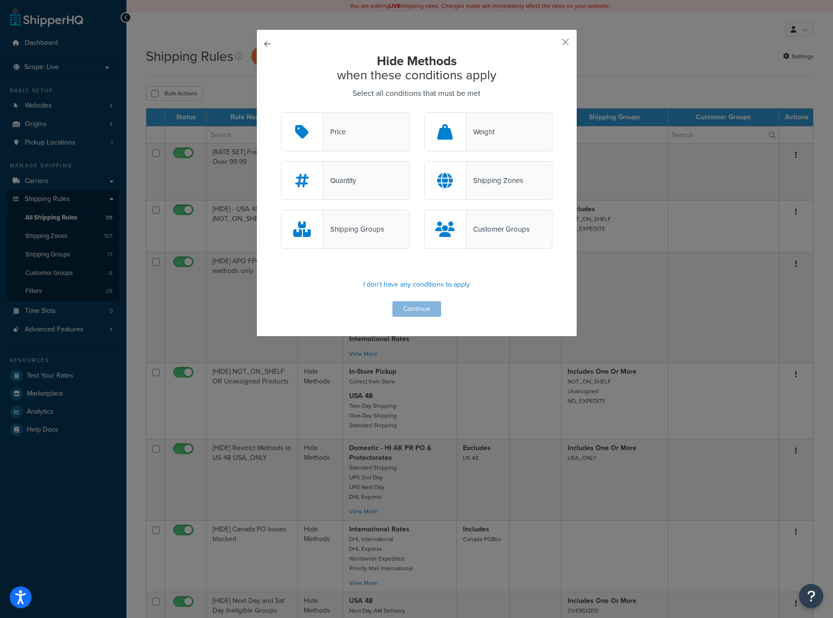
drag, startPoint x: 529, startPoint y: 237, endPoint x: 523, endPoint y: 236, distance: 5.4
click at [523, 236] on div "Customer Groups" at bounding box center [488, 229] width 128 height 39
drag, startPoint x: 500, startPoint y: 283, endPoint x: 503, endPoint y: 274, distance: 9.2
click at [501, 283] on p "I don't have any conditions to apply" at bounding box center [416, 285] width 271 height 14
click at [466, 230] on div "Customer Groups" at bounding box center [497, 229] width 63 height 14
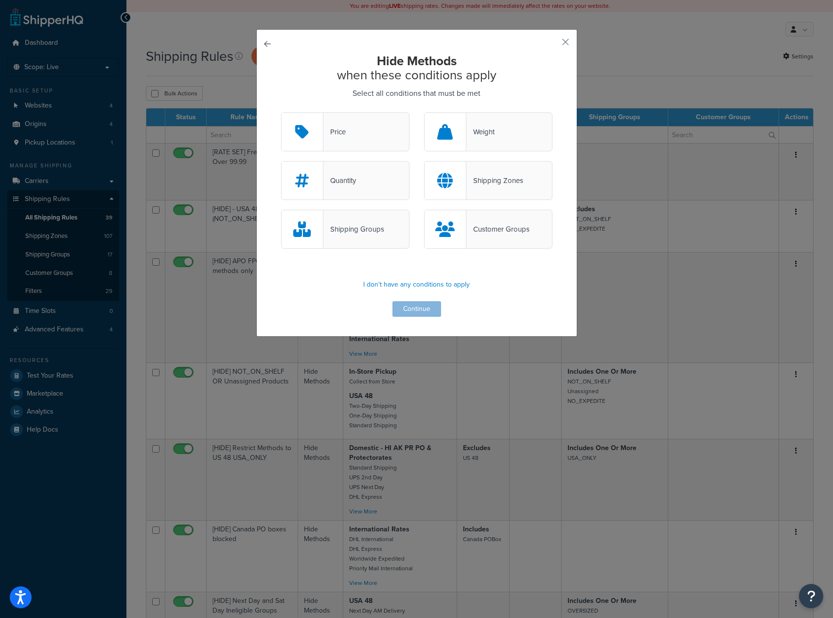
click at [0, 0] on input "Customer Groups" at bounding box center [0, 0] width 0 height 0
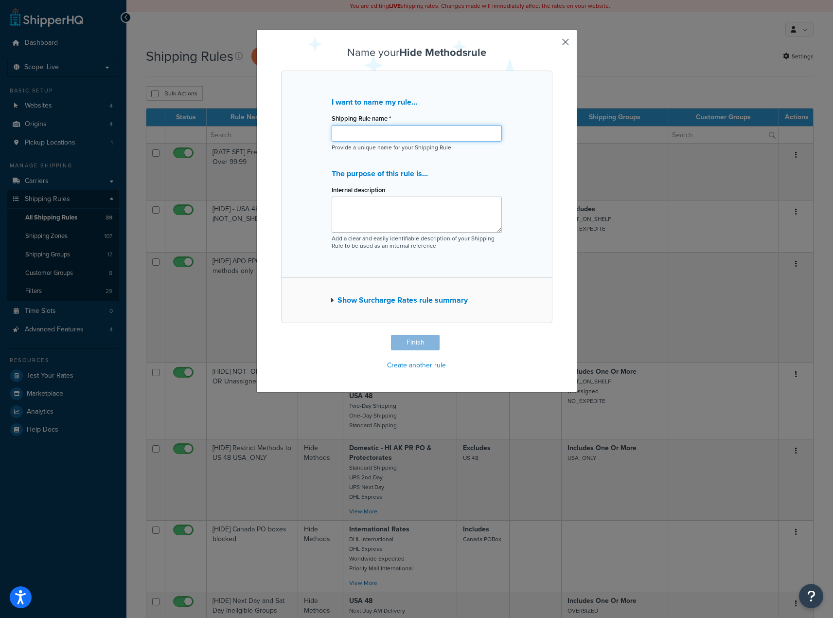
click at [382, 132] on input "Shipping Rule name *" at bounding box center [417, 133] width 170 height 17
type input "H"
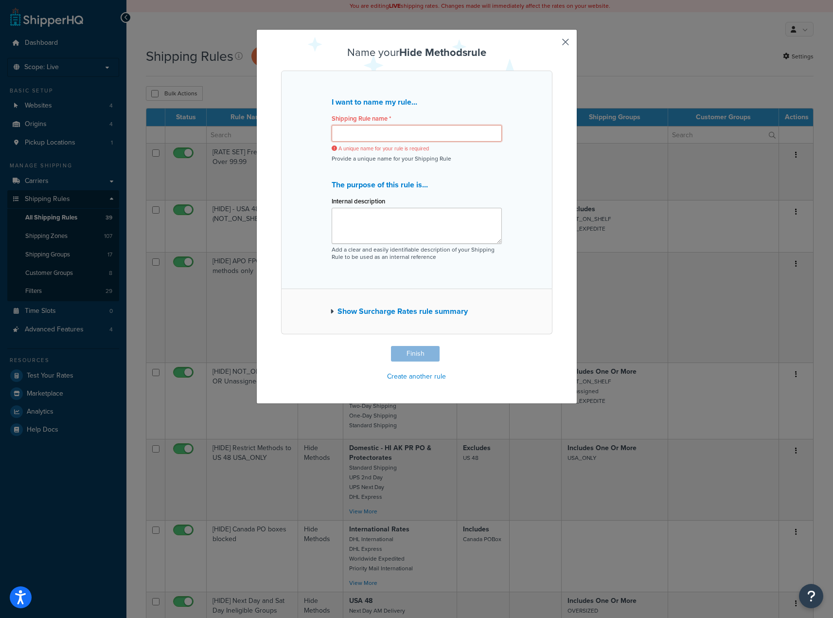
type input "D"
type input "H"
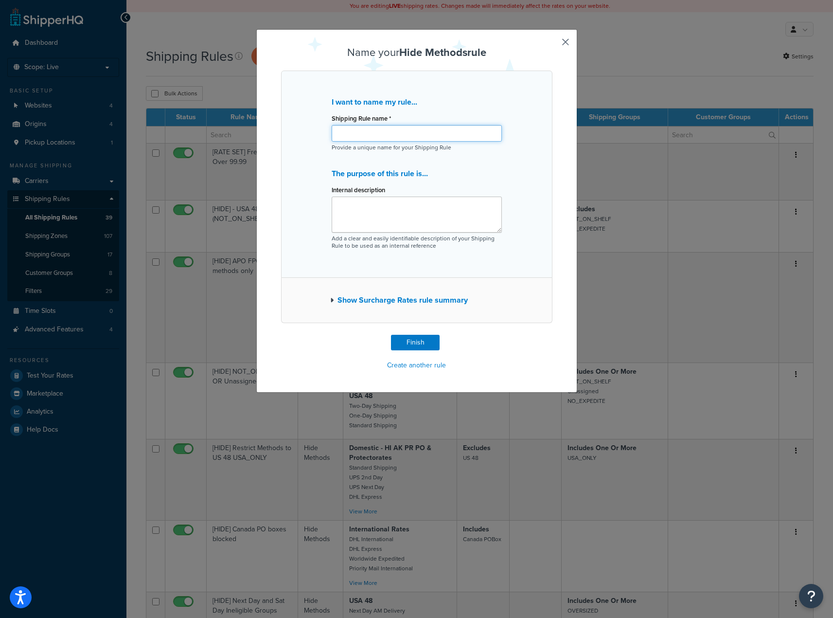
type input "="
click at [354, 137] on input "[Hide] Magento Admin Rates" at bounding box center [417, 133] width 170 height 17
type input "[Hide] Other than Magento Admin Rates"
click at [415, 339] on button "Finish" at bounding box center [415, 343] width 49 height 16
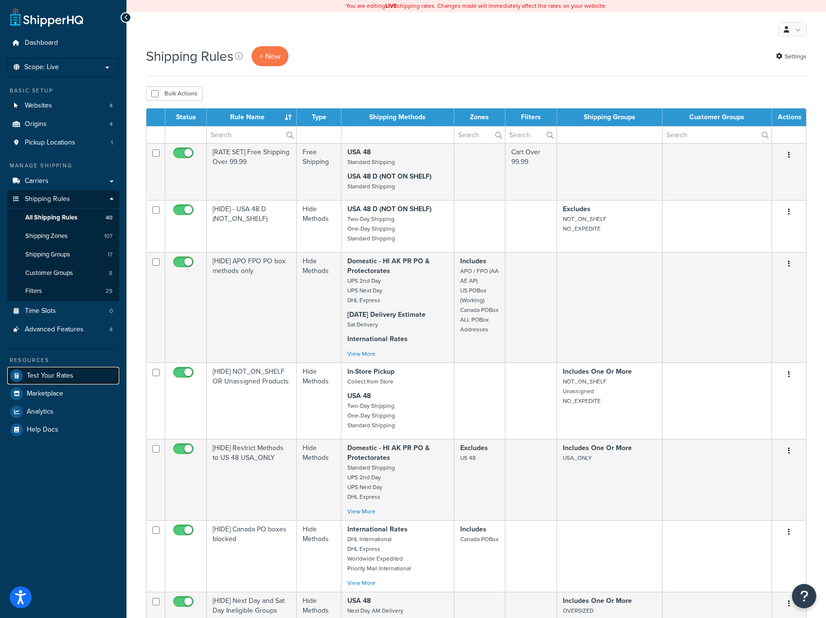
click at [45, 379] on span "Test Your Rates" at bounding box center [50, 375] width 47 height 8
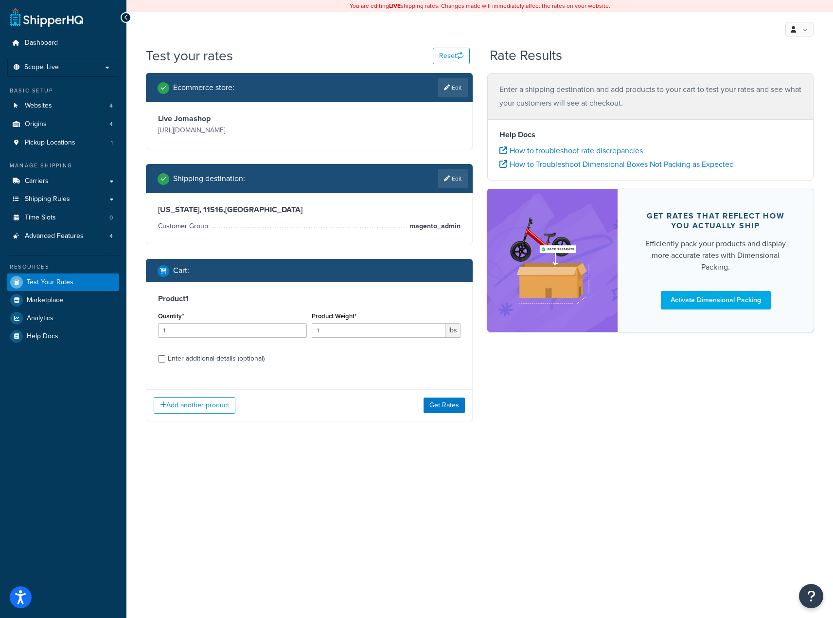
click at [453, 413] on div "Add another product Get Rates" at bounding box center [309, 405] width 326 height 32
click at [453, 408] on button "Get Rates" at bounding box center [444, 405] width 41 height 16
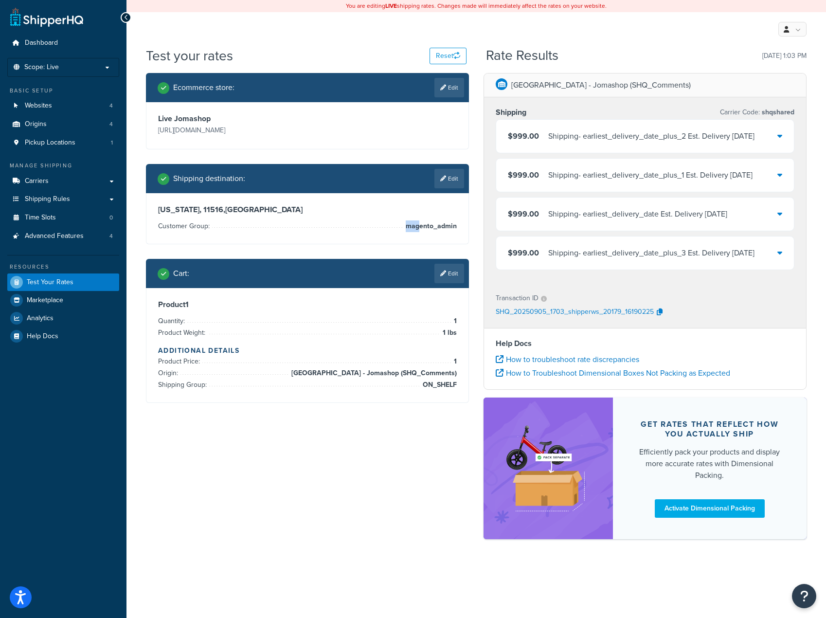
drag, startPoint x: 442, startPoint y: 227, endPoint x: 418, endPoint y: 224, distance: 23.5
click at [418, 224] on div "[US_STATE], 11516 , United States Customer Group: magento_admin" at bounding box center [307, 218] width 322 height 51
click at [410, 225] on span "magento_admin" at bounding box center [429, 226] width 53 height 12
click at [415, 226] on span "magento_admin" at bounding box center [429, 226] width 53 height 12
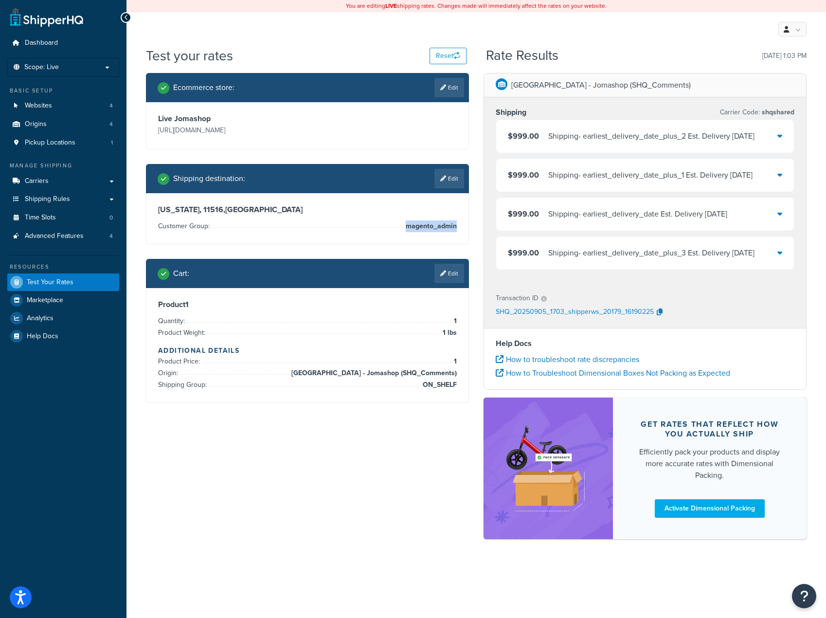
copy span "magento_admin"
drag, startPoint x: 587, startPoint y: 244, endPoint x: 658, endPoint y: 244, distance: 71.0
click at [658, 221] on div "Shipping - earliest_delivery_date Est. Delivery Mon, Sep 8, 2025" at bounding box center [637, 214] width 179 height 14
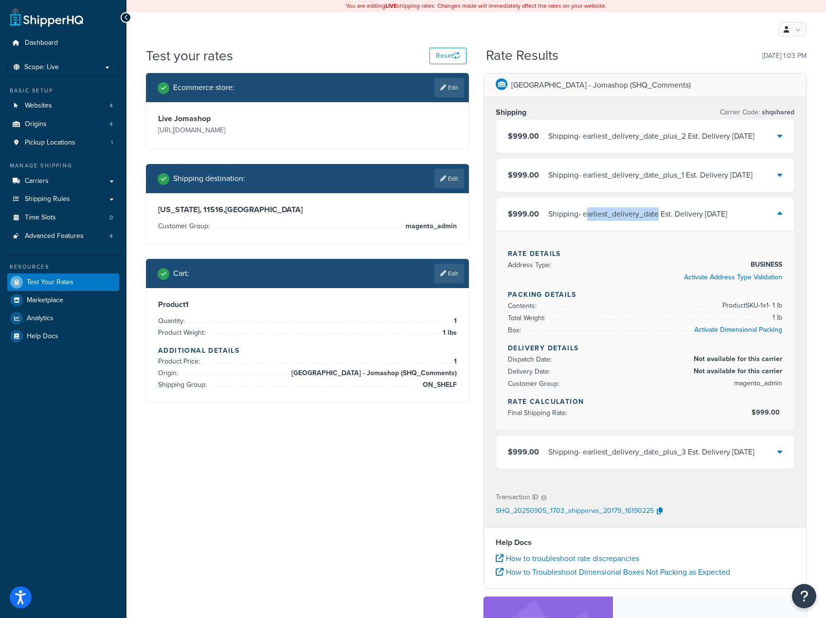
click at [613, 221] on div "Shipping - earliest_delivery_date Est. Delivery Mon, Sep 8, 2025" at bounding box center [637, 214] width 179 height 14
drag, startPoint x: 508, startPoint y: 388, endPoint x: 782, endPoint y: 394, distance: 274.3
click at [782, 394] on div "Rate Details Address Type: BUSINESS Activate Address Type Validation Packing De…" at bounding box center [645, 329] width 298 height 199
click at [763, 377] on span "Not available for this carrier" at bounding box center [736, 371] width 91 height 12
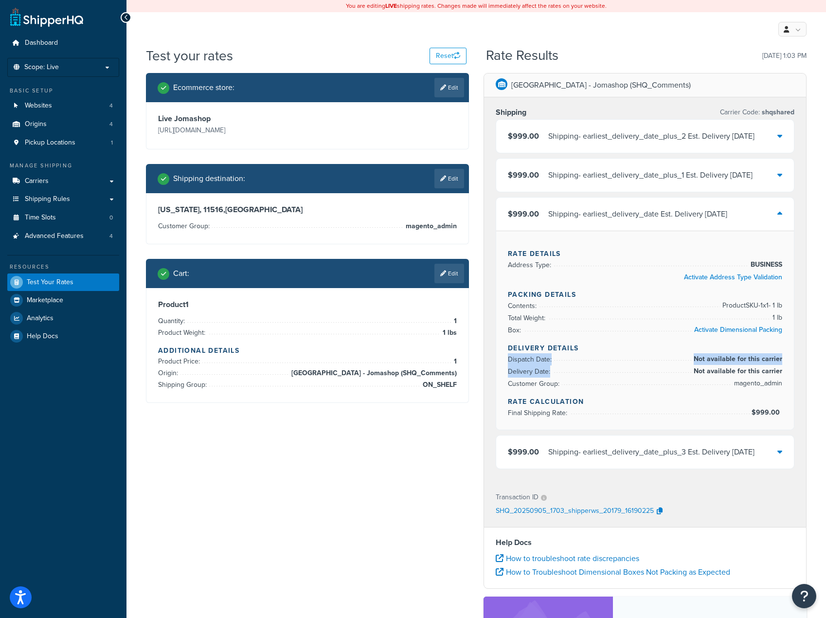
drag, startPoint x: 744, startPoint y: 390, endPoint x: 503, endPoint y: 388, distance: 241.2
click at [503, 388] on div "Rate Details Address Type: BUSINESS Activate Address Type Validation Packing De…" at bounding box center [645, 329] width 298 height 199
click at [38, 188] on link "Carriers" at bounding box center [63, 181] width 112 height 18
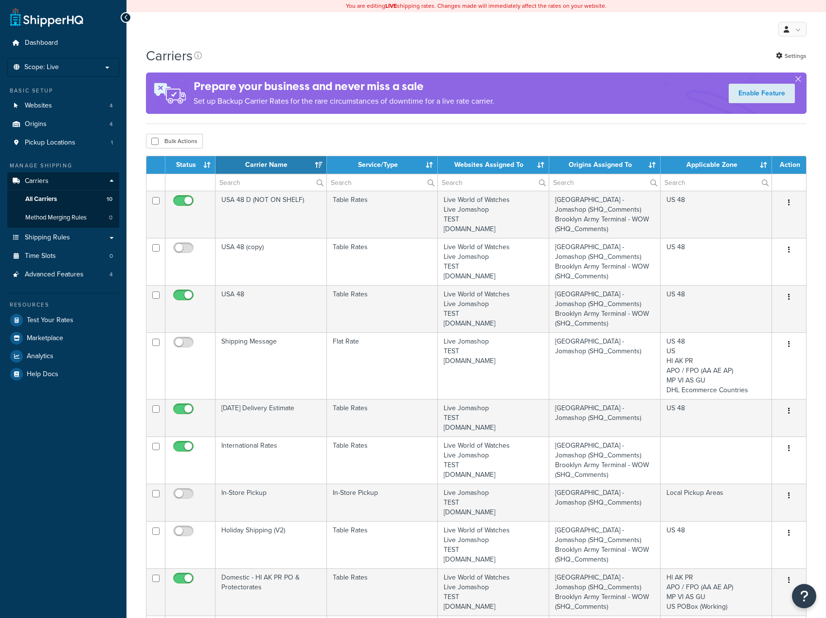
select select "15"
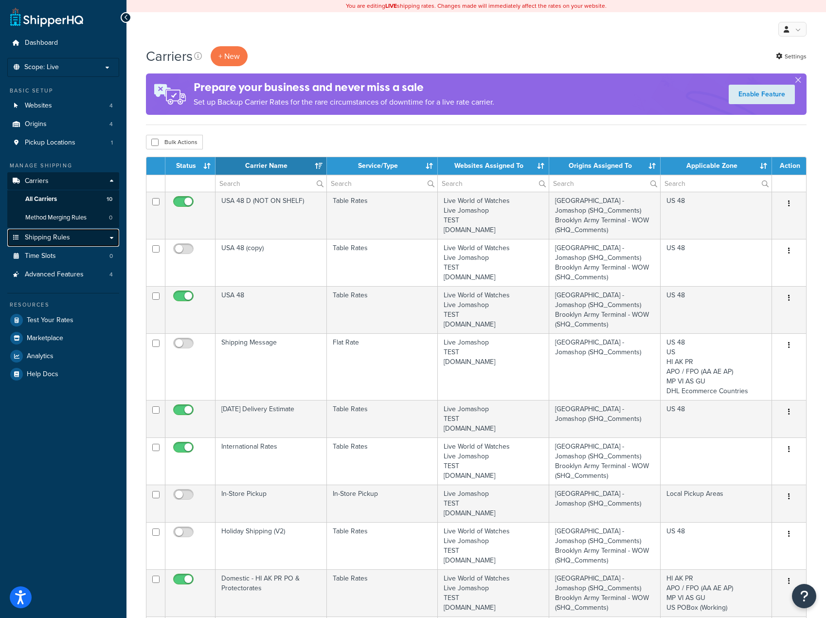
click at [54, 240] on span "Shipping Rules" at bounding box center [47, 237] width 45 height 8
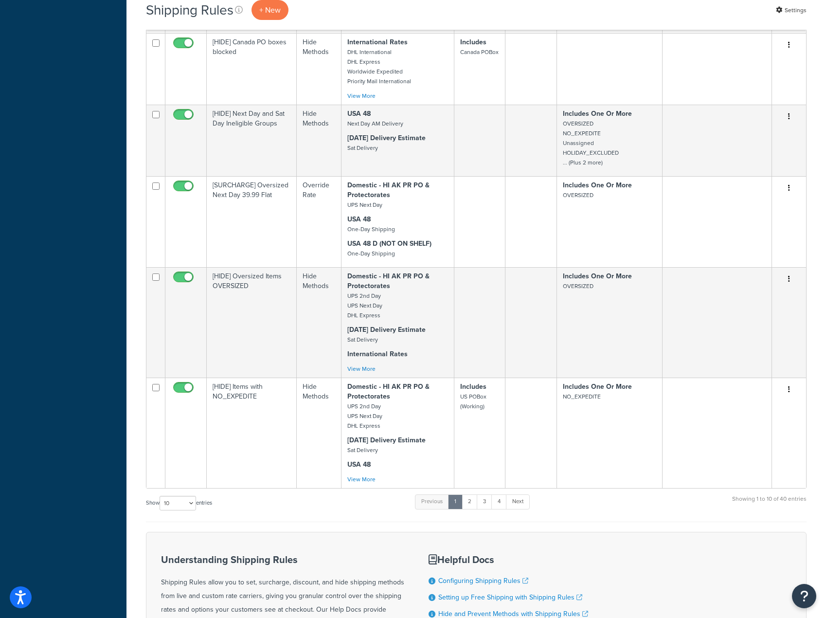
scroll to position [637, 0]
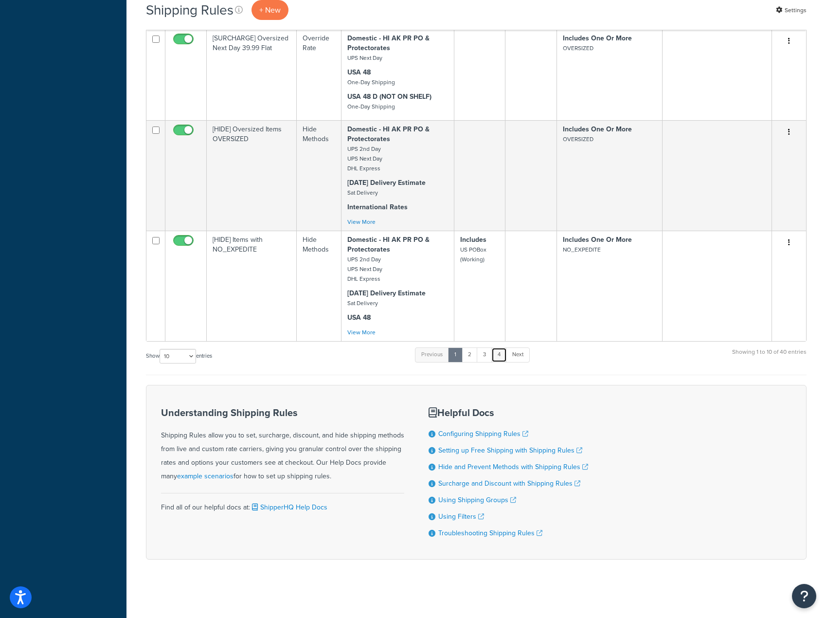
click at [499, 350] on link "4" at bounding box center [499, 354] width 16 height 15
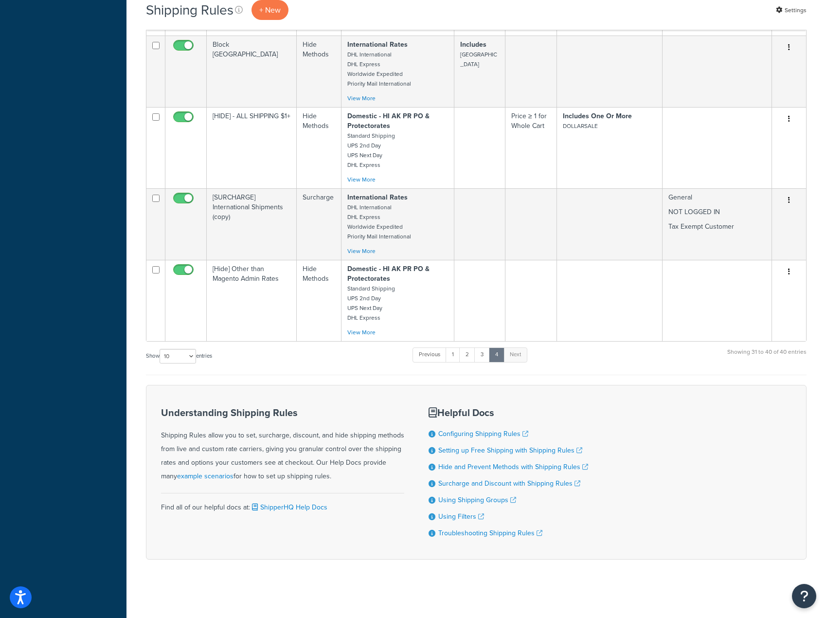
scroll to position [613, 0]
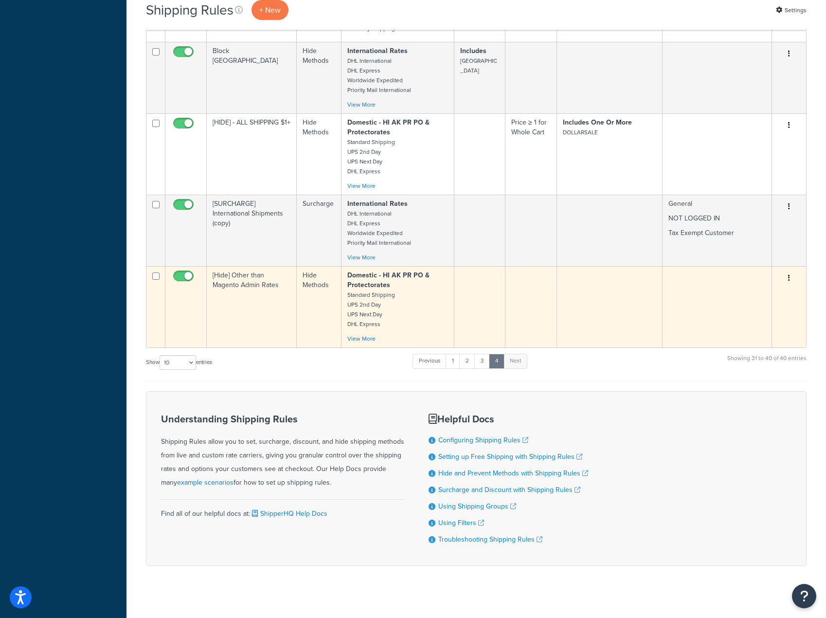
click at [177, 272] on input "checkbox" at bounding box center [184, 278] width 27 height 12
checkbox input "false"
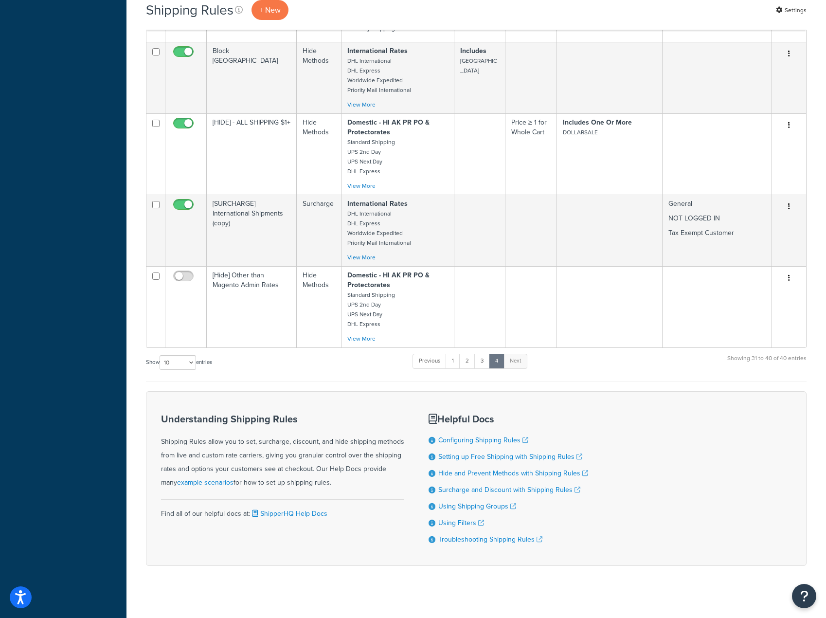
click at [700, 353] on div "Show 10 15 25 50 100 1000 entries Previous 1 2 3 4 Next Showing 31 to 40 of 40 …" at bounding box center [476, 367] width 660 height 29
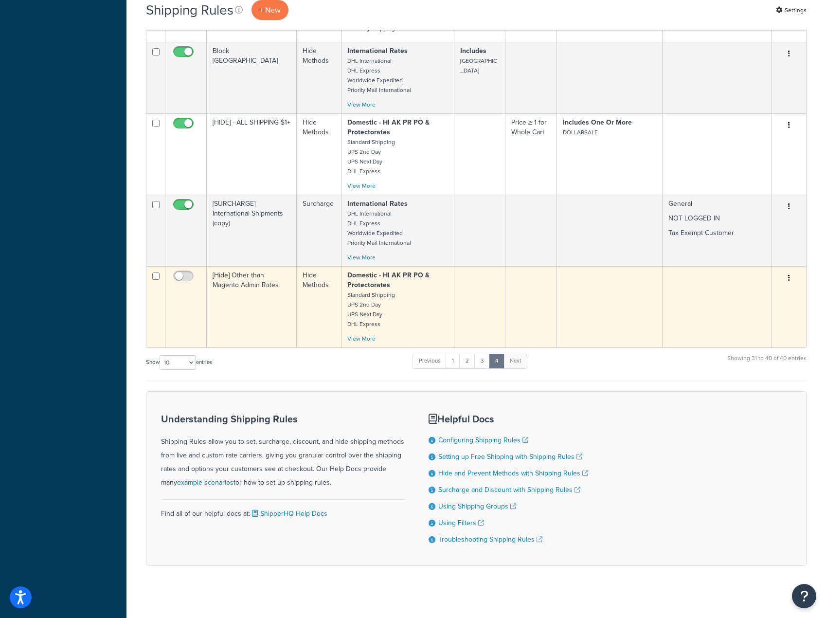
click at [791, 270] on button "button" at bounding box center [789, 278] width 14 height 16
click at [752, 286] on link "Edit" at bounding box center [756, 296] width 77 height 20
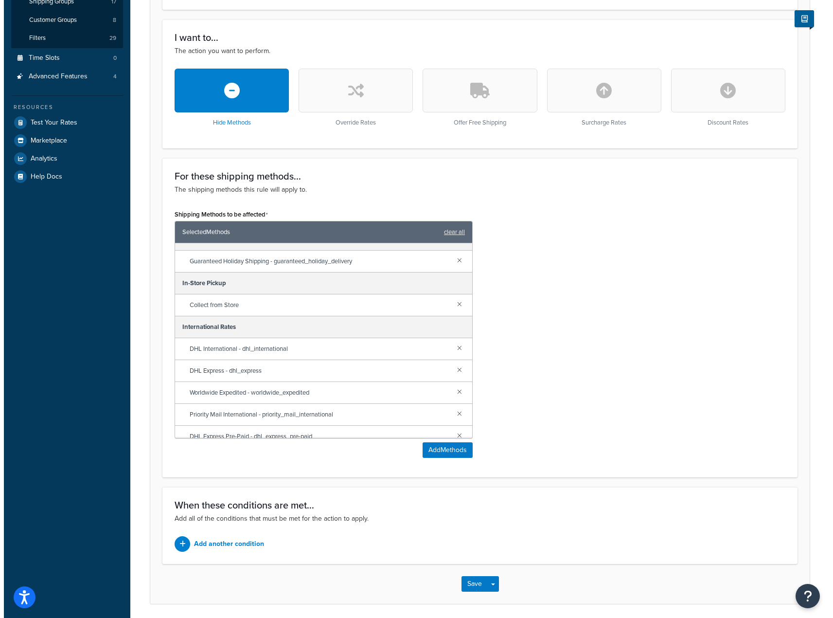
scroll to position [289, 0]
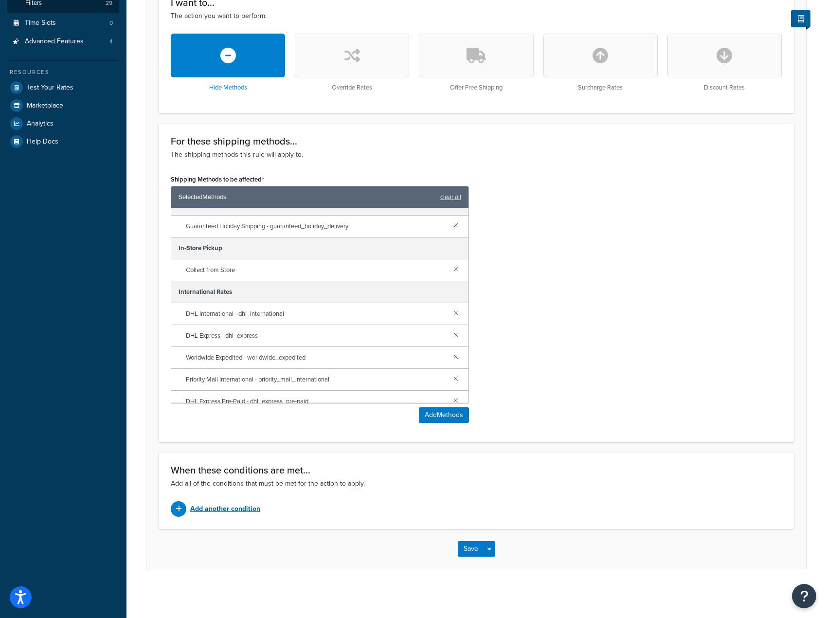
click at [227, 507] on p "Add another condition" at bounding box center [225, 509] width 70 height 14
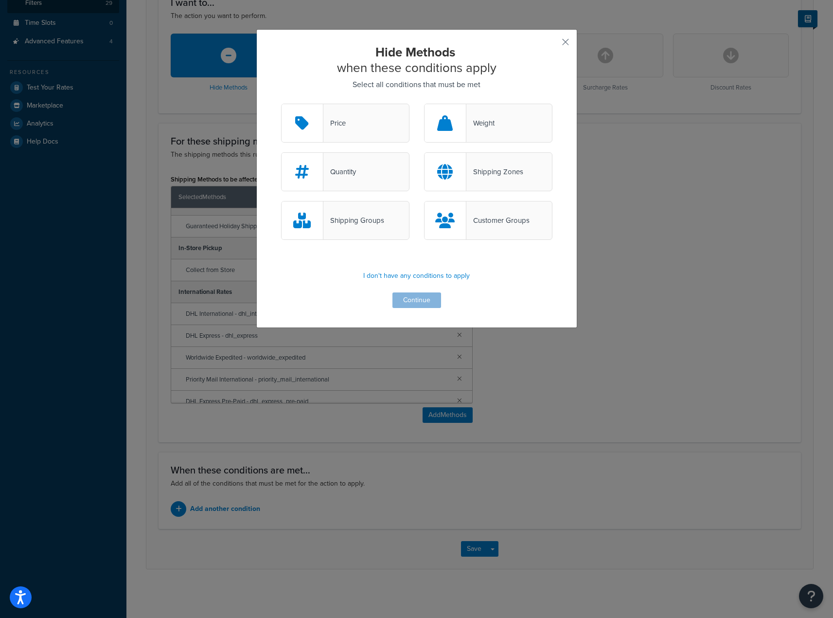
click at [474, 218] on div "Customer Groups" at bounding box center [497, 220] width 63 height 14
click at [0, 0] on input "Customer Groups" at bounding box center [0, 0] width 0 height 0
click at [515, 286] on div "Hide Methods when these conditions apply Select all conditions that must be met…" at bounding box center [416, 176] width 271 height 264
click at [418, 301] on button "Continue" at bounding box center [416, 300] width 49 height 16
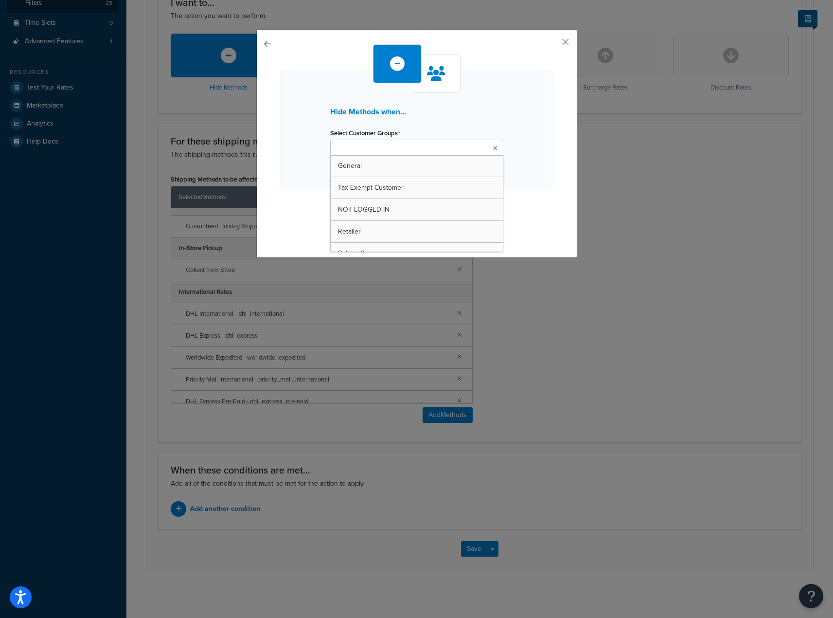
click at [408, 143] on ul at bounding box center [416, 148] width 173 height 16
drag, startPoint x: 394, startPoint y: 214, endPoint x: 409, endPoint y: 211, distance: 15.5
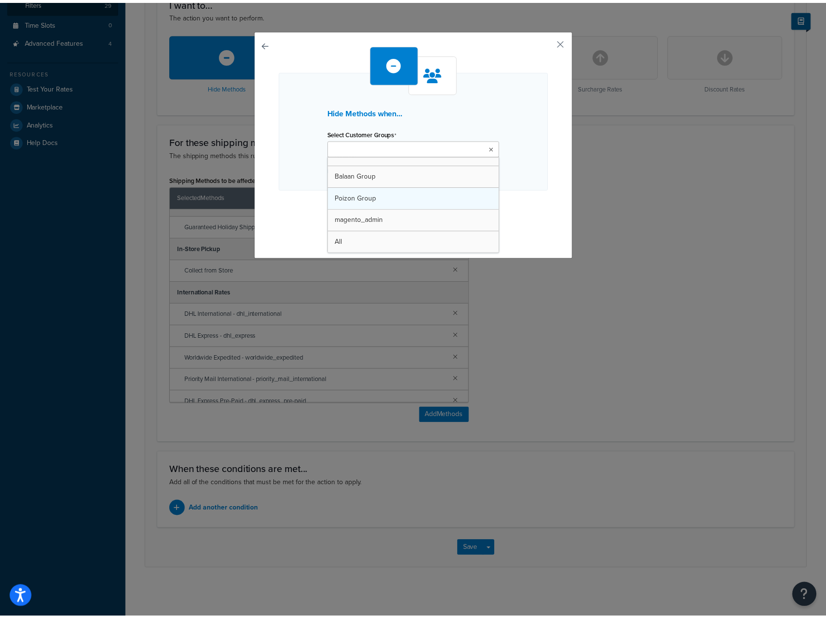
scroll to position [56, 0]
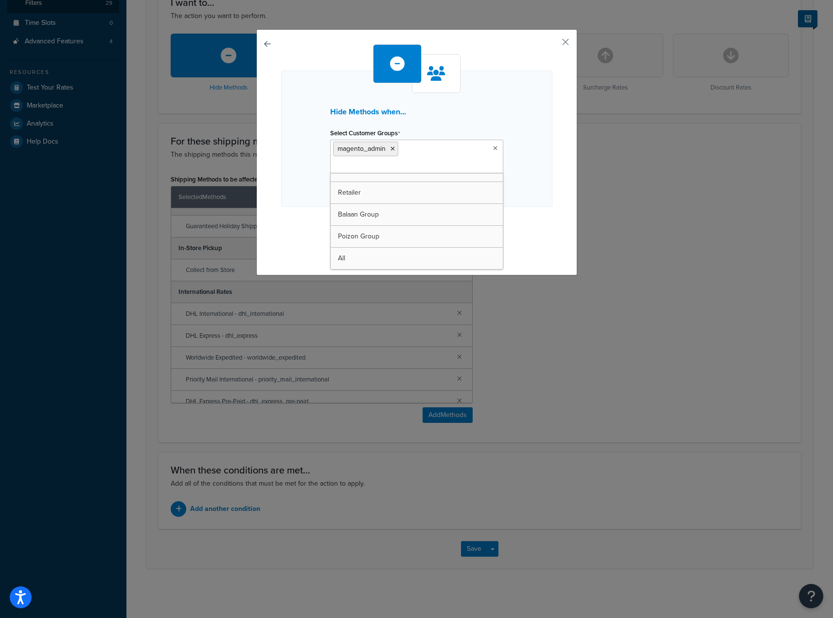
click at [548, 195] on div "Hide Methods when... Select Customer Groups magento_admin General Tax Exempt Cu…" at bounding box center [416, 149] width 271 height 211
click at [417, 218] on button "Continue" at bounding box center [416, 226] width 49 height 16
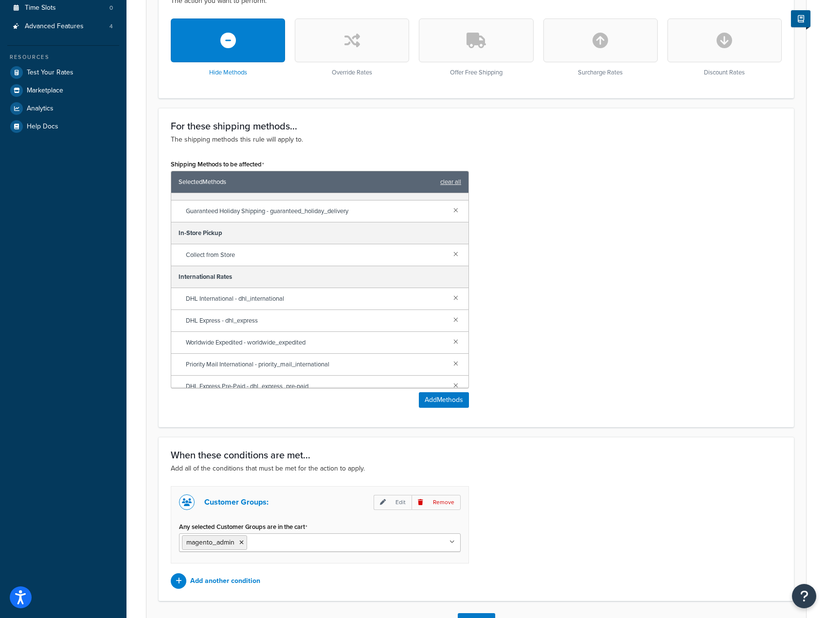
scroll to position [376, 0]
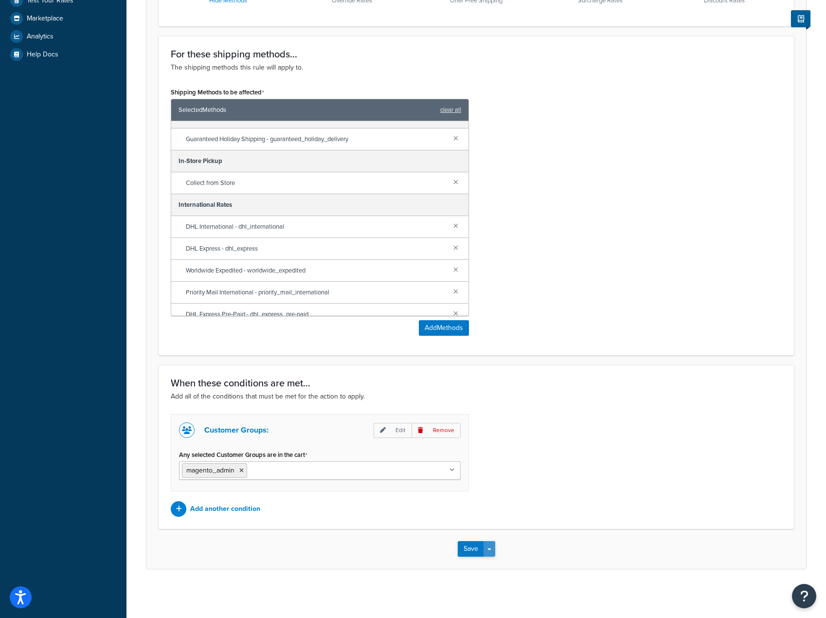
click at [484, 551] on button "Save Dropdown" at bounding box center [489, 549] width 12 height 16
click at [490, 566] on button "Save and Edit" at bounding box center [505, 566] width 94 height 20
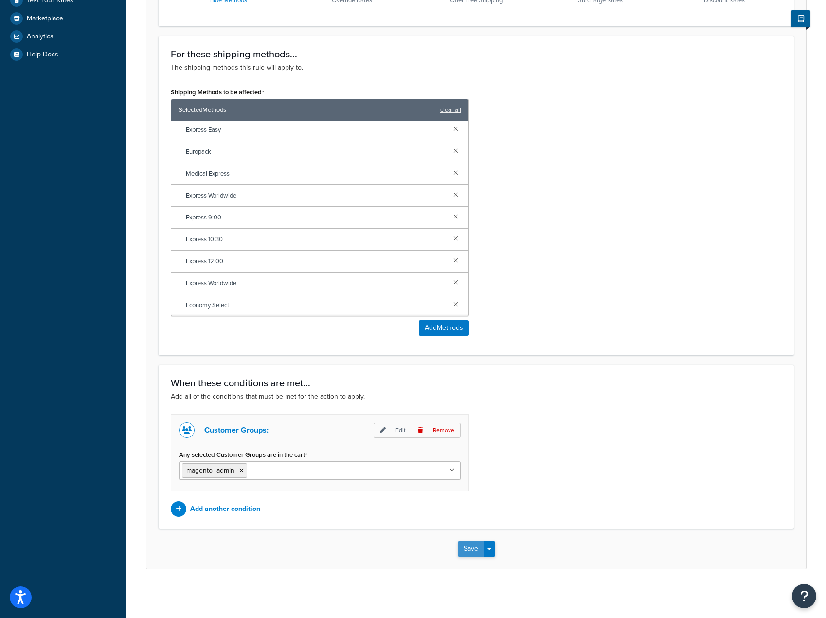
click at [460, 550] on button "Save" at bounding box center [471, 549] width 26 height 16
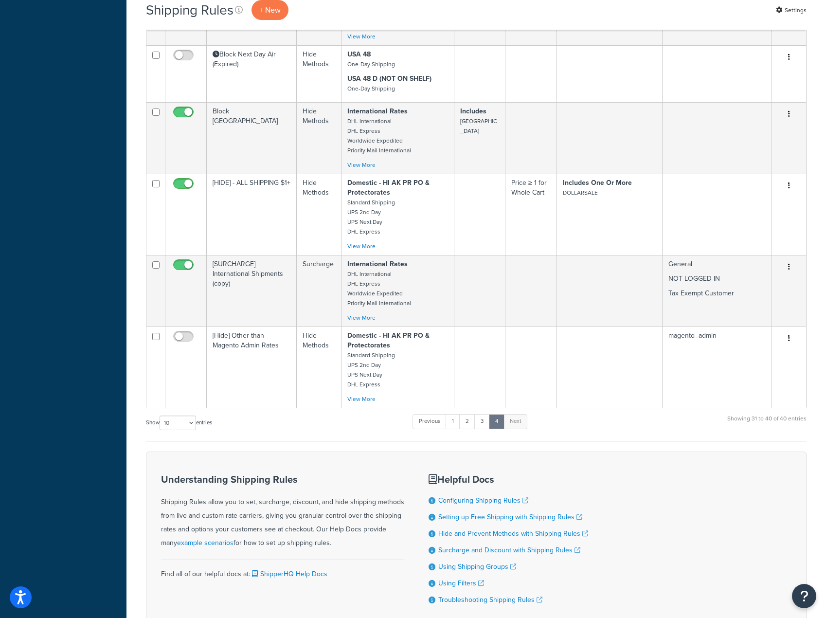
scroll to position [614, 0]
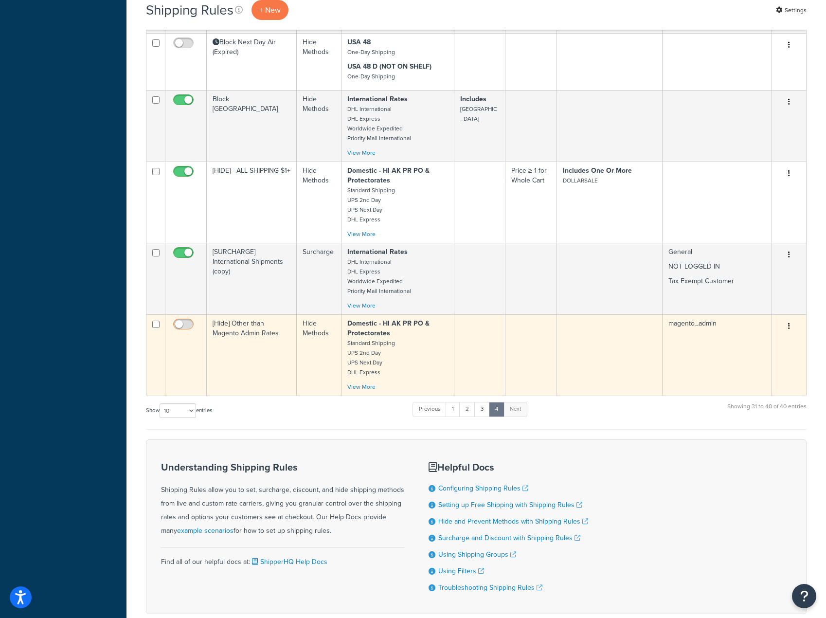
click at [181, 320] on input "checkbox" at bounding box center [184, 326] width 27 height 12
checkbox input "true"
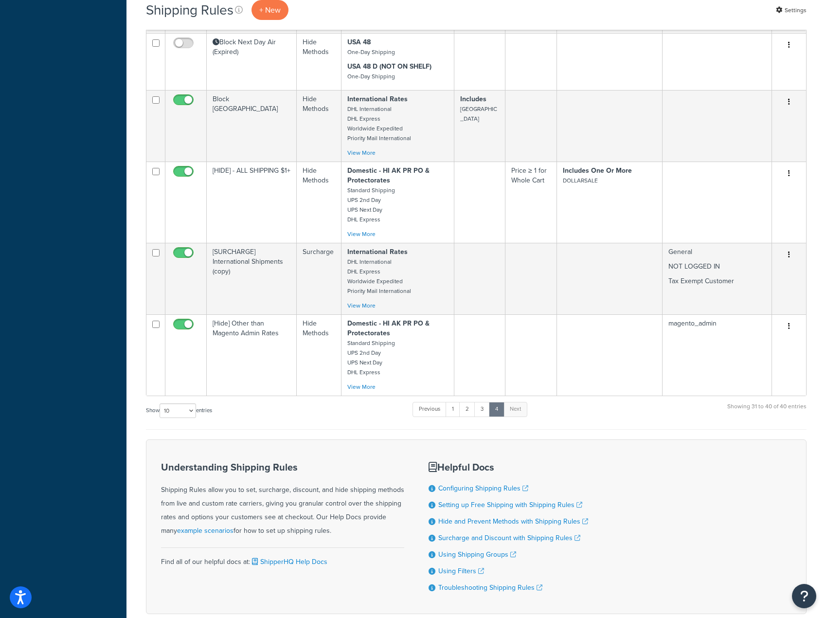
click at [390, 439] on div "Understanding Shipping Rules Shipping Rules allow you to set, surcharge, discou…" at bounding box center [476, 526] width 660 height 175
click at [102, 420] on div "Dashboard Scope: Live Development Integration Test Basic Setup Websites 4 Origi…" at bounding box center [63, 29] width 126 height 1286
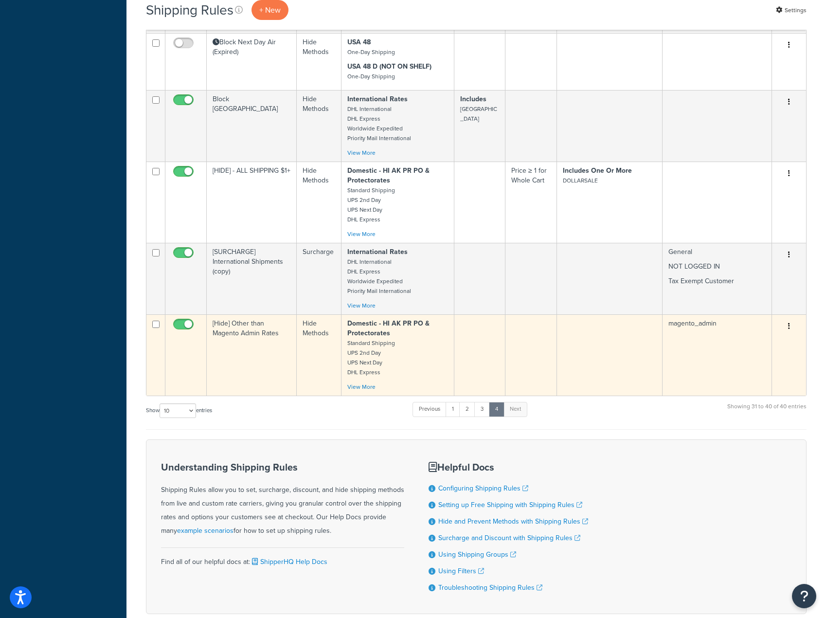
click at [333, 320] on td "Hide Methods" at bounding box center [319, 354] width 45 height 81
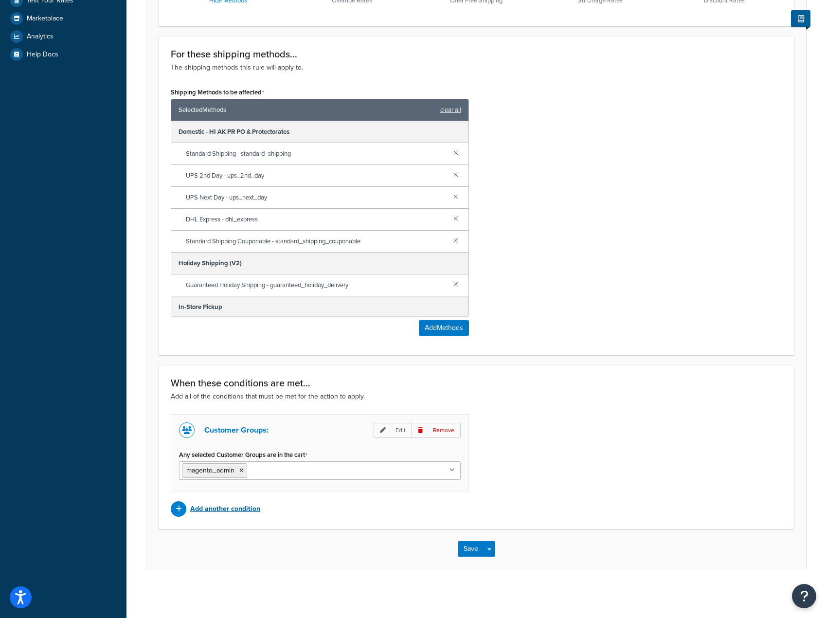
click at [276, 514] on div "Add another condition" at bounding box center [320, 509] width 298 height 16
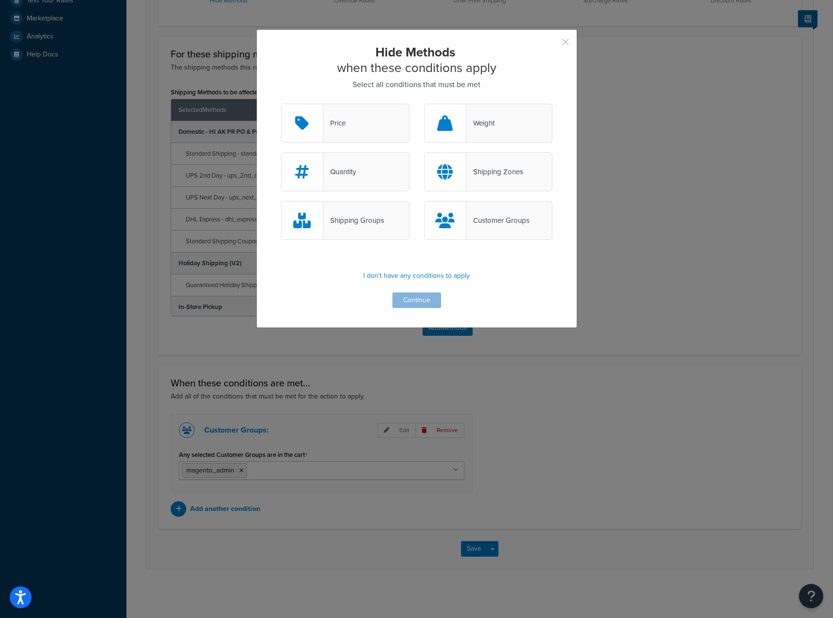
click at [552, 44] on button "button" at bounding box center [551, 45] width 2 height 2
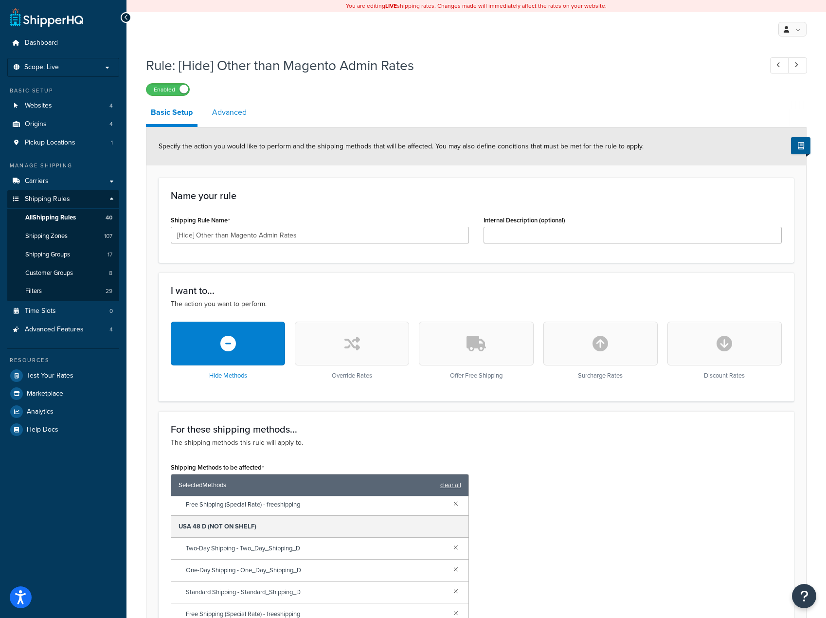
click at [242, 116] on link "Advanced" at bounding box center [229, 112] width 44 height 23
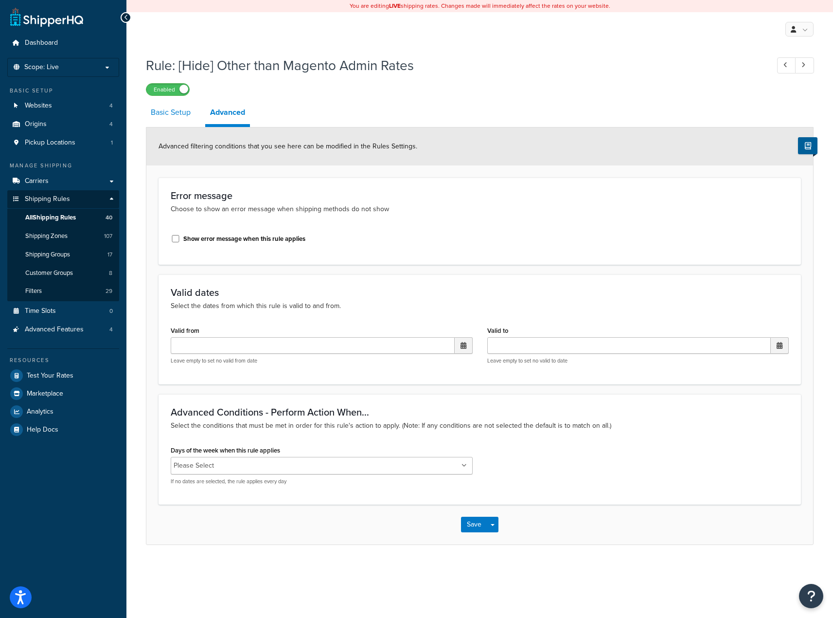
click at [172, 121] on link "Basic Setup" at bounding box center [171, 112] width 50 height 23
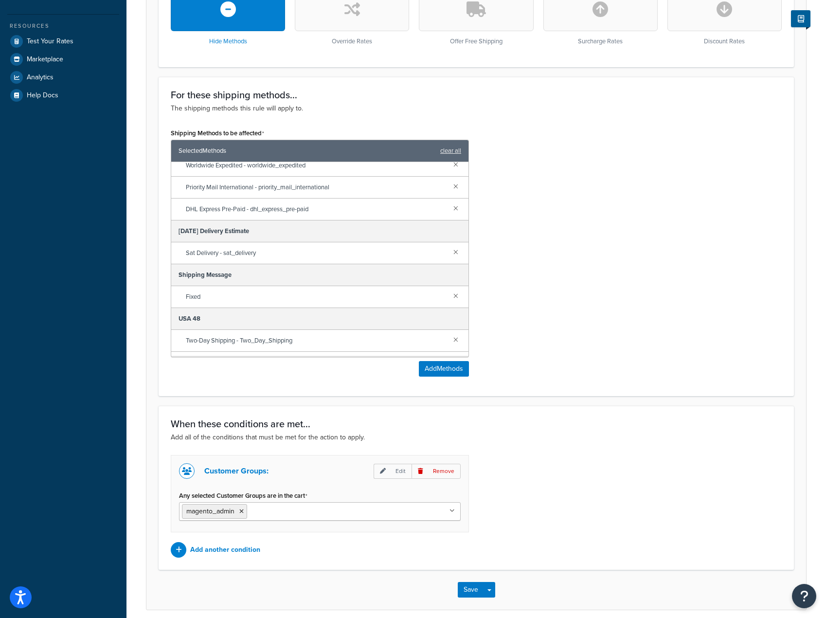
scroll to position [376, 0]
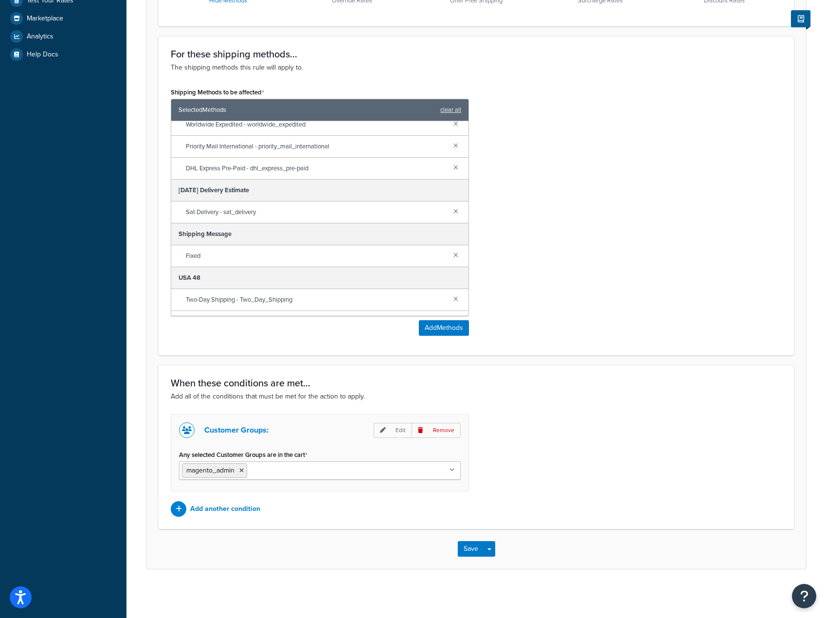
click at [637, 585] on div "Rule: [Hide] Other than Magento Admin Rates Enabled Basic Setup Advanced Specif…" at bounding box center [475, 134] width 699 height 917
click at [646, 550] on div "Save Save Dropdown Save and Edit Save and Duplicate Save and Create New" at bounding box center [475, 549] width 659 height 40
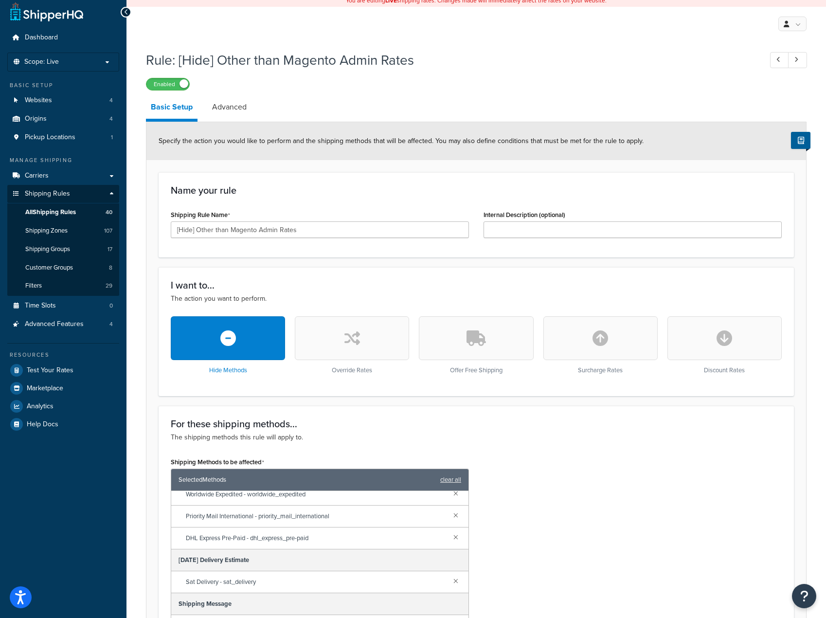
scroll to position [0, 0]
